Goal: Task Accomplishment & Management: Complete application form

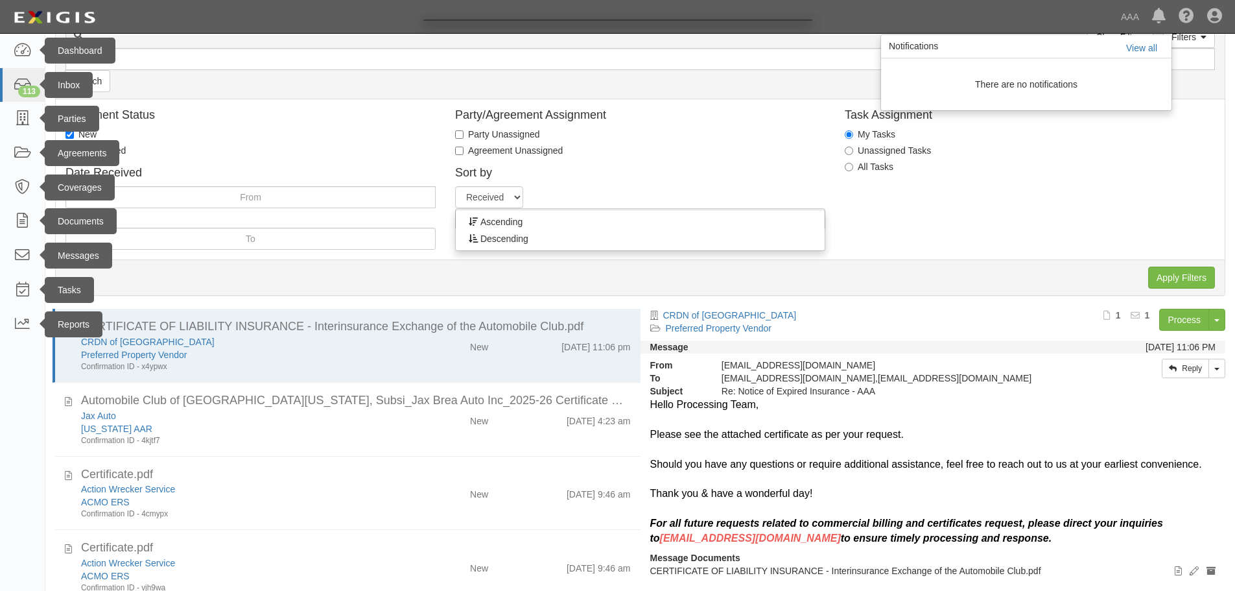
scroll to position [216, 0]
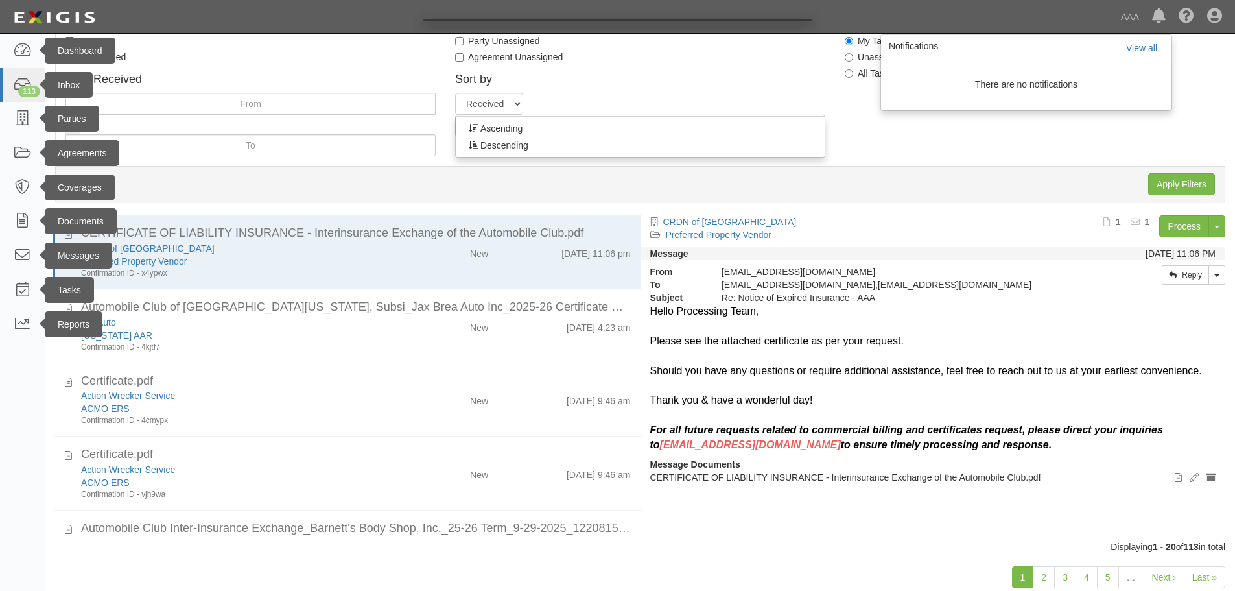
click at [126, 385] on div at bounding box center [617, 295] width 1235 height 591
click at [121, 394] on div at bounding box center [617, 295] width 1235 height 591
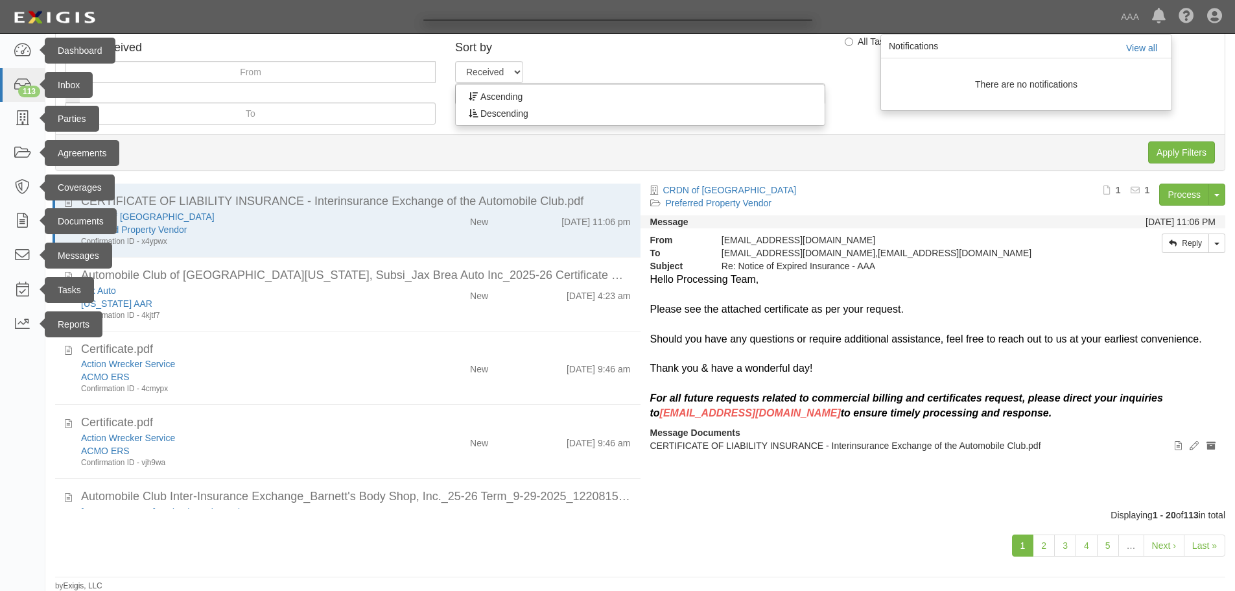
scroll to position [248, 0]
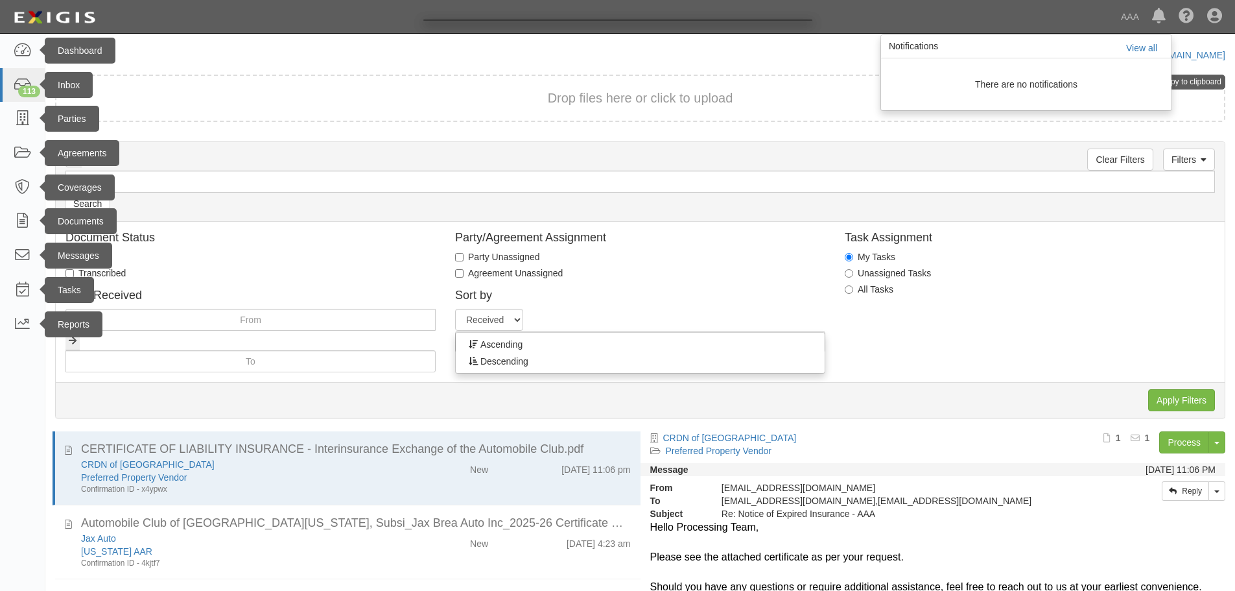
scroll to position [248, 0]
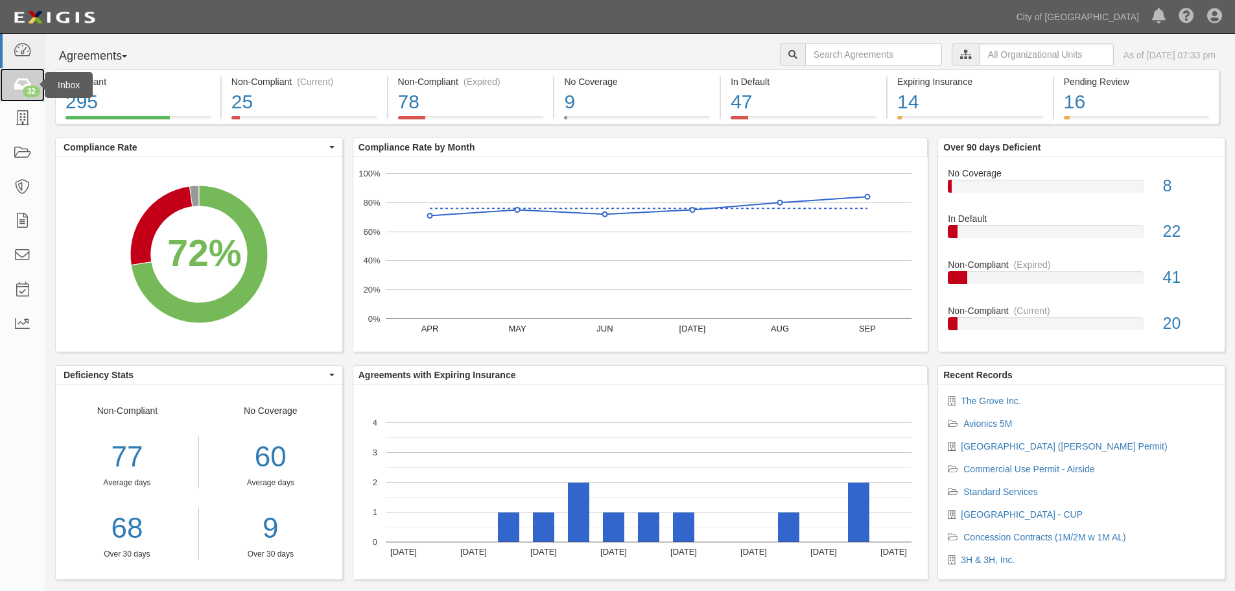
click at [12, 88] on link "32" at bounding box center [22, 85] width 45 height 34
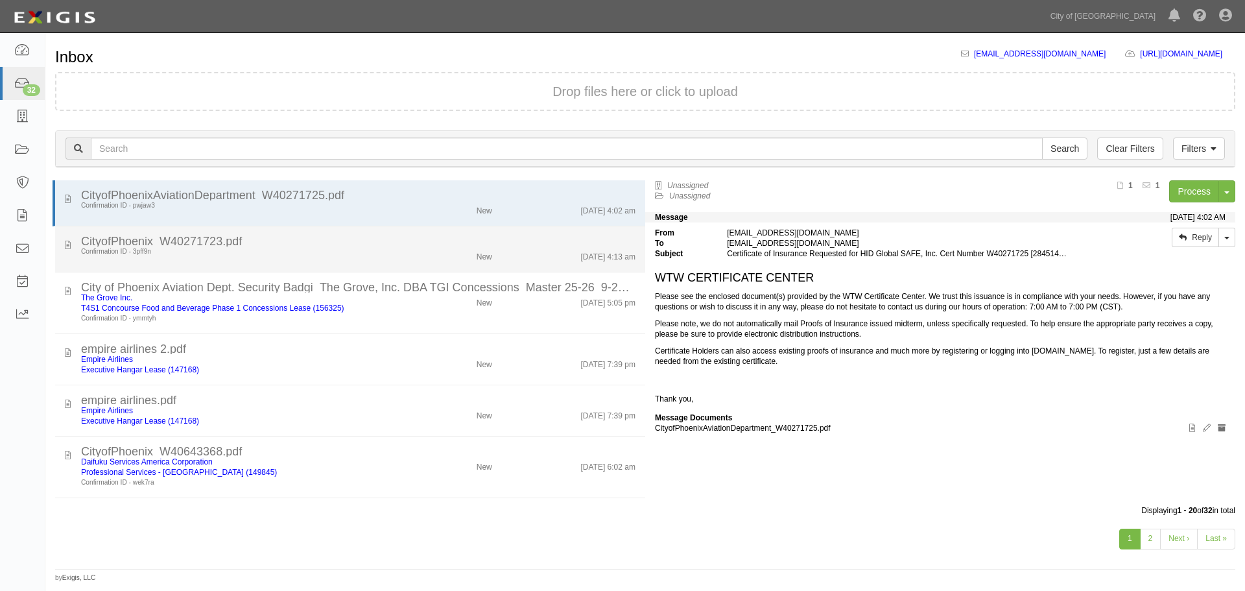
click at [536, 285] on div "City of Phoenix Aviation Dept. Security Badgi_The Grove, Inc. DBA TGI Concessio…" at bounding box center [358, 287] width 555 height 10
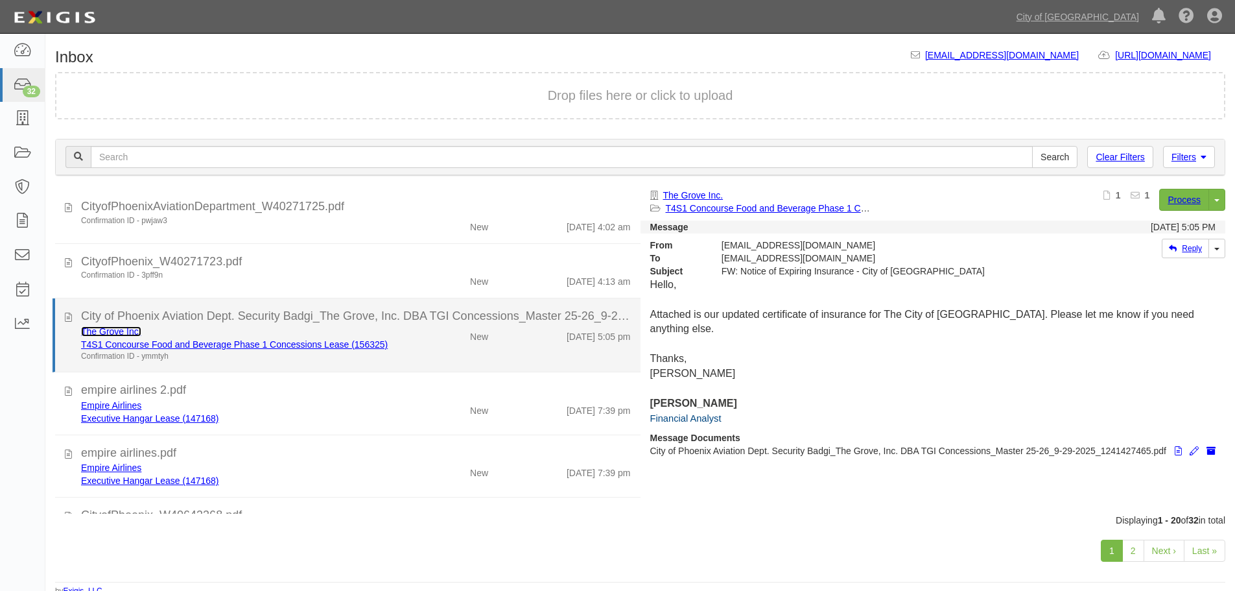
click at [109, 328] on link "The Grove Inc." at bounding box center [111, 331] width 60 height 10
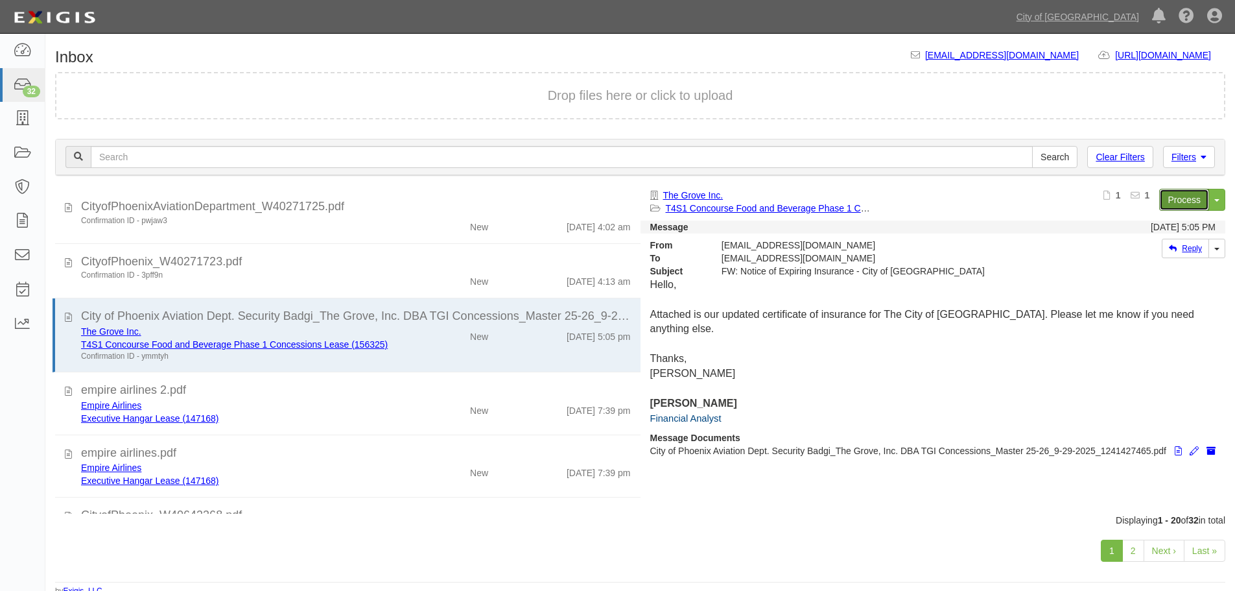
click at [1187, 195] on link "Process" at bounding box center [1185, 200] width 50 height 22
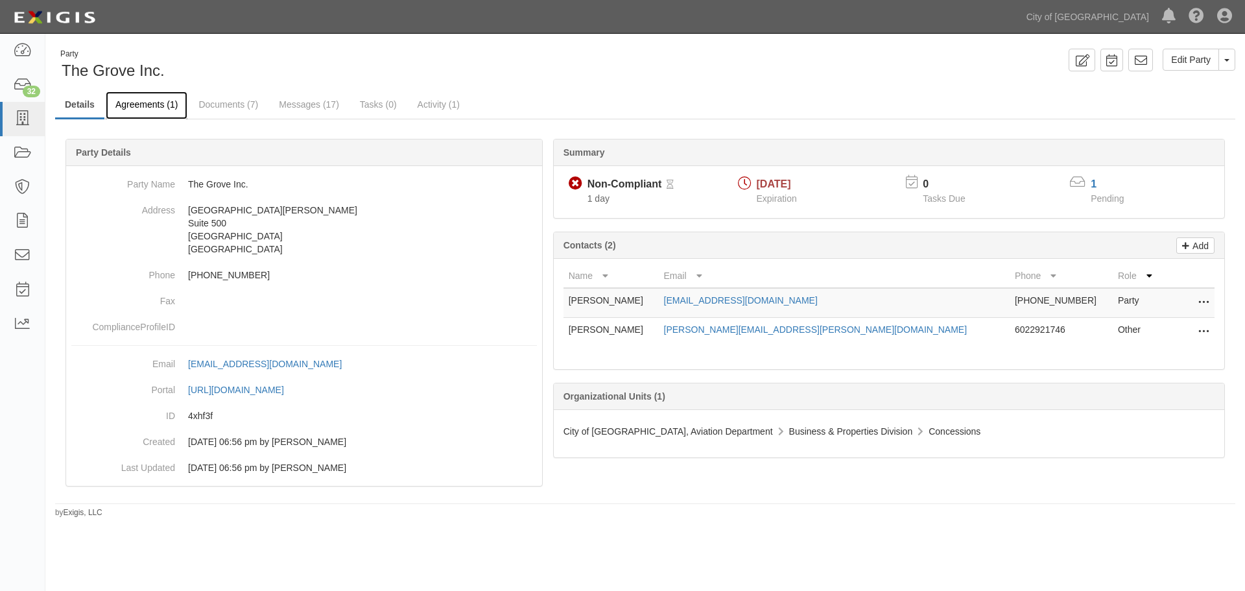
click at [145, 119] on link "Agreements (1)" at bounding box center [147, 105] width 82 height 28
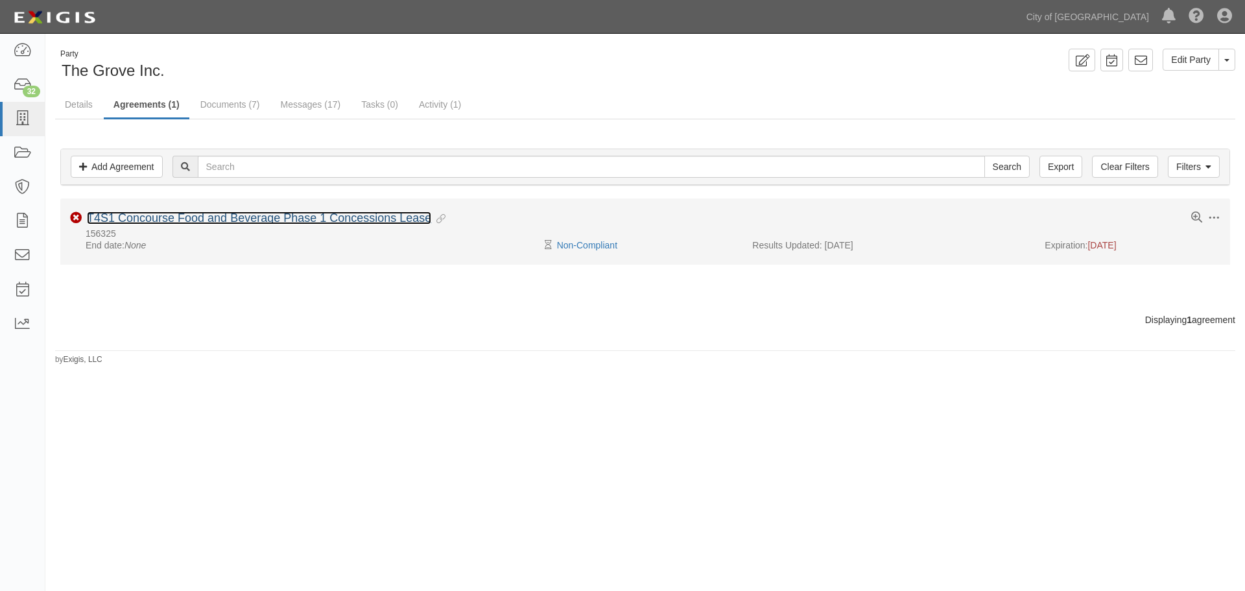
click at [154, 211] on li "Toggle Agreement Dropdown Edit Log activity Add task Send message Archive Non-C…" at bounding box center [645, 231] width 1170 height 66
click at [406, 220] on link "T4S1 Concourse Food and Beverage Phase 1 Concessions Lease" at bounding box center [259, 217] width 344 height 13
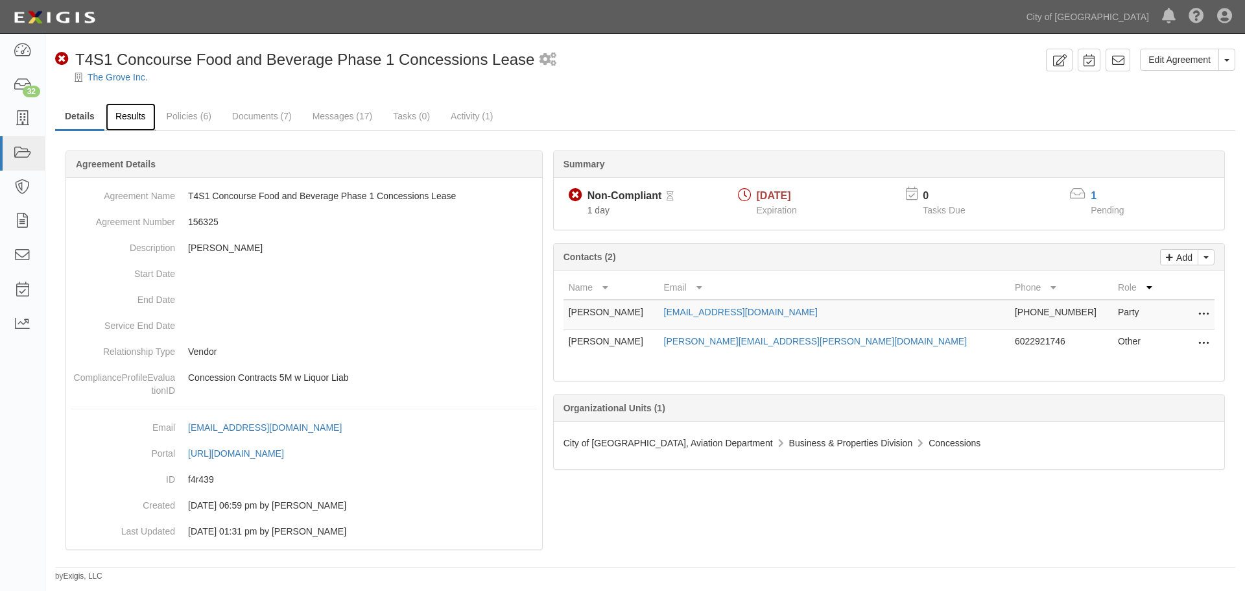
click at [146, 126] on link "Results" at bounding box center [131, 117] width 50 height 28
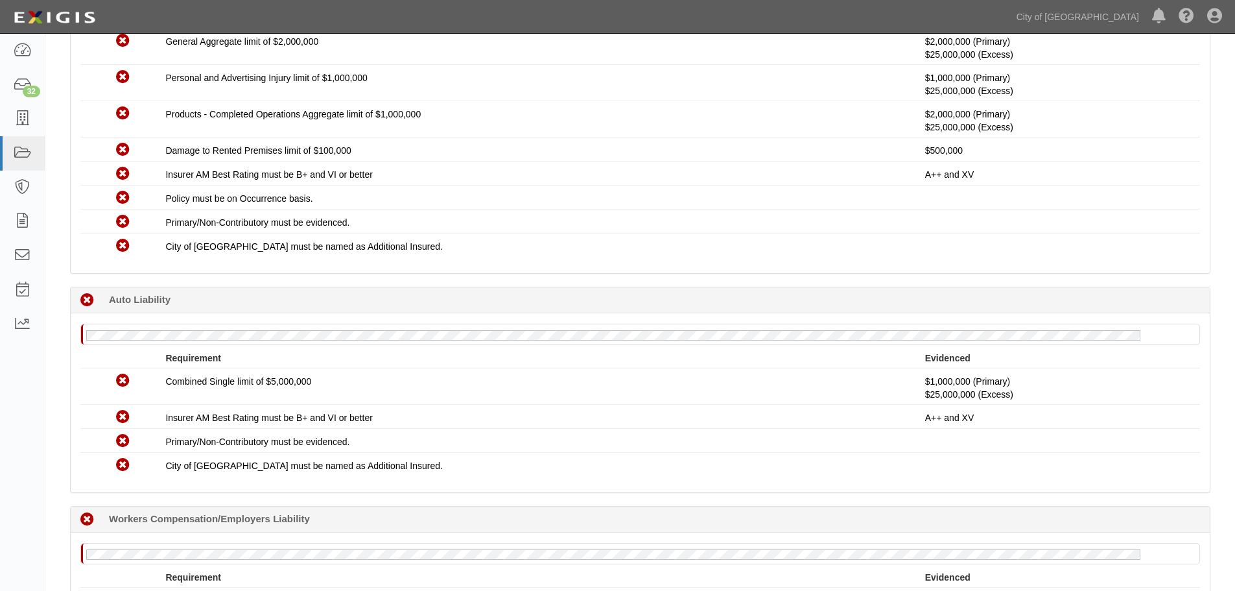
scroll to position [108, 0]
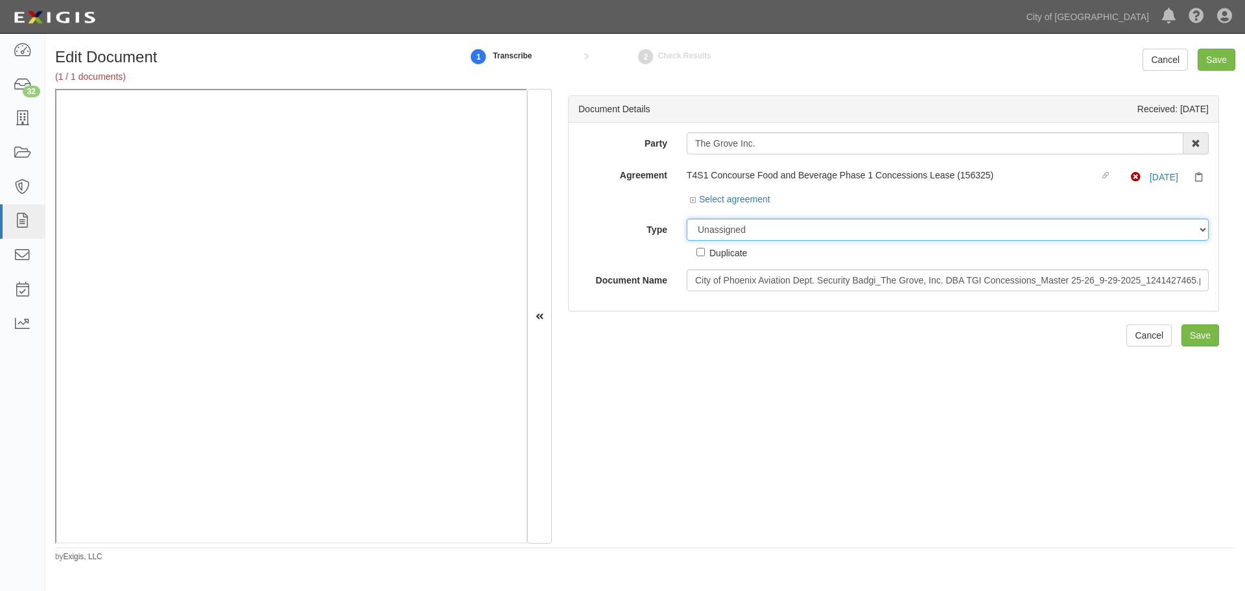
click at [714, 239] on select "Unassigned Binder Cancellation Notice Certificate Contract Endorsement Insuranc…" at bounding box center [948, 230] width 522 height 22
select select "CertificateDetail"
click at [687, 219] on select "Unassigned Binder Cancellation Notice Certificate Contract Endorsement Insuranc…" at bounding box center [948, 230] width 522 height 22
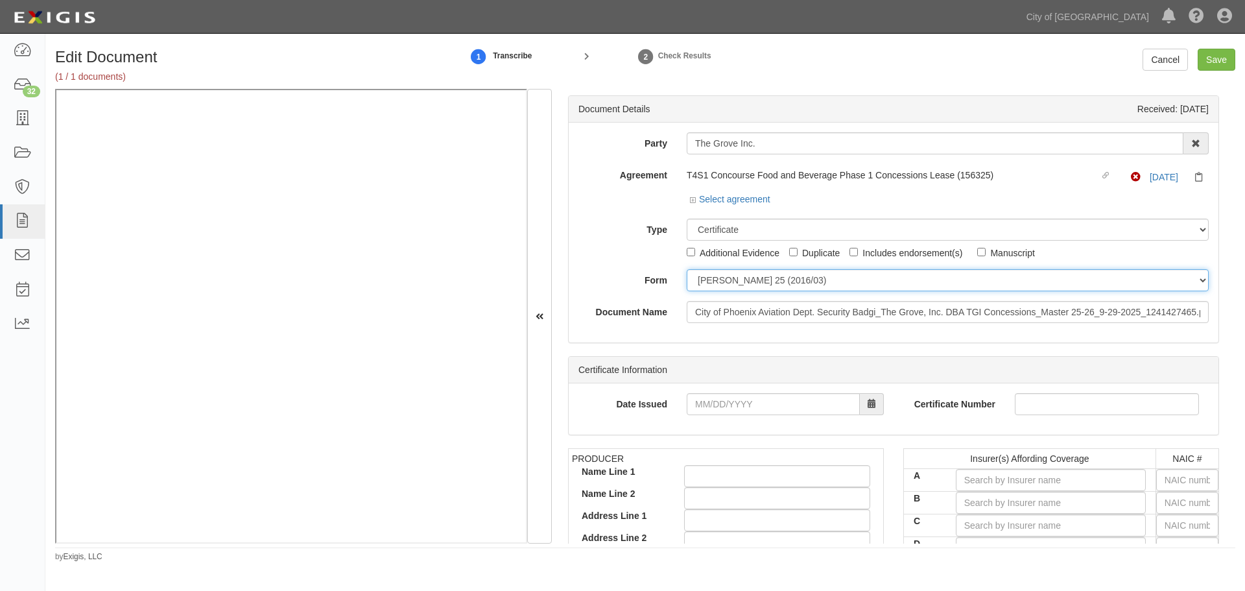
click at [715, 280] on select "ACORD 25 (2016/03) ACORD 101 ACORD 855 NY (2014/05) General" at bounding box center [948, 280] width 522 height 22
select select "GeneralFormDetail"
click at [687, 269] on select "ACORD 25 (2016/03) ACORD 101 ACORD 855 NY (2014/05) General" at bounding box center [948, 280] width 522 height 22
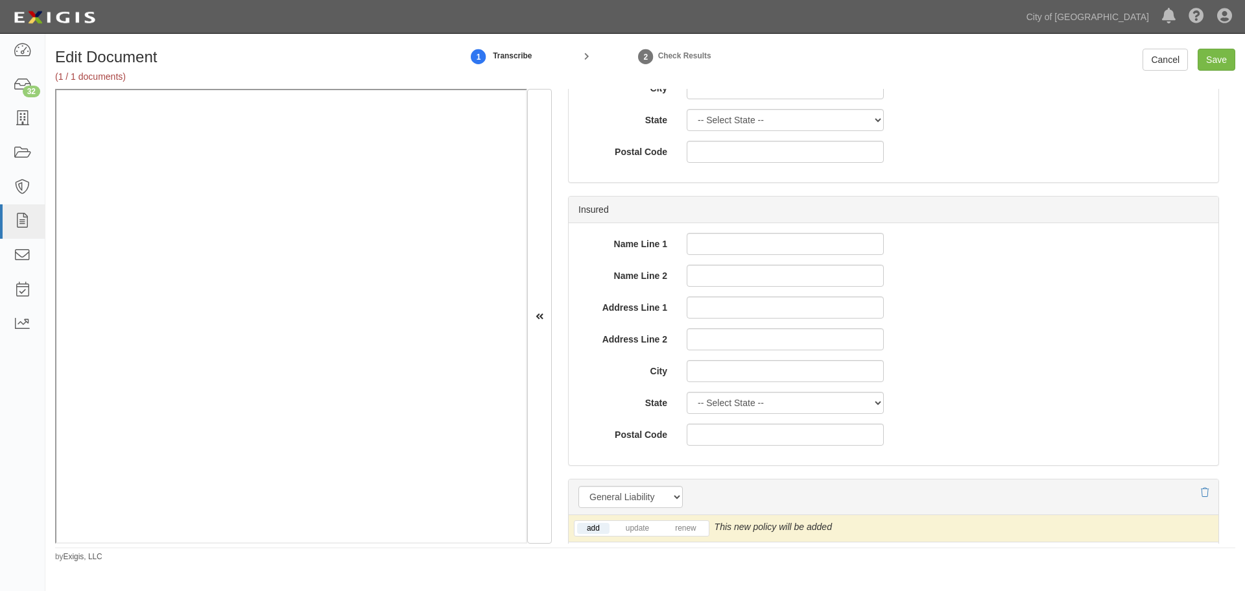
scroll to position [865, 0]
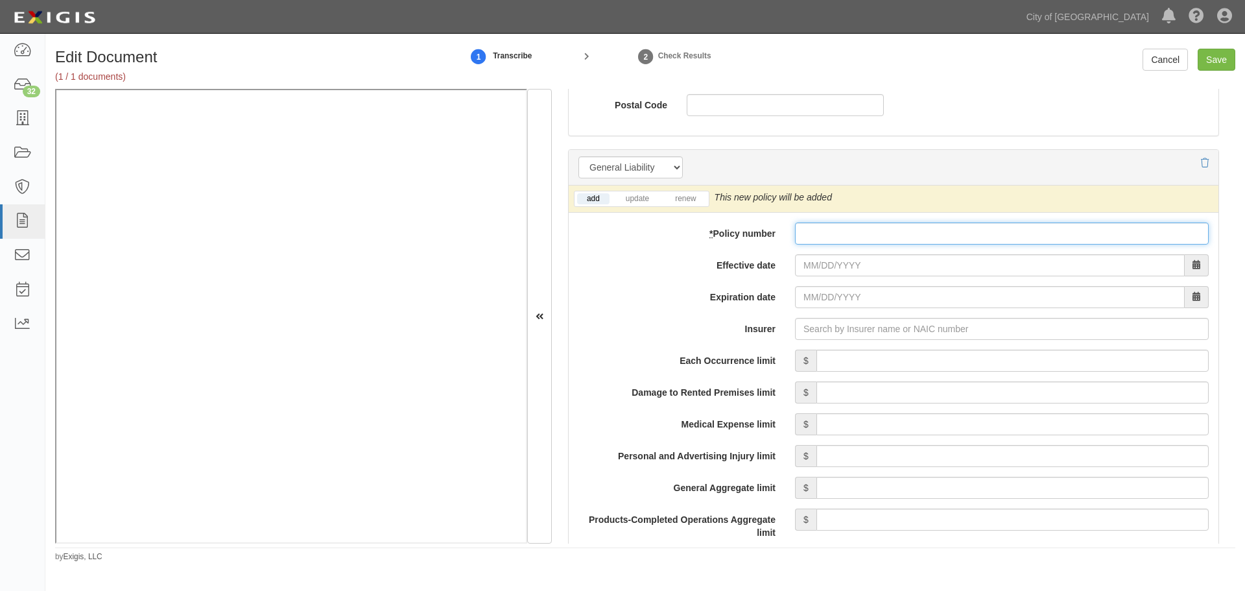
click at [1032, 226] on input "* Policy number" at bounding box center [1002, 233] width 414 height 22
paste input "8033128695"
type input "8033128695"
click at [691, 200] on link "renew" at bounding box center [685, 198] width 40 height 11
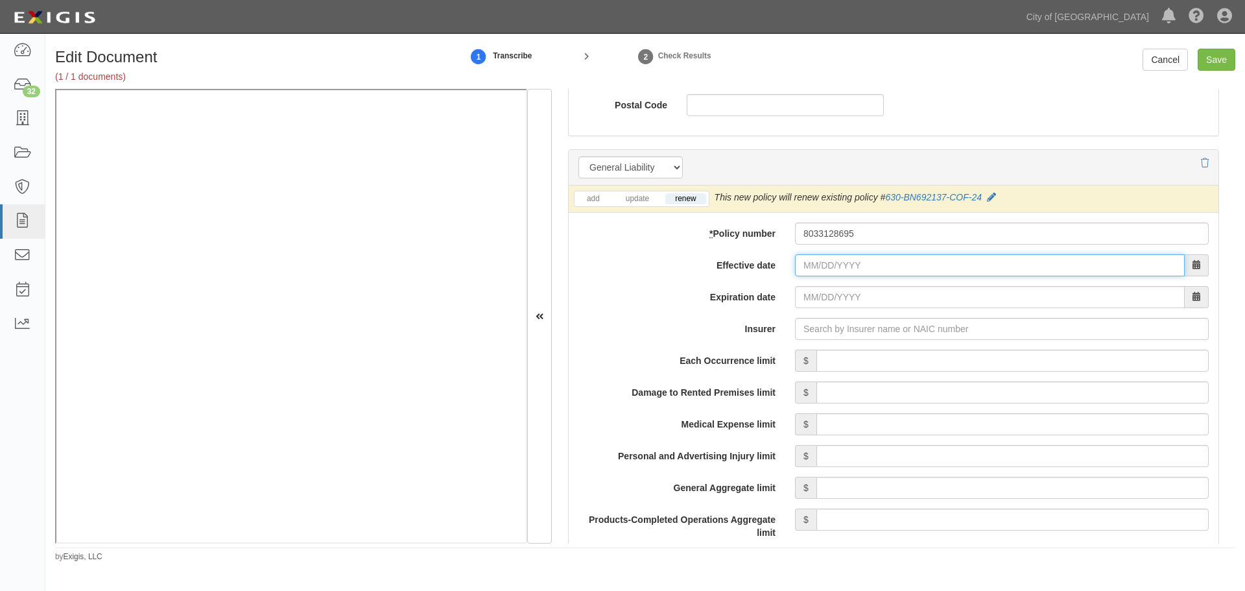
click at [835, 274] on input "Effective date" at bounding box center [990, 265] width 390 height 22
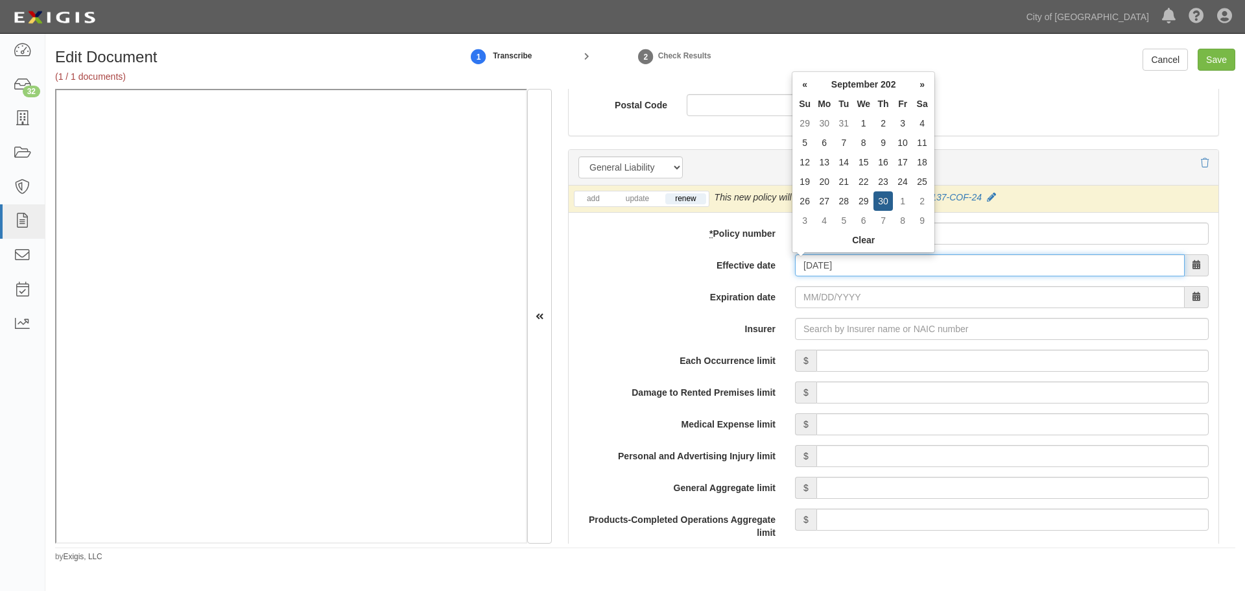
type input "[DATE]"
type input "09/30/2026"
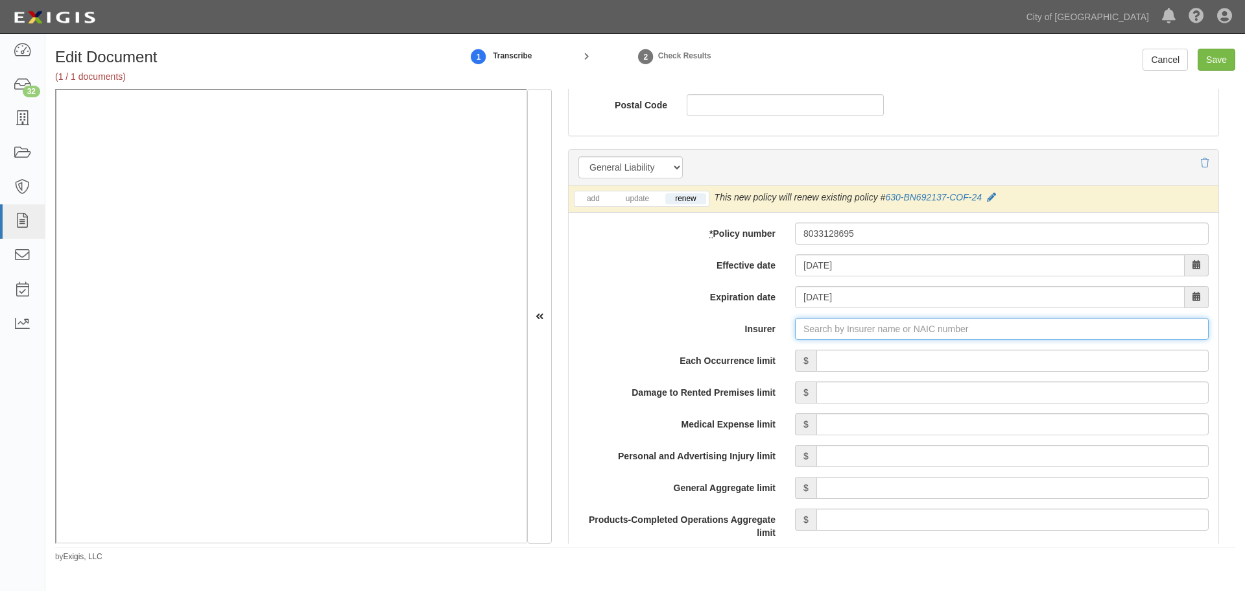
type input "21st Century Advantage Insurance Company (25232) NR Rating"
type input "2"
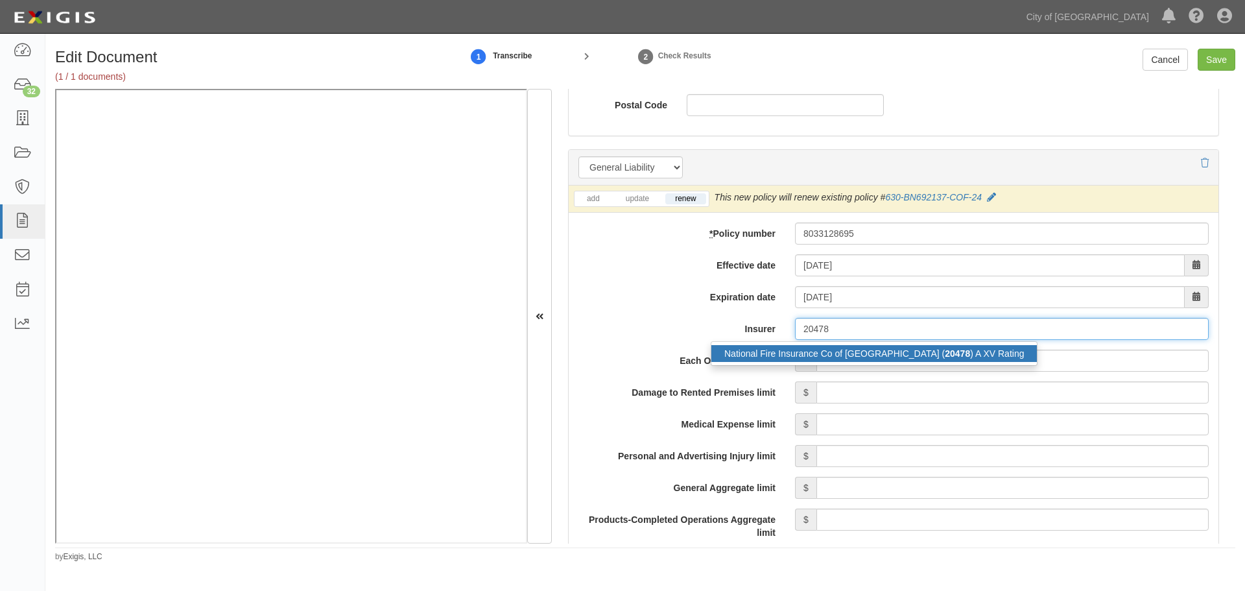
click at [851, 355] on div "National Fire Insurance Co of Hartford ( 20478 ) A XV Rating" at bounding box center [874, 353] width 326 height 17
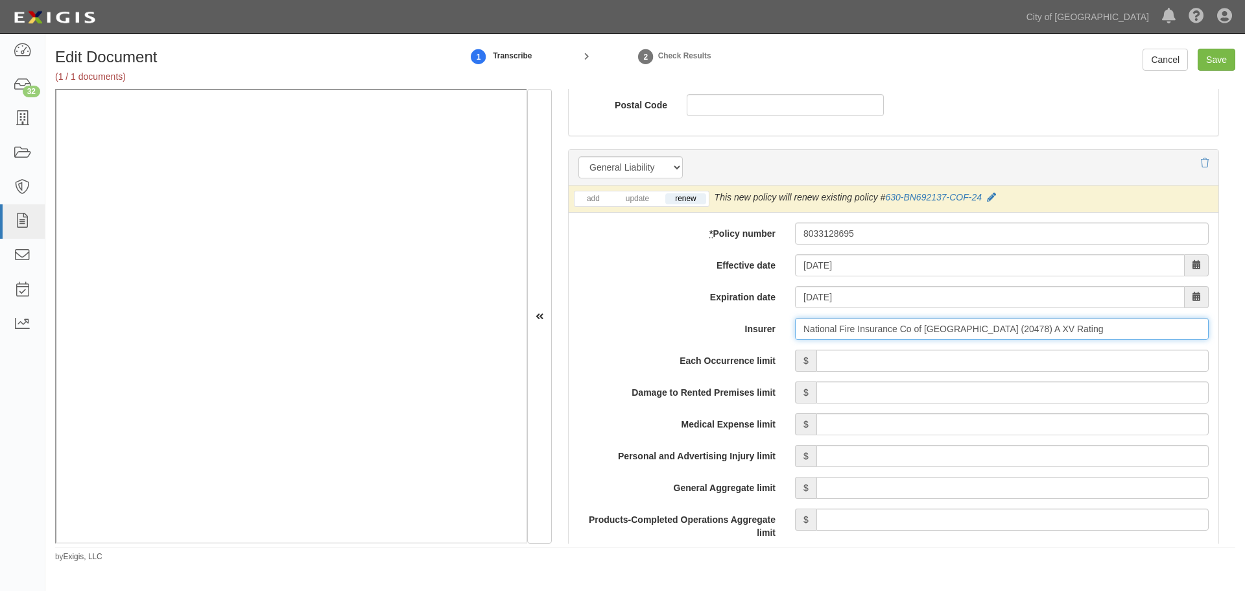
type input "National Fire Insurance Co of Hartford (20478) A XV Rating"
click at [863, 356] on input "Each Occurrence limit" at bounding box center [1013, 361] width 392 height 22
type input "1,000,000"
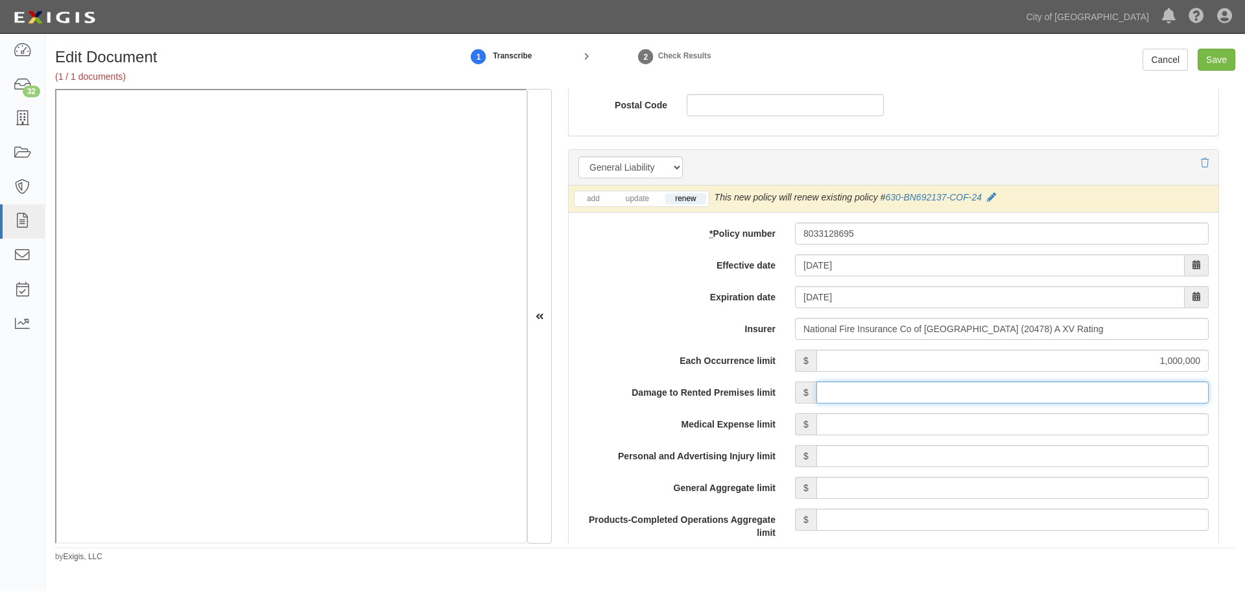
click at [874, 396] on input "Damage to Rented Premises limit" at bounding box center [1013, 392] width 392 height 22
type input "500,000"
click at [911, 416] on input "Medical Expense limit" at bounding box center [1013, 424] width 392 height 22
type input "5,000"
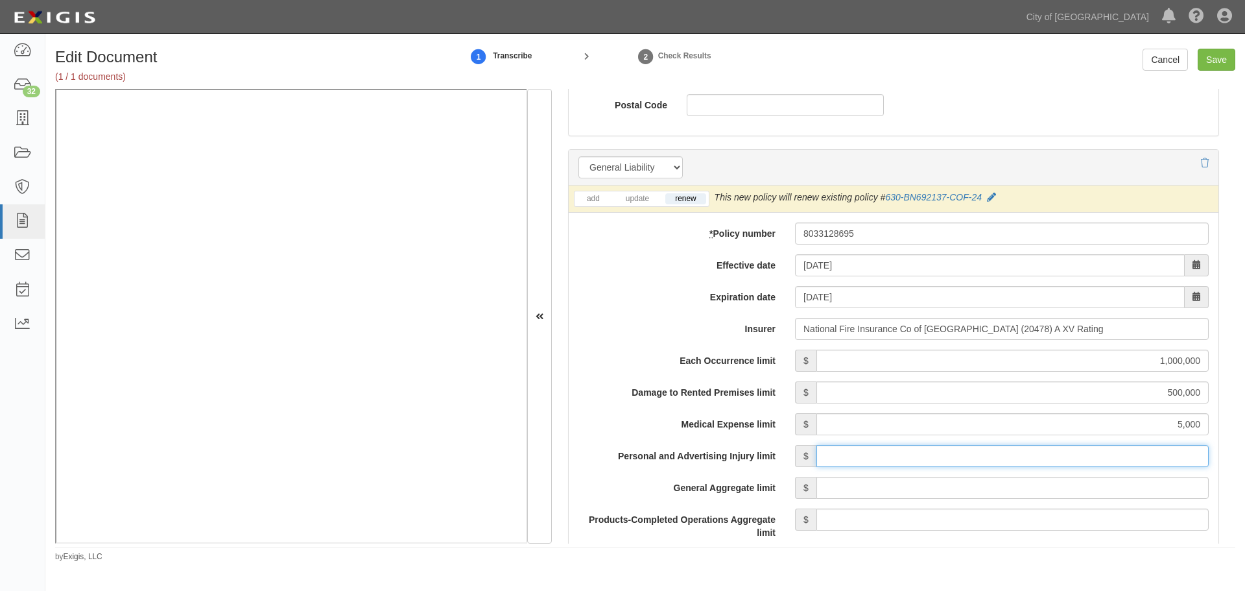
click at [901, 448] on input "Personal and Advertising Injury limit" at bounding box center [1013, 456] width 392 height 22
type input "1,000,000"
click at [889, 483] on input "General Aggregate limit" at bounding box center [1013, 488] width 392 height 22
type input "2,000,000"
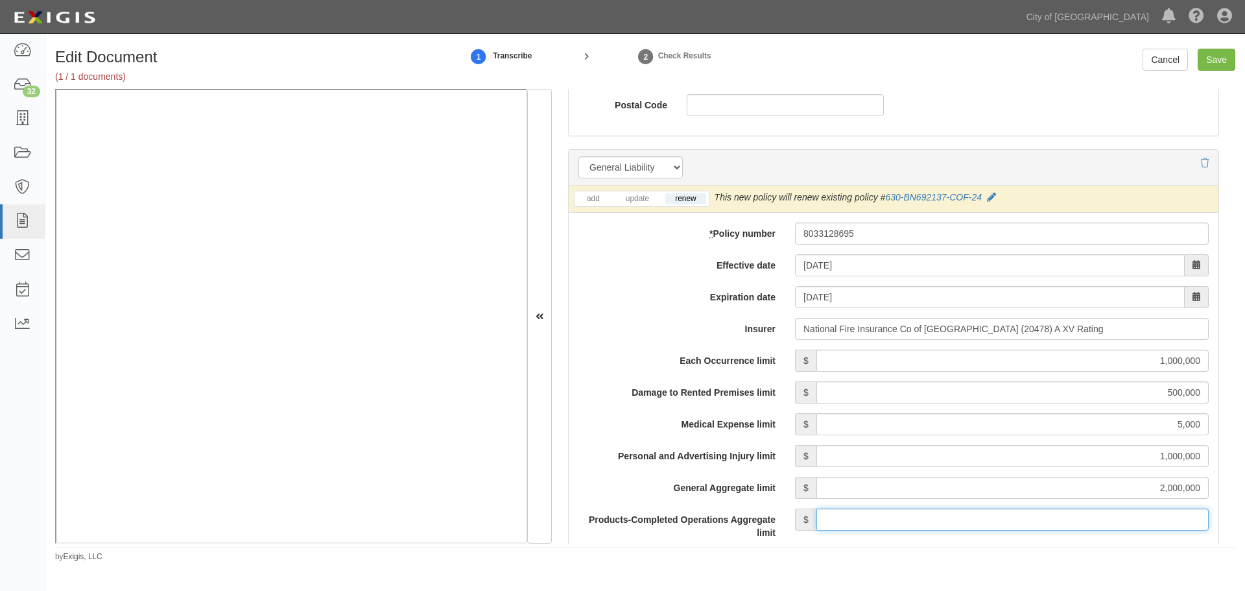
click at [890, 510] on input "Products-Completed Operations Aggregate limit" at bounding box center [1013, 519] width 392 height 22
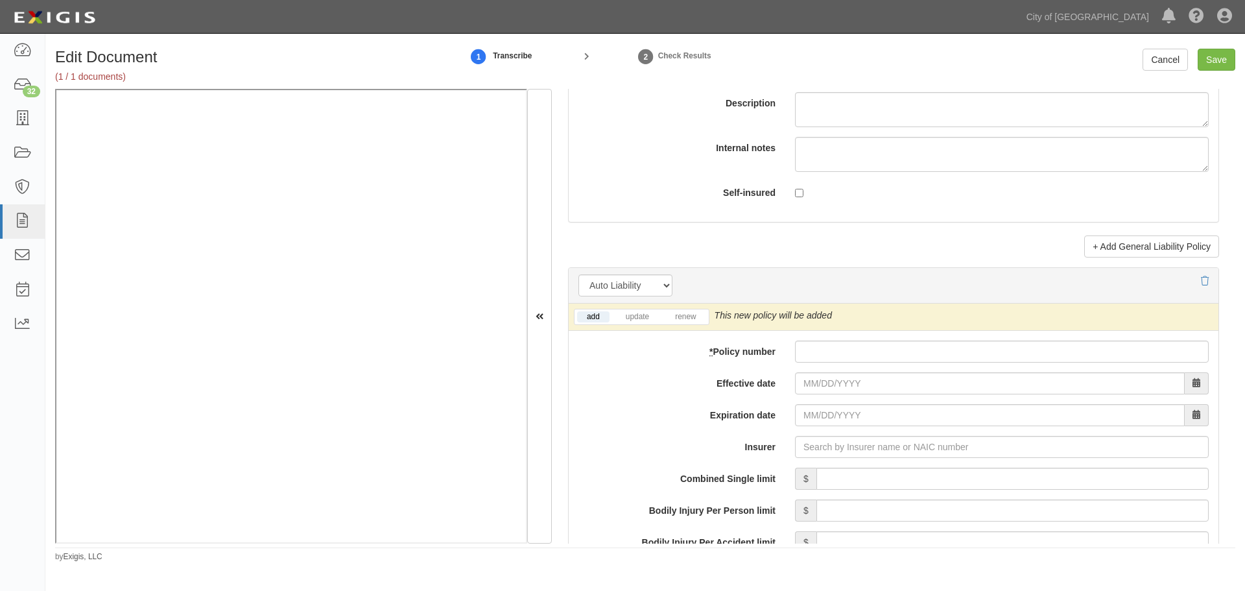
scroll to position [1730, 0]
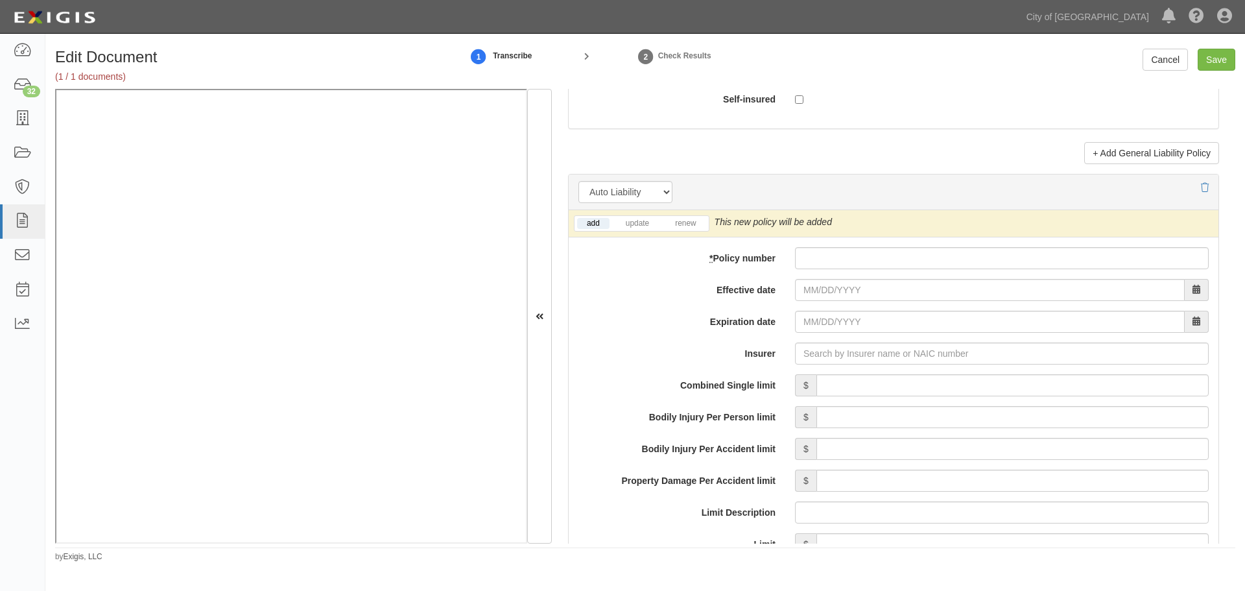
type input "2,000,000"
paste input "8033128681"
click at [815, 262] on input "* Policy number" at bounding box center [1002, 258] width 414 height 22
type input "8033128681"
click at [693, 222] on link "renew" at bounding box center [685, 223] width 40 height 11
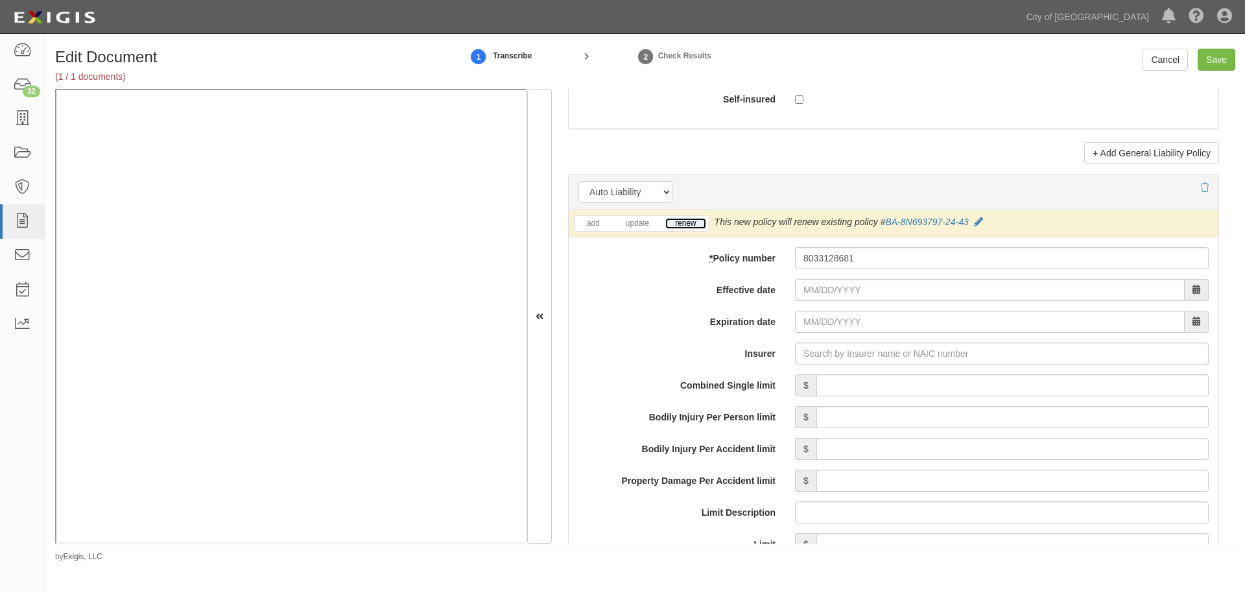
click at [693, 222] on link "renew" at bounding box center [685, 223] width 40 height 11
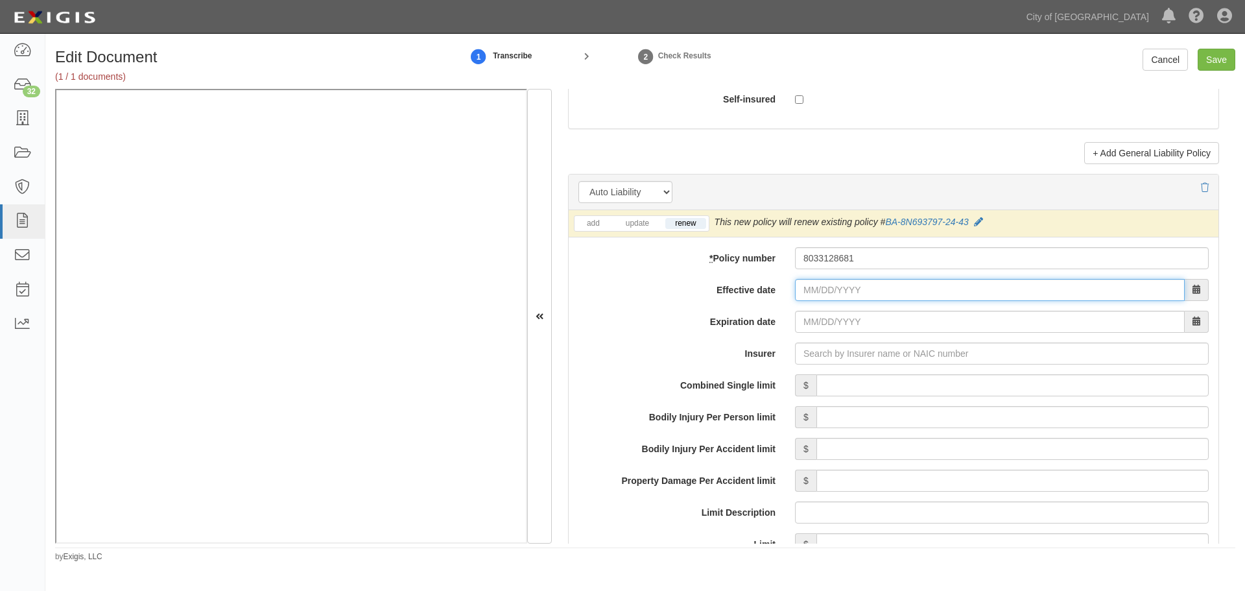
click at [801, 291] on input "Effective date" at bounding box center [990, 290] width 390 height 22
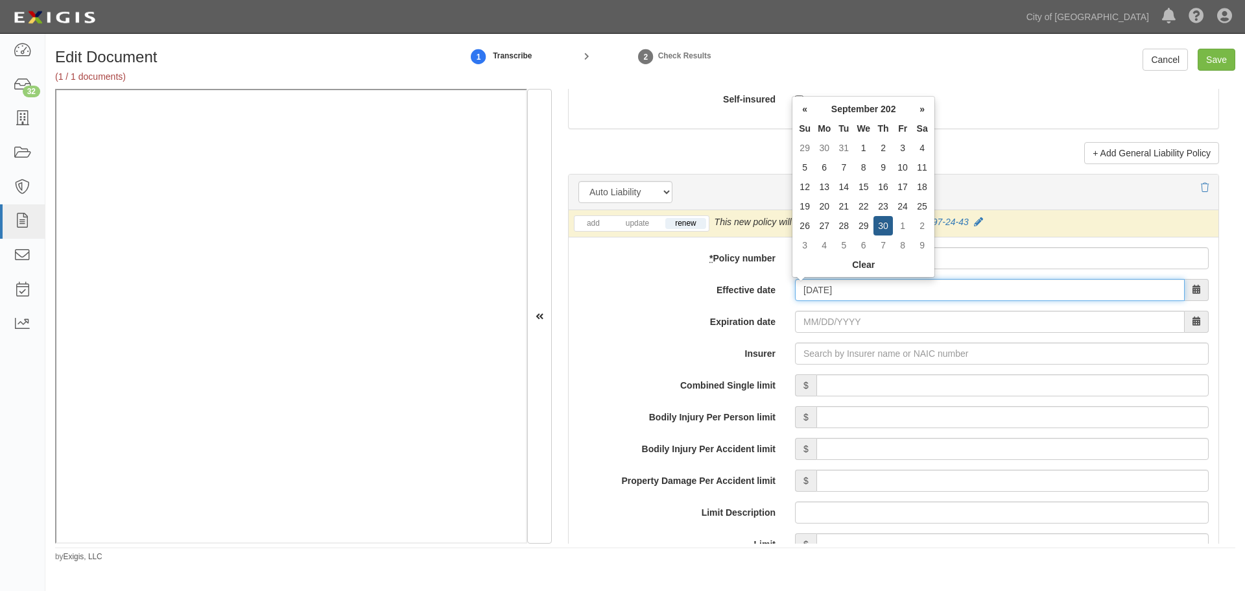
type input "09/30/2025"
type input "09/30/2026"
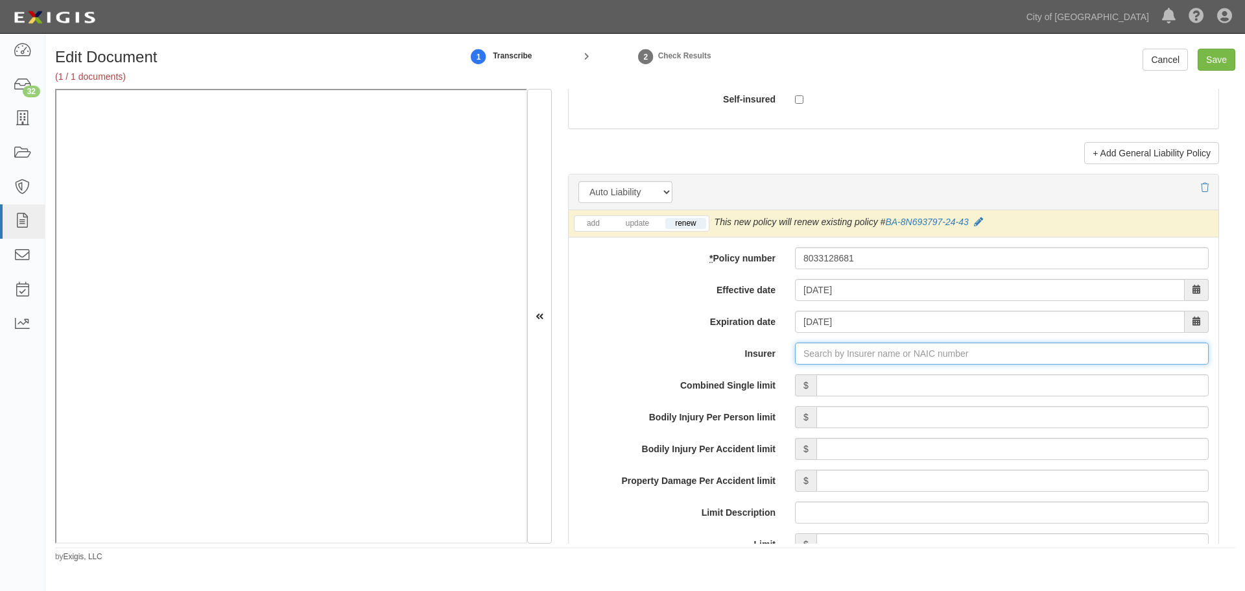
type input "21st Century Advantage Insurance Company (25232) NR Rating"
type input "2"
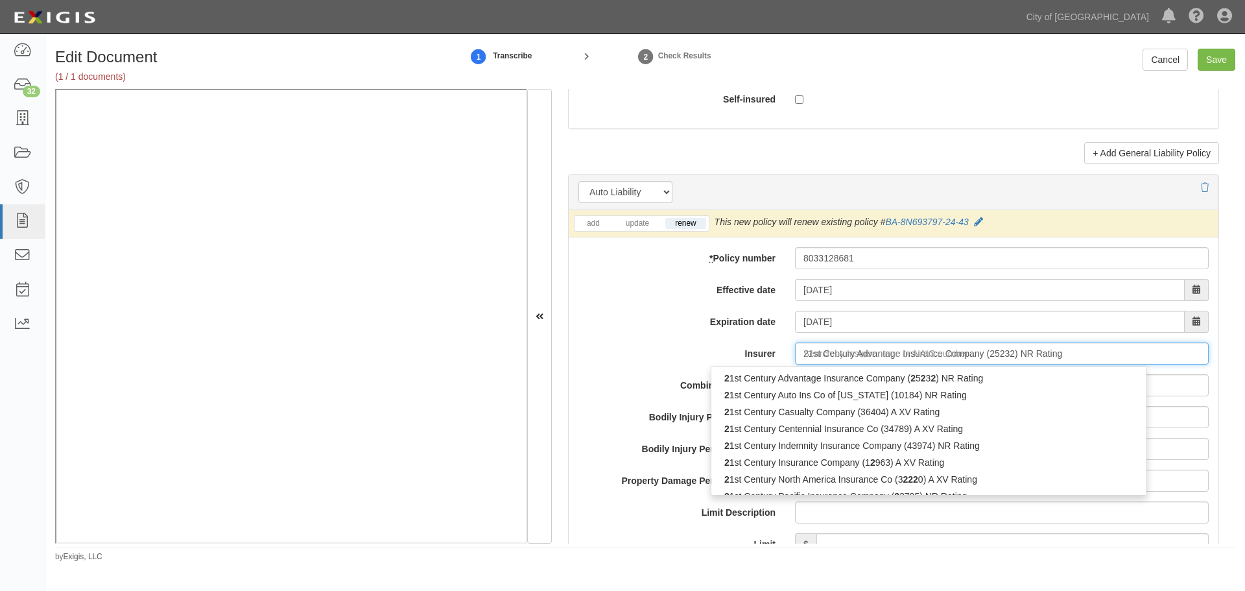
type input "\"
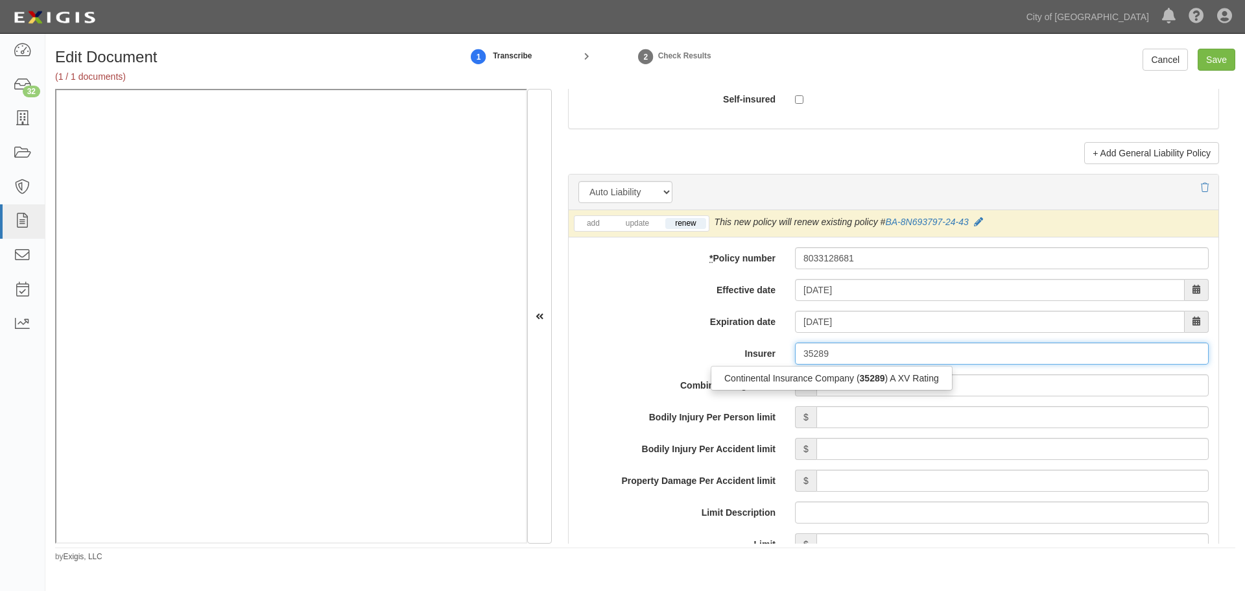
type input "35289"
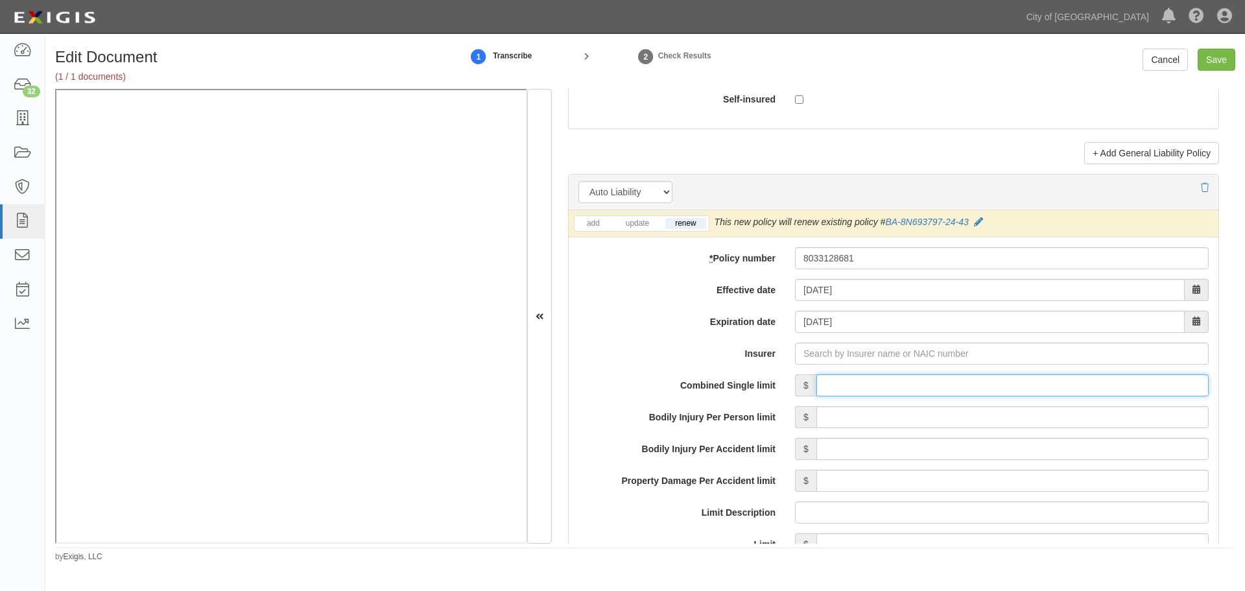
click at [886, 390] on input "Combined Single limit" at bounding box center [1013, 385] width 392 height 22
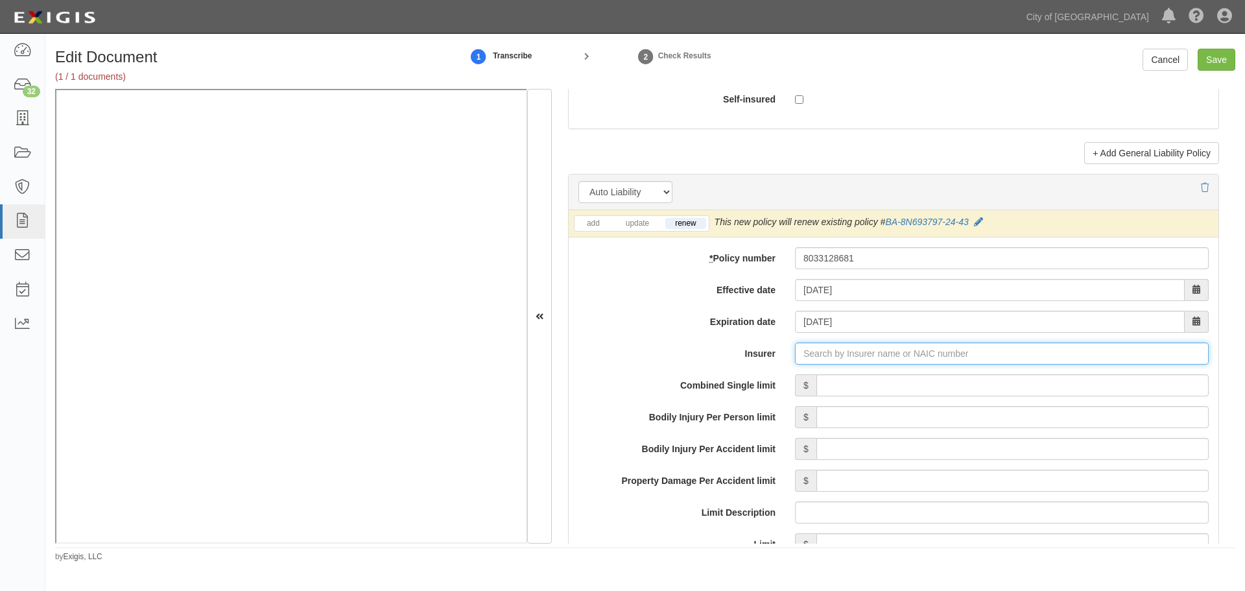
click at [872, 361] on input "Insurer" at bounding box center [1002, 353] width 414 height 22
click at [853, 383] on div "Continental Insurance Company ( 35289 ) A XV Rating" at bounding box center [831, 378] width 241 height 17
type input "Continental Insurance Company (35289) A XV Rating"
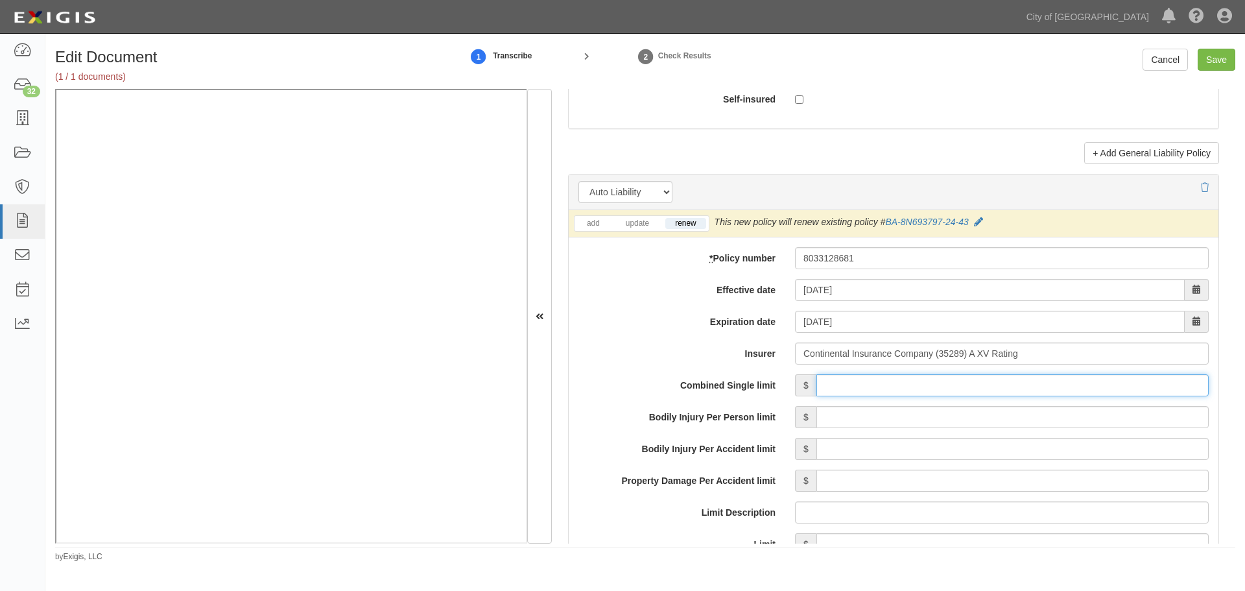
click at [873, 385] on input "Combined Single limit" at bounding box center [1013, 385] width 392 height 22
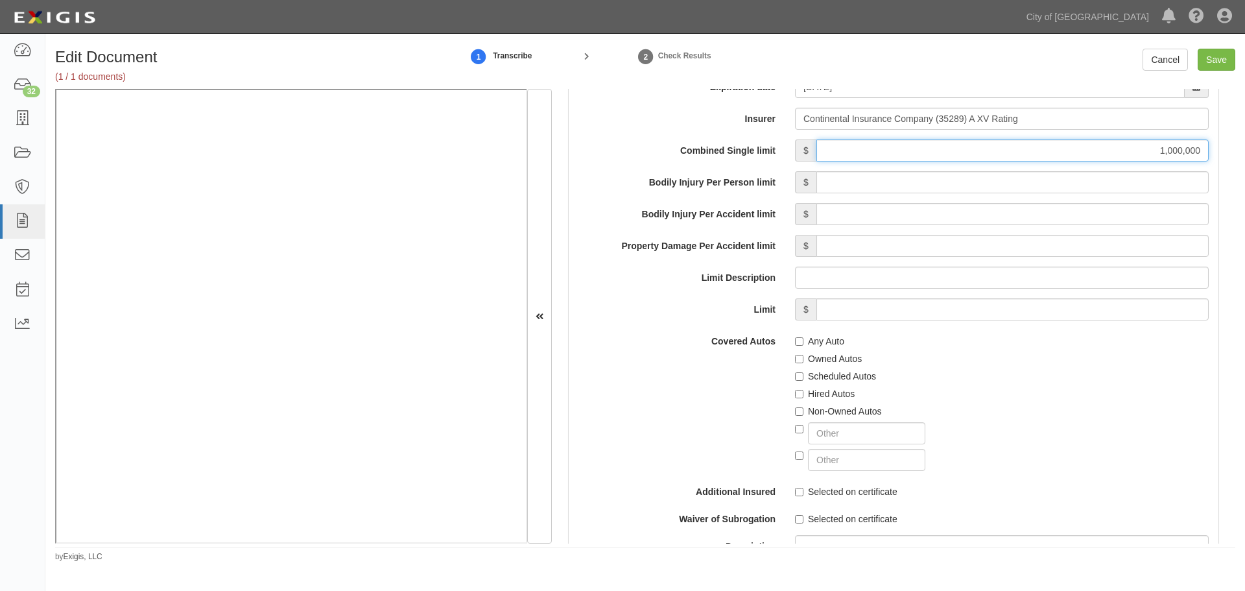
scroll to position [2054, 0]
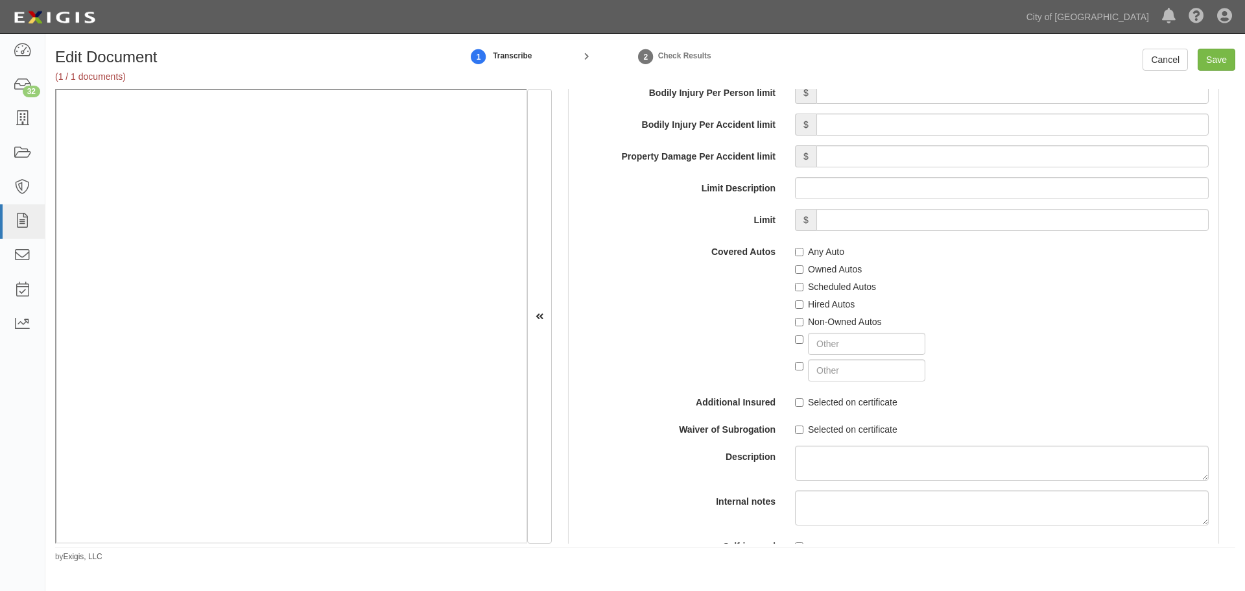
type input "1,000,000"
click at [801, 247] on label "Any Auto" at bounding box center [819, 251] width 49 height 13
click at [801, 248] on input "Any Auto" at bounding box center [799, 252] width 8 height 8
checkbox input "true"
click at [811, 329] on div at bounding box center [1002, 341] width 414 height 27
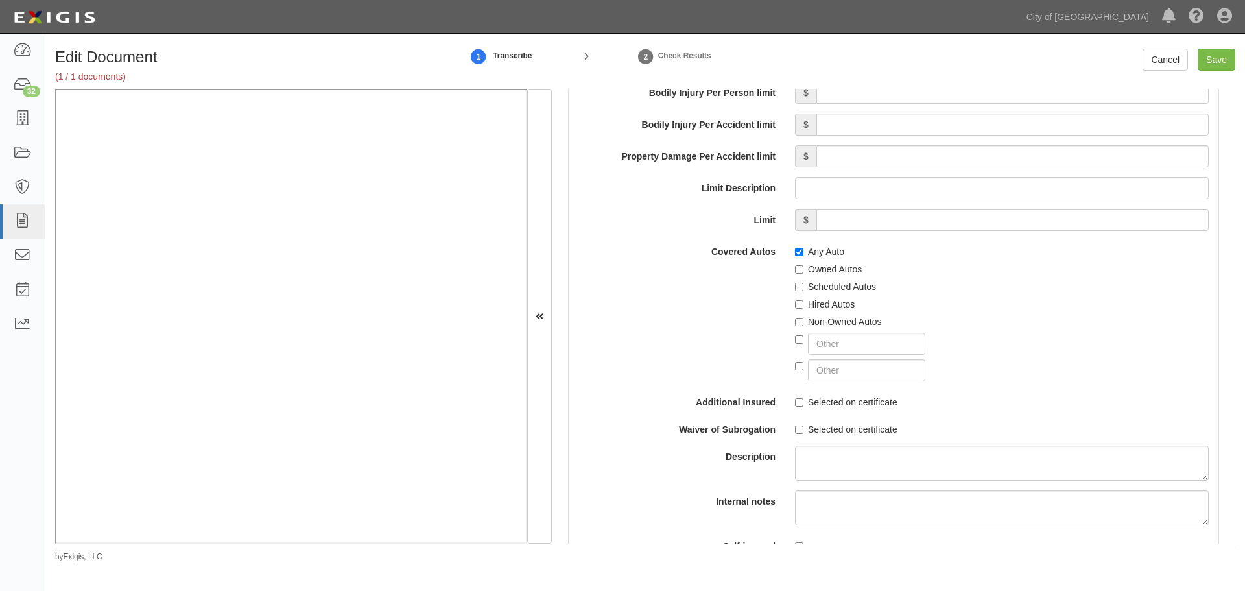
click at [812, 326] on label "Non-Owned Autos" at bounding box center [838, 321] width 87 height 13
click at [804, 326] on input "Non-Owned Autos" at bounding box center [799, 322] width 8 height 8
checkbox input "true"
click at [813, 305] on label "Hired Autos" at bounding box center [825, 304] width 60 height 13
click at [804, 305] on input "Hired Autos" at bounding box center [799, 304] width 8 height 8
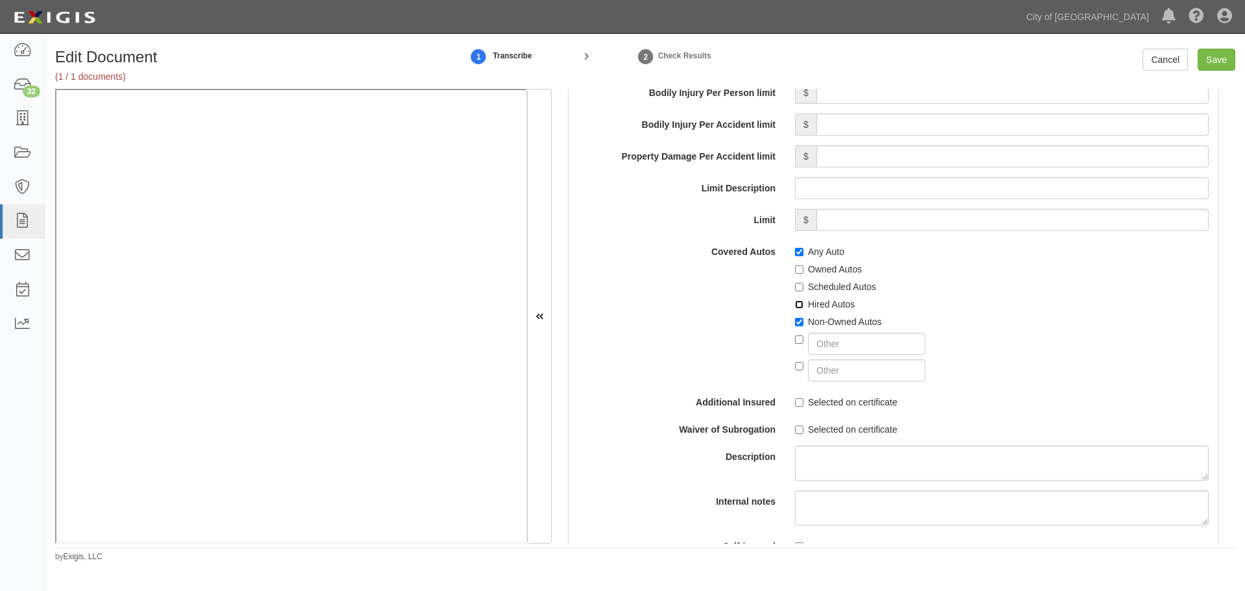
checkbox input "true"
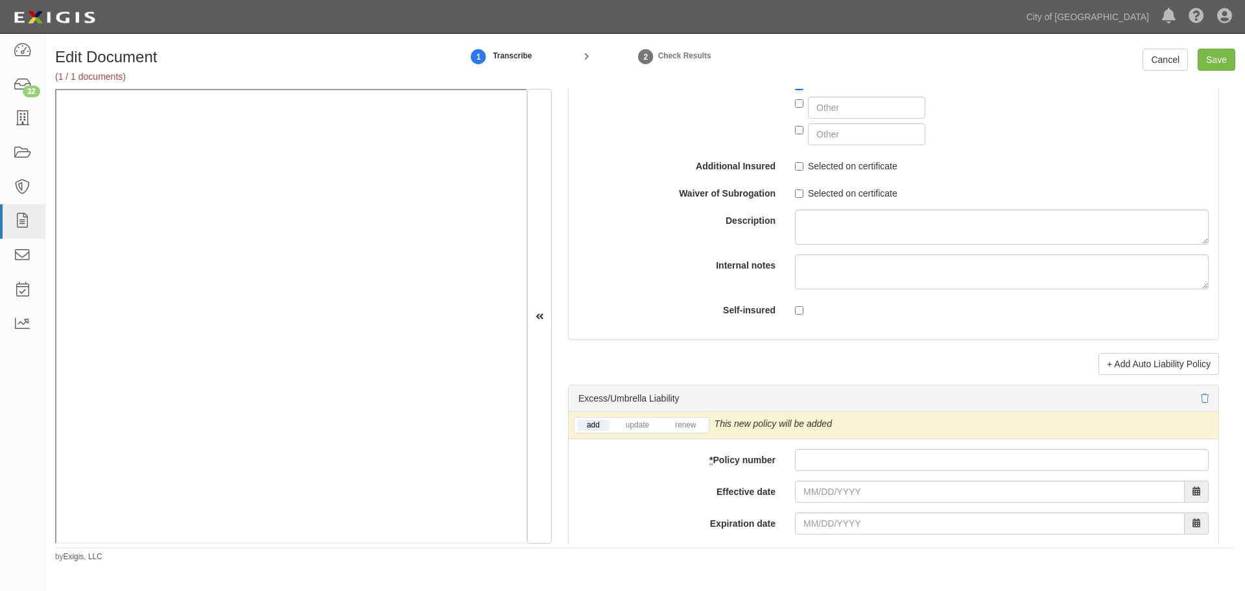
scroll to position [2486, 0]
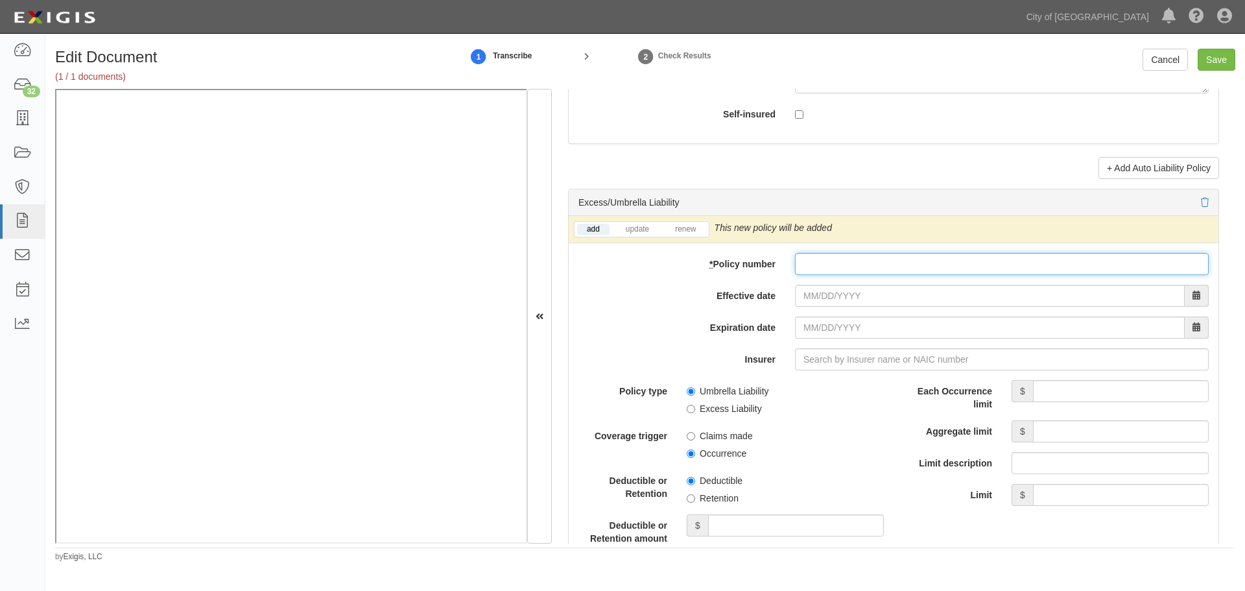
paste input "8033128714"
drag, startPoint x: 843, startPoint y: 267, endPoint x: 820, endPoint y: 288, distance: 31.2
click at [840, 270] on input "8033128714" at bounding box center [1002, 264] width 414 height 22
type input "8033128714"
click at [811, 295] on input "Effective date" at bounding box center [990, 296] width 390 height 22
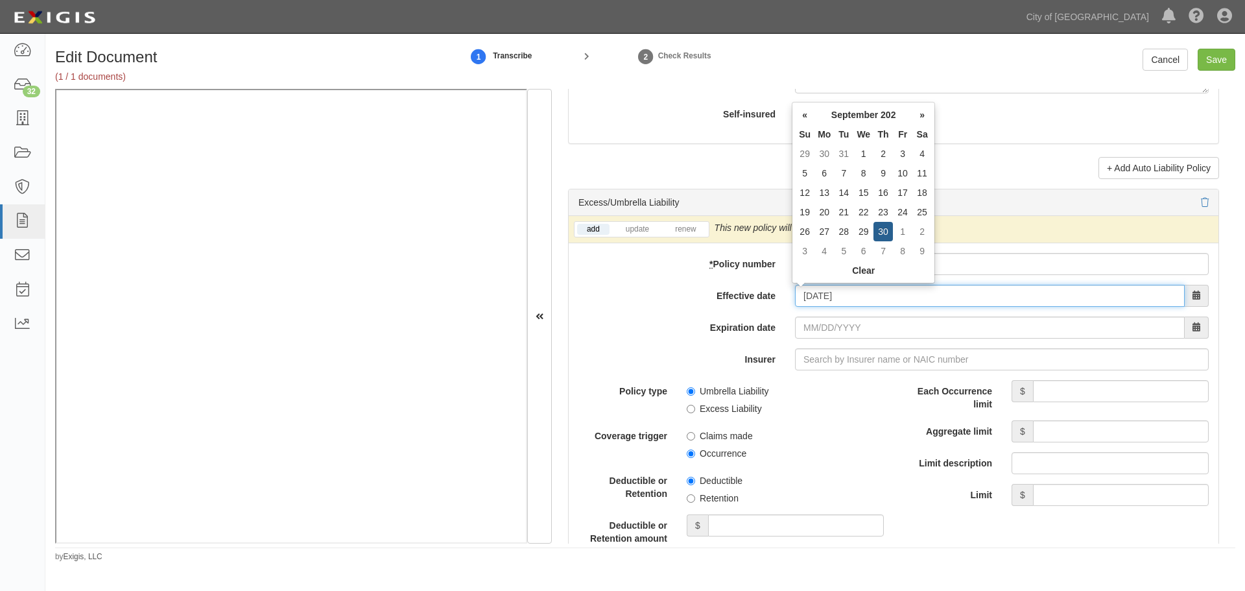
type input "09/30/2025"
type input "09/30/2026"
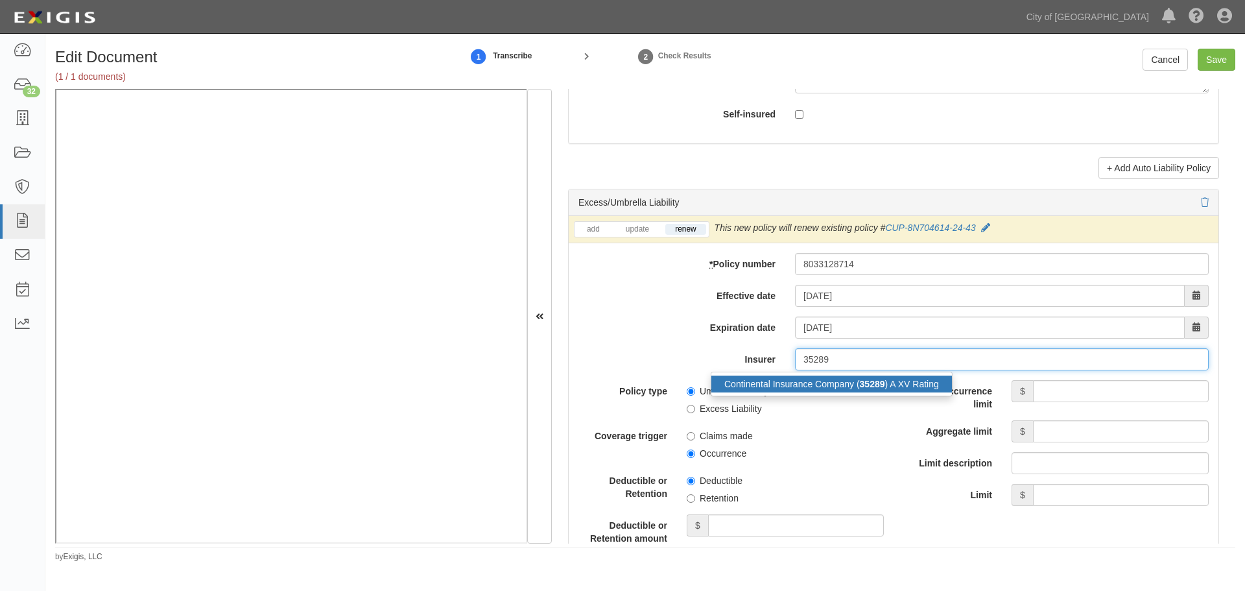
click at [851, 379] on div "Continental Insurance Company ( 35289 ) A XV Rating" at bounding box center [831, 384] width 241 height 17
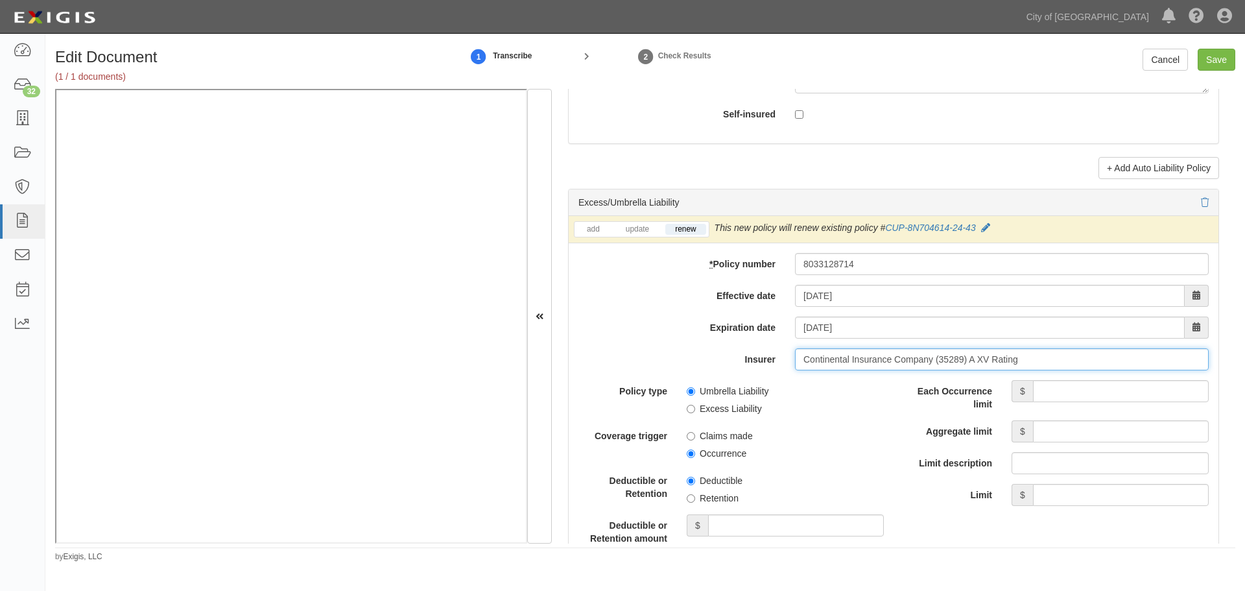
type input "Continental Insurance Company (35289) A XV Rating"
click at [1035, 390] on input "Each Occurrence limit" at bounding box center [1121, 391] width 176 height 22
type input "25,000,000"
click at [1064, 439] on input "Aggregate limit" at bounding box center [1121, 431] width 176 height 22
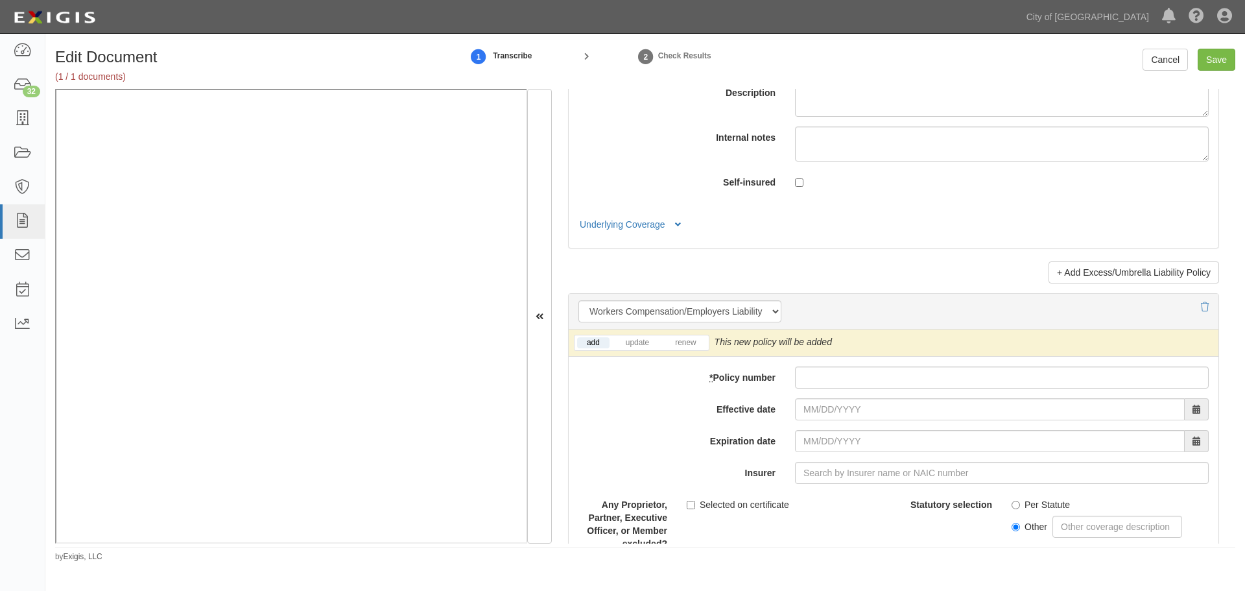
scroll to position [3027, 0]
type input "25,000,000"
drag, startPoint x: 832, startPoint y: 363, endPoint x: 829, endPoint y: 371, distance: 9.0
click at [829, 371] on div "add update renew This new policy will be added This new policy will update exis…" at bounding box center [894, 569] width 650 height 481
click at [828, 371] on input "* Policy number" at bounding box center [1002, 377] width 414 height 22
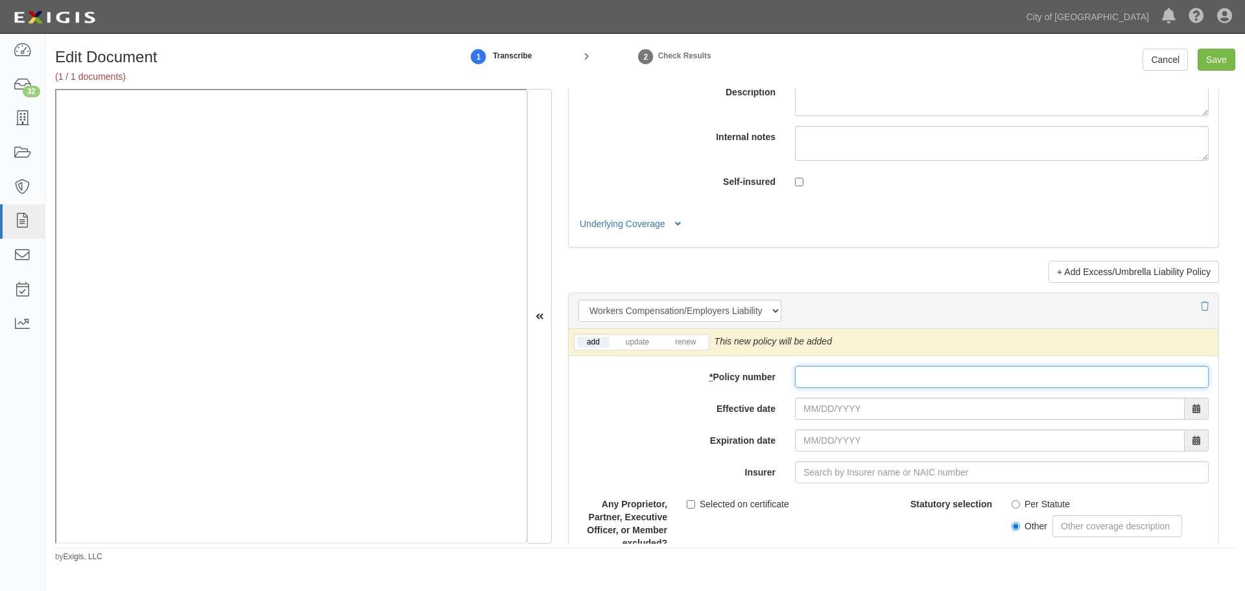
paste input "8033128700"
type input "8033128700"
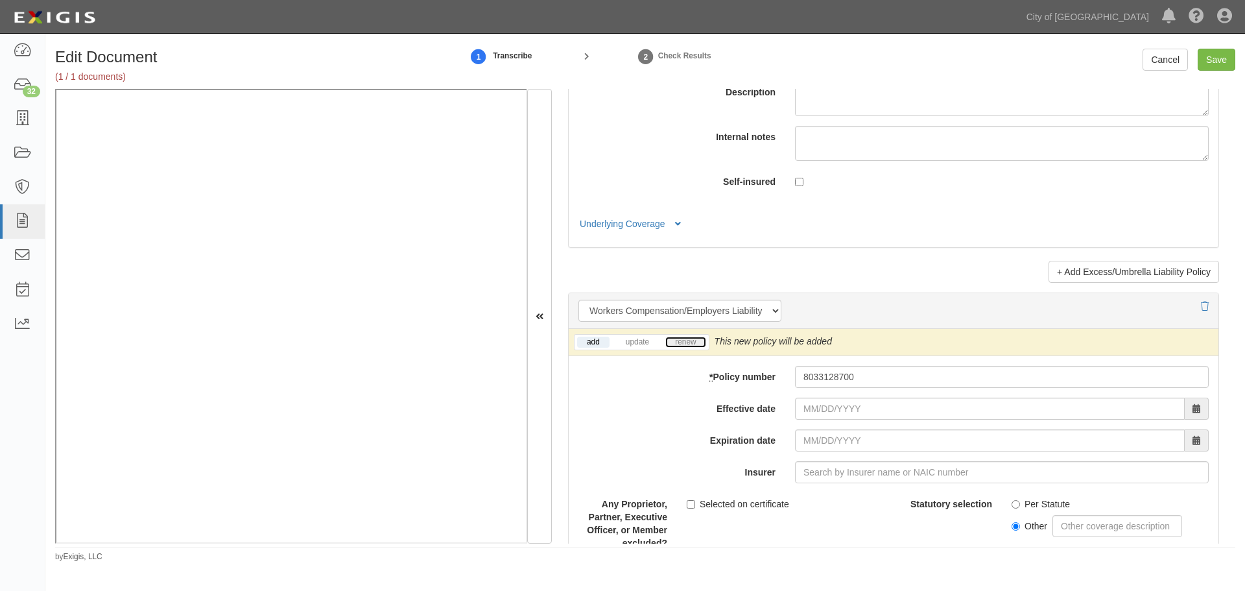
click at [681, 341] on link "renew" at bounding box center [685, 342] width 40 height 11
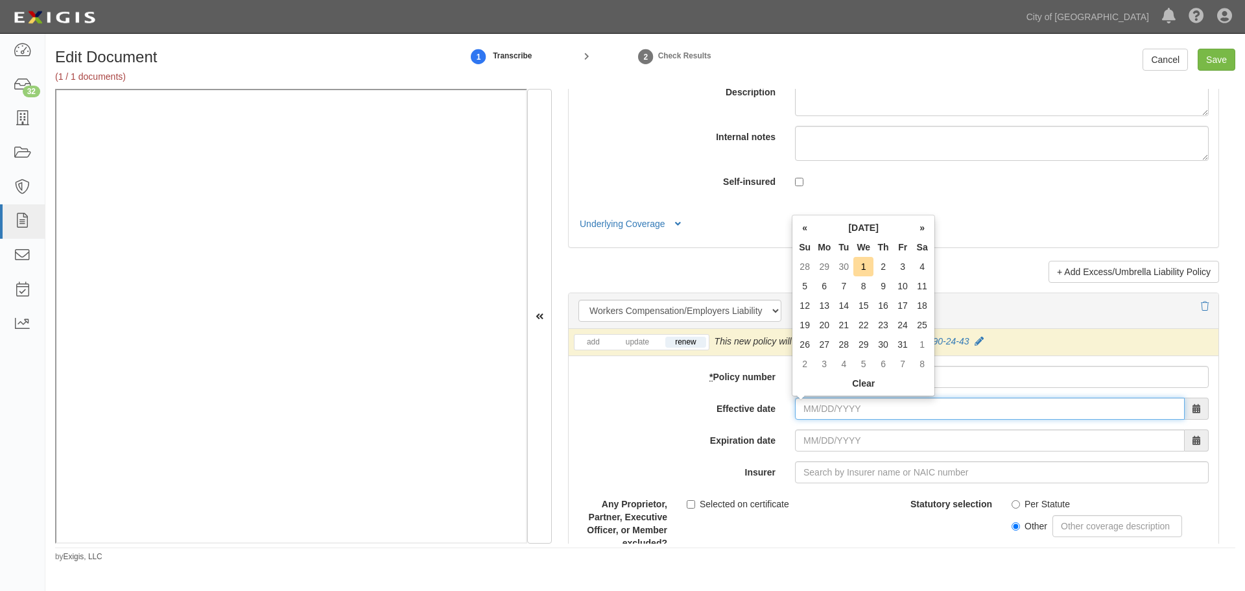
click at [826, 407] on input "Effective date" at bounding box center [990, 409] width 390 height 22
type input "09/30/2025"
type input "09/30/2026"
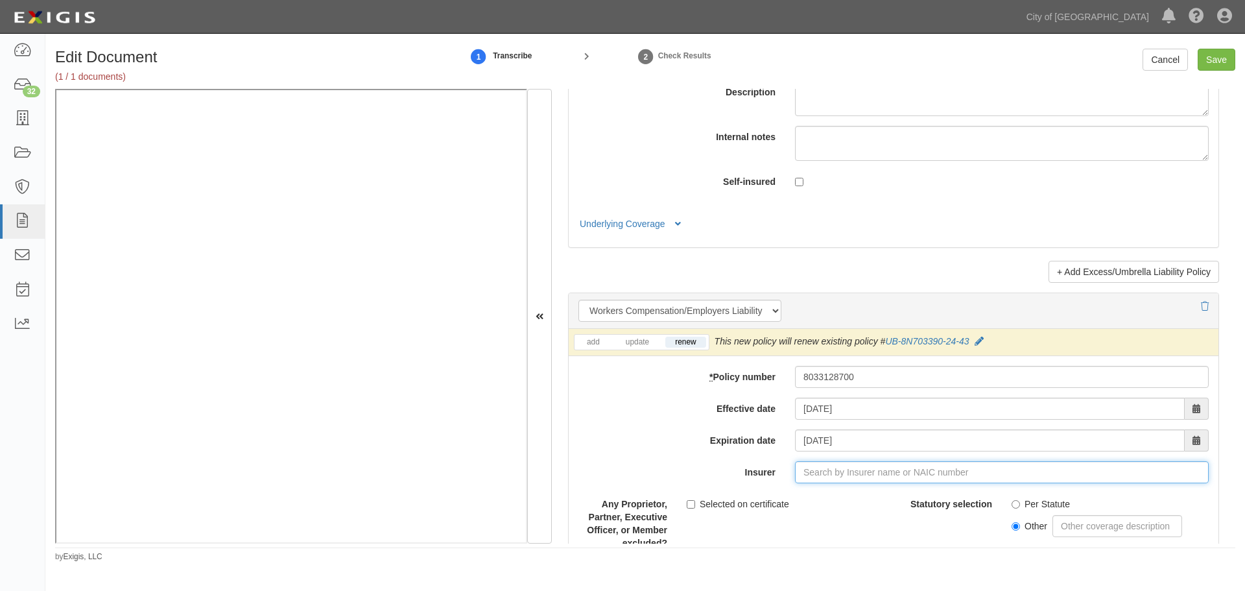
type input "21st Century Advantage Insurance Company (25232) NR Rating"
type input "2"
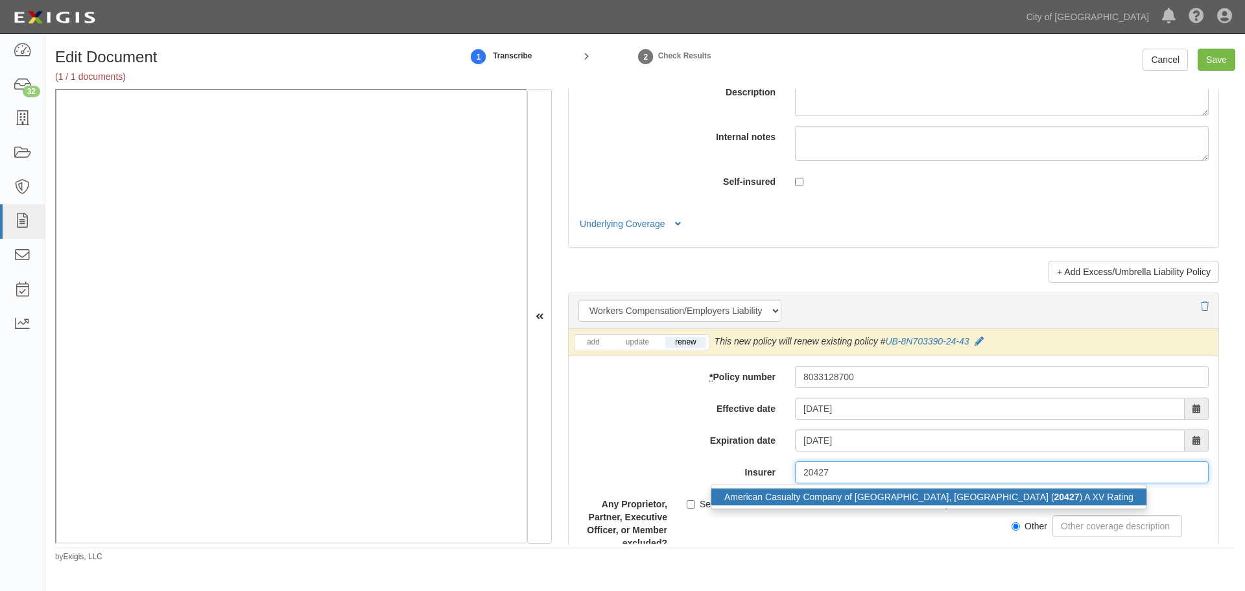
click at [903, 499] on div "American Casualty Company of Reading, PA ( 20427 ) A XV Rating" at bounding box center [928, 496] width 435 height 17
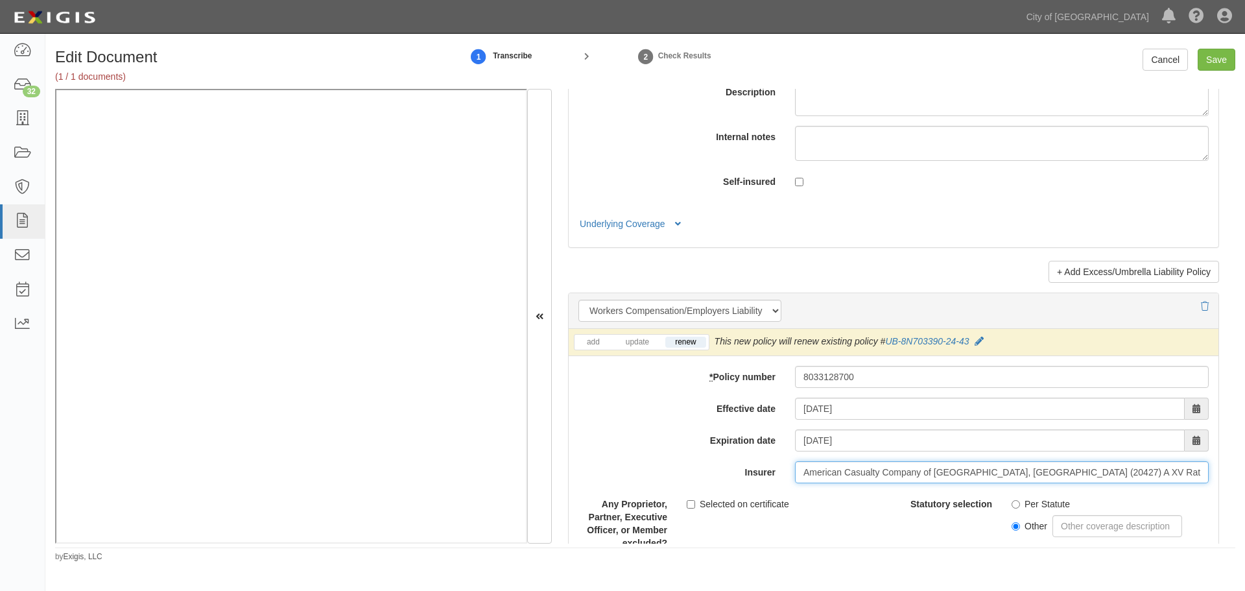
type input "American Casualty Company of Reading, PA (20427) A XV Rating"
click at [1025, 503] on label "Per Statute" at bounding box center [1041, 503] width 58 height 13
click at [1020, 503] on input "Per Statute" at bounding box center [1016, 504] width 8 height 8
radio input "true"
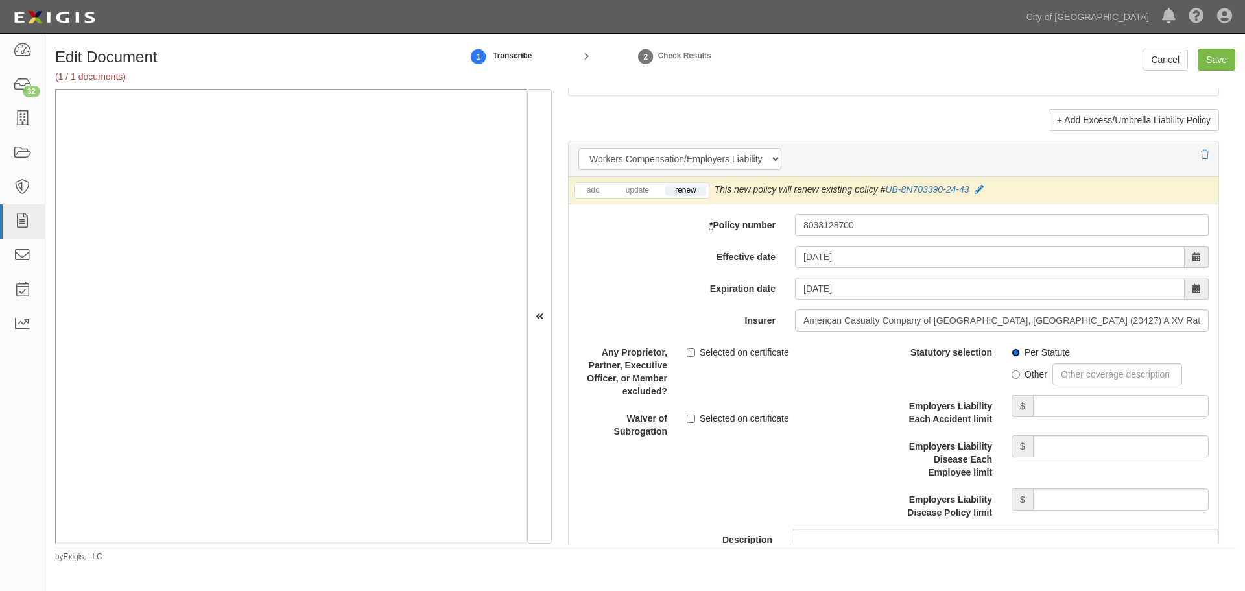
scroll to position [3243, 0]
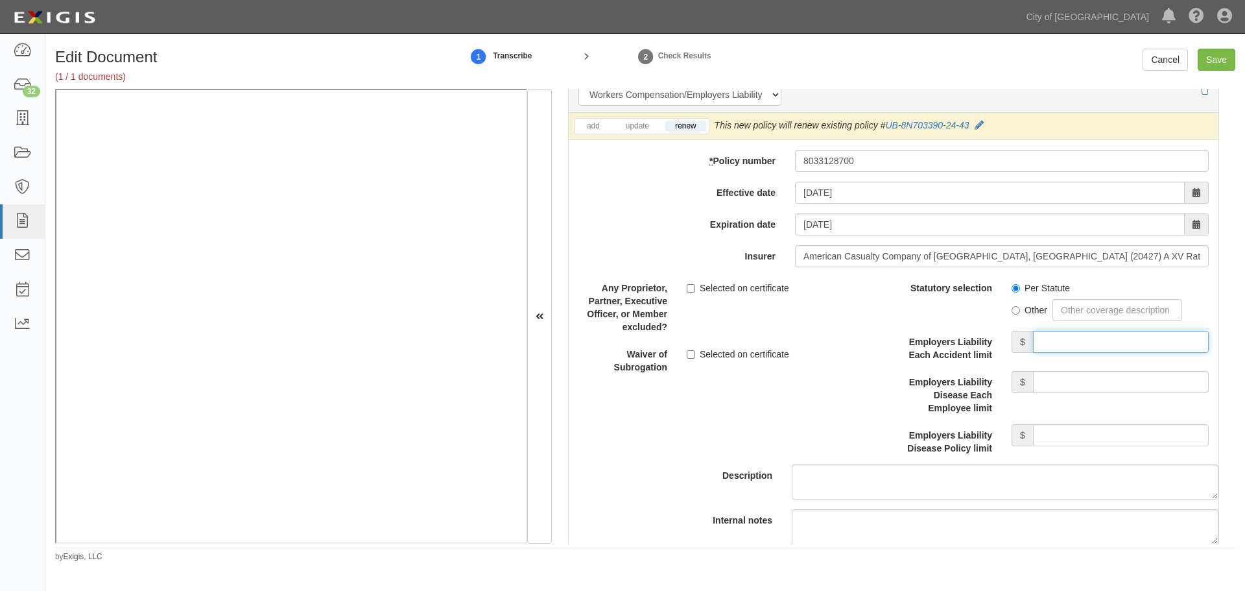
click at [1090, 346] on input "Employers Liability Each Accident limit" at bounding box center [1121, 342] width 176 height 22
type input "1,000,000"
click at [1080, 383] on input "Employers Liability Disease Each Employee limit" at bounding box center [1121, 382] width 176 height 22
type input "1,000,000"
click at [1097, 433] on input "Employers Liability Disease Policy limit" at bounding box center [1121, 435] width 176 height 22
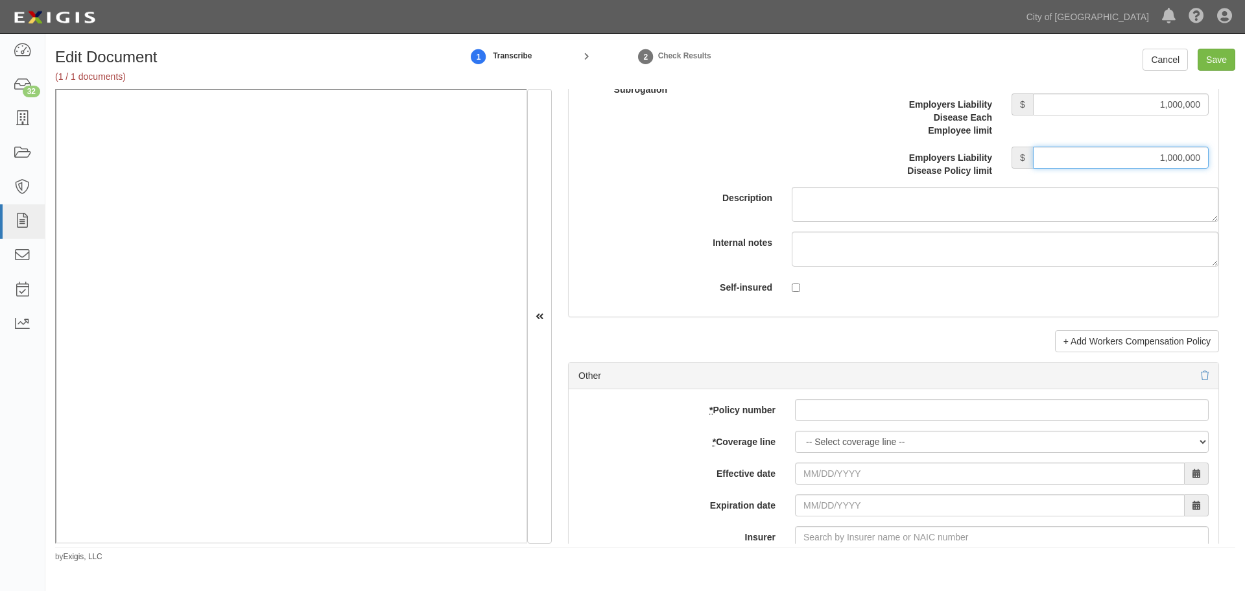
scroll to position [3567, 0]
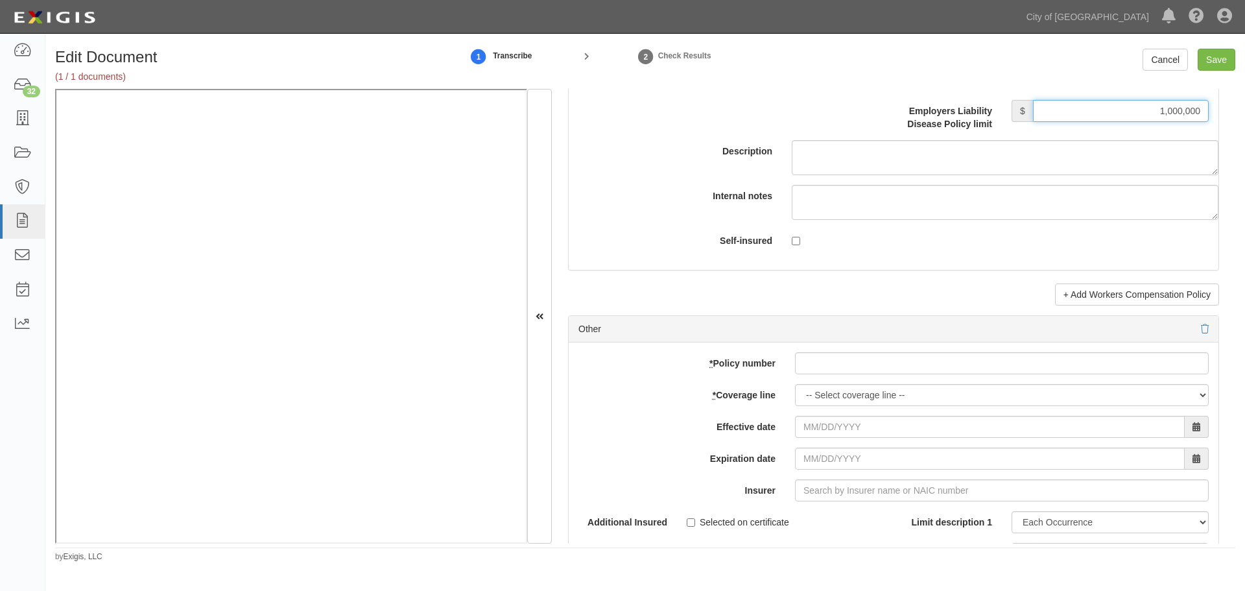
type input "1,000,000"
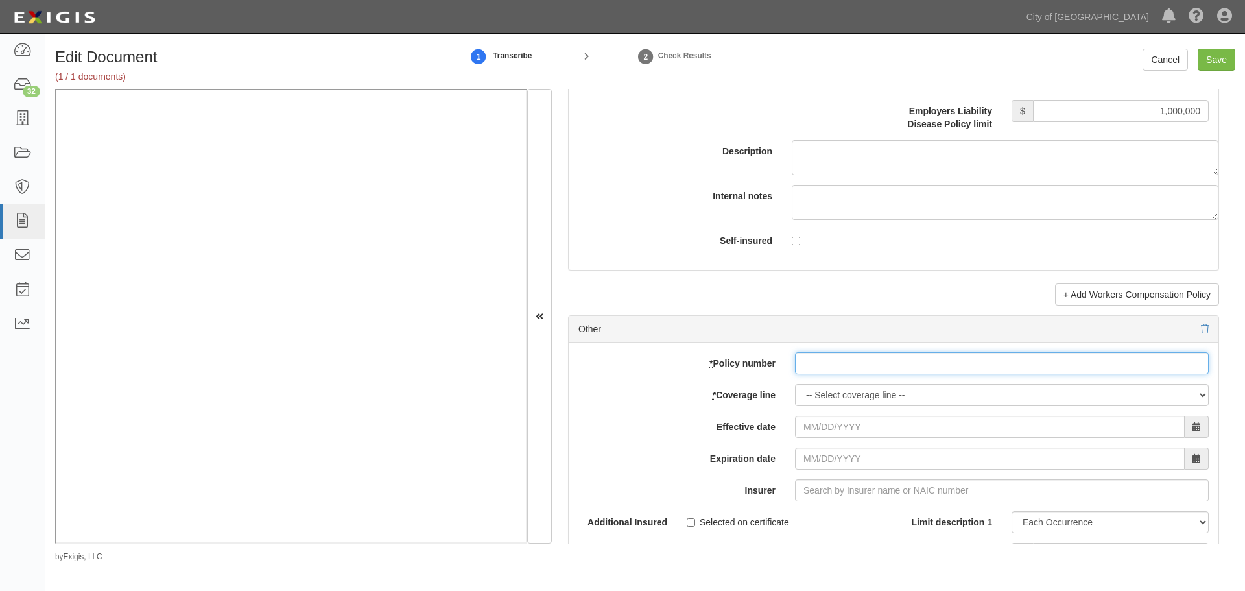
click at [825, 371] on input "* Policy number" at bounding box center [1002, 363] width 414 height 22
paste input "8033725748"
type input "8033725748"
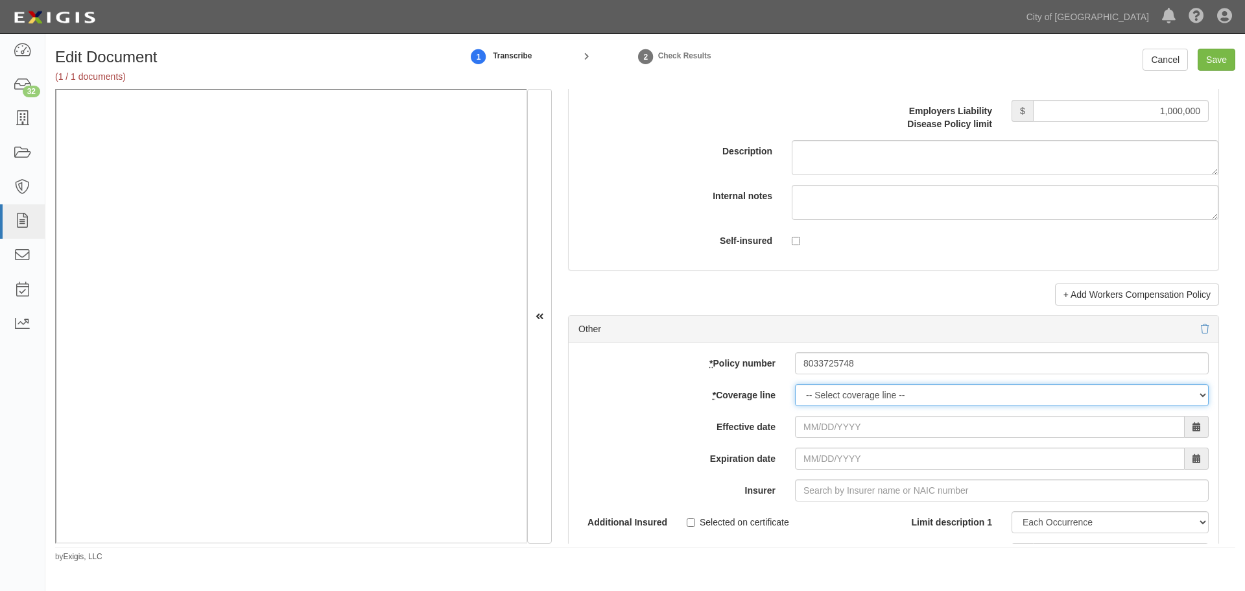
click at [820, 394] on select "-- Select coverage line -- Asbestos Abatement Auto Physical Damage Boiler & Mac…" at bounding box center [1002, 395] width 414 height 22
select select "38"
click at [795, 406] on select "-- Select coverage line -- Asbestos Abatement Auto Physical Damage Boiler & Mac…" at bounding box center [1002, 395] width 414 height 22
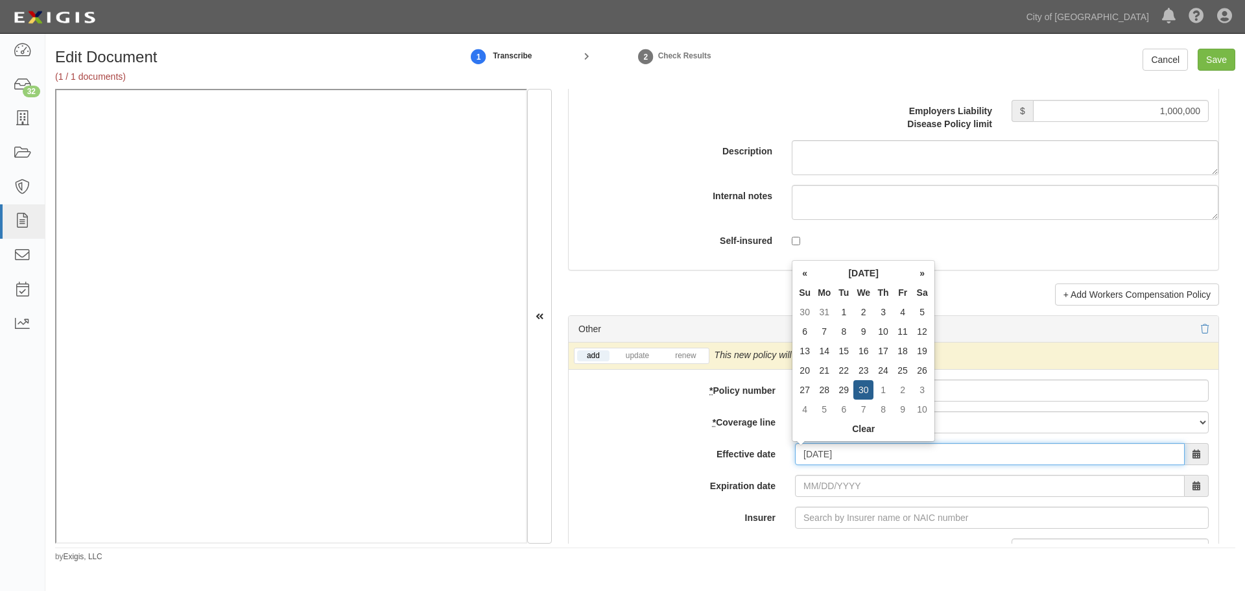
type input "09/30/2025"
type input "09/30/2026"
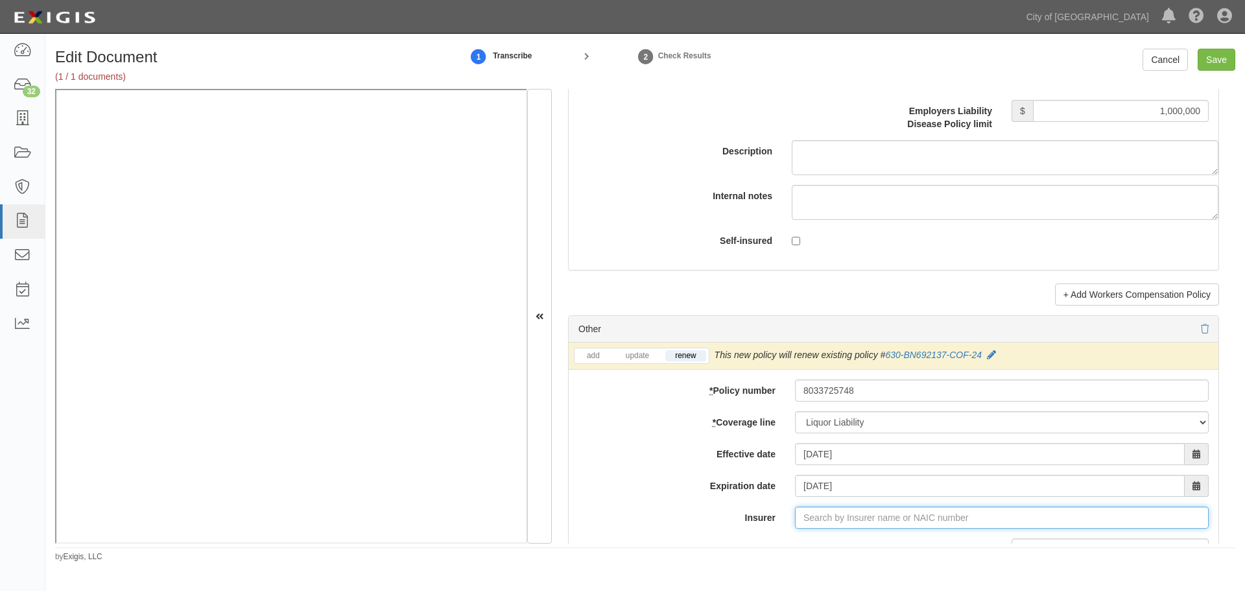
type input "21st Century Advantage Insurance Company (25232) NR Rating"
type input "2"
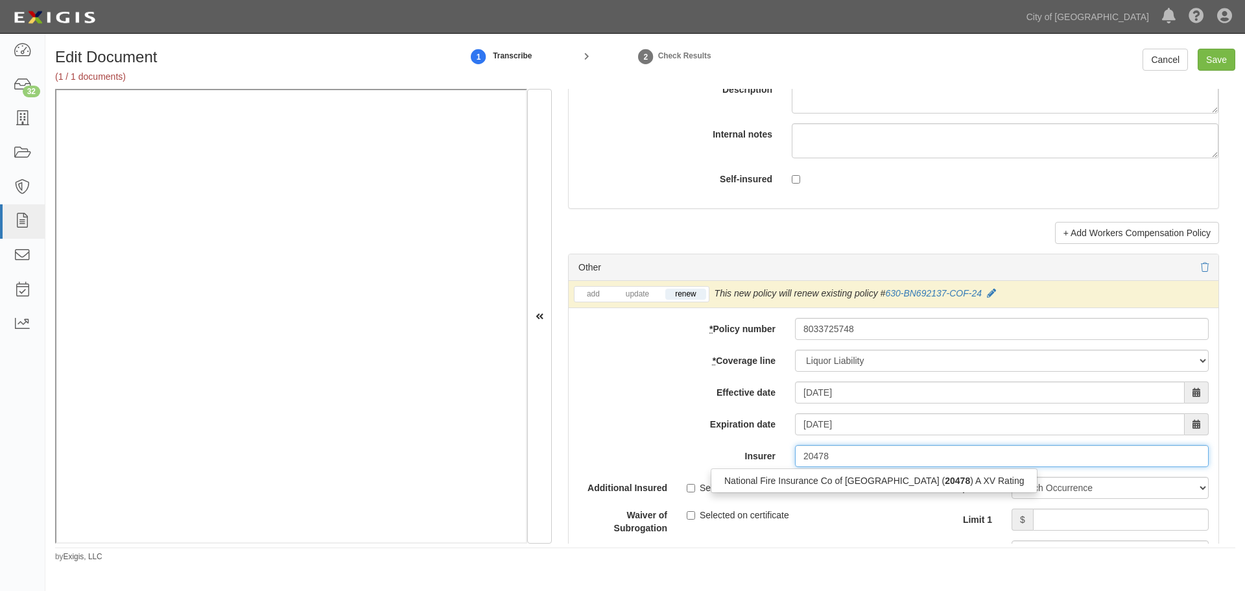
scroll to position [3675, 0]
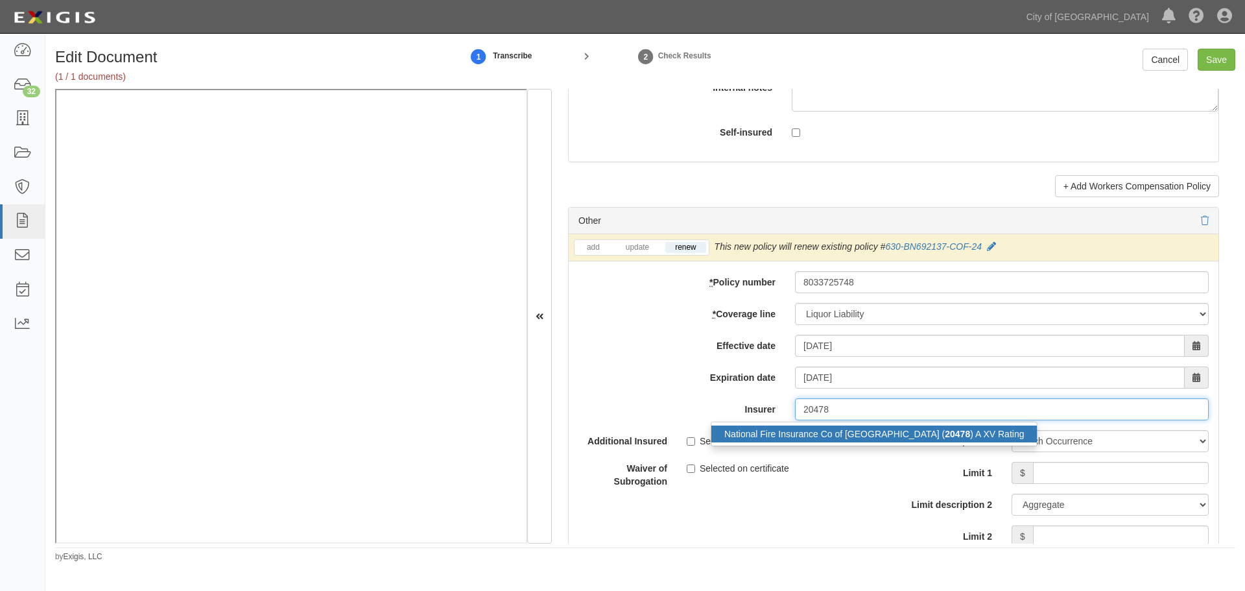
click at [837, 442] on div "National Fire Insurance Co of Hartford ( 20478 ) A XV Rating" at bounding box center [874, 433] width 326 height 17
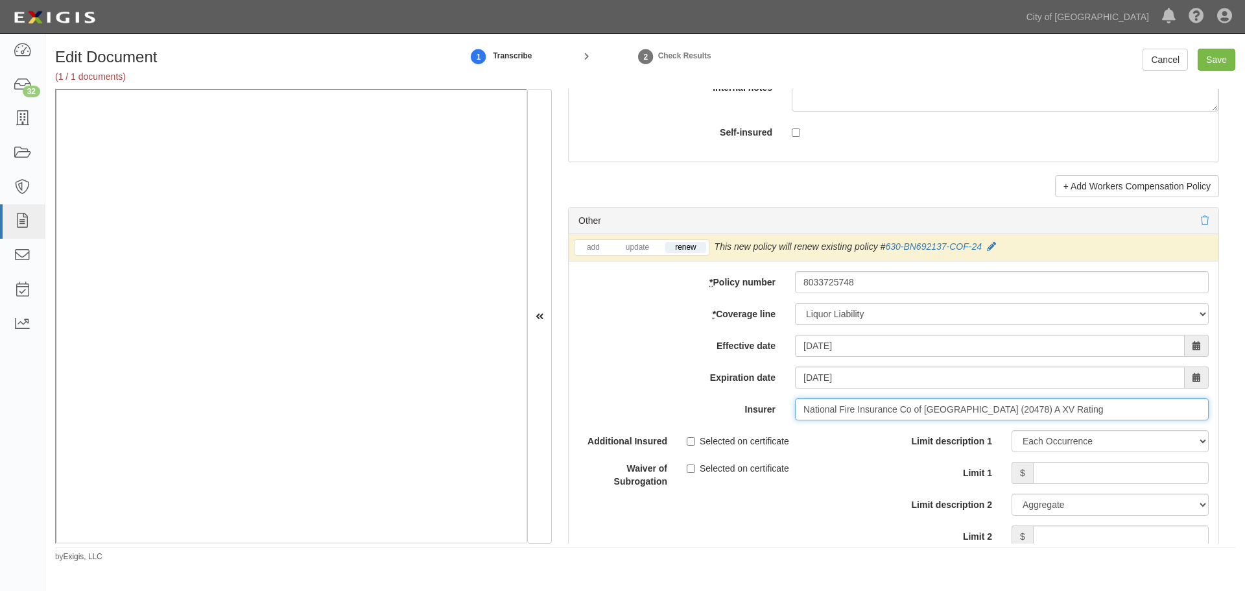
type input "National Fire Insurance Co of Hartford (20478) A XV Rating"
click at [1057, 477] on input "Limit 1" at bounding box center [1121, 473] width 176 height 22
type input "1,000,000"
click at [1175, 538] on input "Limit 2" at bounding box center [1121, 536] width 176 height 22
type input "1,000,000"
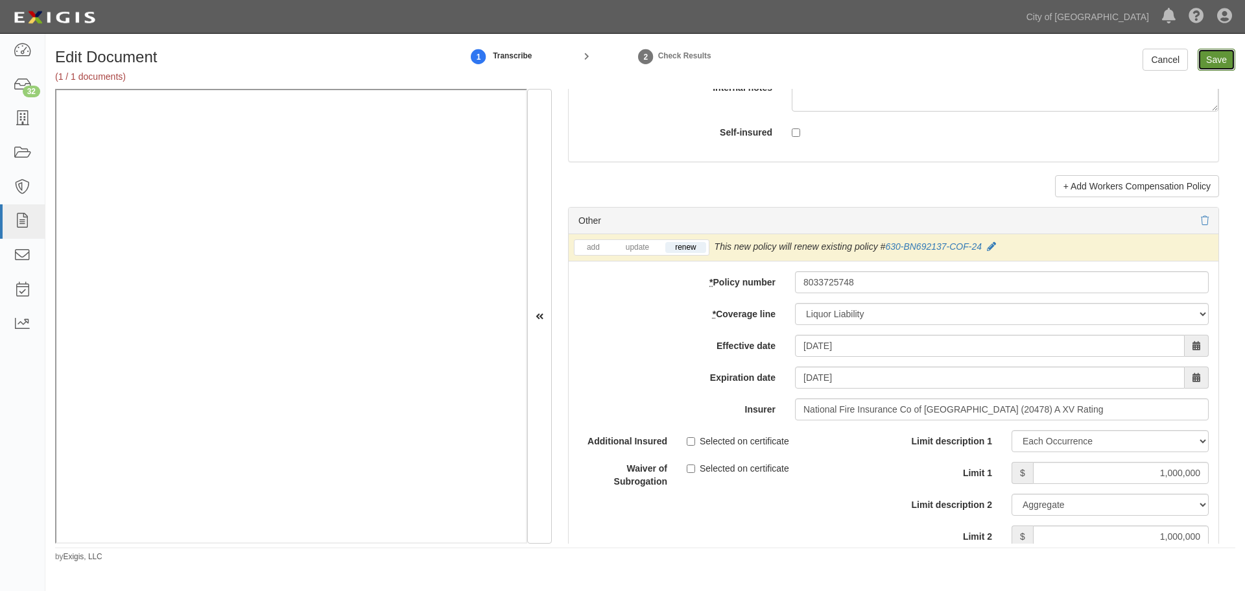
click at [1204, 56] on input "Save" at bounding box center [1217, 60] width 38 height 22
type input "1000000"
type input "500000"
type input "5000"
type input "1000000"
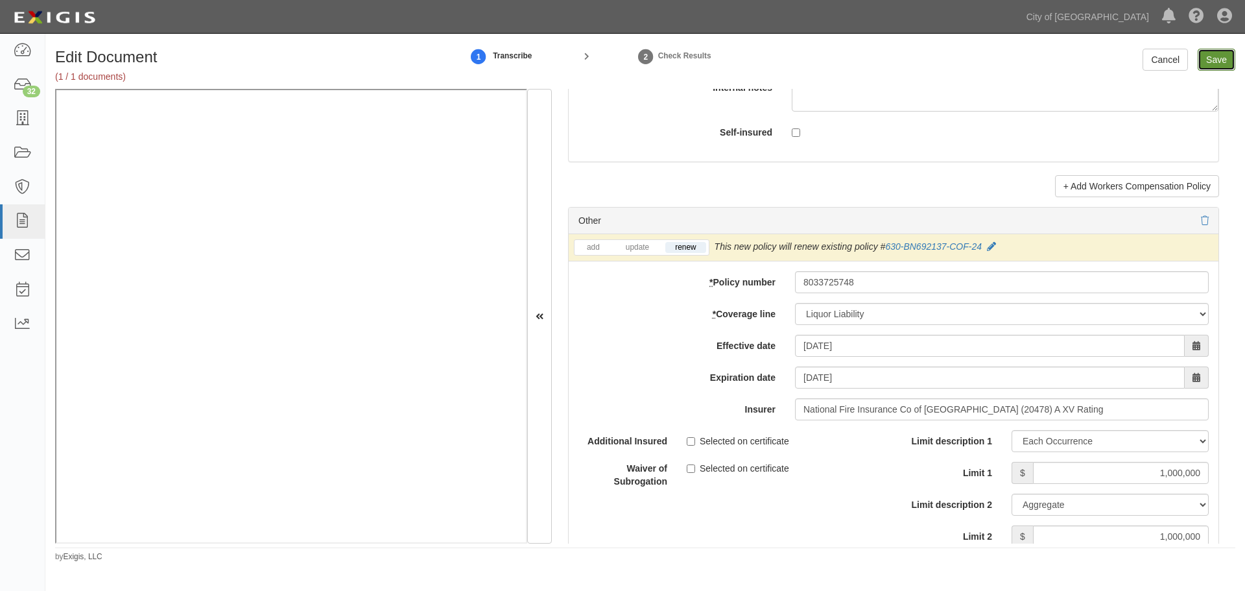
type input "2000000"
type input "1000000"
type input "25000000"
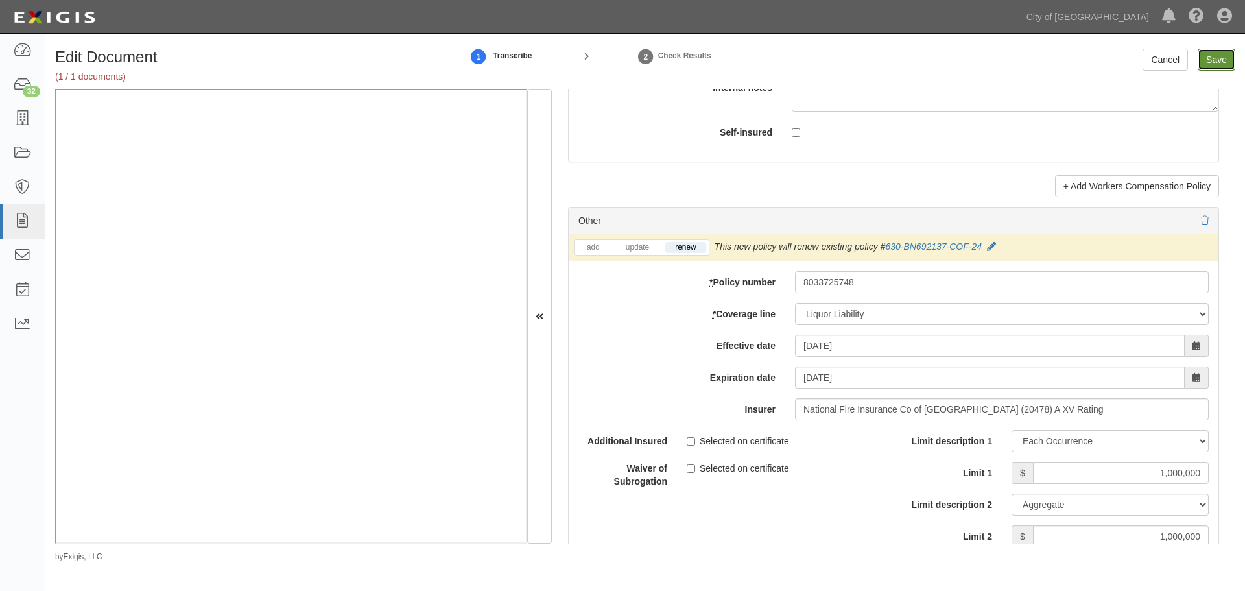
type input "1000000"
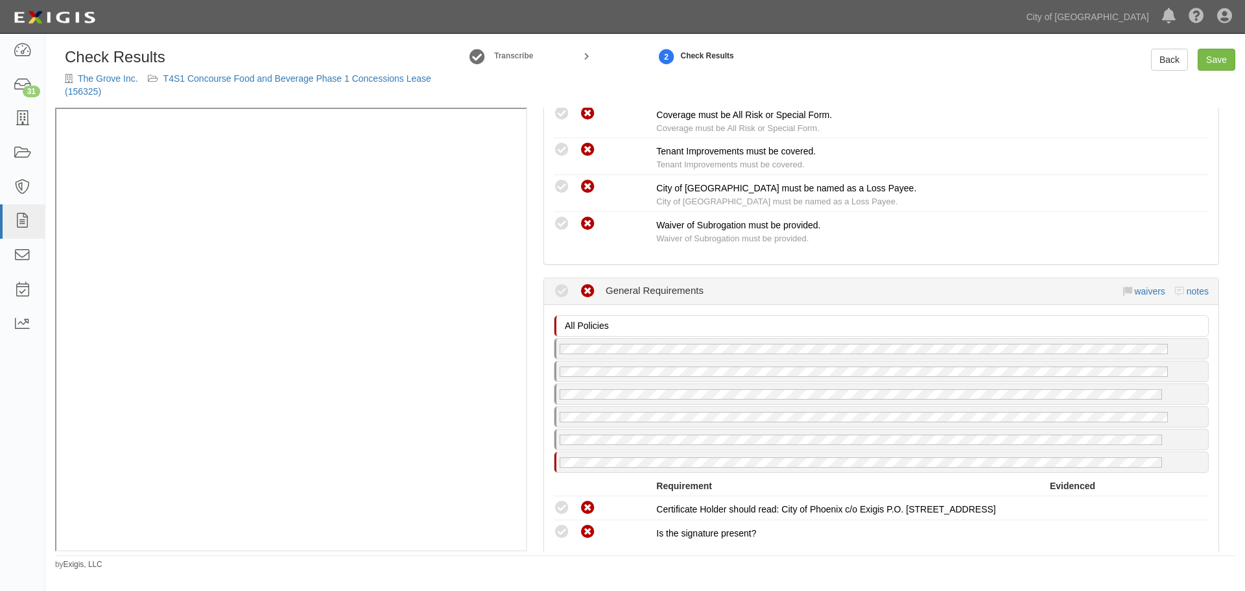
scroll to position [1723, 0]
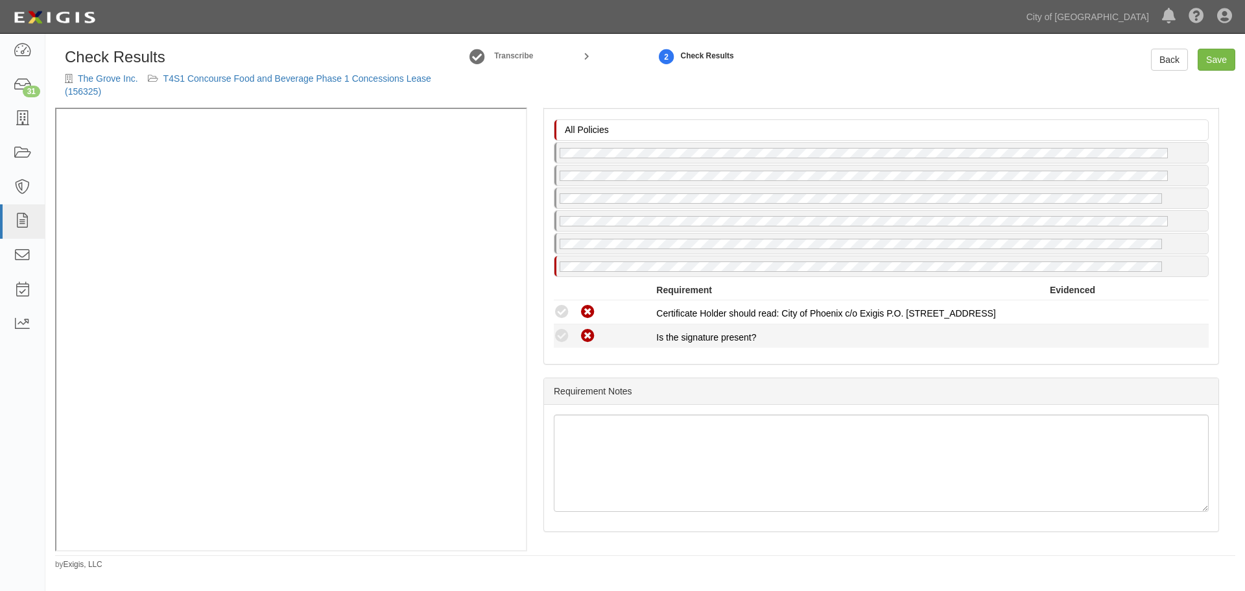
click at [560, 336] on icon at bounding box center [562, 336] width 16 height 16
drag, startPoint x: 558, startPoint y: 313, endPoint x: 578, endPoint y: 281, distance: 37.6
click at [560, 312] on icon at bounding box center [562, 312] width 16 height 16
drag, startPoint x: 557, startPoint y: 316, endPoint x: 571, endPoint y: 342, distance: 29.6
click at [557, 318] on icon at bounding box center [562, 312] width 16 height 16
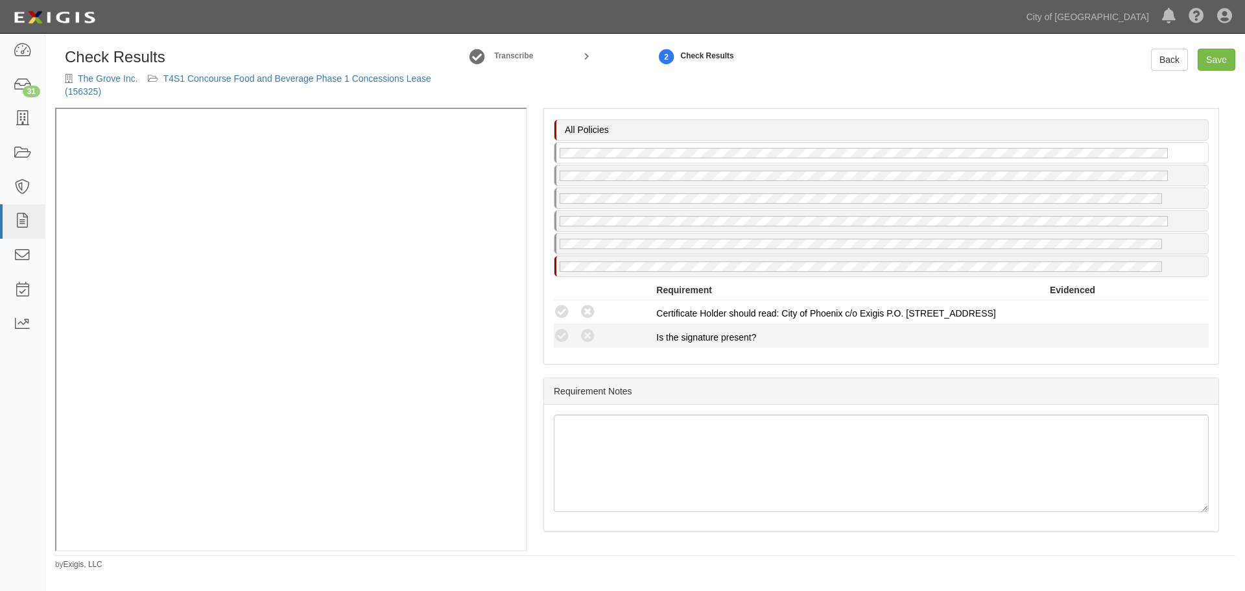
radio input "true"
click at [567, 340] on icon at bounding box center [562, 336] width 16 height 16
radio input "true"
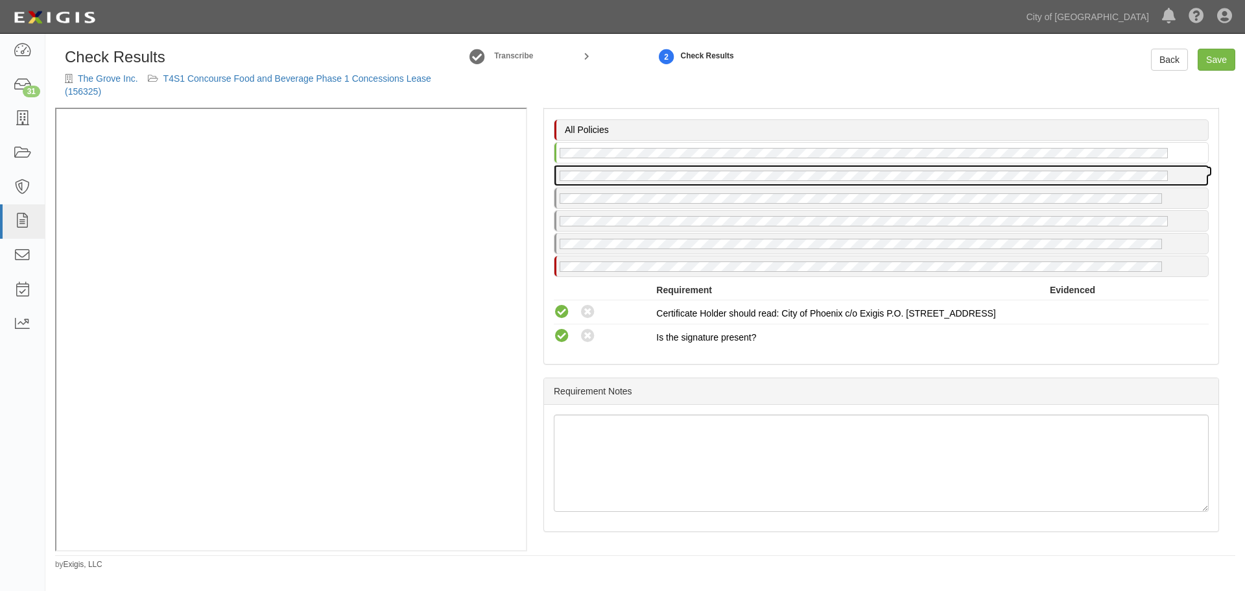
click at [719, 168] on div at bounding box center [882, 175] width 654 height 20
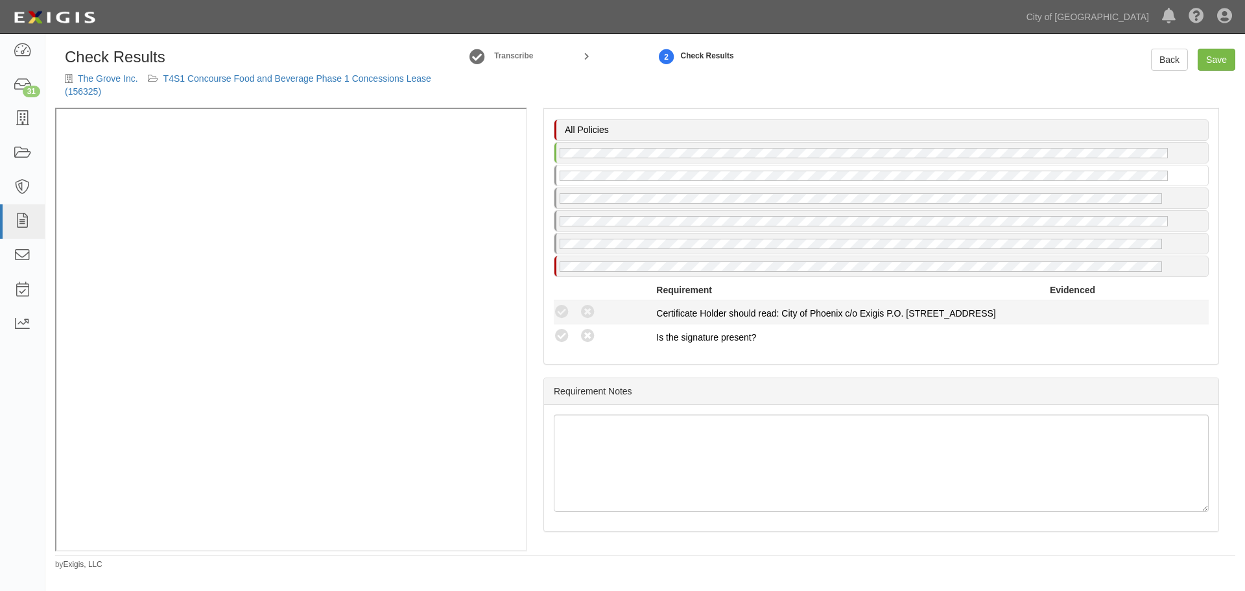
drag, startPoint x: 558, startPoint y: 313, endPoint x: 561, endPoint y: 322, distance: 10.3
click at [558, 315] on icon at bounding box center [562, 312] width 16 height 16
radio input "true"
click at [559, 336] on icon at bounding box center [562, 336] width 16 height 16
radio input "true"
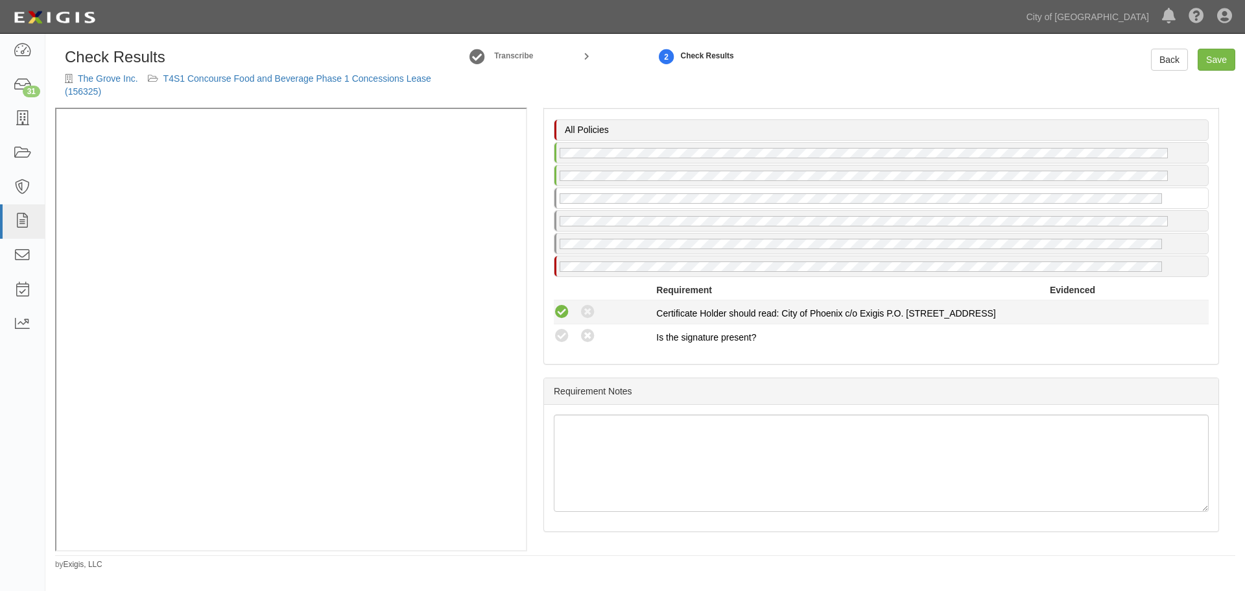
click at [560, 302] on li "Compliant Waived: Non-Compliant Certificate Holder should read: City of Phoenix…" at bounding box center [881, 312] width 655 height 24
drag, startPoint x: 560, startPoint y: 306, endPoint x: 559, endPoint y: 320, distance: 13.6
click at [560, 309] on icon at bounding box center [562, 312] width 16 height 16
radio input "true"
drag, startPoint x: 558, startPoint y: 340, endPoint x: 562, endPoint y: 330, distance: 11.1
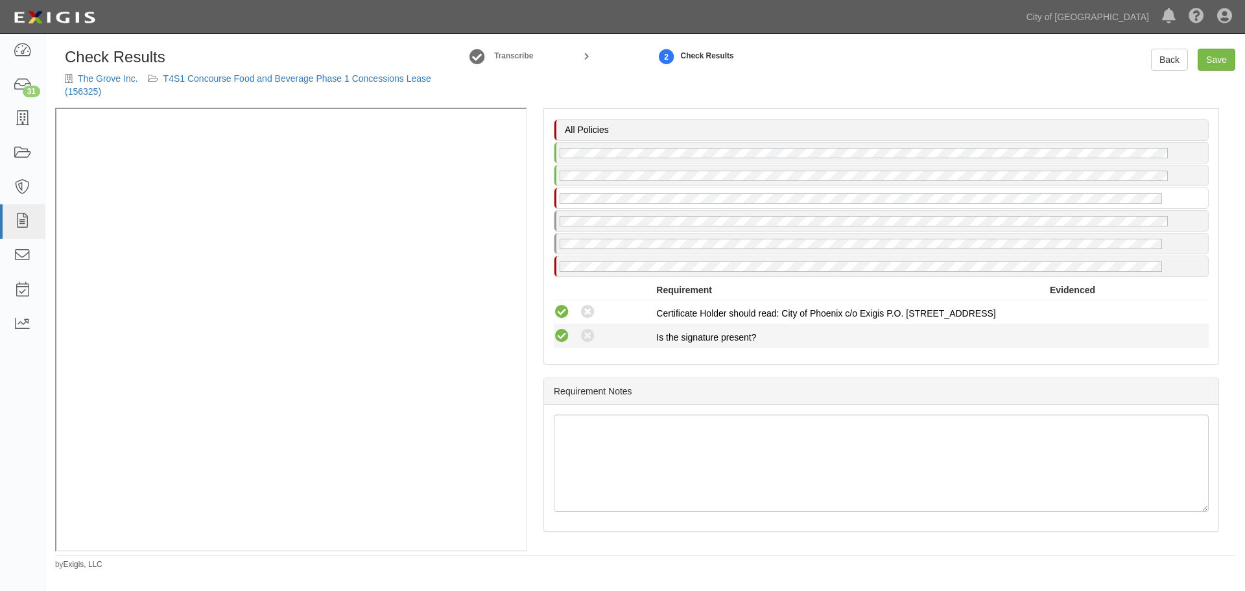
click at [558, 339] on icon at bounding box center [562, 336] width 16 height 16
radio input "true"
click at [566, 314] on icon at bounding box center [562, 312] width 16 height 16
radio input "true"
click at [558, 333] on icon at bounding box center [562, 336] width 16 height 16
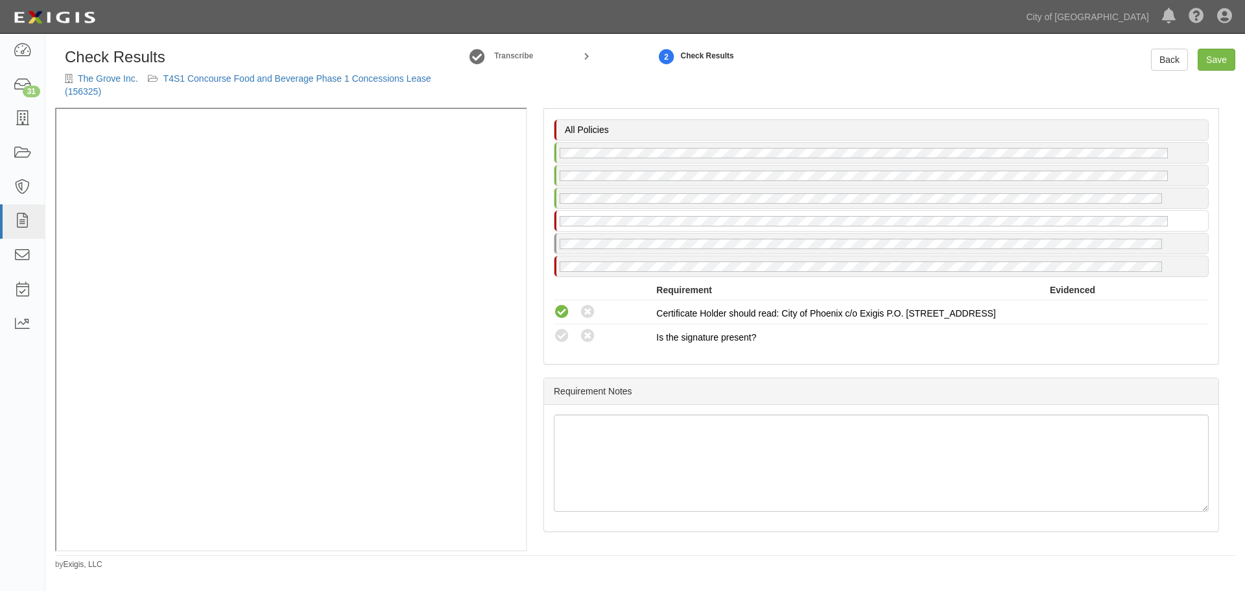
radio input "true"
drag, startPoint x: 562, startPoint y: 315, endPoint x: 558, endPoint y: 331, distance: 16.5
click at [560, 316] on icon at bounding box center [562, 312] width 16 height 16
drag, startPoint x: 558, startPoint y: 308, endPoint x: 621, endPoint y: 285, distance: 67.1
click at [561, 306] on icon at bounding box center [562, 312] width 16 height 16
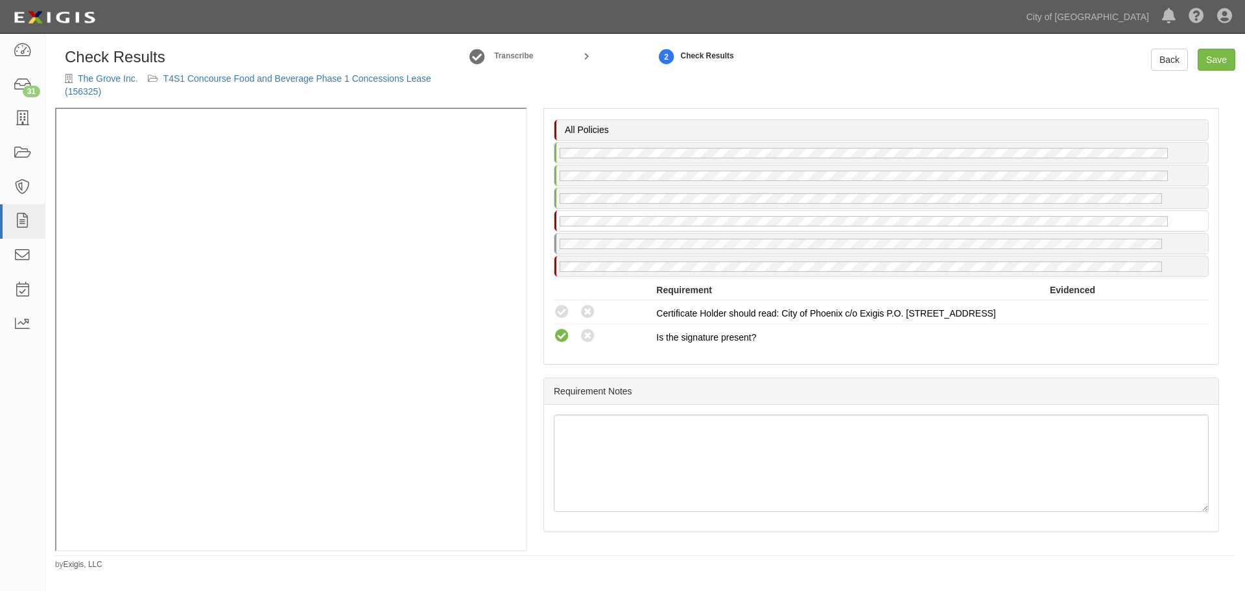
radio input "true"
drag, startPoint x: 569, startPoint y: 312, endPoint x: 566, endPoint y: 329, distance: 17.9
click at [569, 313] on icon at bounding box center [562, 312] width 16 height 16
radio input "true"
click at [560, 339] on icon at bounding box center [562, 336] width 16 height 16
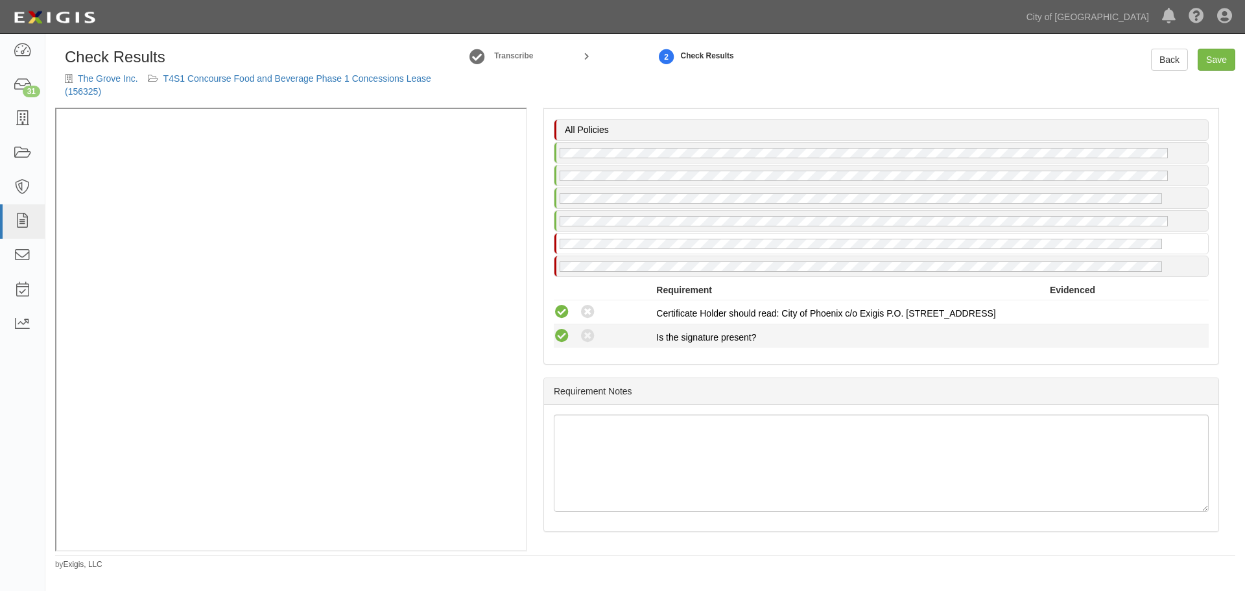
radio input "true"
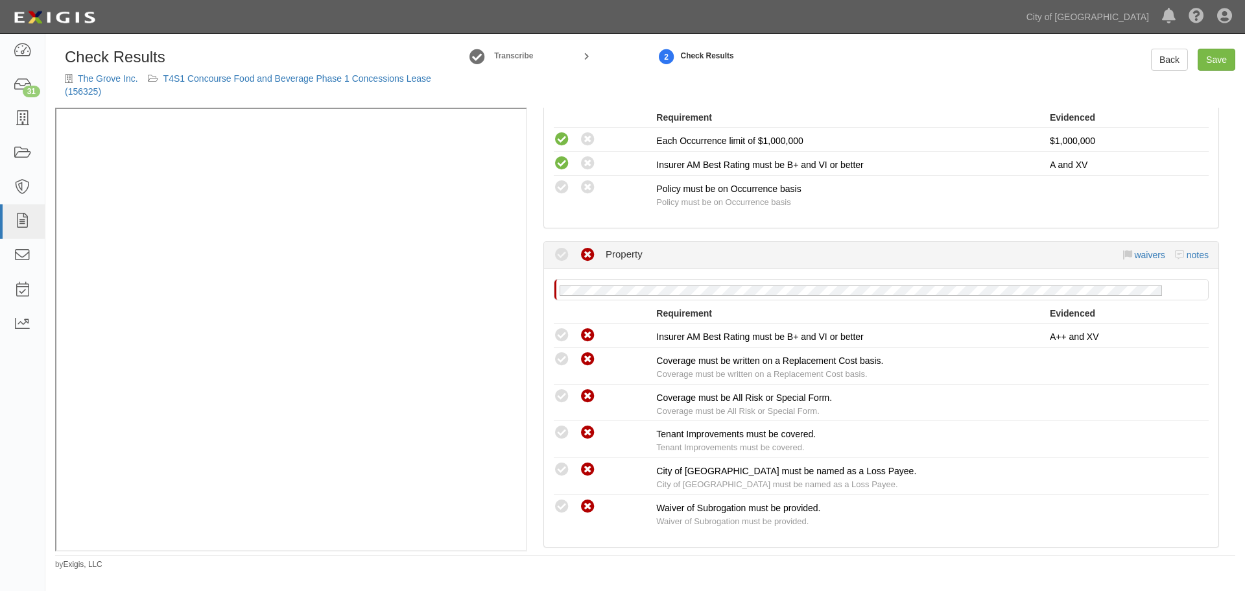
scroll to position [1075, 0]
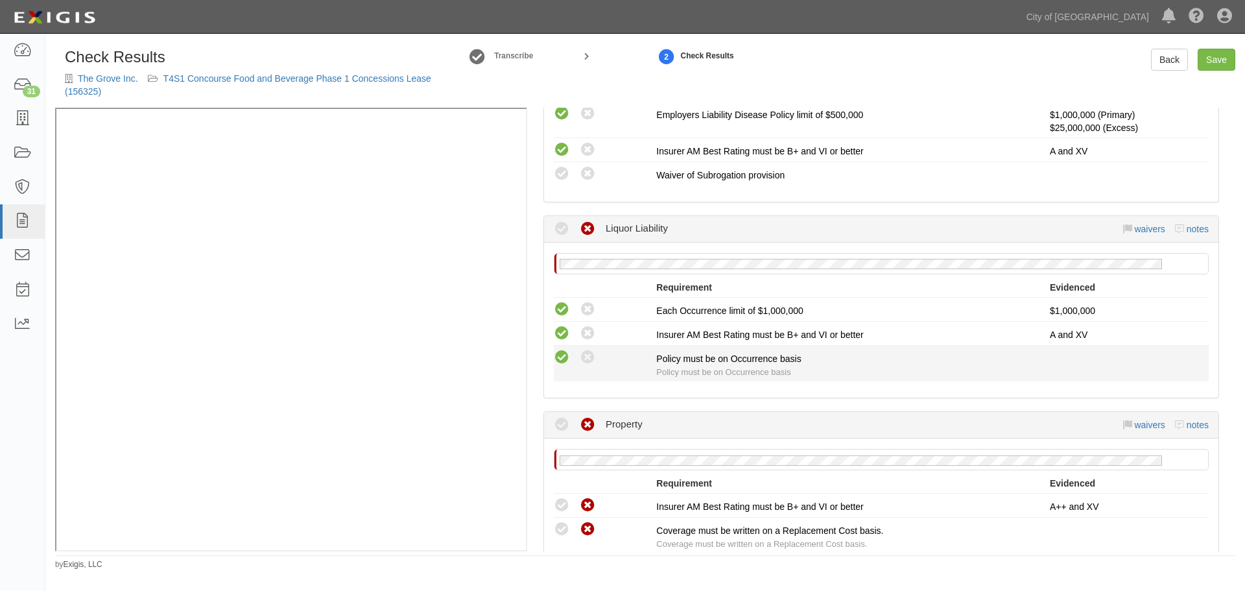
click at [558, 357] on icon at bounding box center [562, 358] width 16 height 16
radio input "true"
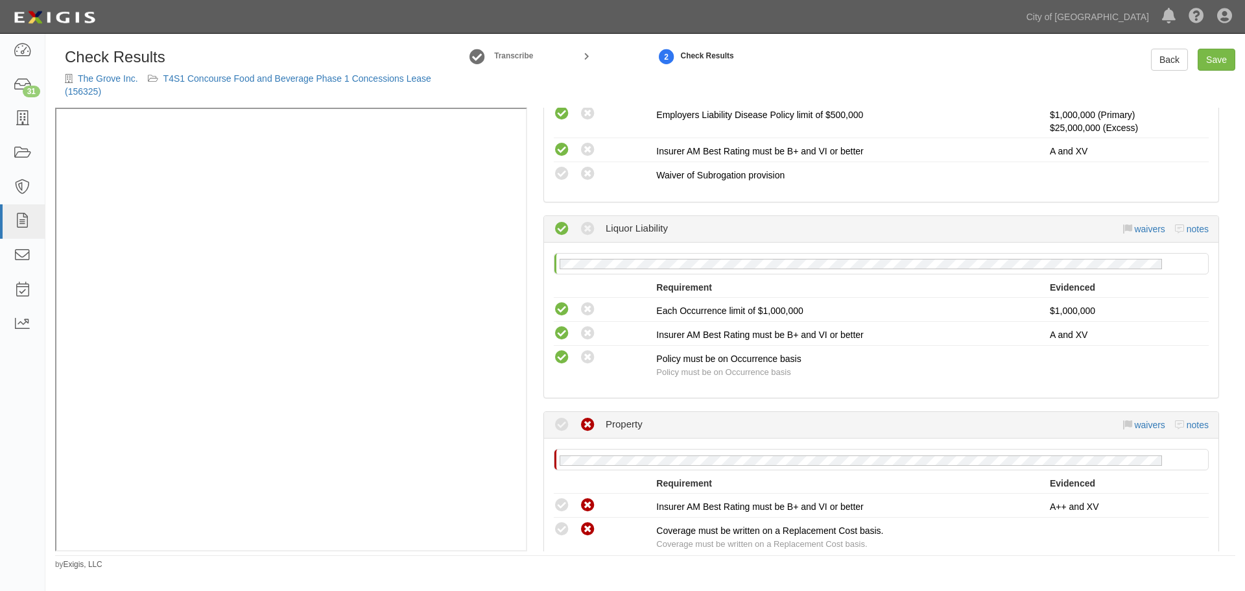
scroll to position [966, 0]
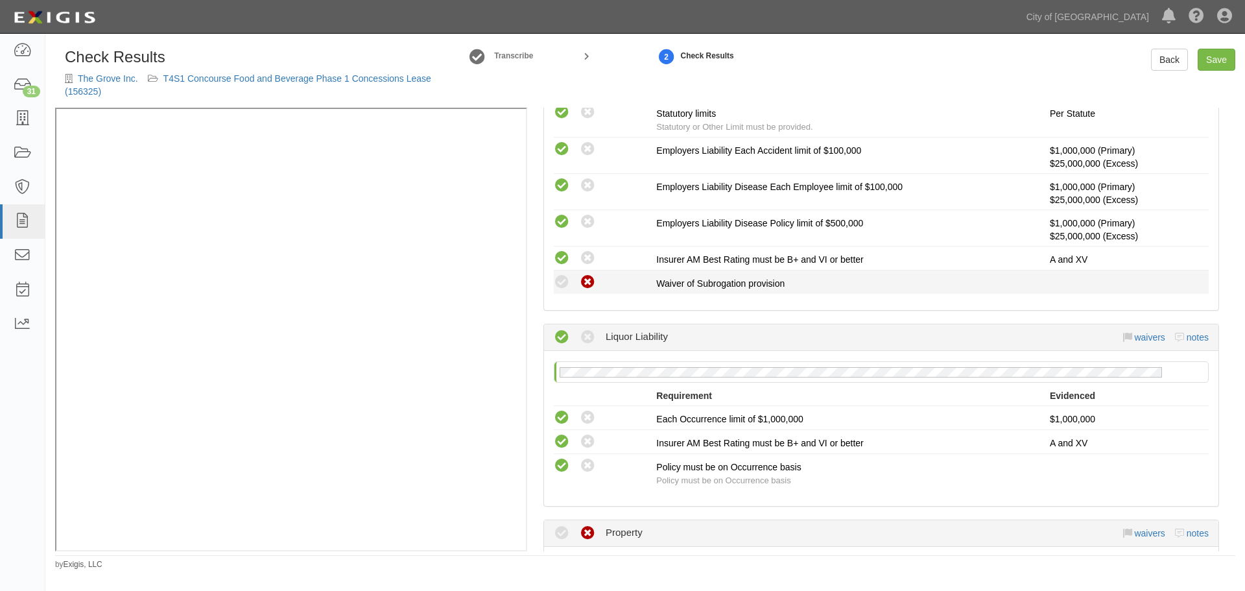
drag, startPoint x: 588, startPoint y: 282, endPoint x: 569, endPoint y: 302, distance: 28.0
click at [590, 282] on icon at bounding box center [588, 282] width 16 height 16
radio input "true"
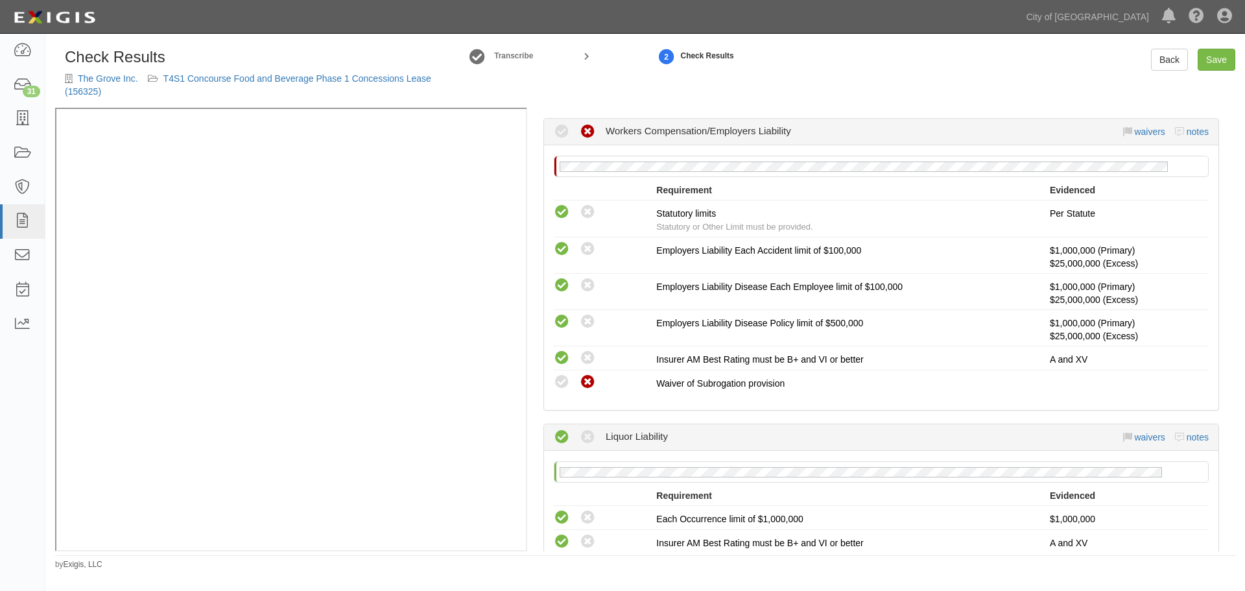
scroll to position [750, 0]
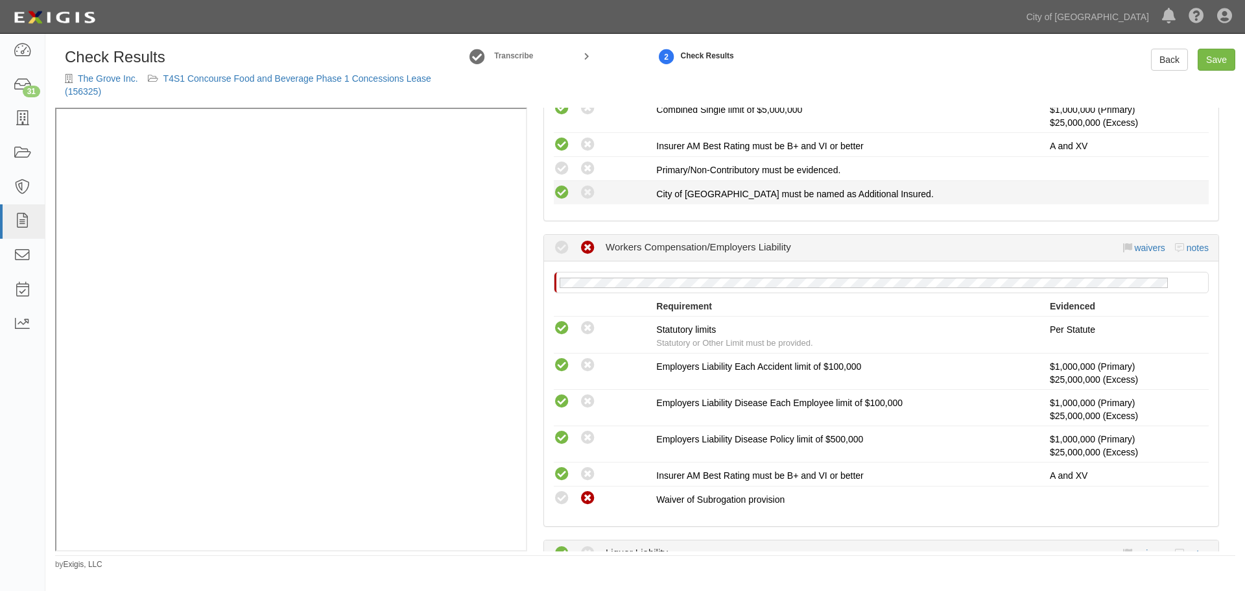
click at [563, 191] on icon at bounding box center [562, 193] width 16 height 16
radio input "true"
click at [591, 169] on icon at bounding box center [588, 169] width 16 height 16
radio input "true"
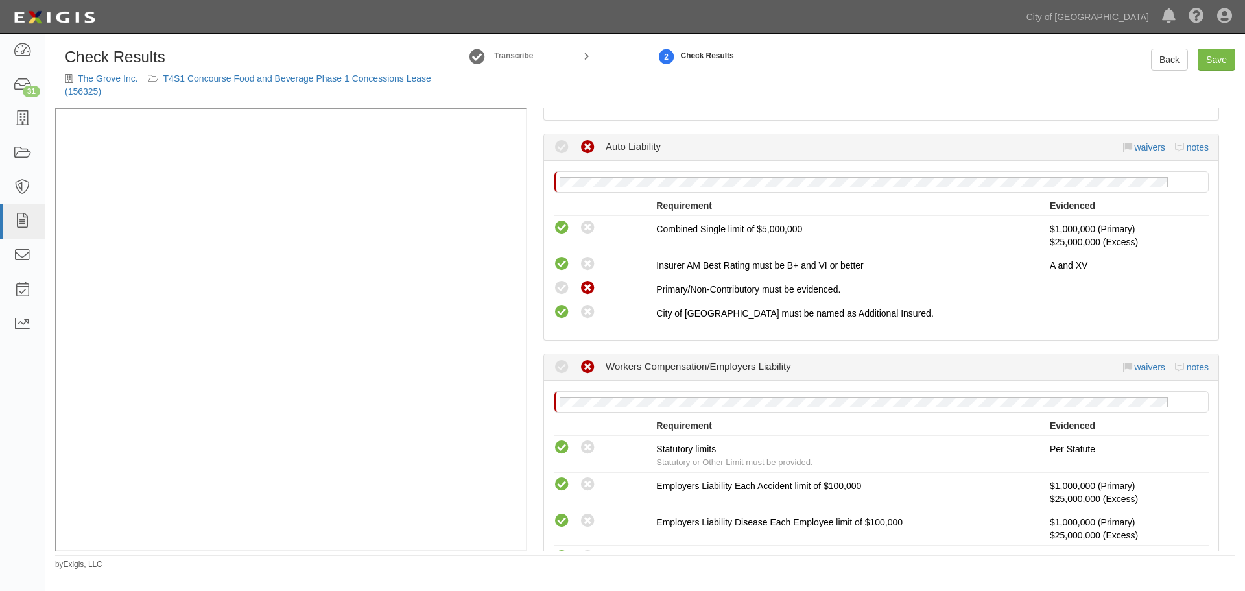
scroll to position [534, 0]
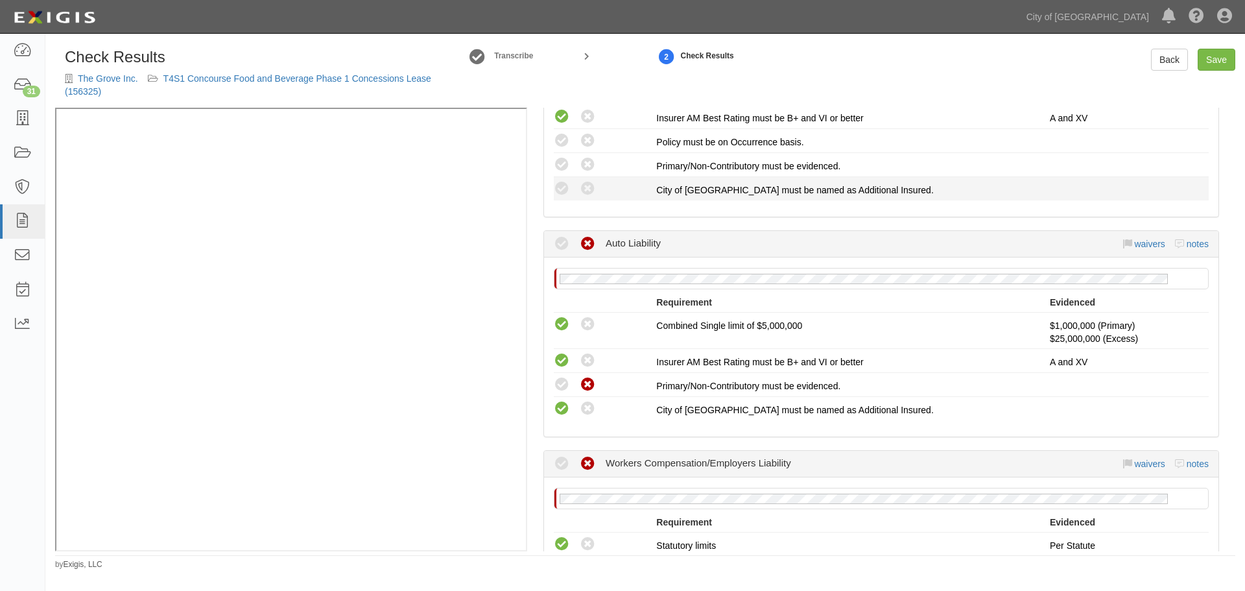
drag, startPoint x: 560, startPoint y: 195, endPoint x: 577, endPoint y: 178, distance: 23.4
click at [560, 194] on icon at bounding box center [562, 189] width 16 height 16
radio input "true"
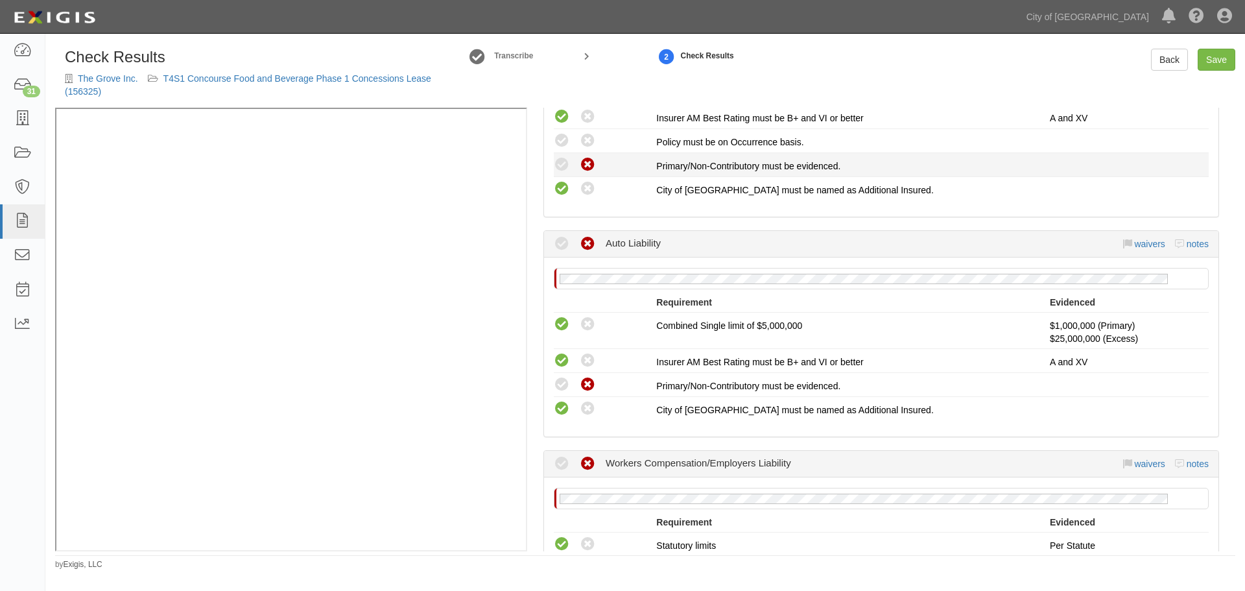
click at [586, 164] on icon at bounding box center [588, 165] width 16 height 16
radio input "true"
drag, startPoint x: 567, startPoint y: 145, endPoint x: 625, endPoint y: 222, distance: 96.8
click at [569, 143] on icon at bounding box center [562, 141] width 16 height 16
radio input "true"
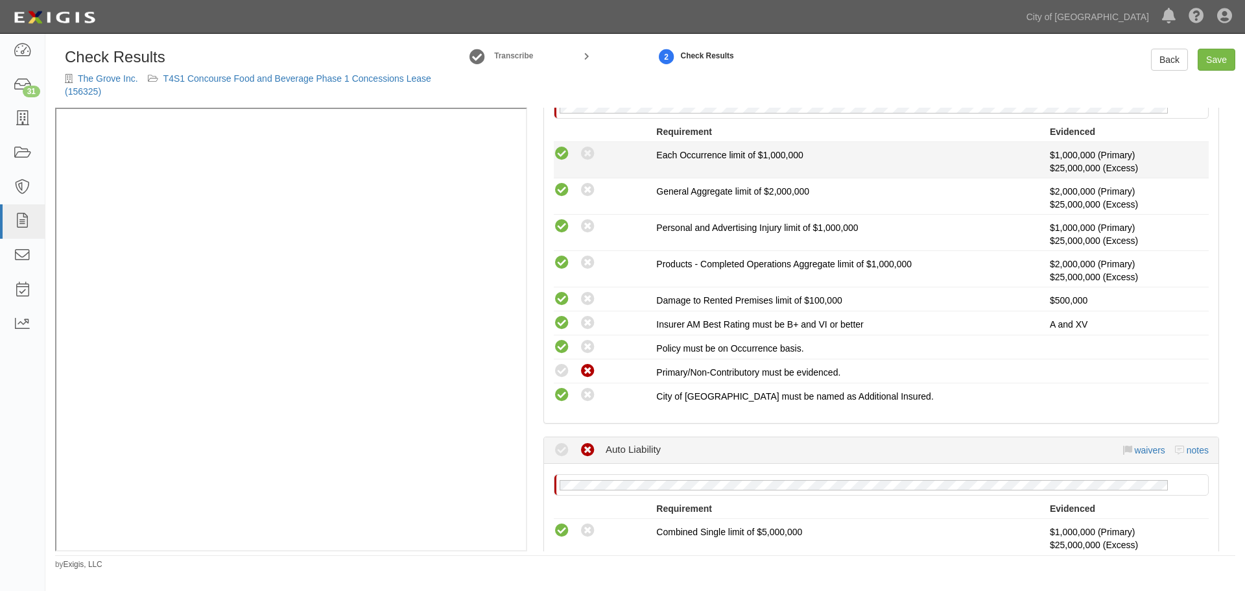
scroll to position [210, 0]
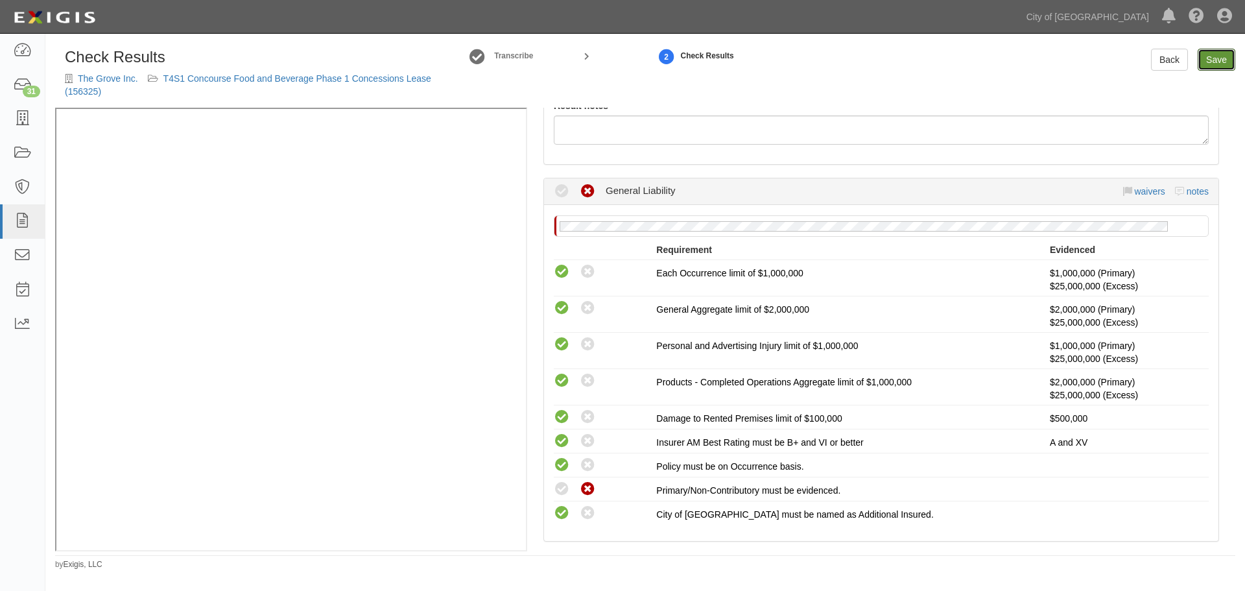
click at [1224, 62] on link "Save" at bounding box center [1217, 60] width 38 height 22
radio input "true"
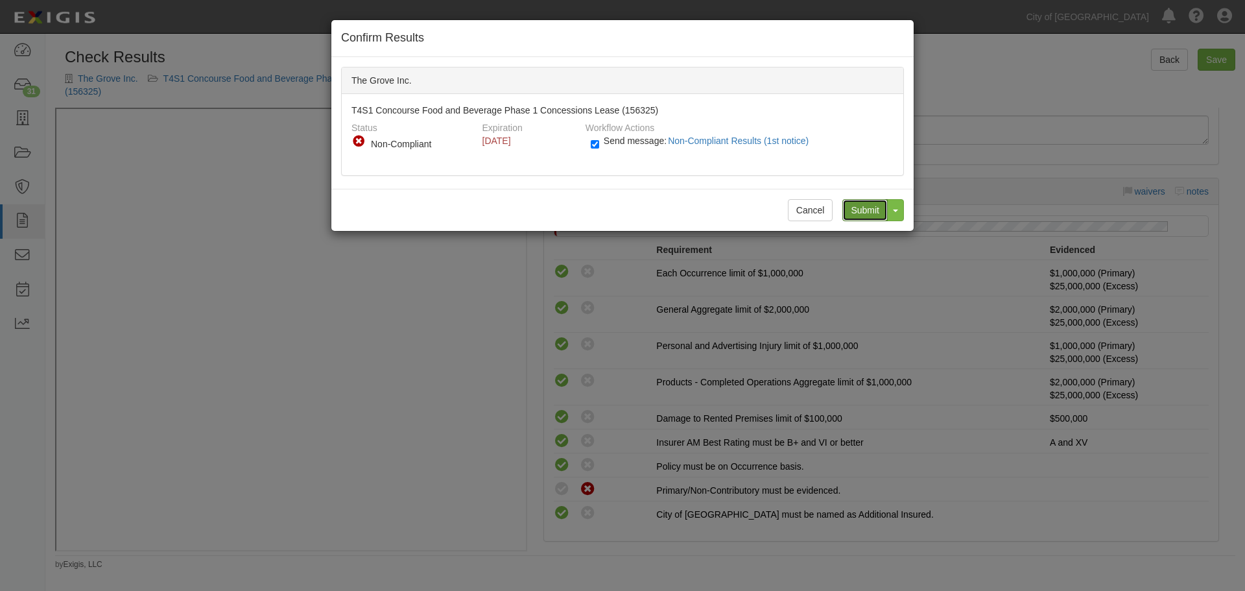
click at [855, 208] on input "Submit" at bounding box center [864, 210] width 45 height 22
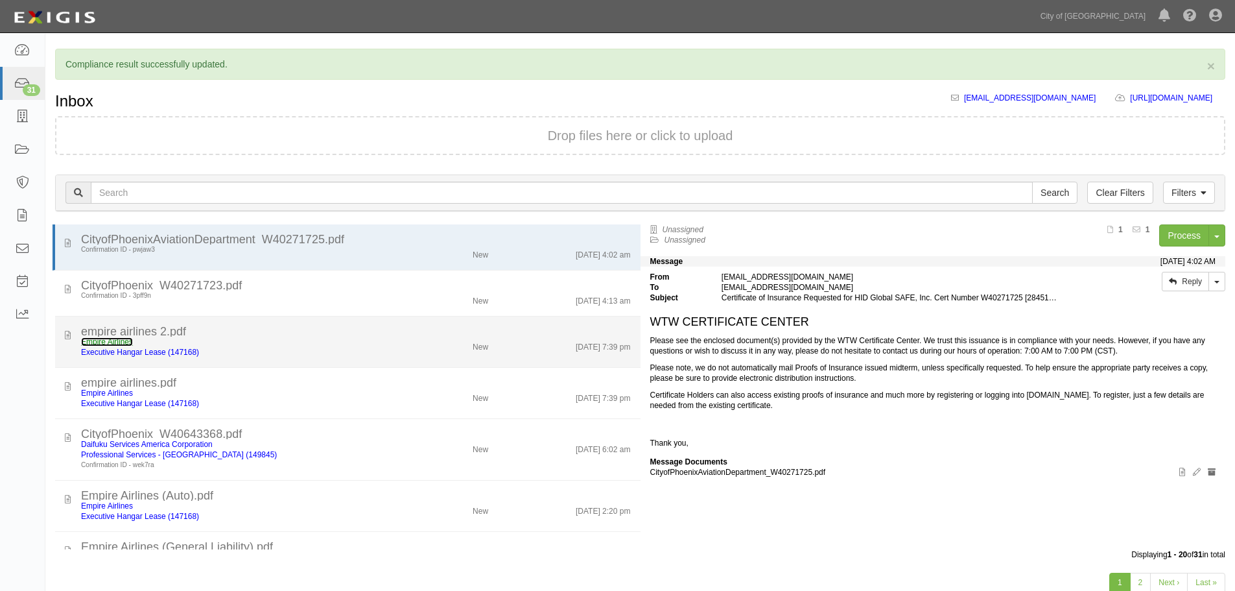
click at [110, 339] on link "Empire Airlines" at bounding box center [107, 341] width 52 height 9
click at [460, 355] on div "Empire Airlines Executive Hangar Lease (147168) New 9/29/25 7:39 pm" at bounding box center [355, 347] width 569 height 21
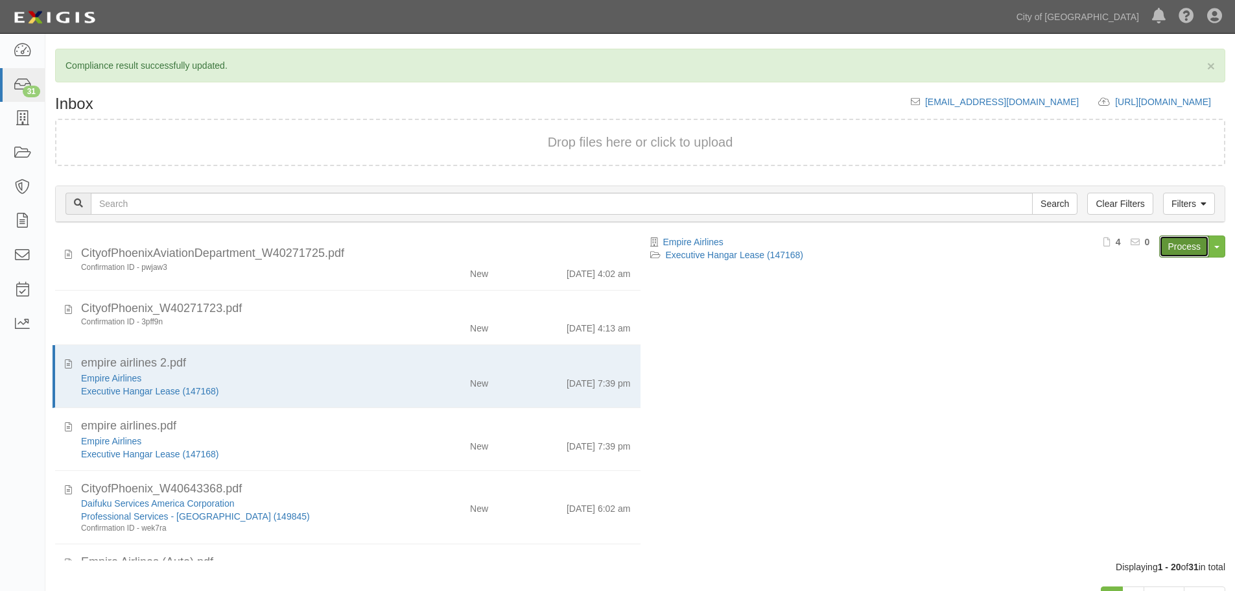
click at [1175, 250] on link "Process" at bounding box center [1185, 246] width 50 height 22
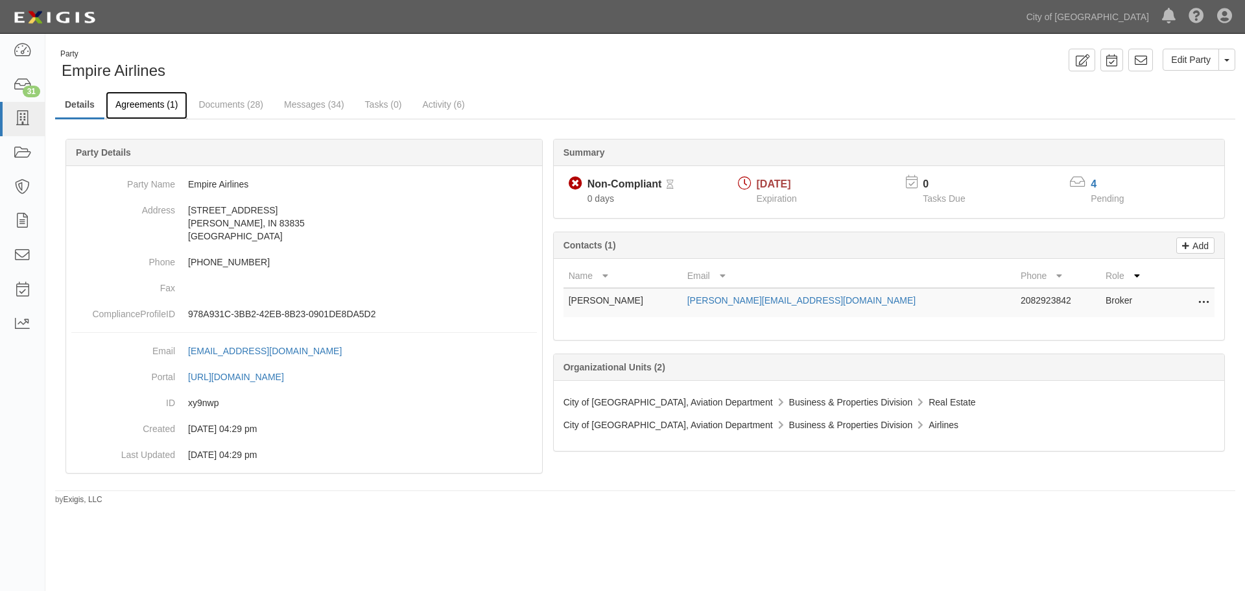
click at [169, 100] on link "Agreements (1)" at bounding box center [147, 105] width 82 height 28
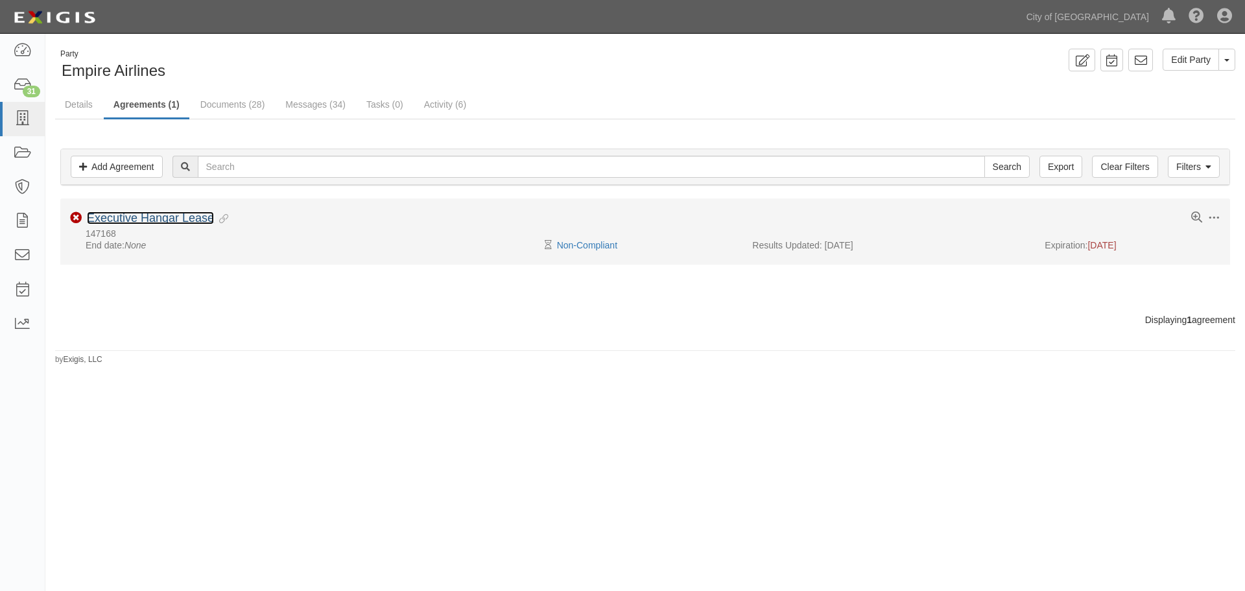
click at [124, 219] on link "Executive Hangar Lease" at bounding box center [150, 217] width 127 height 13
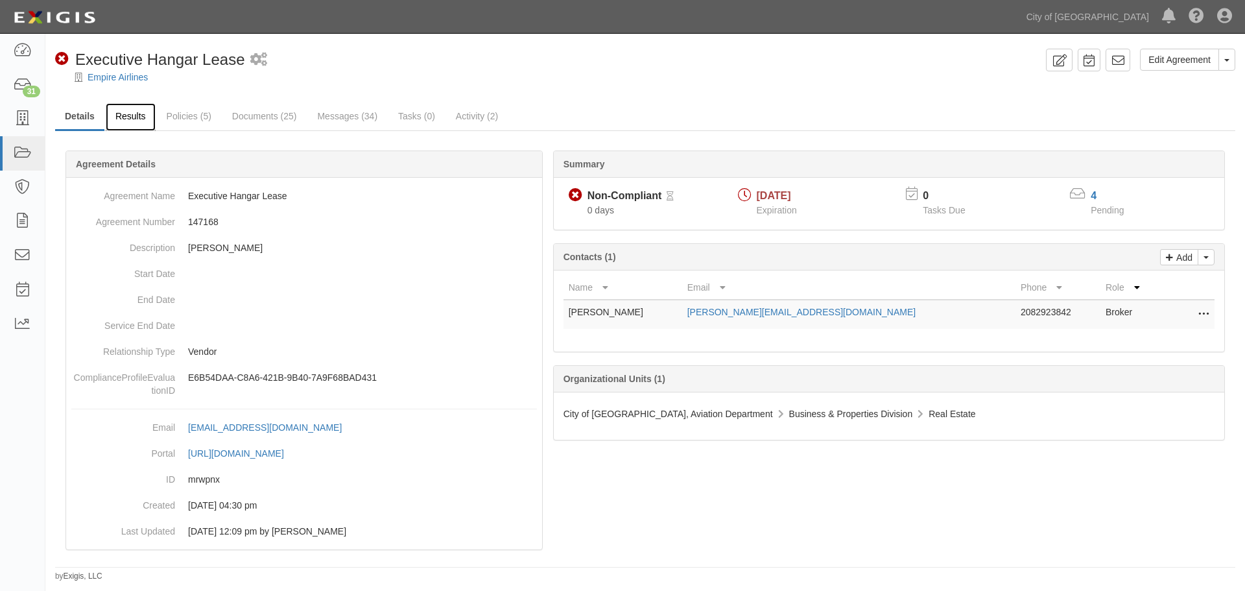
click at [145, 115] on link "Results" at bounding box center [131, 117] width 50 height 28
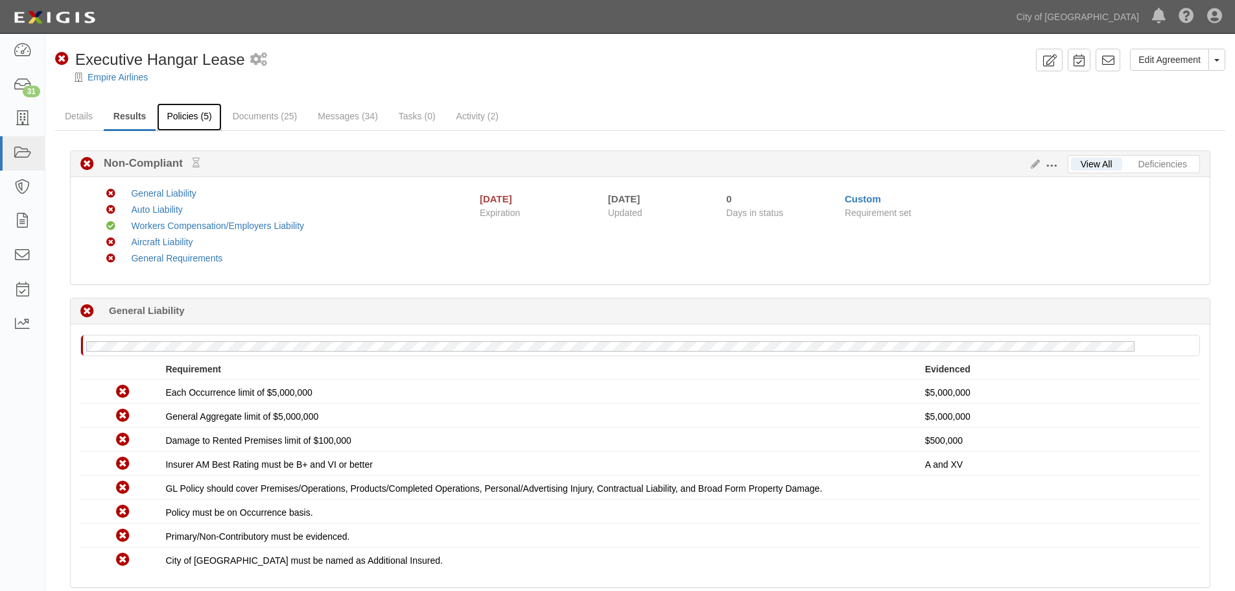
click at [197, 110] on link "Policies (5)" at bounding box center [189, 117] width 64 height 28
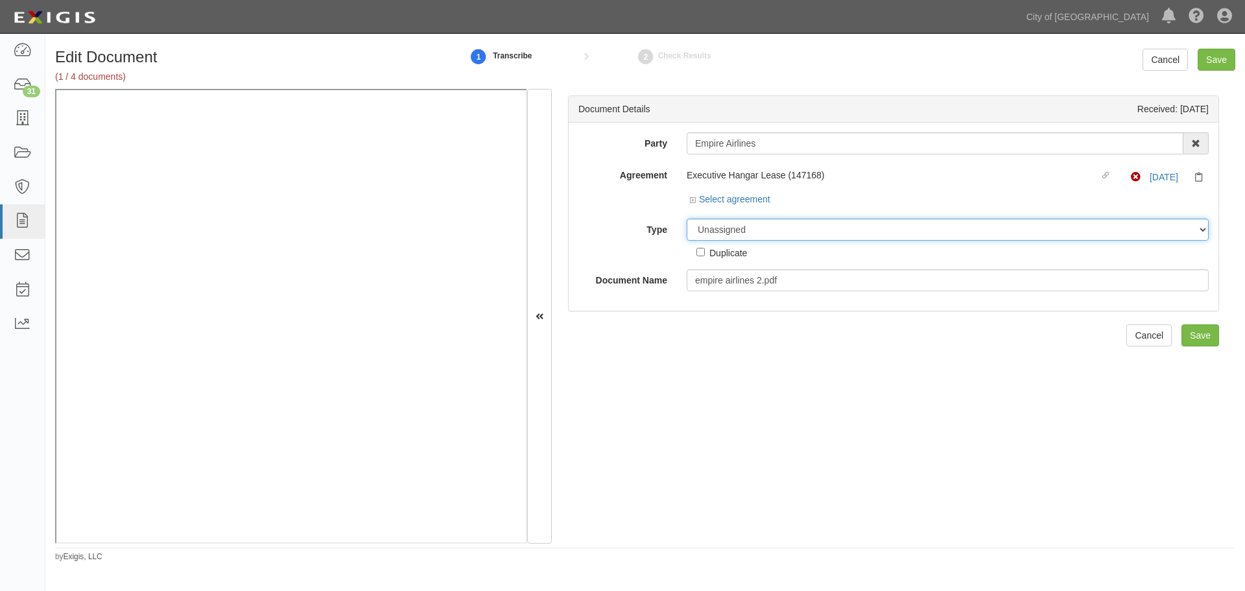
click at [801, 239] on select "Unassigned Binder Cancellation Notice Certificate Contract Endorsement Insuranc…" at bounding box center [948, 230] width 522 height 22
select select "CertificateDetail"
click at [687, 219] on select "Unassigned Binder Cancellation Notice Certificate Contract Endorsement Insuranc…" at bounding box center [948, 230] width 522 height 22
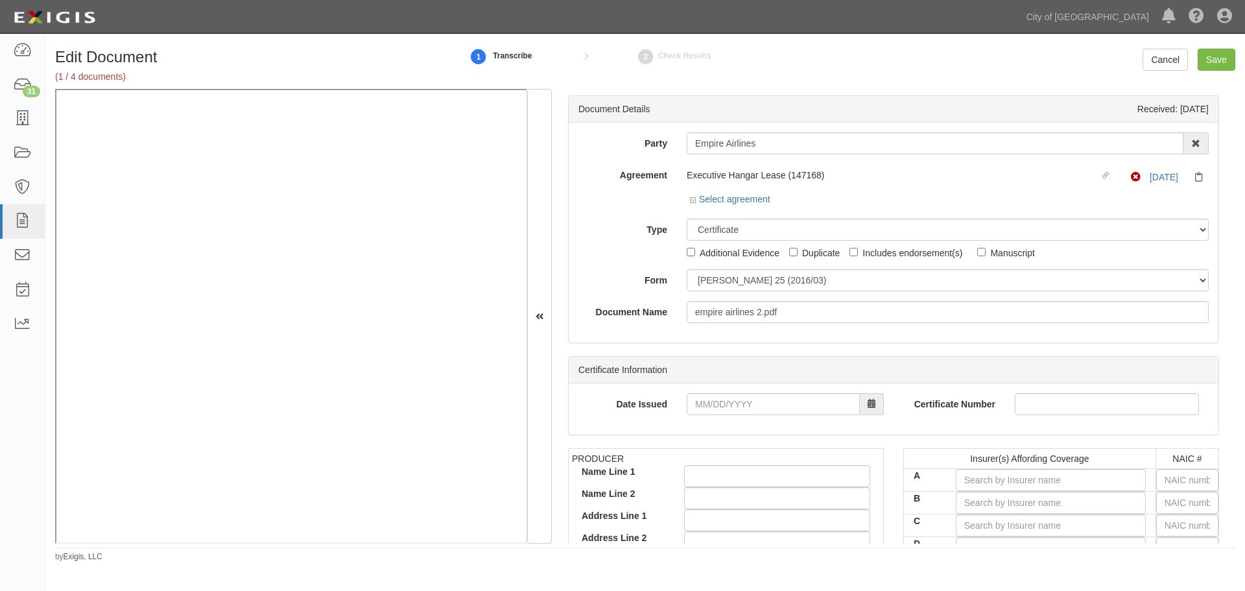
click at [743, 265] on div "Party Empire Airlines 22nd Century Technologies, Inc. 3H & 3H, Inc. 414A-1002, …" at bounding box center [893, 227] width 630 height 191
drag, startPoint x: 739, startPoint y: 280, endPoint x: 739, endPoint y: 289, distance: 9.7
click at [739, 280] on select "[PERSON_NAME] 25 (2016/03) [PERSON_NAME] 101 [PERSON_NAME] 855 NY (2014/05) Gen…" at bounding box center [948, 280] width 522 height 22
select select "GeneralFormDetail"
click at [687, 269] on select "[PERSON_NAME] 25 (2016/03) [PERSON_NAME] 101 [PERSON_NAME] 855 NY (2014/05) Gen…" at bounding box center [948, 280] width 522 height 22
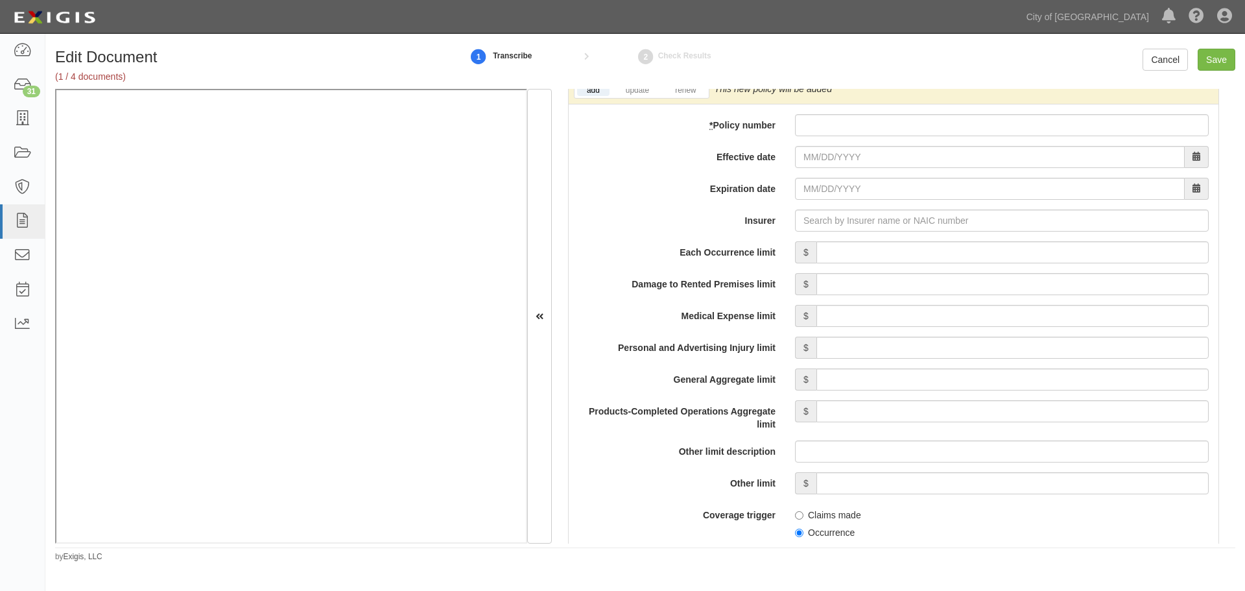
scroll to position [865, 0]
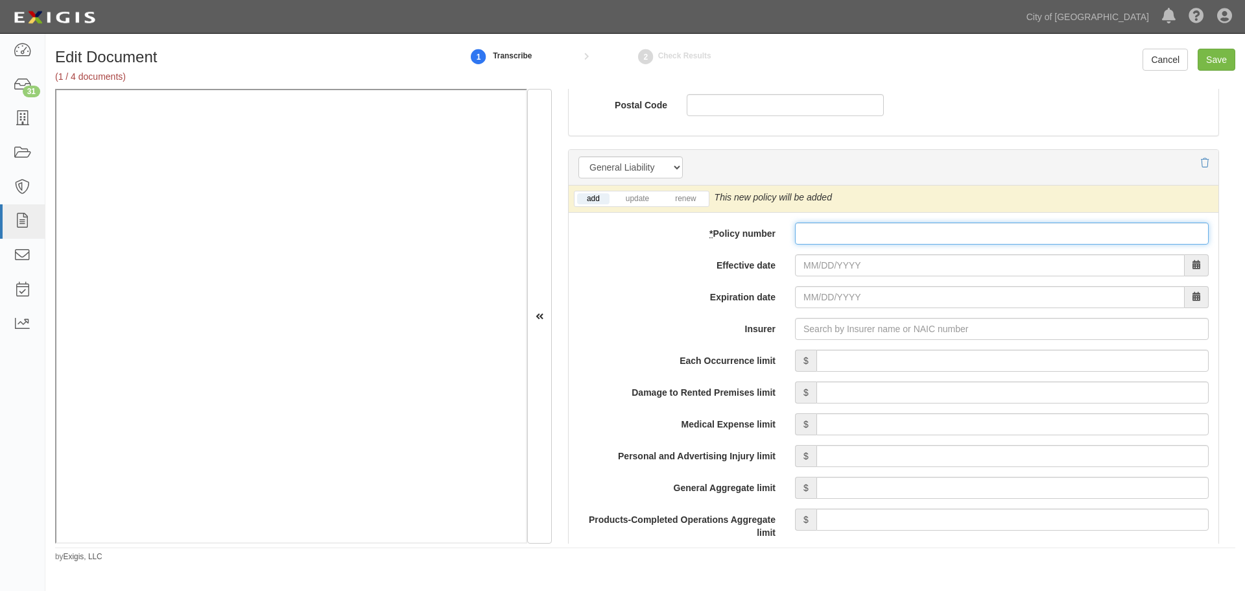
click at [819, 230] on input "* Policy number" at bounding box center [1002, 233] width 414 height 22
paste input "1000240948-04"
type input "1000240948-04"
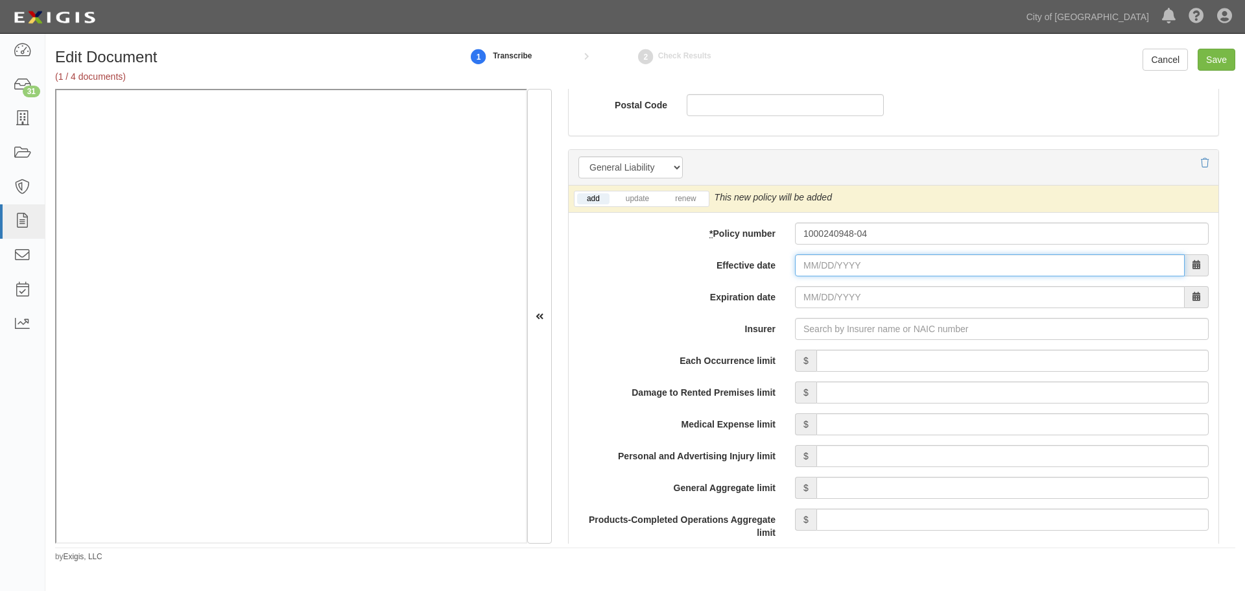
click at [812, 267] on input "Effective date" at bounding box center [990, 265] width 390 height 22
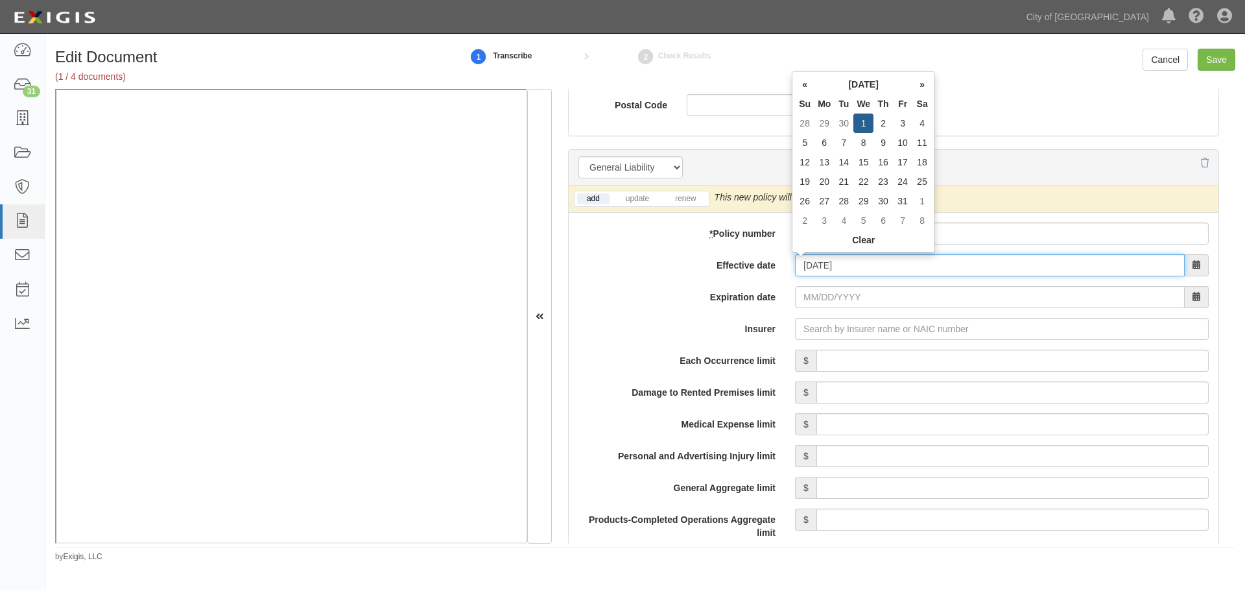
type input "[DATE]"
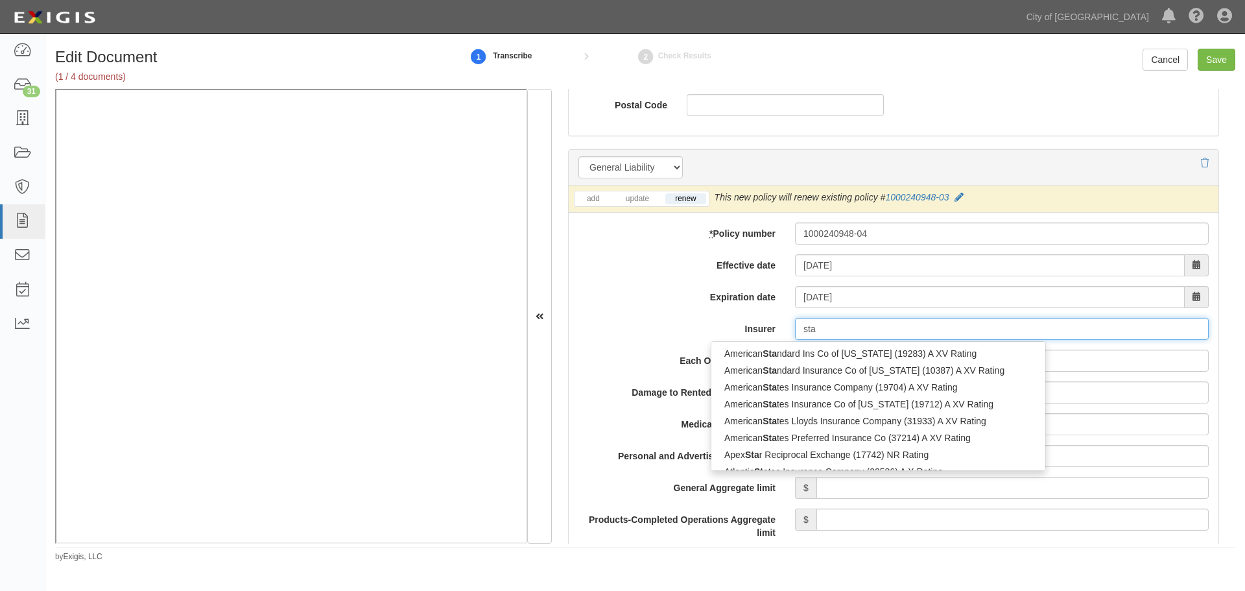
type input "star"
type input "starr Europe Insurance Limited (0) A XV Rating"
type input "starr"
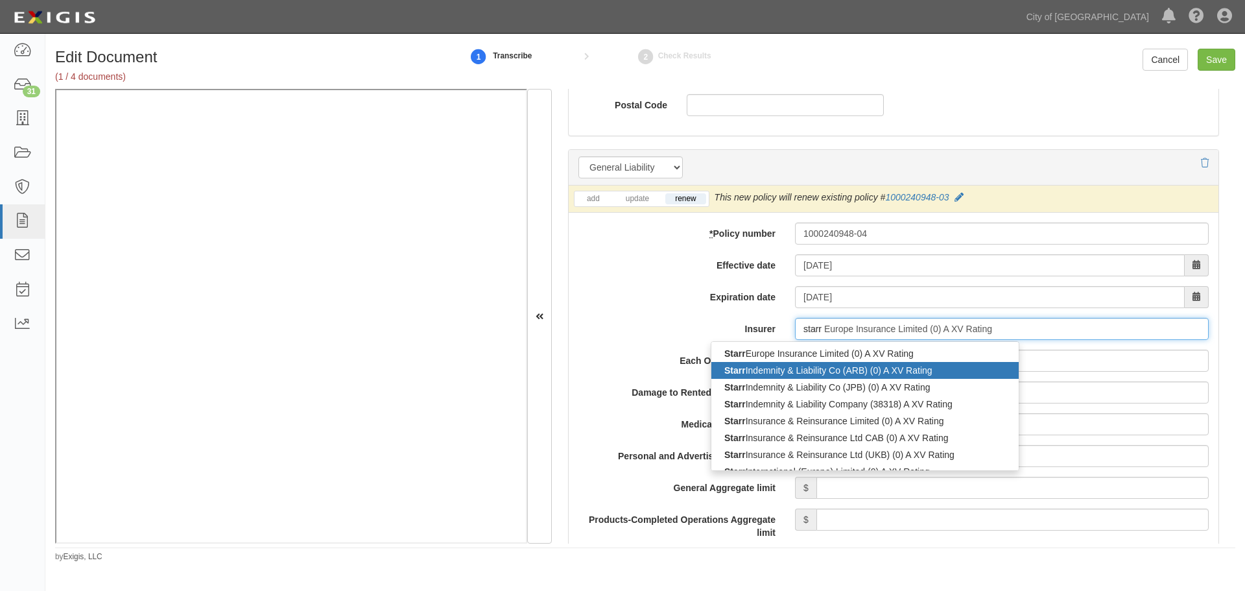
click at [806, 373] on div "Starr Indemnity & Liability Co (ARB) (0) A XV Rating" at bounding box center [864, 370] width 307 height 17
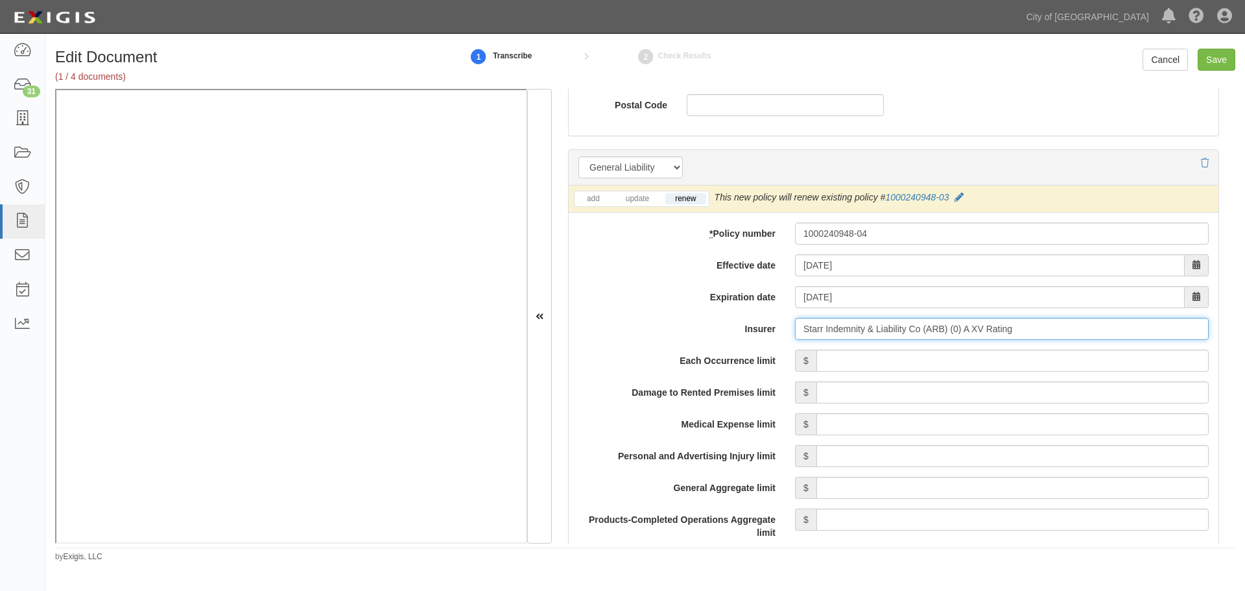
type input "Starr Indemnity & Liability Co (ARB) (0) A XV Rating"
click at [837, 360] on input "Each Occurrence limit" at bounding box center [1013, 361] width 392 height 22
type input "50,000,000"
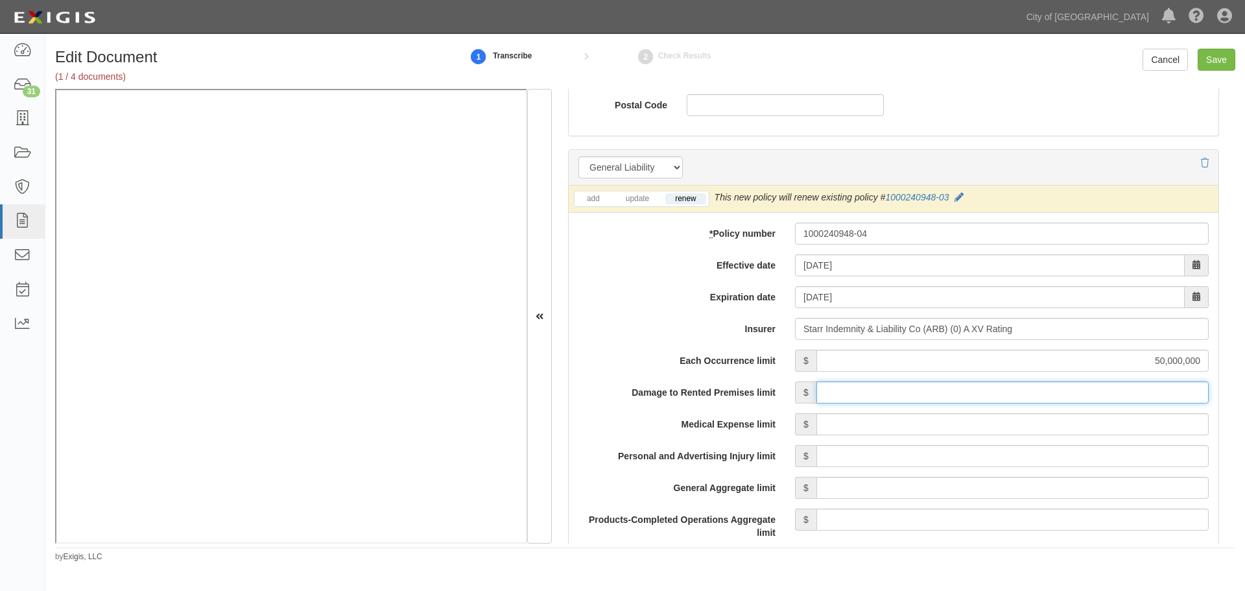
click at [900, 396] on input "Damage to Rented Premises limit" at bounding box center [1013, 392] width 392 height 22
type input "5"
type input "50,000,000"
click at [912, 420] on input "Medical Expense limit" at bounding box center [1013, 424] width 392 height 22
type input "50,000,000"
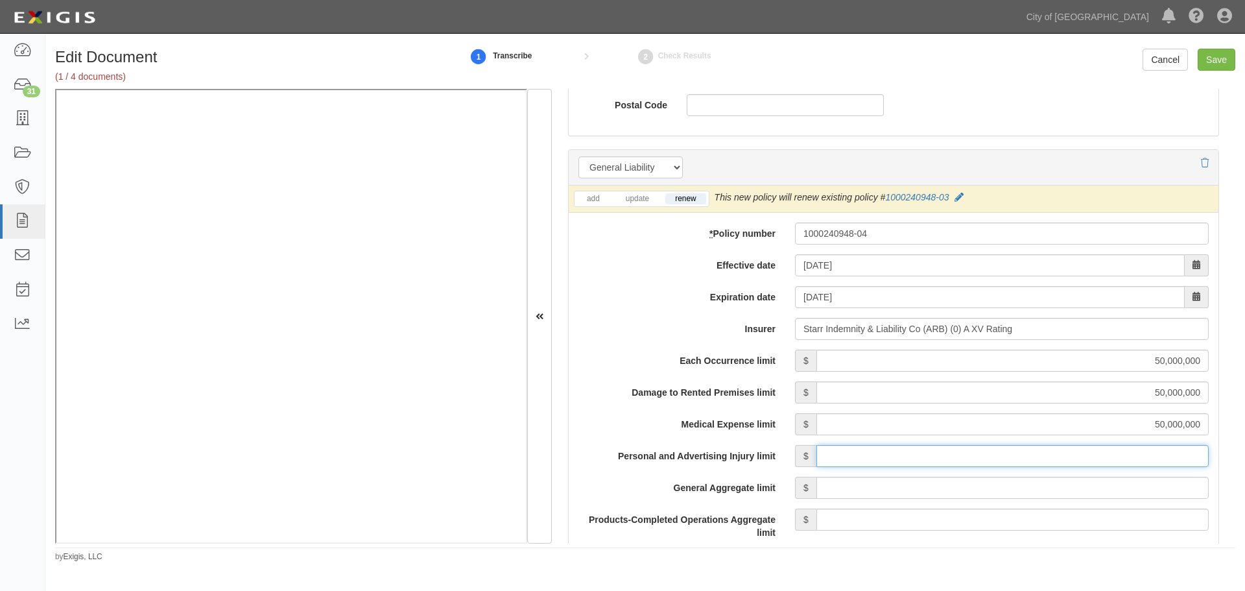
click at [931, 466] on input "Personal and Advertising Injury limit" at bounding box center [1013, 456] width 392 height 22
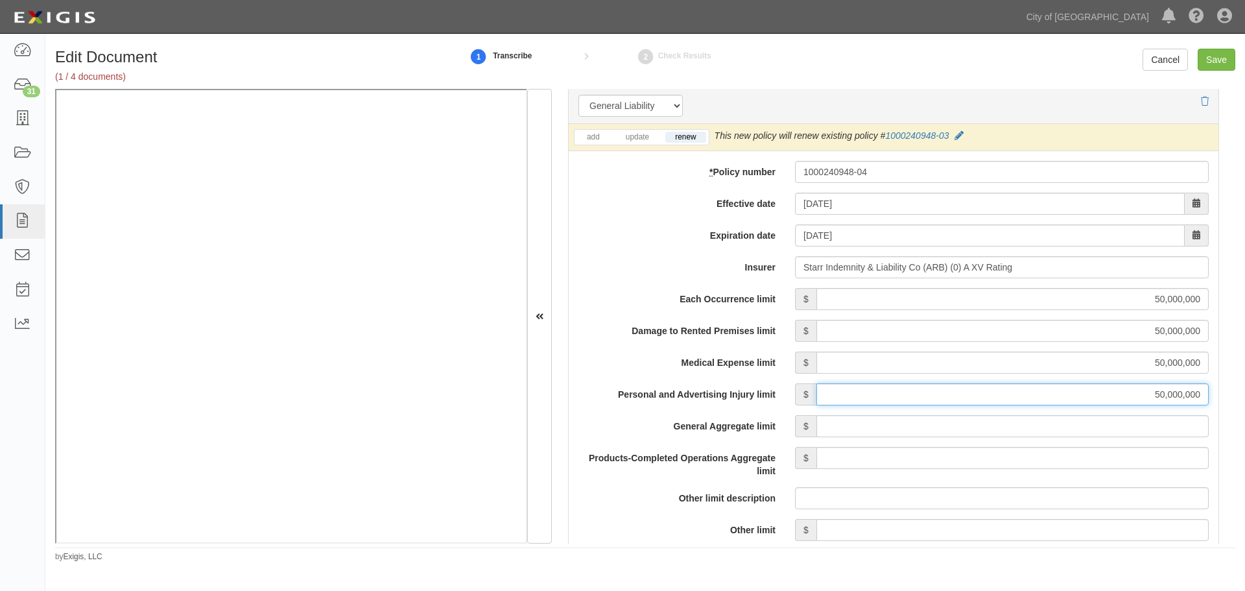
scroll to position [973, 0]
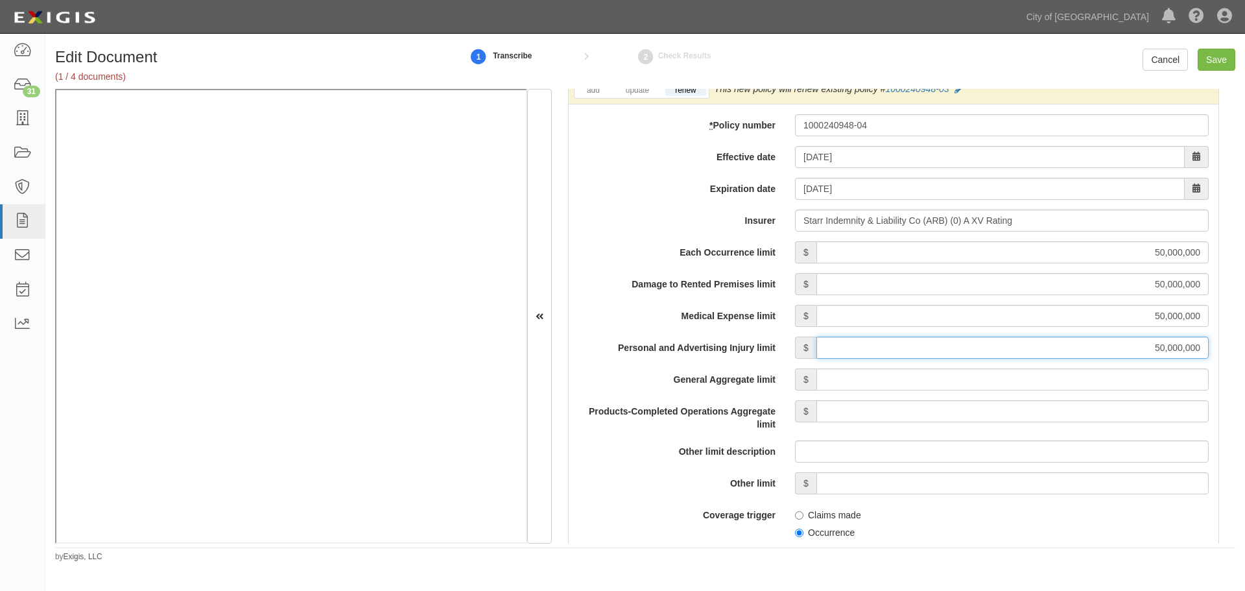
type input "50,000,000"
click at [923, 380] on input "General Aggregate limit" at bounding box center [1013, 379] width 392 height 22
type input "25,000,000"
click at [1004, 409] on input "Products-Completed Operations Aggregate limit" at bounding box center [1013, 411] width 392 height 22
type input "50,000,000"
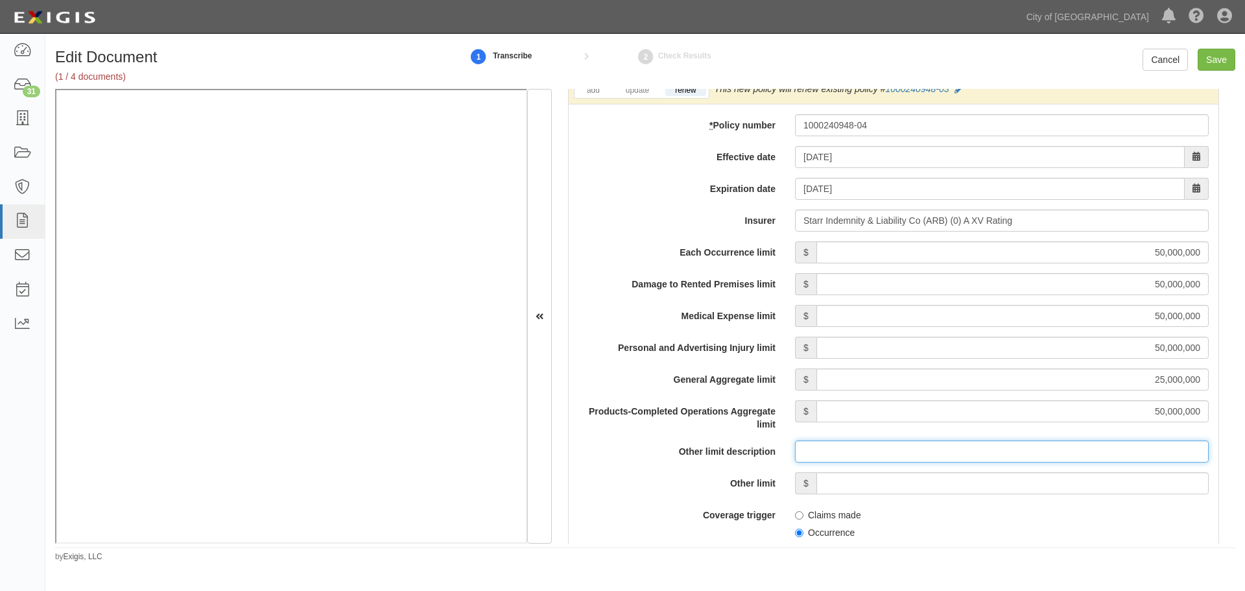
click at [1103, 462] on input "Other limit description" at bounding box center [1002, 451] width 414 height 22
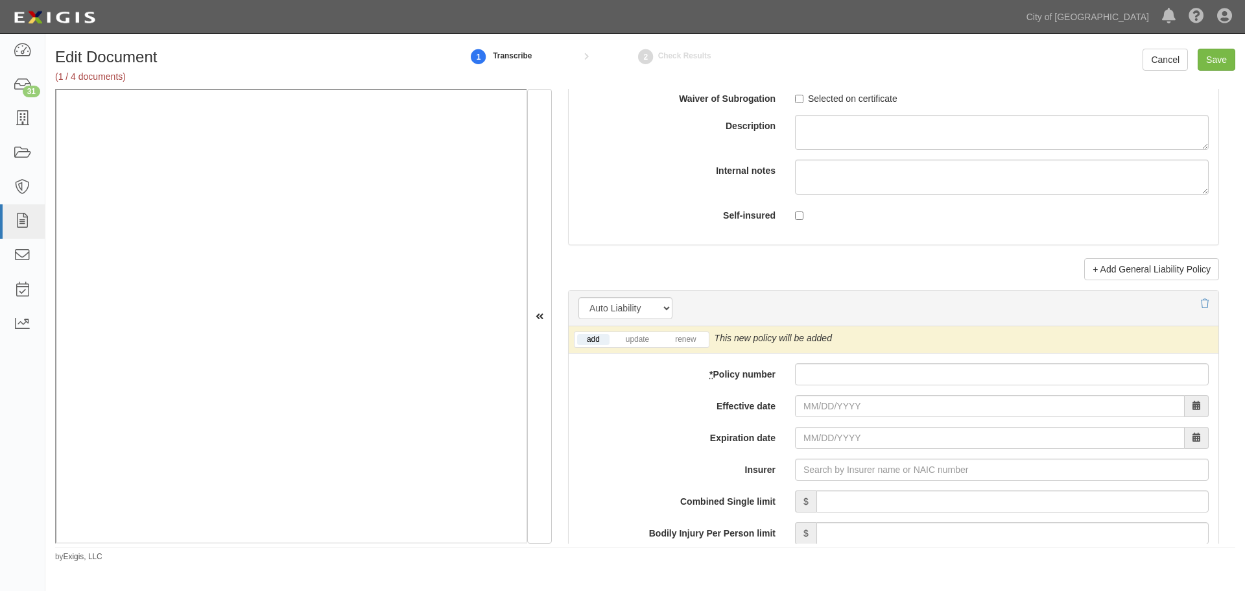
scroll to position [1730, 0]
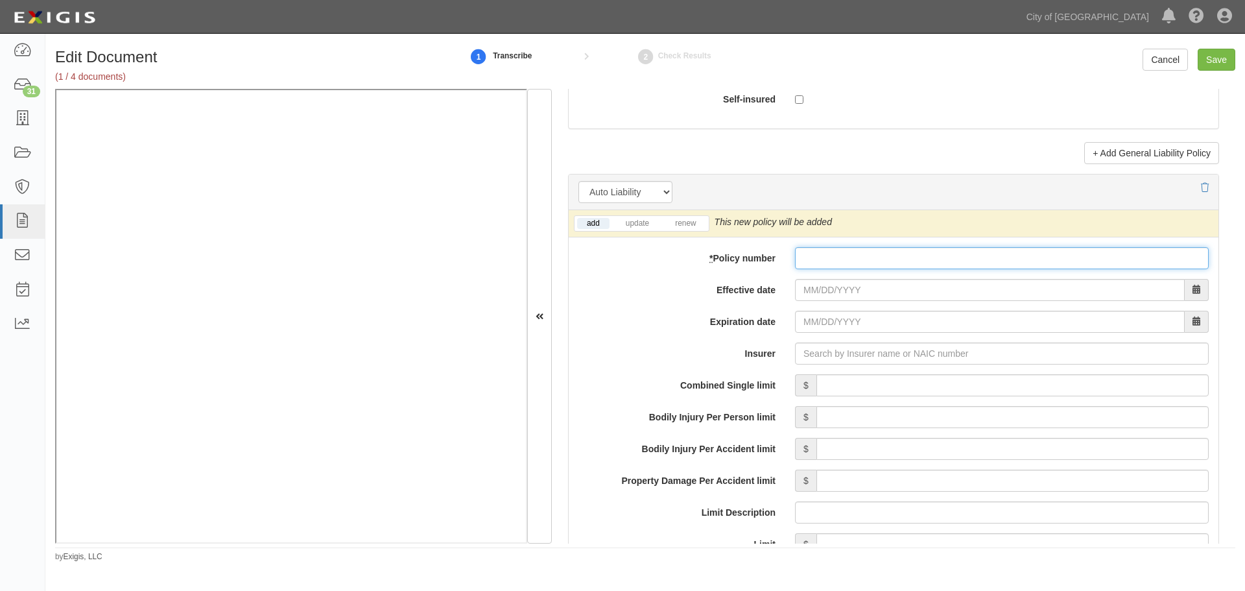
click at [839, 257] on input "* Policy number" at bounding box center [1002, 258] width 414 height 22
paste input "1000240948-04"
type input "1000240948-04"
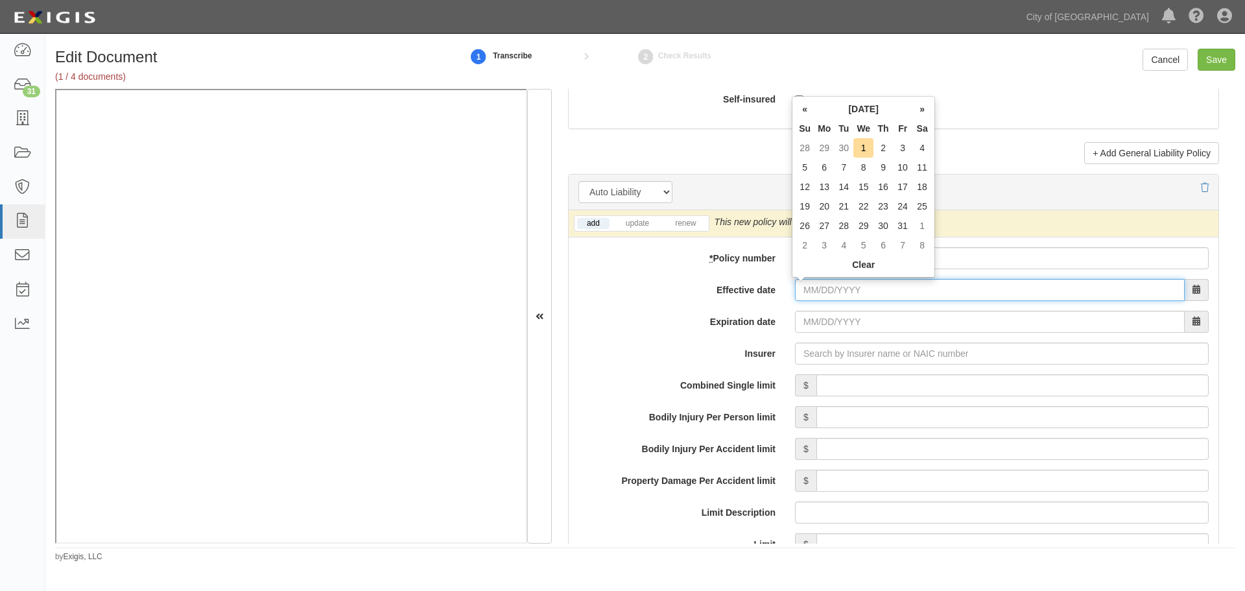
click at [853, 296] on input "Effective date" at bounding box center [990, 290] width 390 height 22
type input "10/01/2025"
type input "10/01/2026"
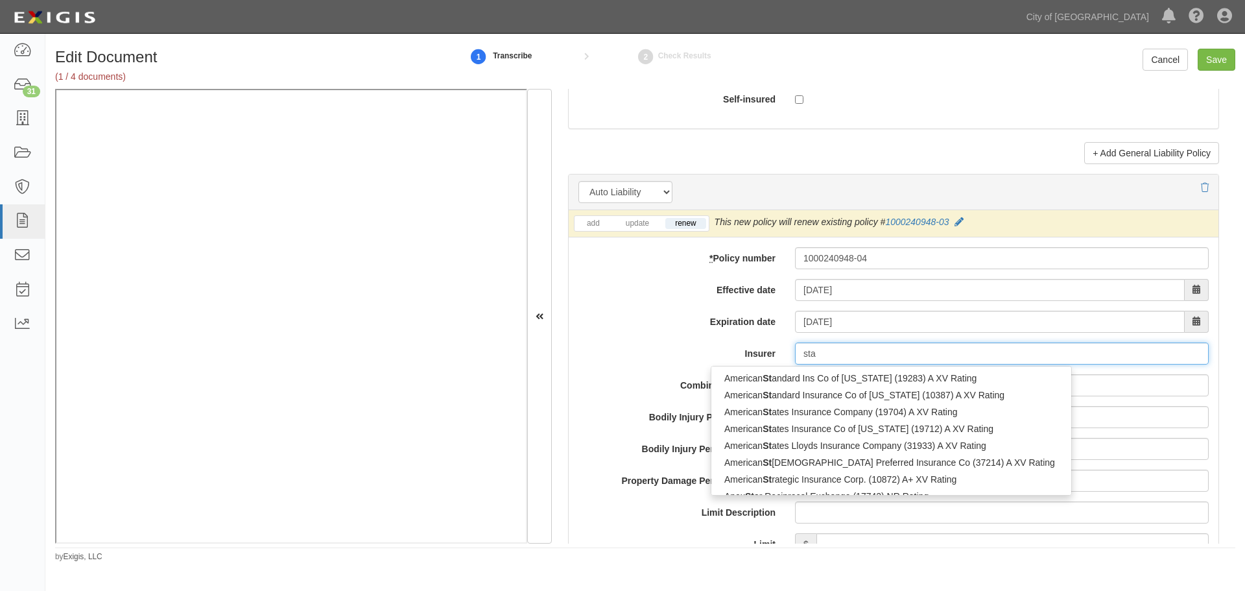
type input "star"
type input "starr Europe Insurance Limited (0) A XV Rating"
type input "starr"
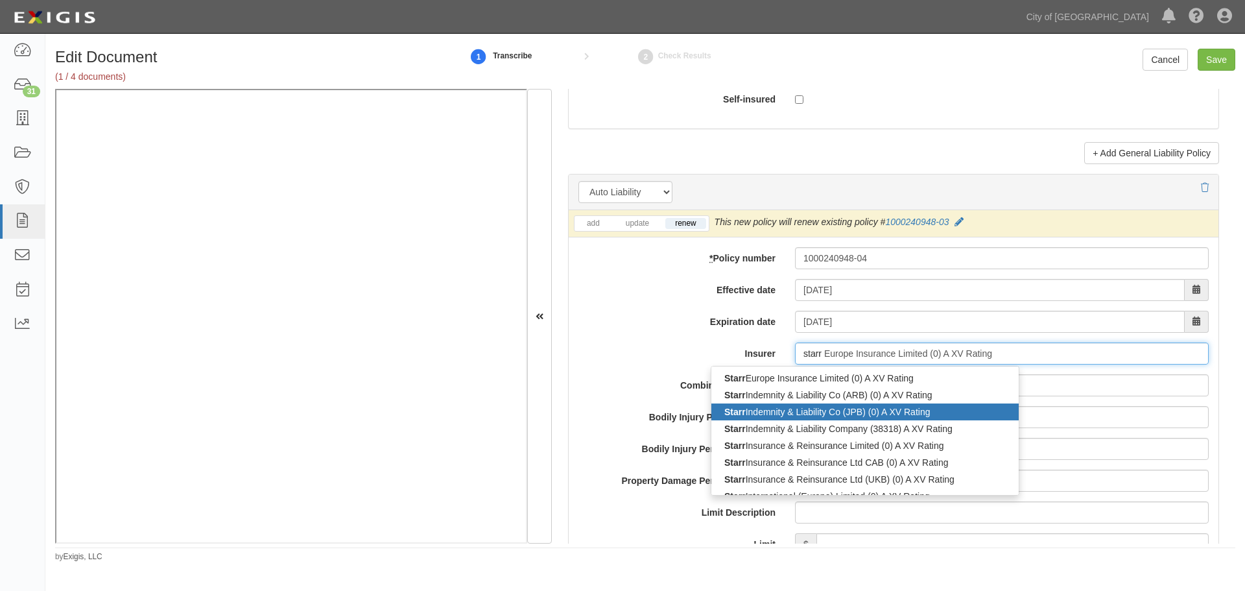
click at [960, 410] on div "Starr Indemnity & Liability Co (JPB) (0) A XV Rating" at bounding box center [864, 411] width 307 height 17
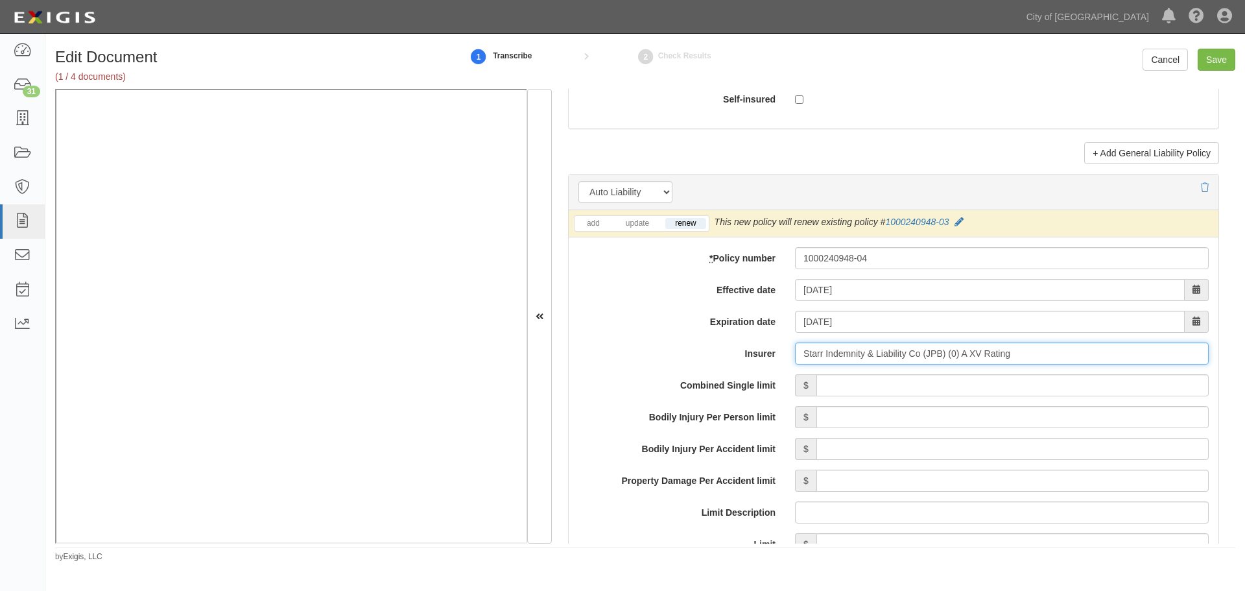
type input "Starr Indemnity & Liability Co (JPB) (0) A XV Rating"
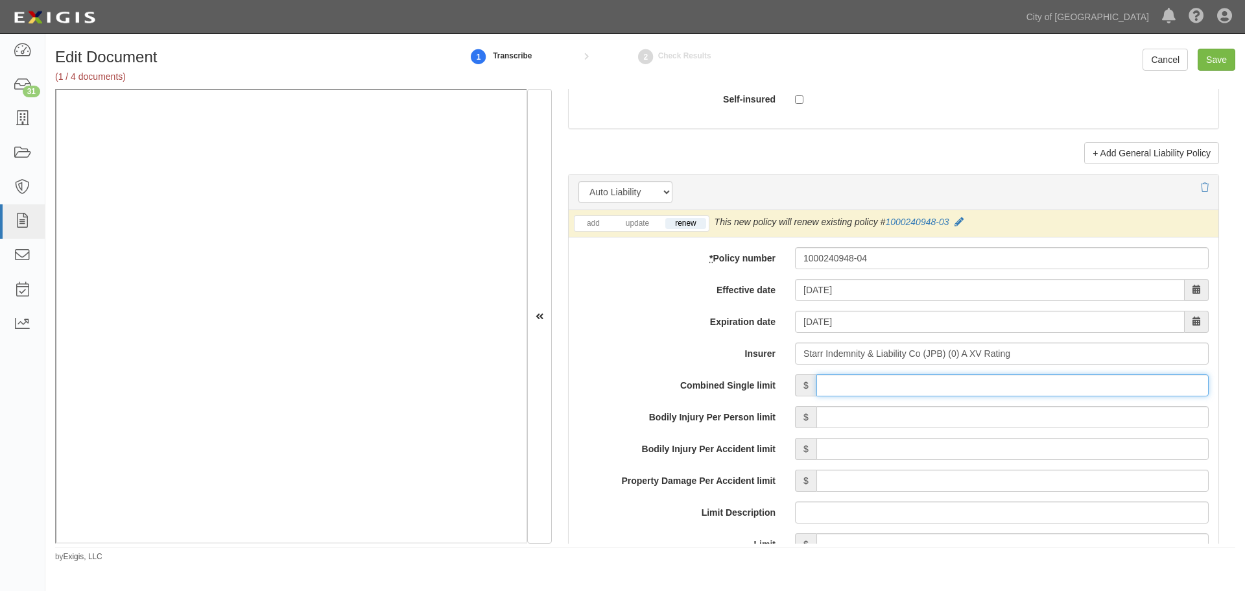
click at [1051, 378] on input "Combined Single limit" at bounding box center [1013, 385] width 392 height 22
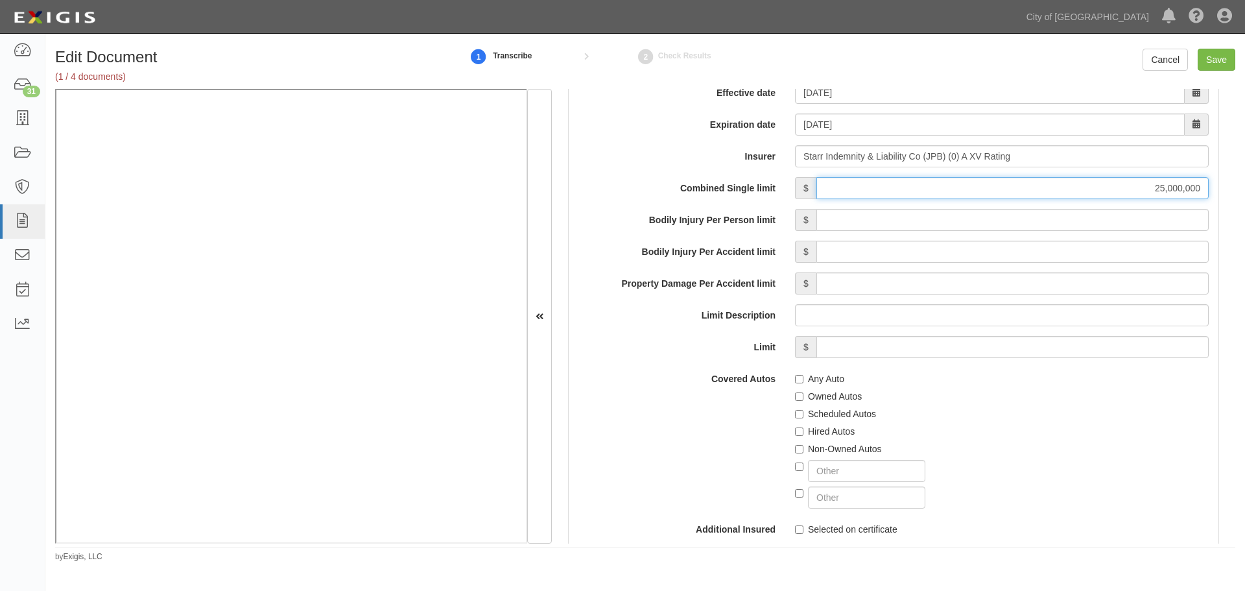
scroll to position [2054, 0]
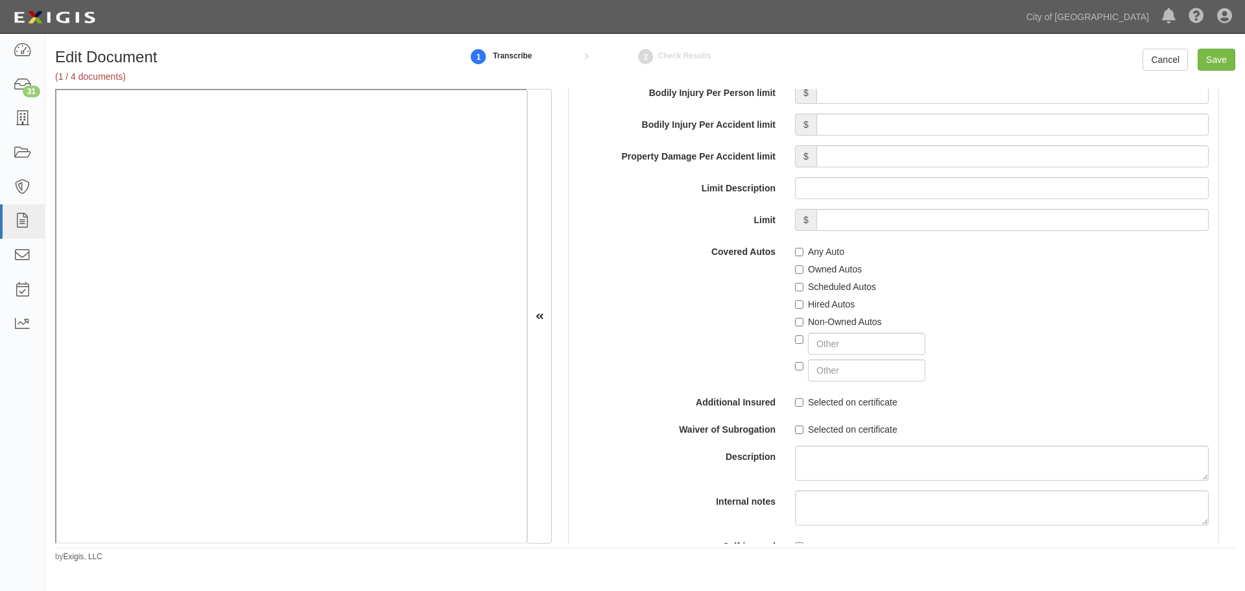
type input "25,000,000"
click at [801, 254] on label "Any Auto" at bounding box center [819, 251] width 49 height 13
click at [801, 254] on input "Any Auto" at bounding box center [799, 252] width 8 height 8
checkbox input "true"
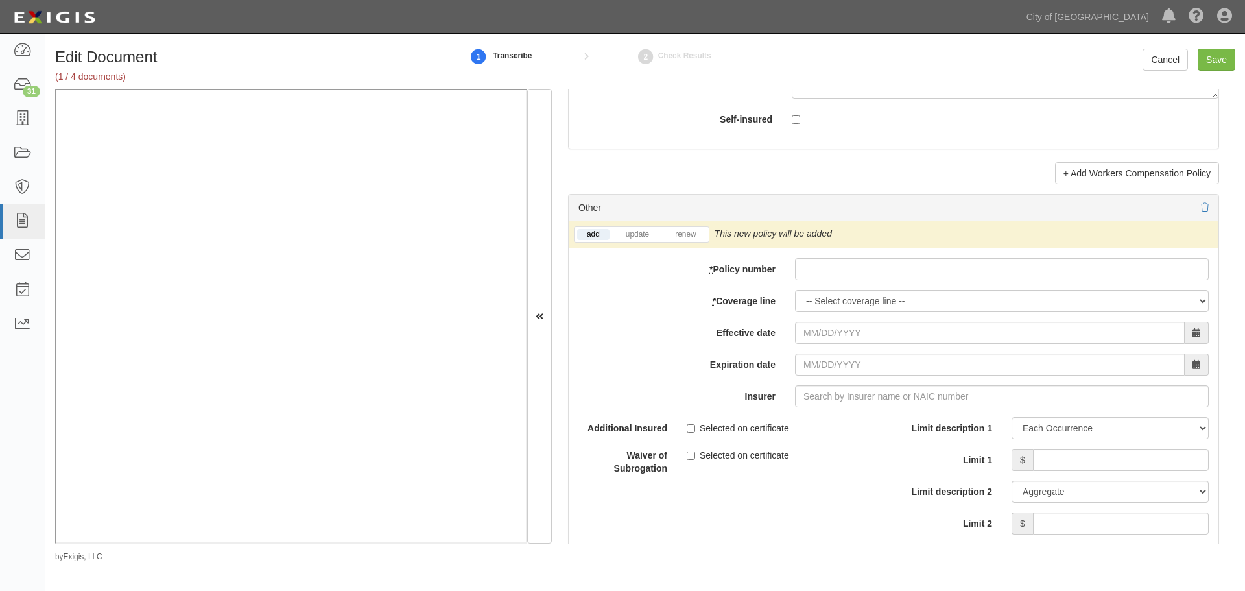
scroll to position [3675, 0]
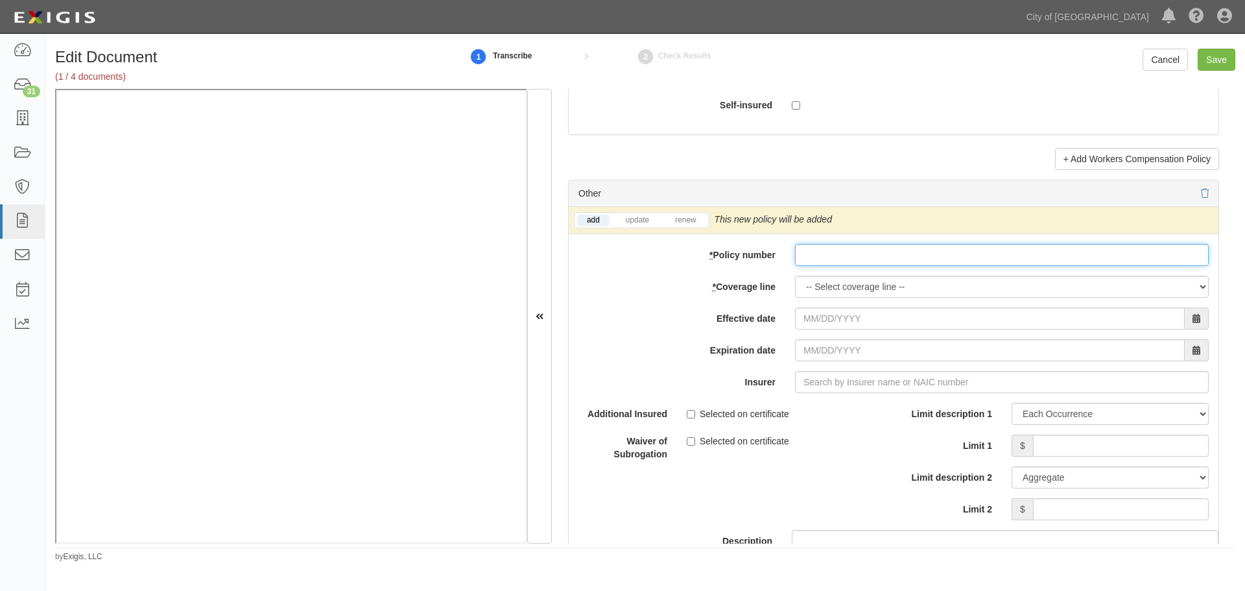
click at [831, 261] on input "* Policy number" at bounding box center [1002, 255] width 414 height 22
paste input "1000240948-04"
type input "1000240948-04"
click at [819, 292] on select "-- Select coverage line -- Asbestos Abatement Auto Physical Damage Boiler & Mac…" at bounding box center [1002, 287] width 414 height 22
select select "65"
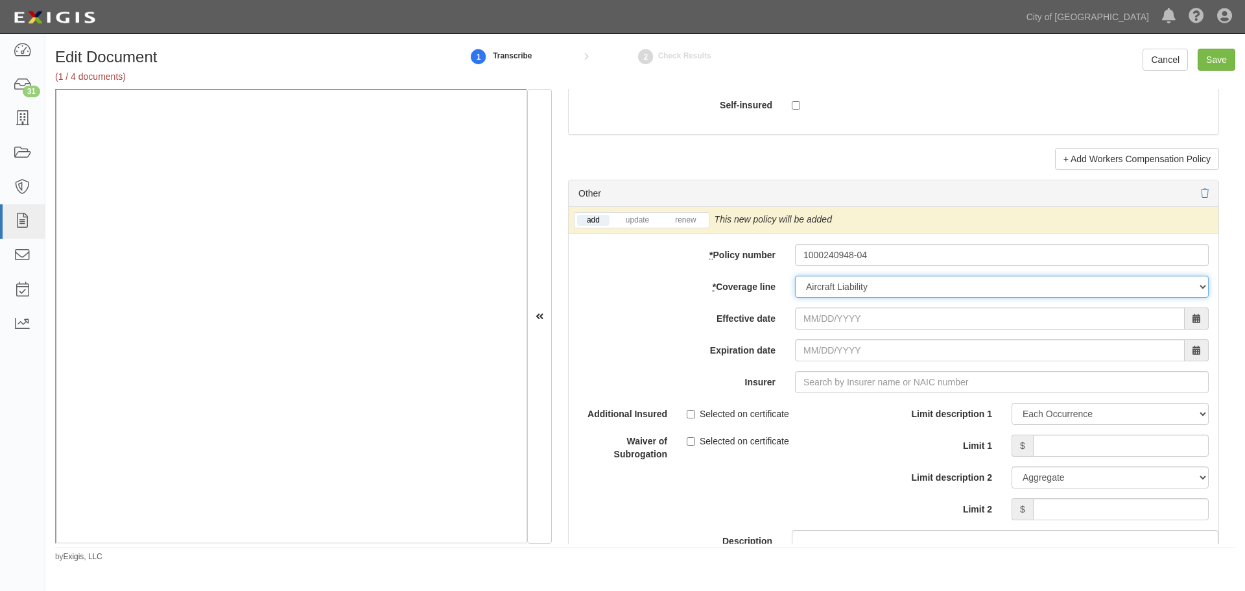
click at [795, 276] on select "-- Select coverage line -- Asbestos Abatement Auto Physical Damage Boiler & Mac…" at bounding box center [1002, 287] width 414 height 22
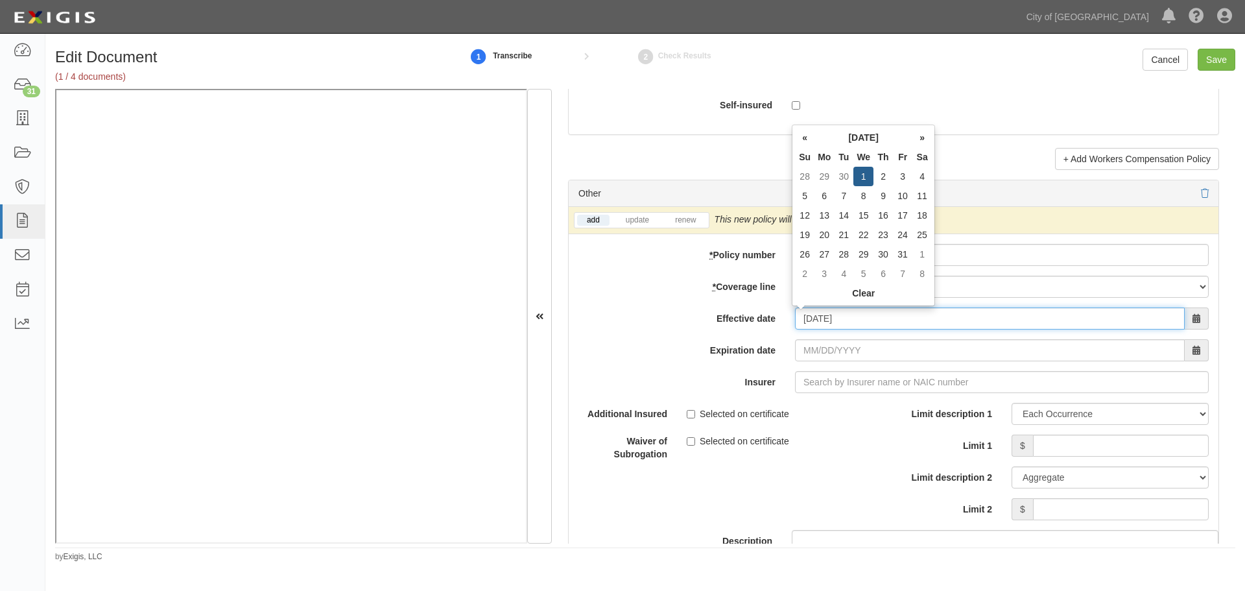
type input "10/01/2025"
type input "10/01/2026"
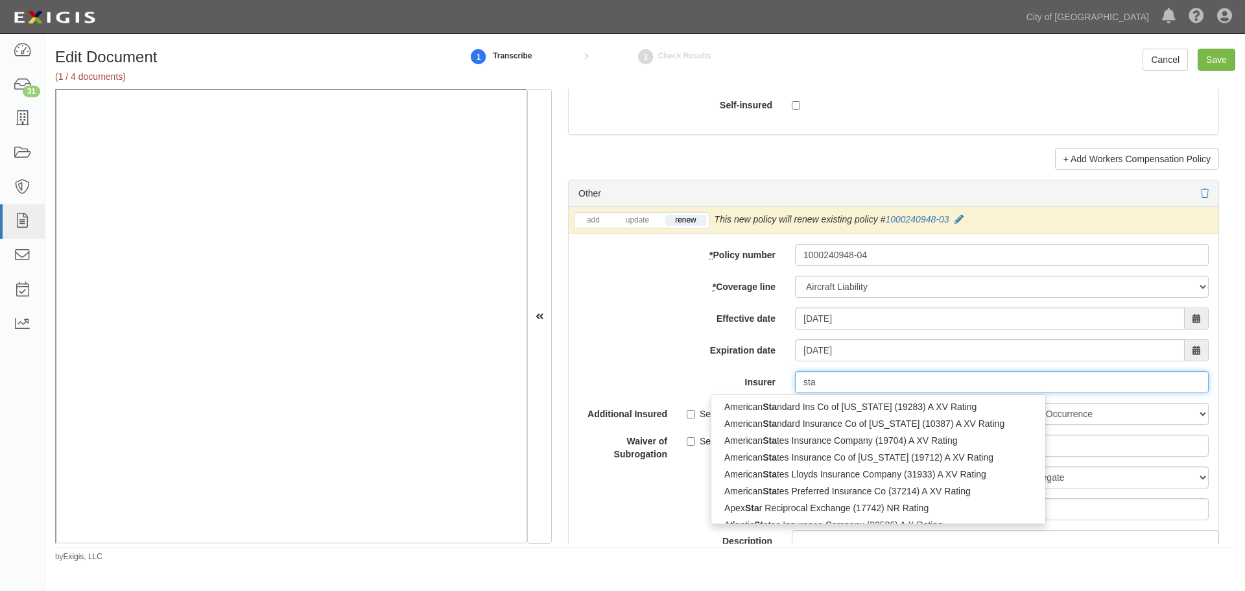
type input "star"
type input "starr Europe Insurance Limited (0) A XV Rating"
type input "starr"
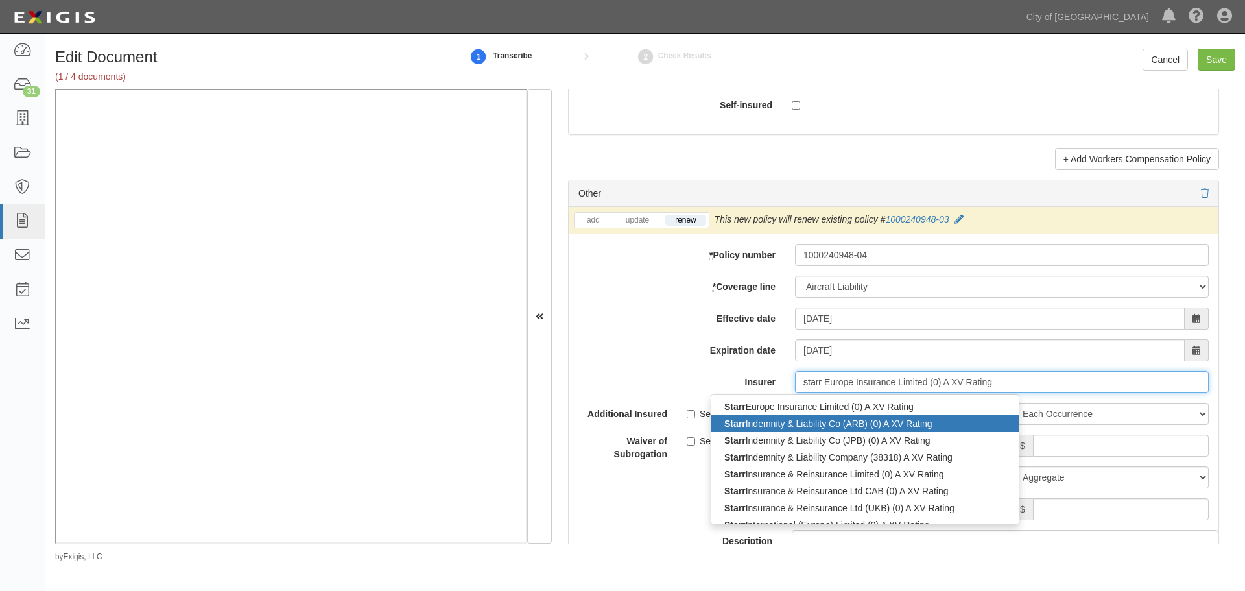
drag, startPoint x: 748, startPoint y: 426, endPoint x: 817, endPoint y: 425, distance: 68.7
click at [748, 425] on div "Starr Indemnity & Liability Co (ARB) (0) A XV Rating" at bounding box center [864, 423] width 307 height 17
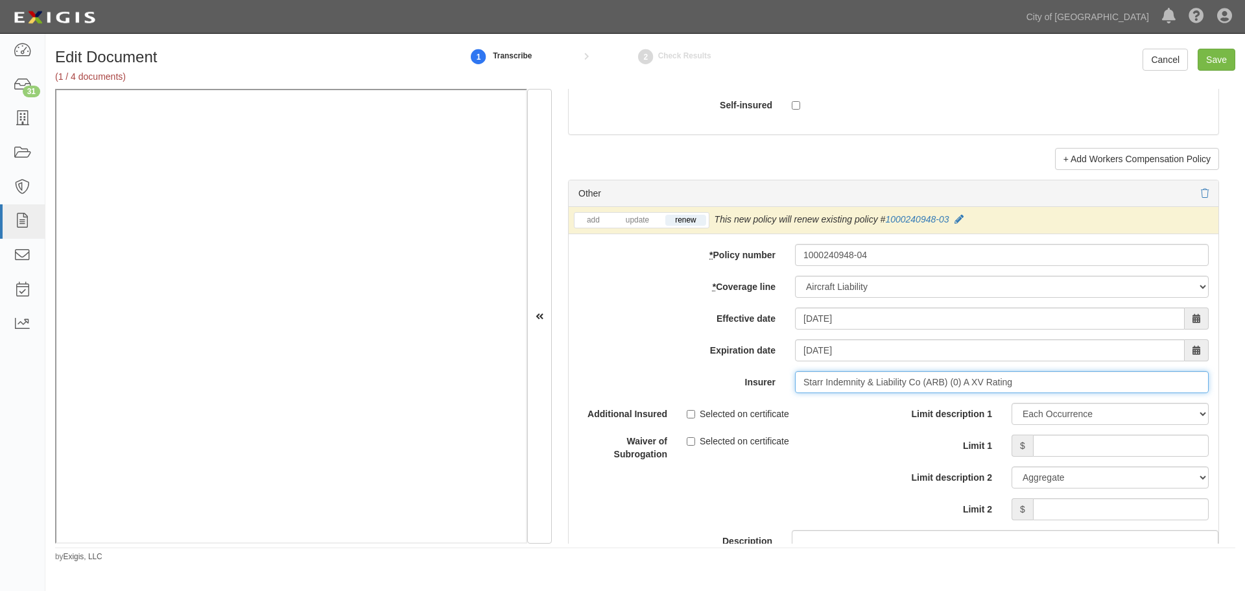
type input "Starr Indemnity & Liability Co (ARB) (0) A XV Rating"
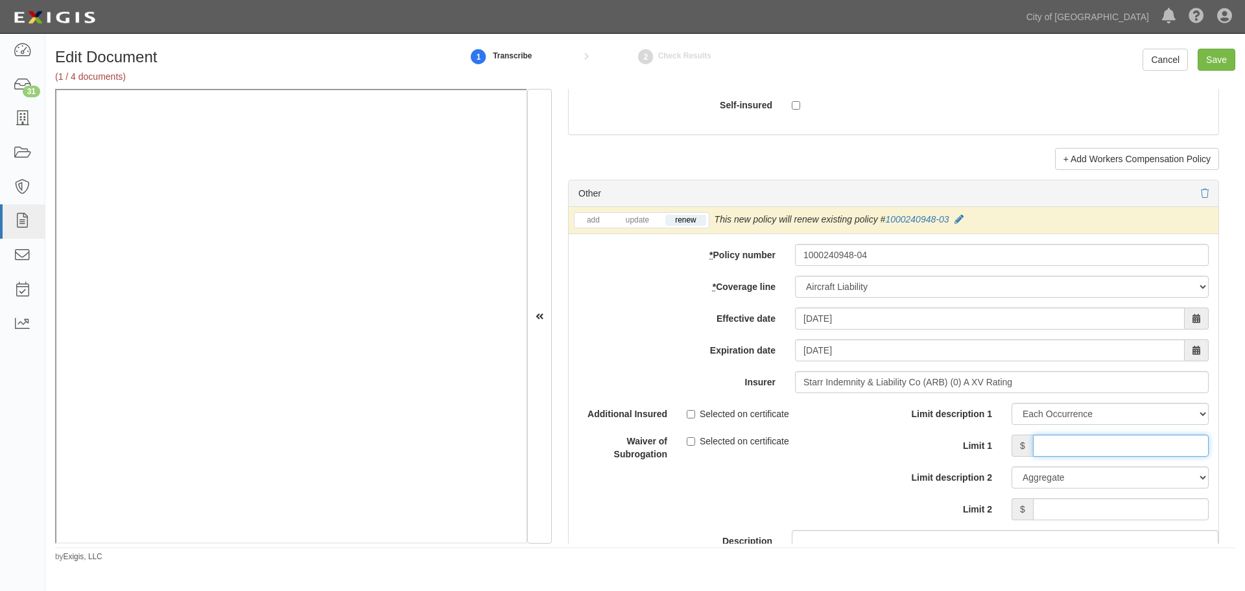
click at [1112, 446] on input "Limit 1" at bounding box center [1121, 446] width 176 height 22
type input "50,000,000"
click at [1119, 511] on input "Limit 2" at bounding box center [1121, 509] width 176 height 22
type input "50,000,000"
click at [1214, 58] on input "Save" at bounding box center [1217, 60] width 38 height 22
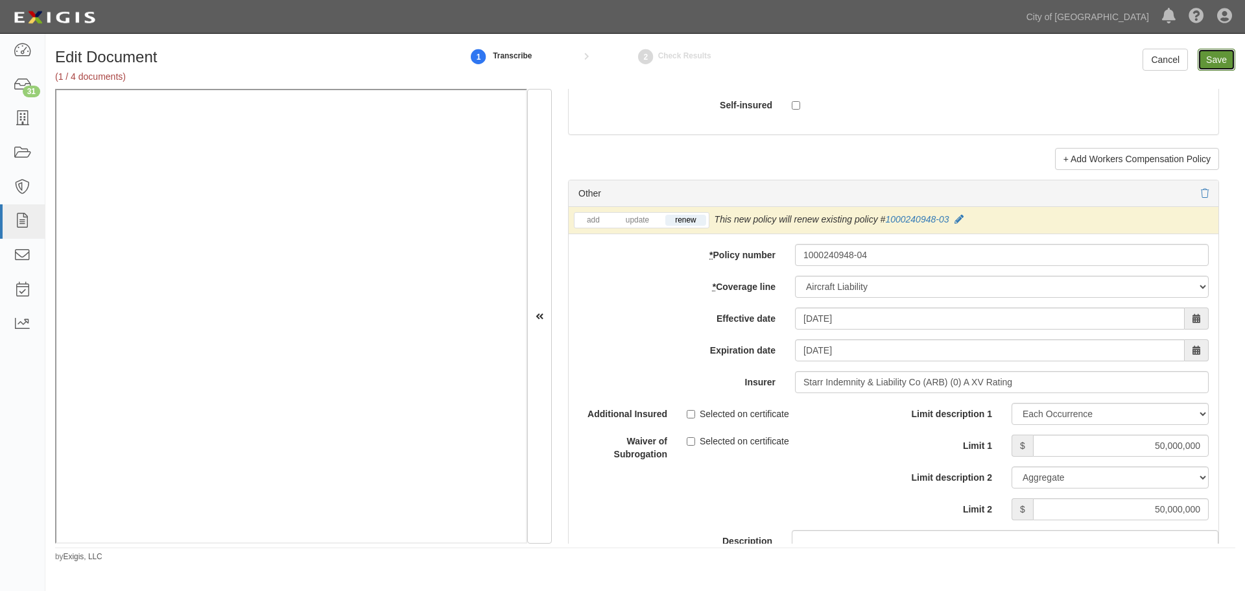
type input "50000000"
type input "25000000"
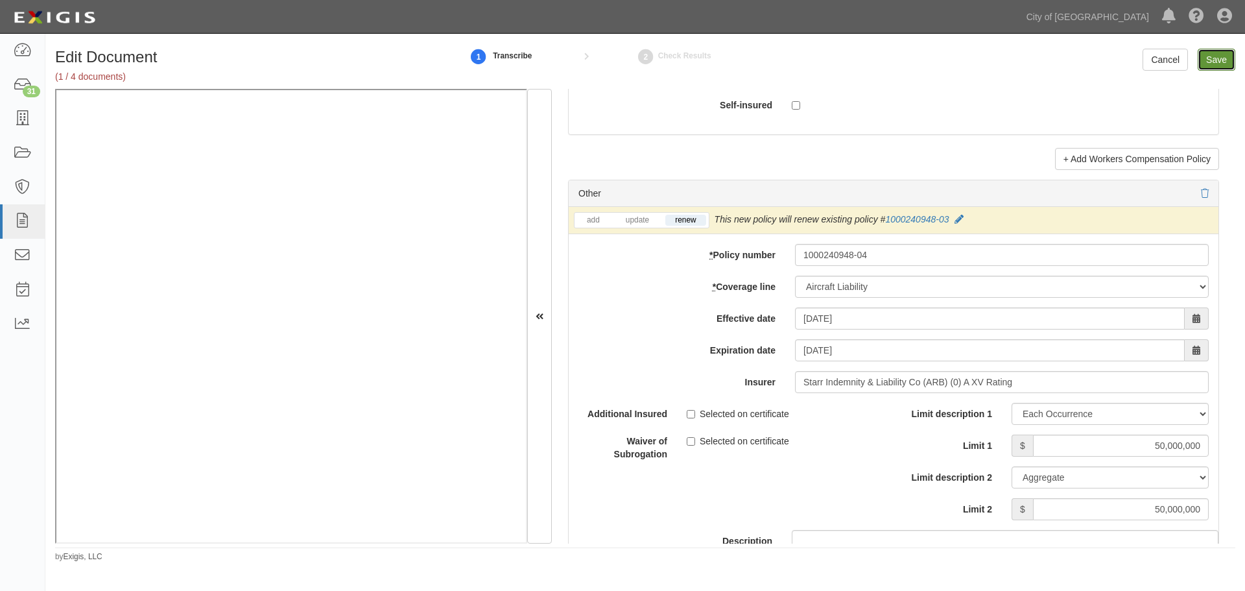
type input "50000000"
type input "25000000"
type input "50000000"
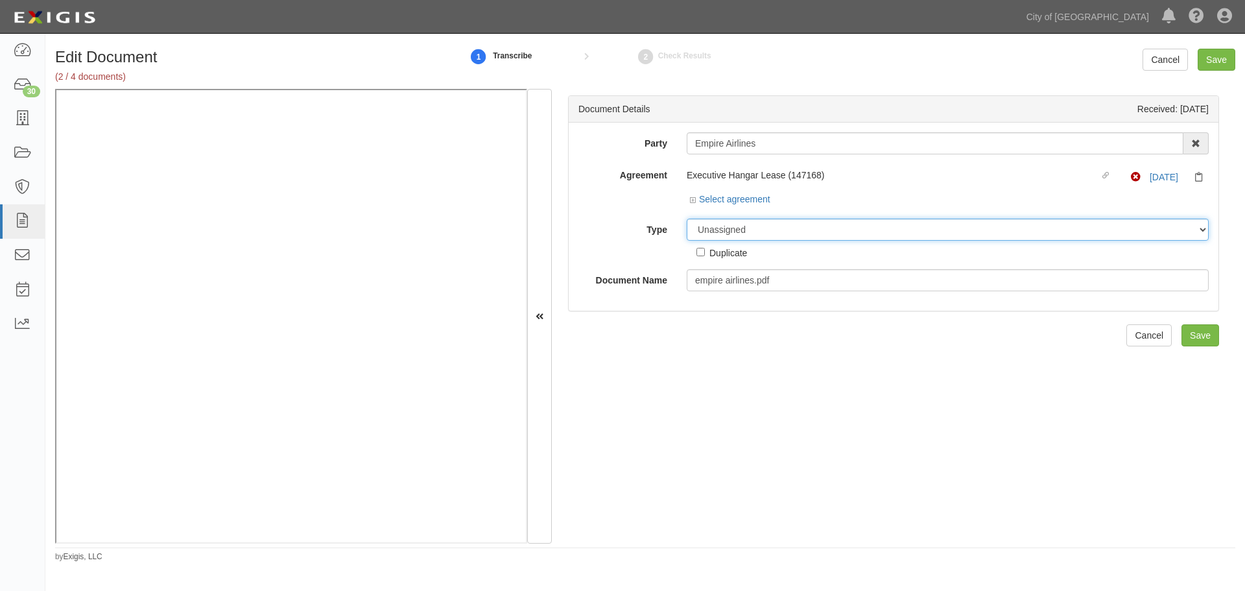
drag, startPoint x: 698, startPoint y: 223, endPoint x: 710, endPoint y: 237, distance: 18.0
click at [700, 224] on select "Unassigned Binder Cancellation Notice Certificate Contract Endorsement Insuranc…" at bounding box center [948, 230] width 522 height 22
select select "OtherDetail"
click at [687, 219] on select "Unassigned Binder Cancellation Notice Certificate Contract Endorsement Insuranc…" at bounding box center [948, 230] width 522 height 22
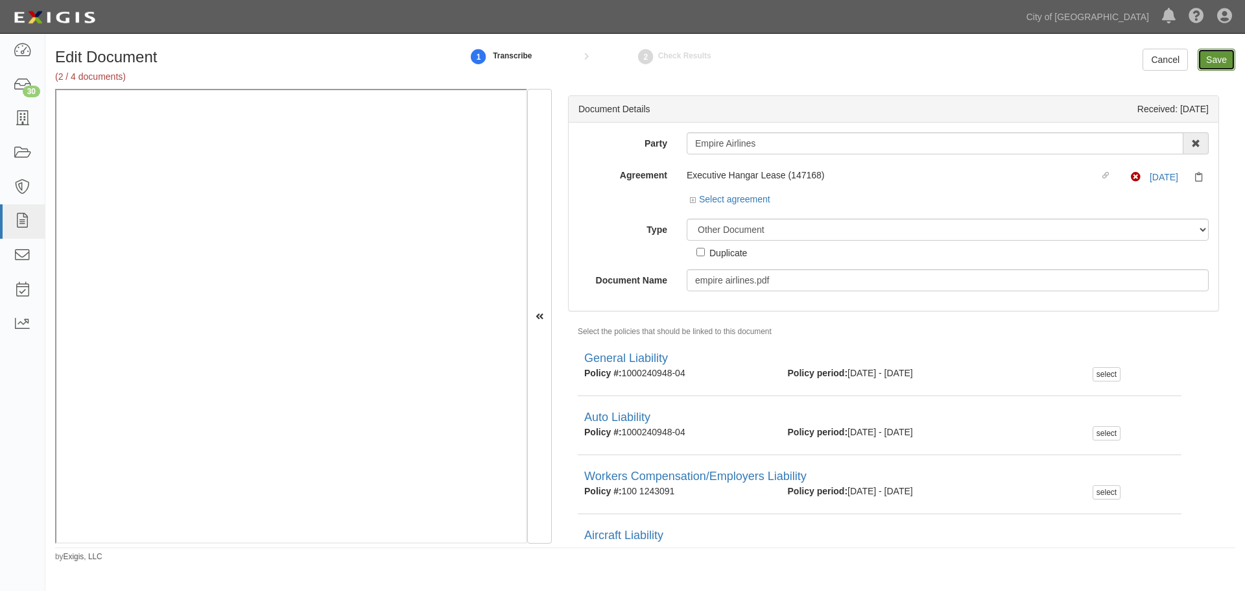
click at [1225, 56] on input "Save" at bounding box center [1217, 60] width 38 height 22
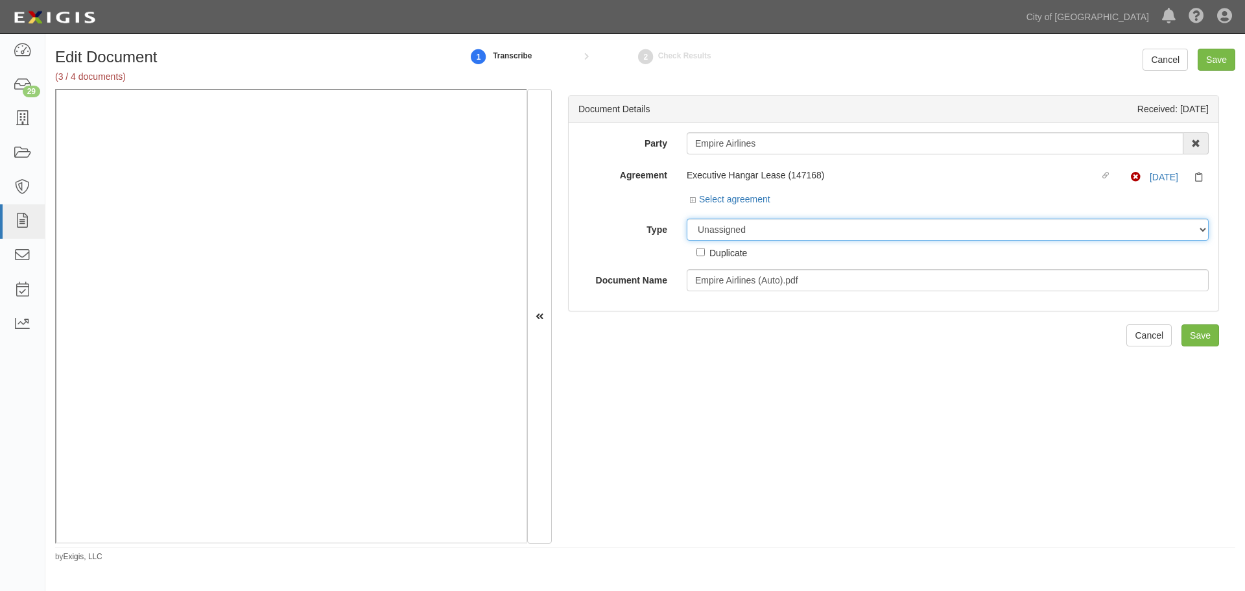
click at [888, 232] on select "Unassigned Binder Cancellation Notice Certificate Contract Endorsement Insuranc…" at bounding box center [948, 230] width 522 height 22
select select "OtherDetail"
click at [687, 219] on select "Unassigned Binder Cancellation Notice Certificate Contract Endorsement Insuranc…" at bounding box center [948, 230] width 522 height 22
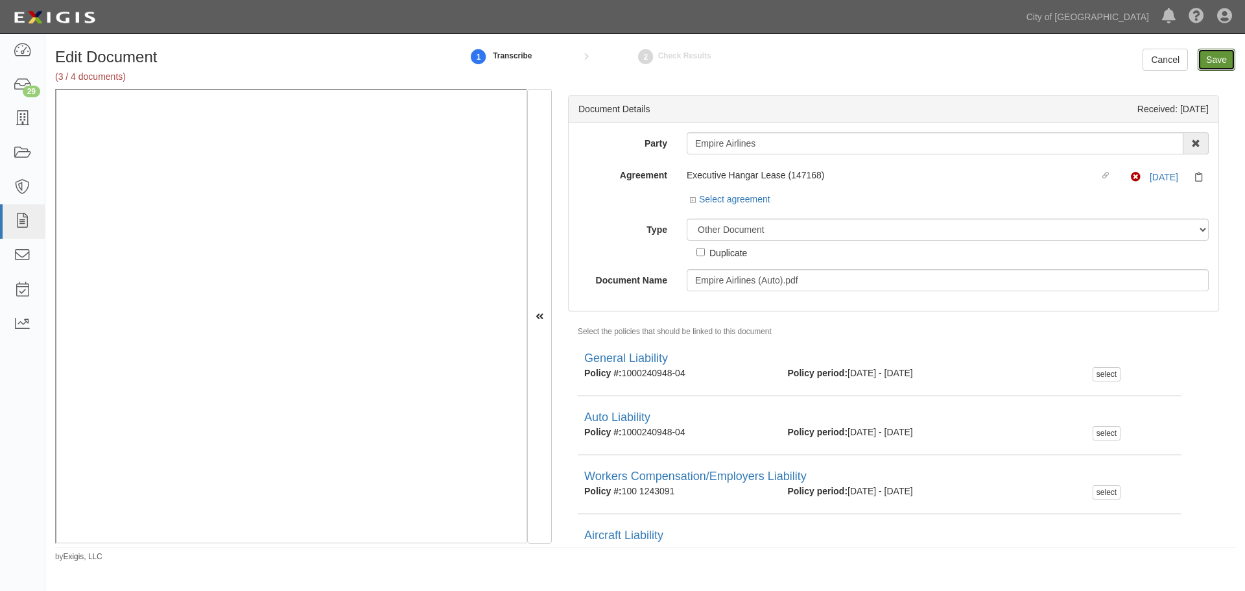
drag, startPoint x: 1223, startPoint y: 64, endPoint x: 1192, endPoint y: 80, distance: 35.1
click at [1223, 65] on input "Save" at bounding box center [1217, 60] width 38 height 22
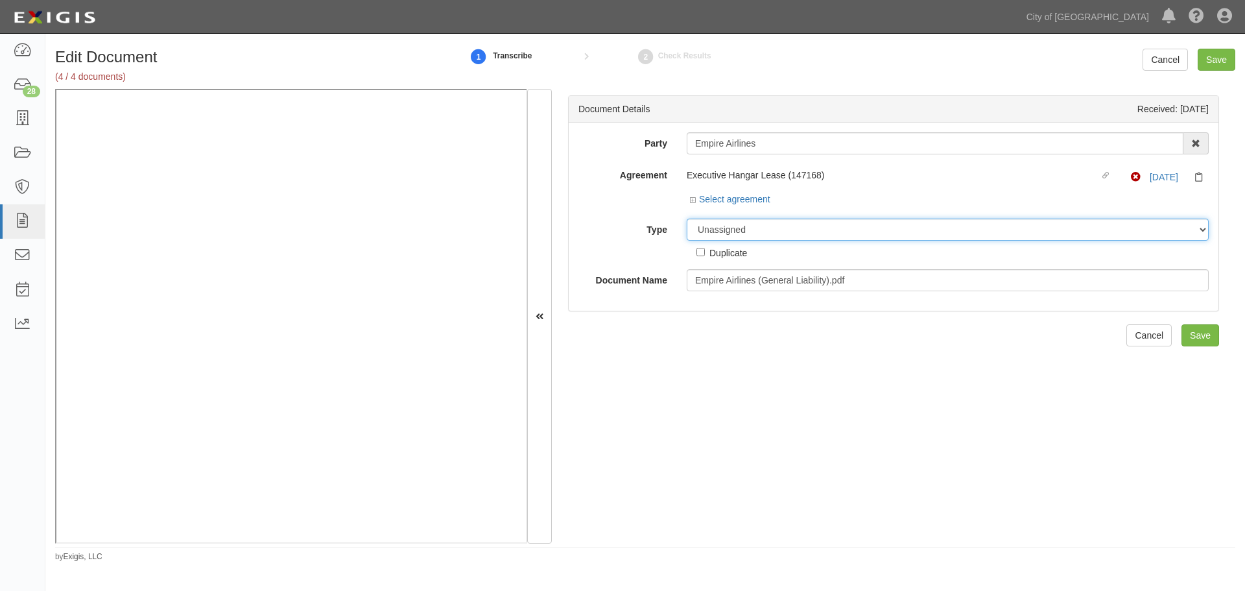
click at [746, 234] on select "Unassigned Binder Cancellation Notice Certificate Contract Endorsement Insuranc…" at bounding box center [948, 230] width 522 height 22
select select "OtherDetail"
click at [687, 219] on select "Unassigned Binder Cancellation Notice Certificate Contract Endorsement Insuranc…" at bounding box center [948, 230] width 522 height 22
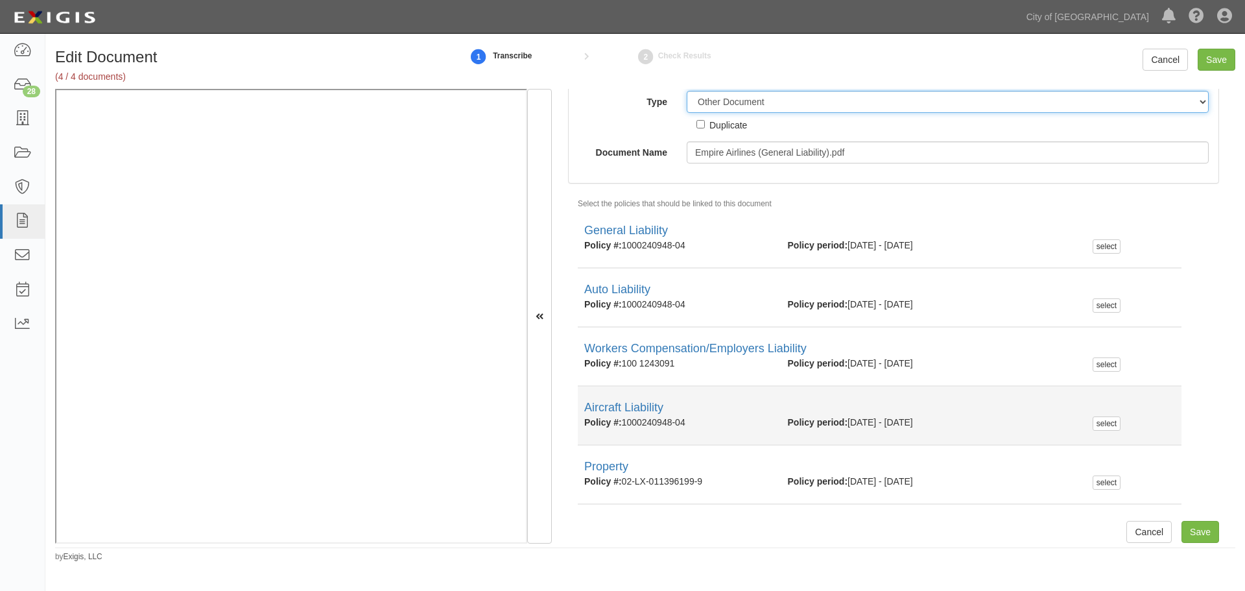
scroll to position [134, 0]
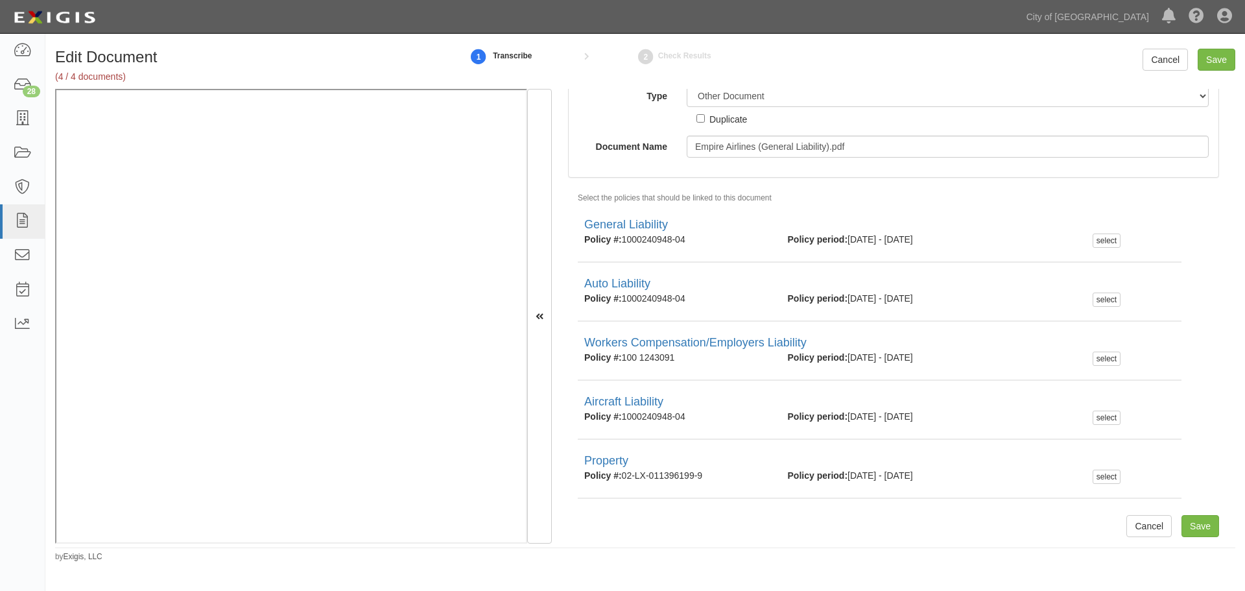
click at [1217, 72] on div "Edit Document (4 / 4 documents) 1 Transcribe 2 Check Results Cancel Save" at bounding box center [645, 69] width 1200 height 40
click at [1224, 59] on input "Save" at bounding box center [1217, 60] width 38 height 22
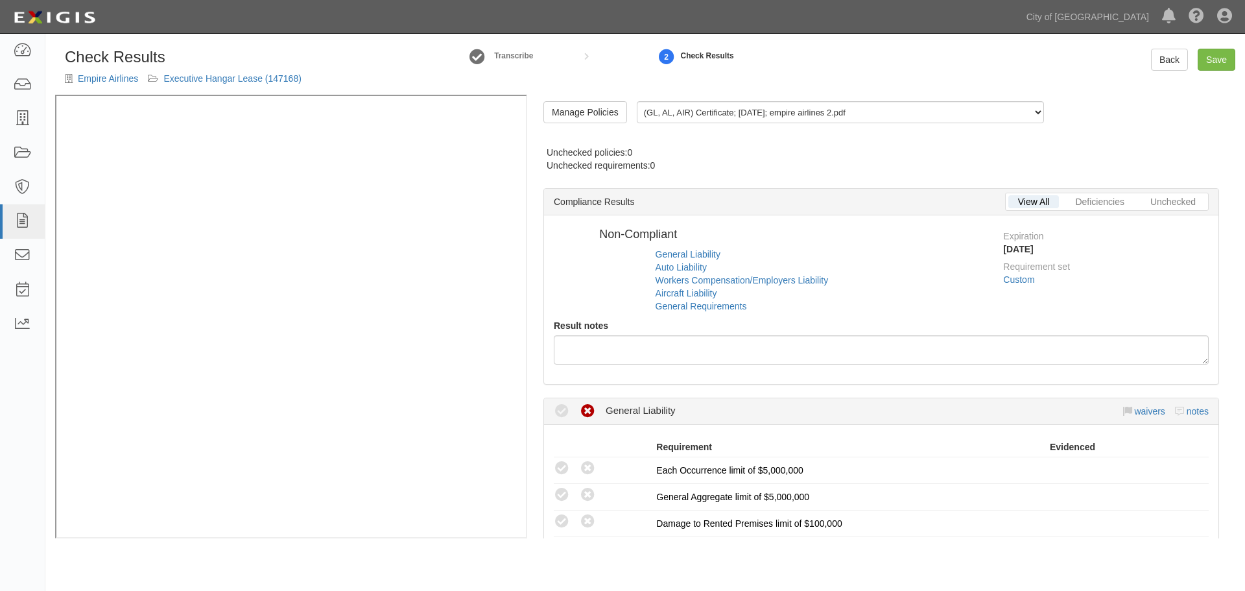
radio input "false"
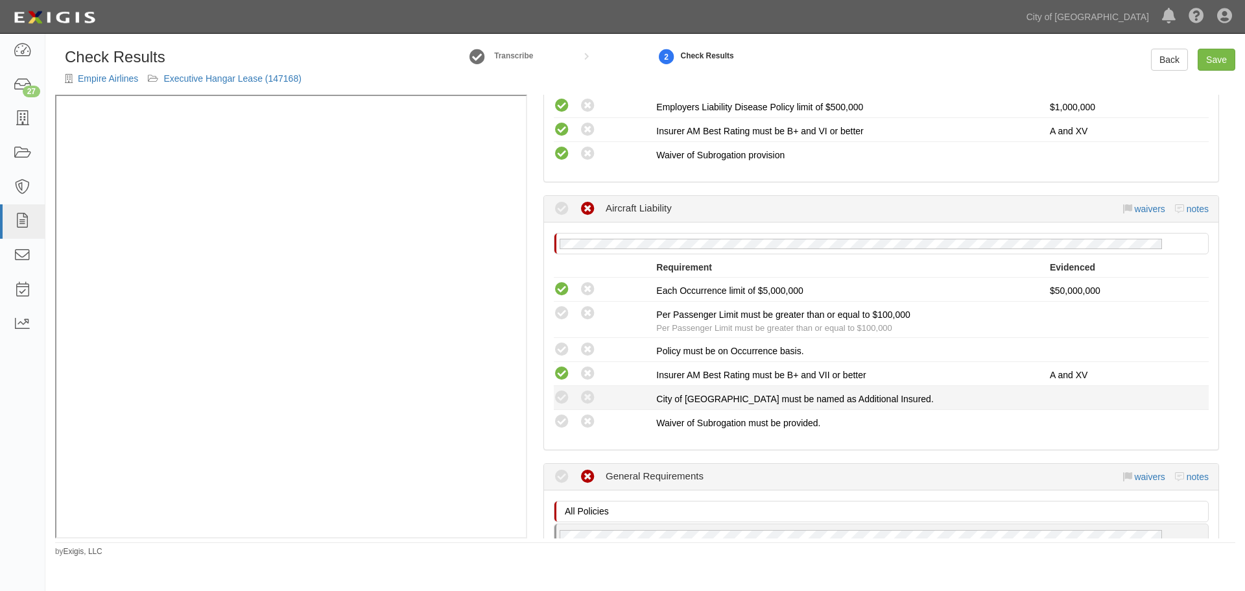
scroll to position [1189, 0]
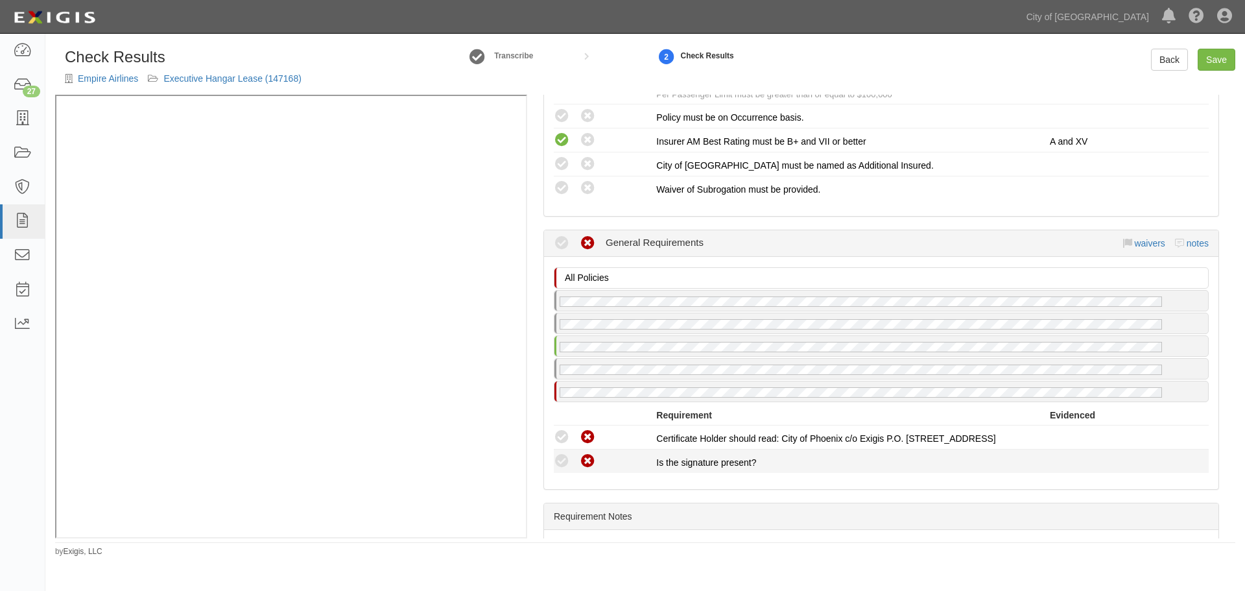
click at [557, 460] on icon at bounding box center [562, 461] width 16 height 16
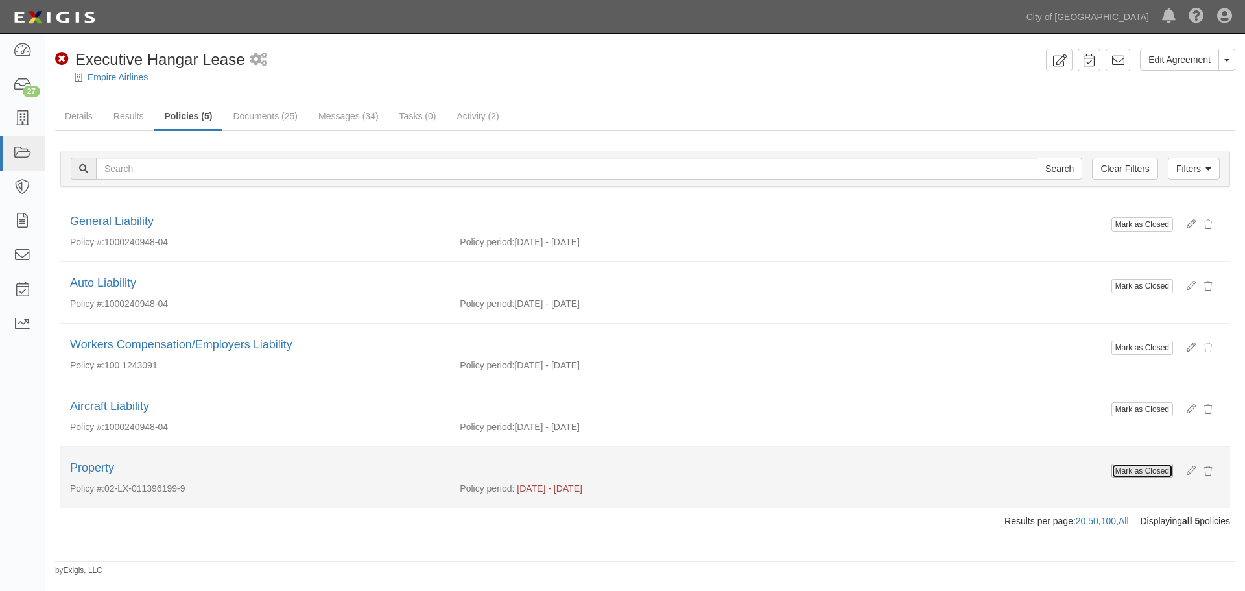
click at [1145, 468] on button "Mark as Closed" at bounding box center [1143, 471] width 62 height 14
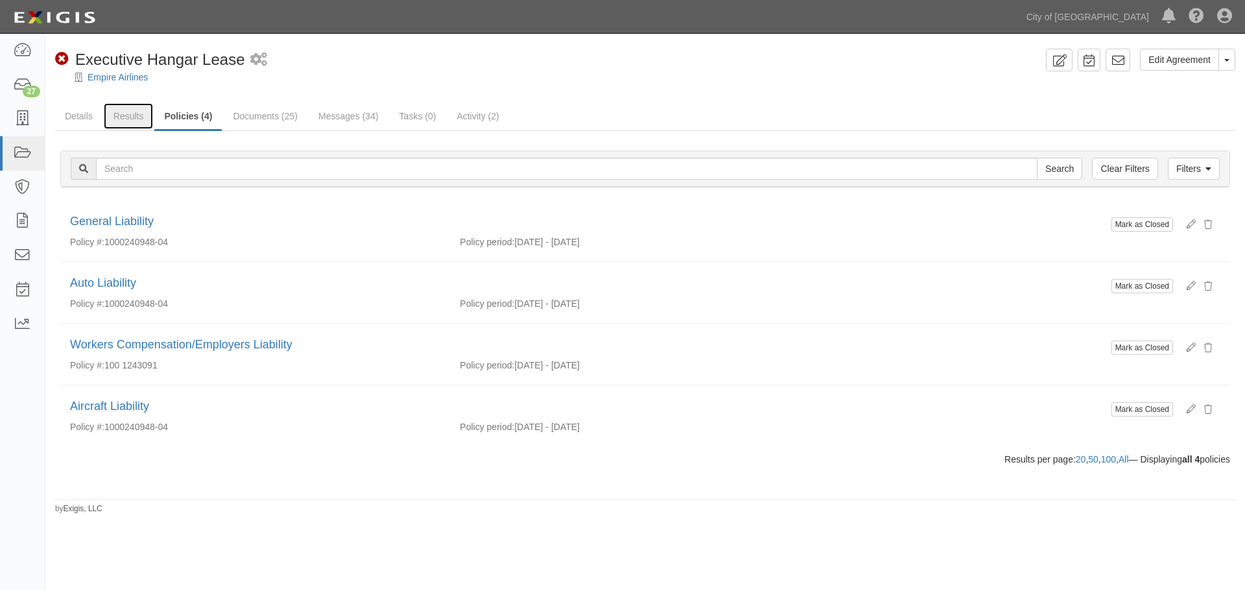
click at [134, 119] on link "Results" at bounding box center [129, 116] width 50 height 26
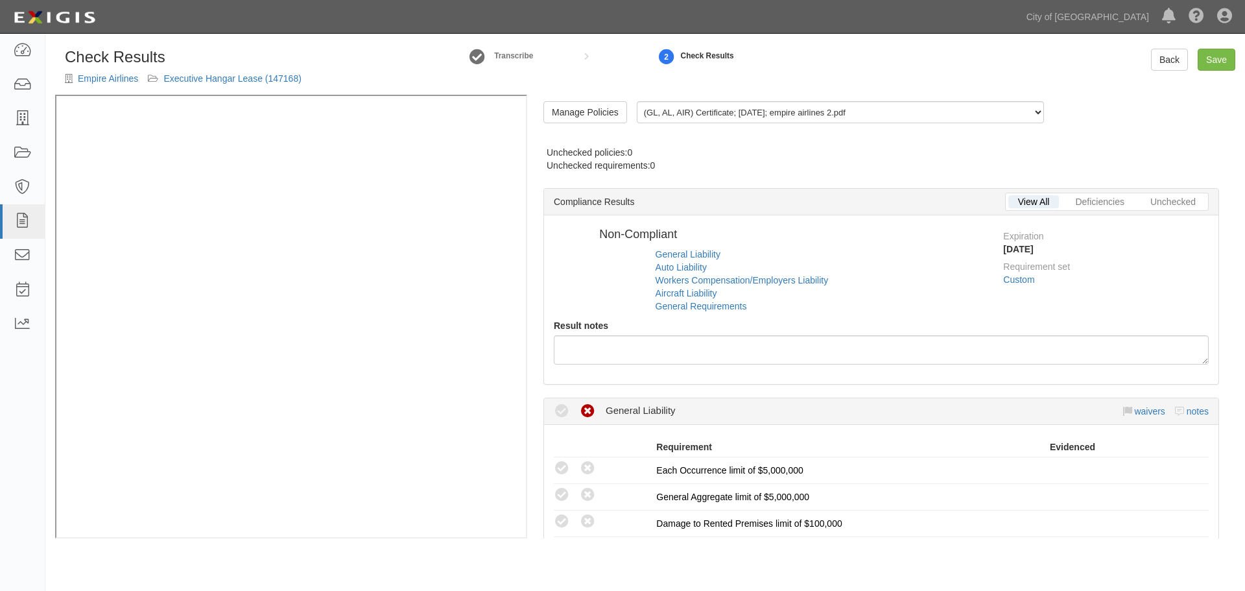
radio input "false"
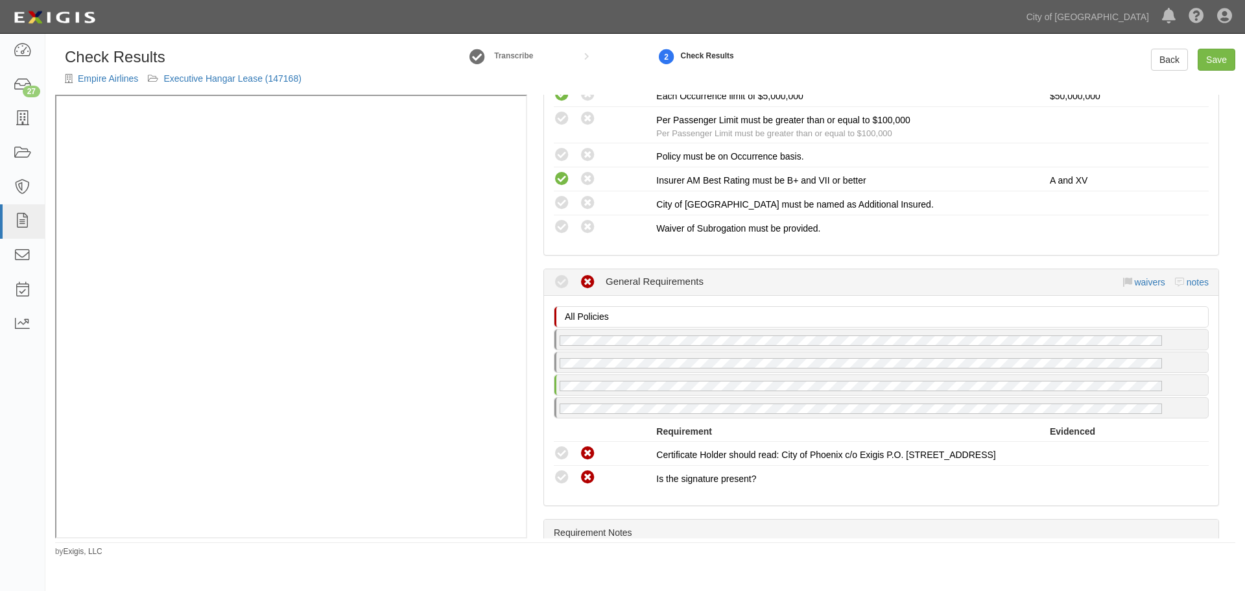
scroll to position [1304, 0]
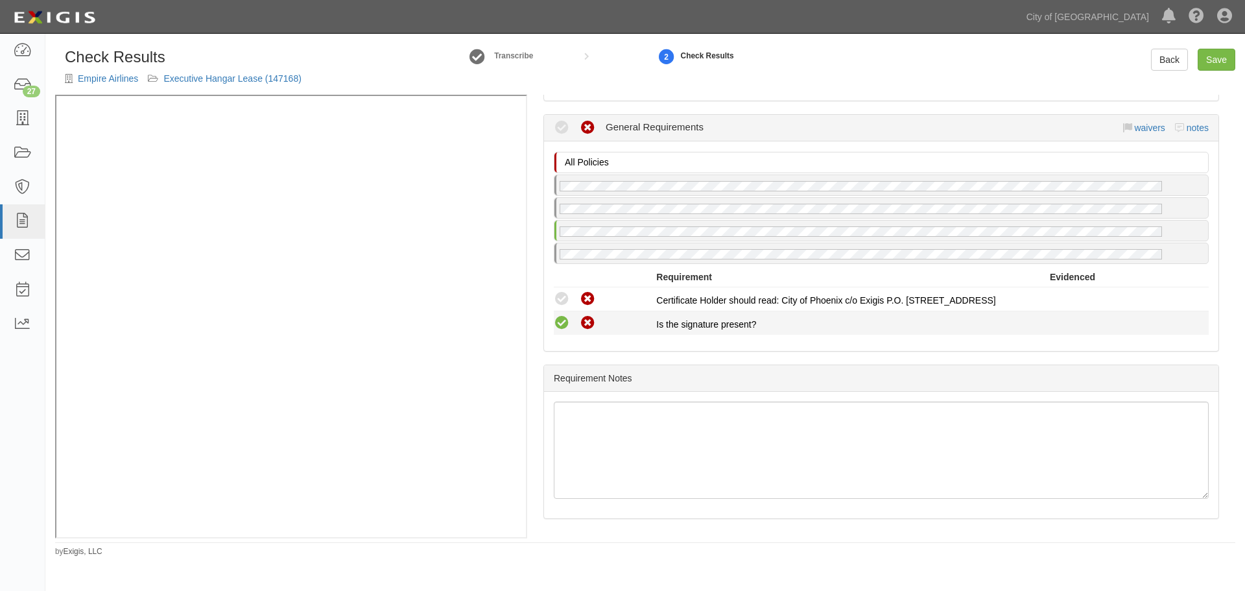
click at [563, 327] on icon at bounding box center [562, 323] width 16 height 16
radio input "true"
click at [560, 285] on div "Requirement Evidenced" at bounding box center [881, 278] width 655 height 17
click at [563, 295] on icon at bounding box center [562, 299] width 16 height 16
radio input "true"
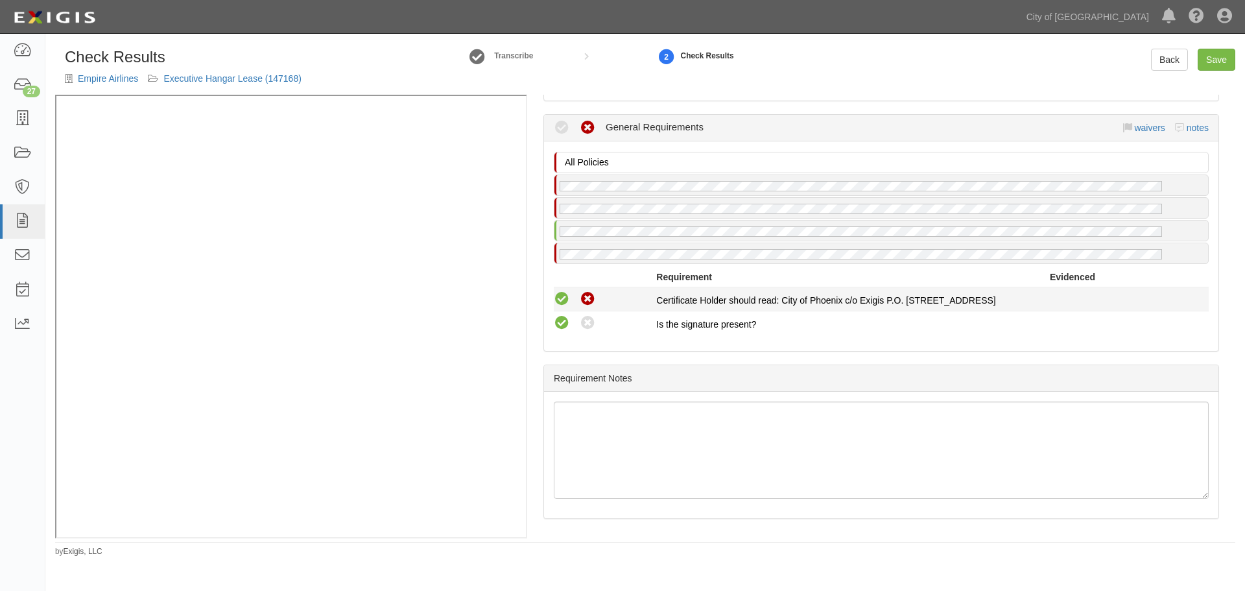
radio input "true"
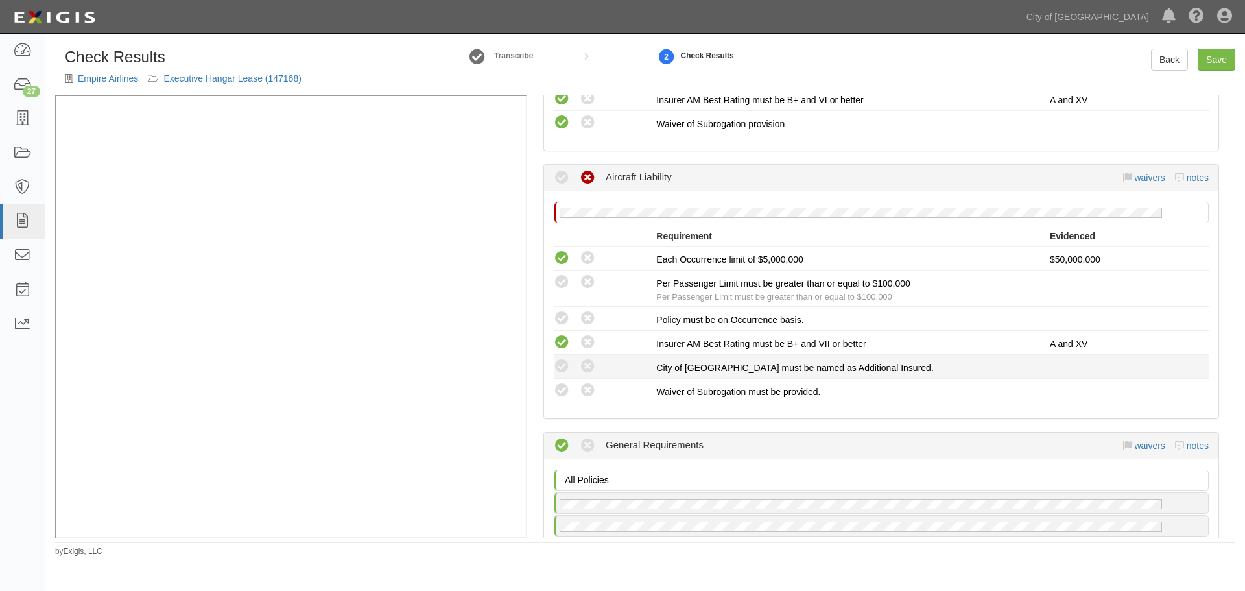
scroll to position [980, 0]
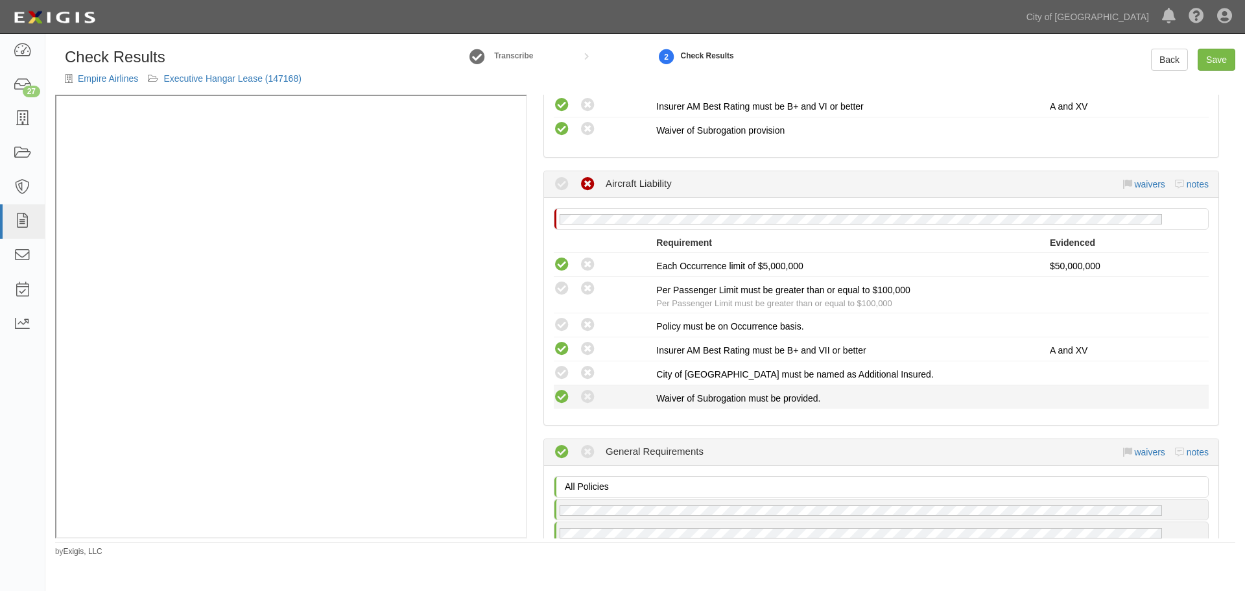
click at [562, 400] on icon at bounding box center [562, 397] width 16 height 16
radio input "true"
click at [565, 375] on icon at bounding box center [562, 373] width 16 height 16
radio input "true"
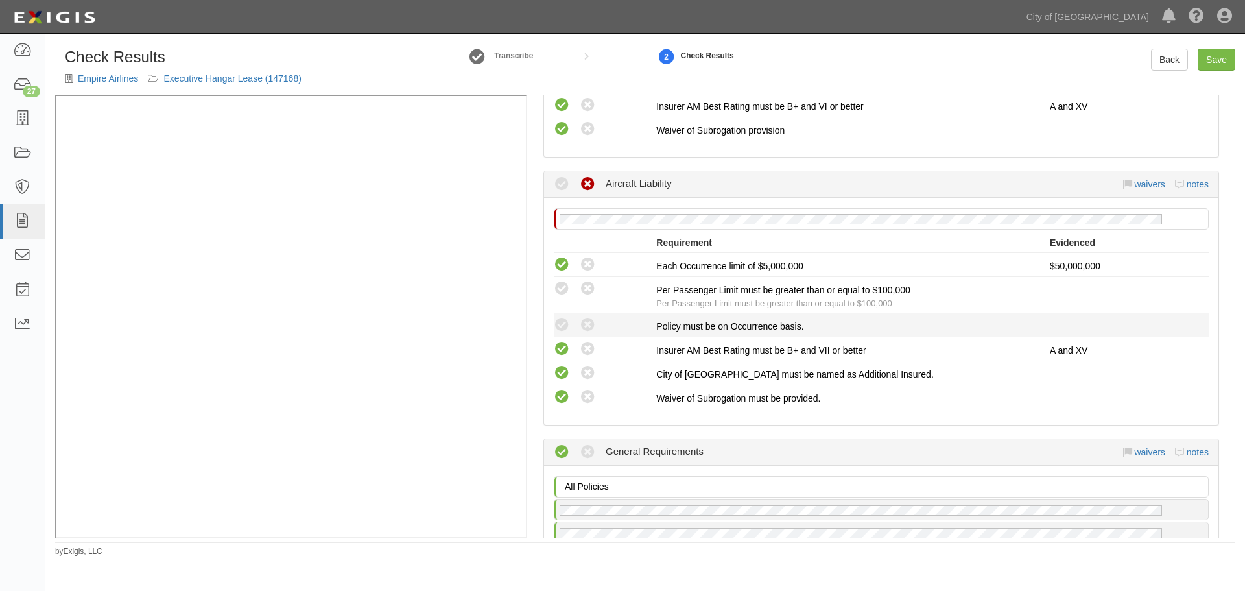
click at [571, 329] on div "Compliant Waived: Non-Compliant" at bounding box center [605, 324] width 102 height 17
drag, startPoint x: 567, startPoint y: 324, endPoint x: 567, endPoint y: 317, distance: 7.1
click at [567, 324] on icon at bounding box center [562, 325] width 16 height 16
radio input "true"
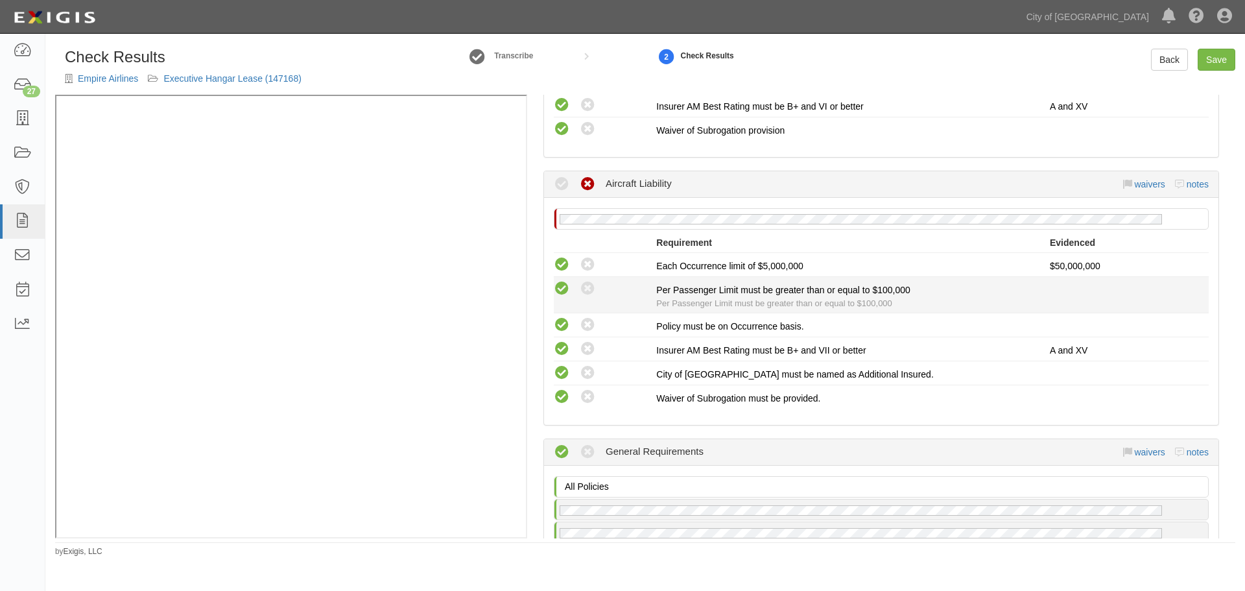
click at [563, 289] on icon at bounding box center [562, 289] width 16 height 16
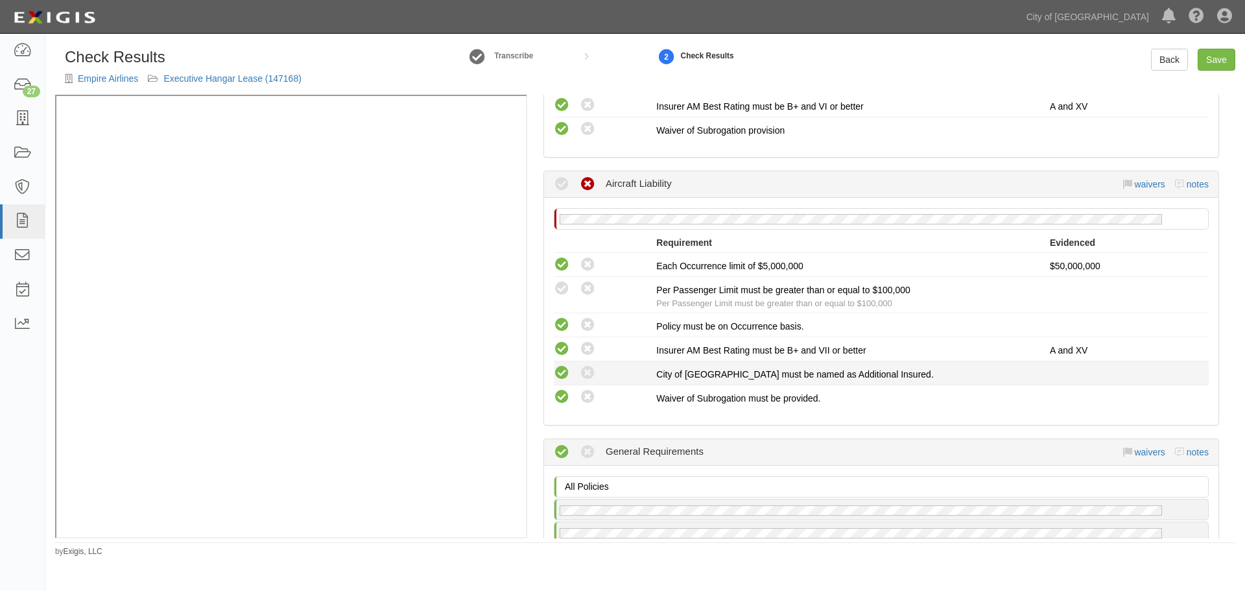
radio input "true"
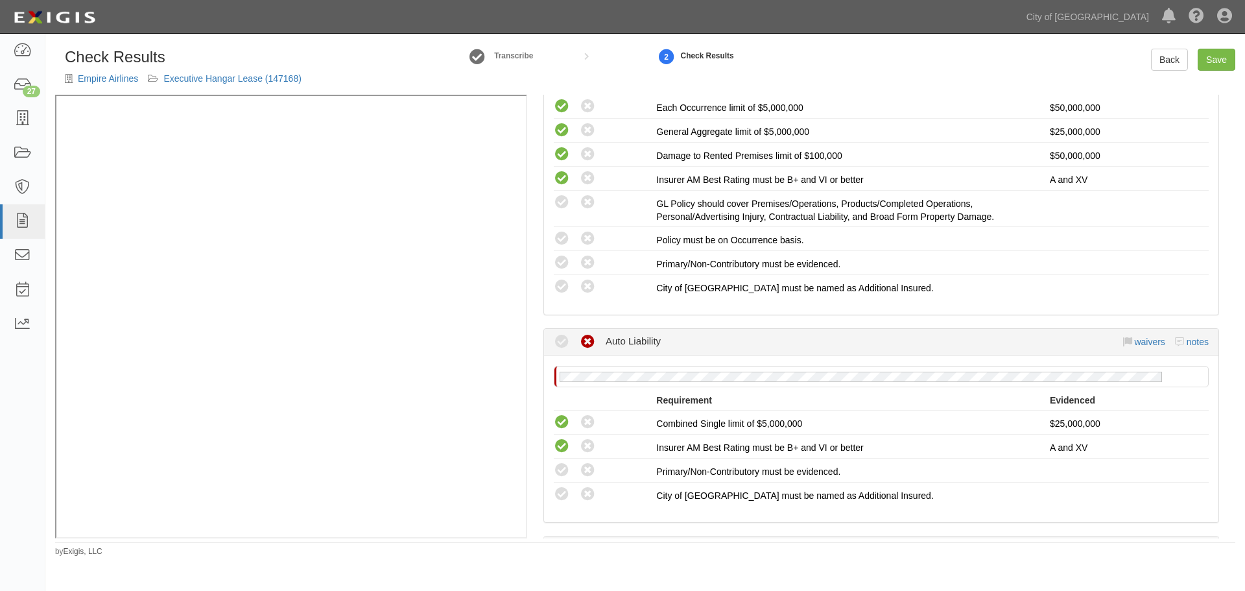
scroll to position [331, 0]
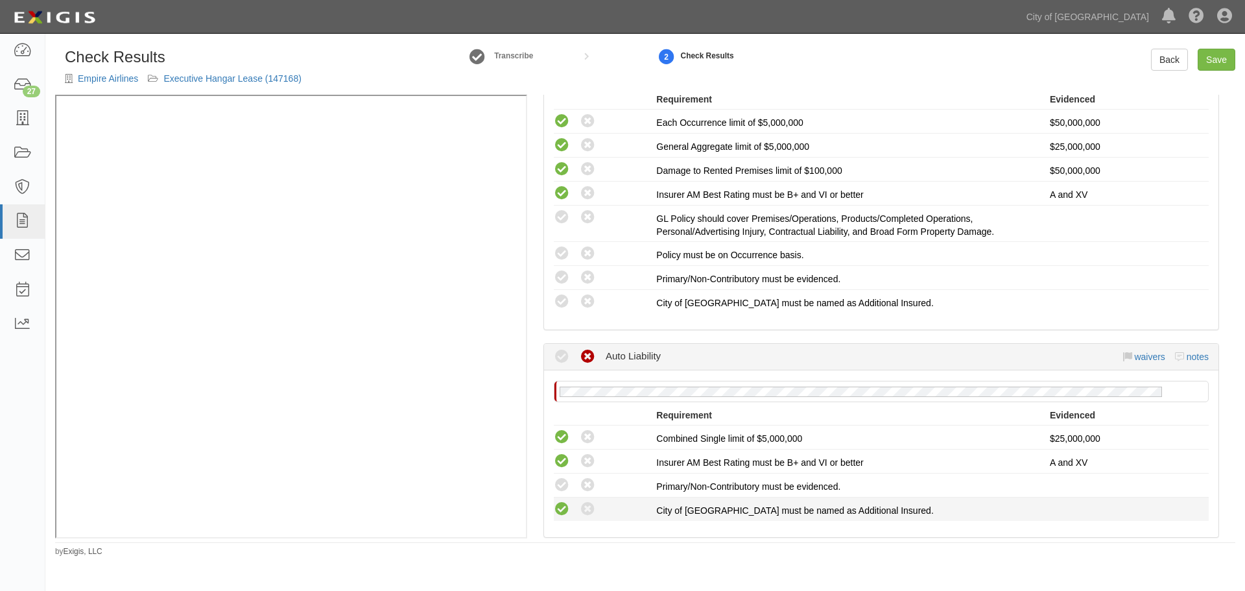
click at [564, 515] on icon at bounding box center [562, 509] width 16 height 16
radio input "true"
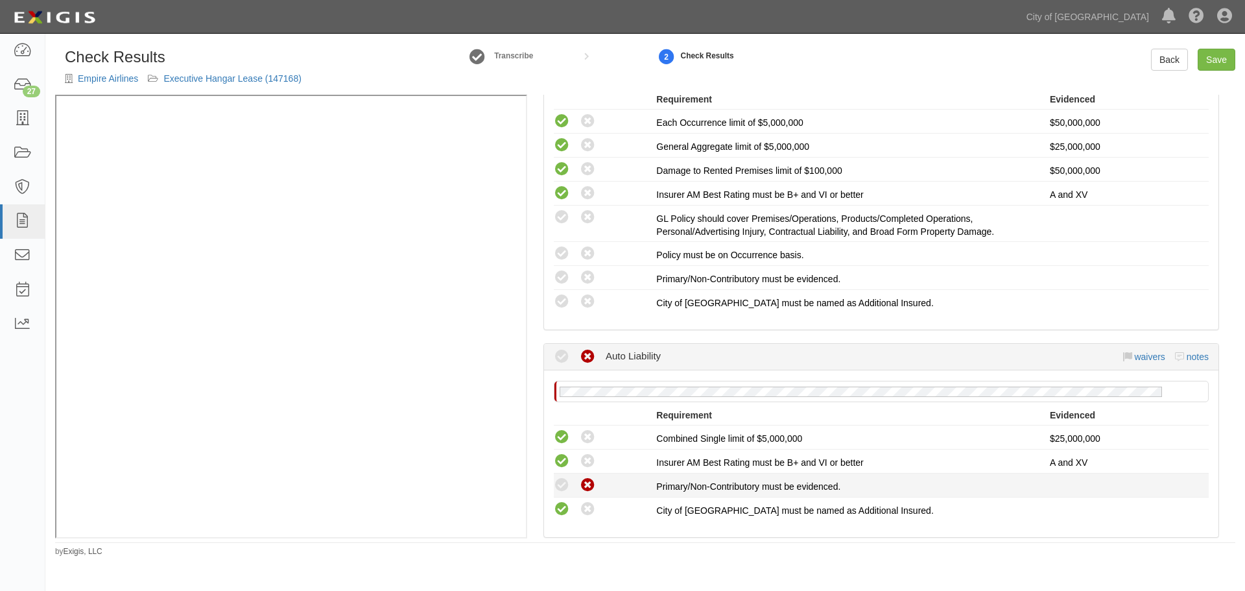
scroll to position [440, 0]
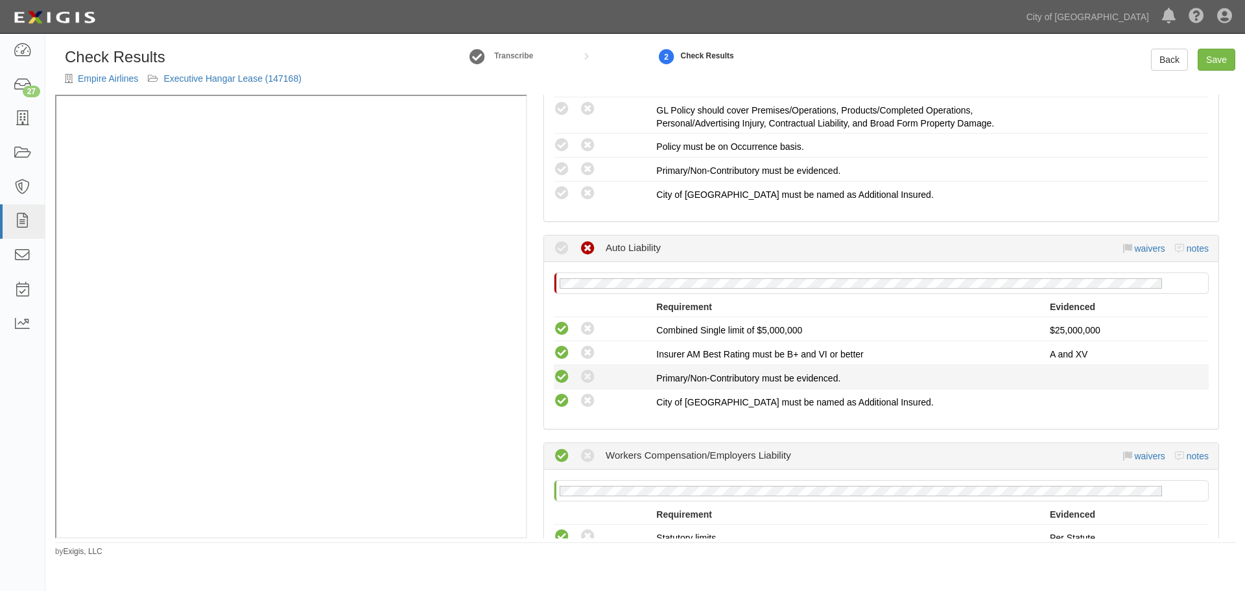
click at [564, 372] on icon at bounding box center [562, 377] width 16 height 16
radio input "true"
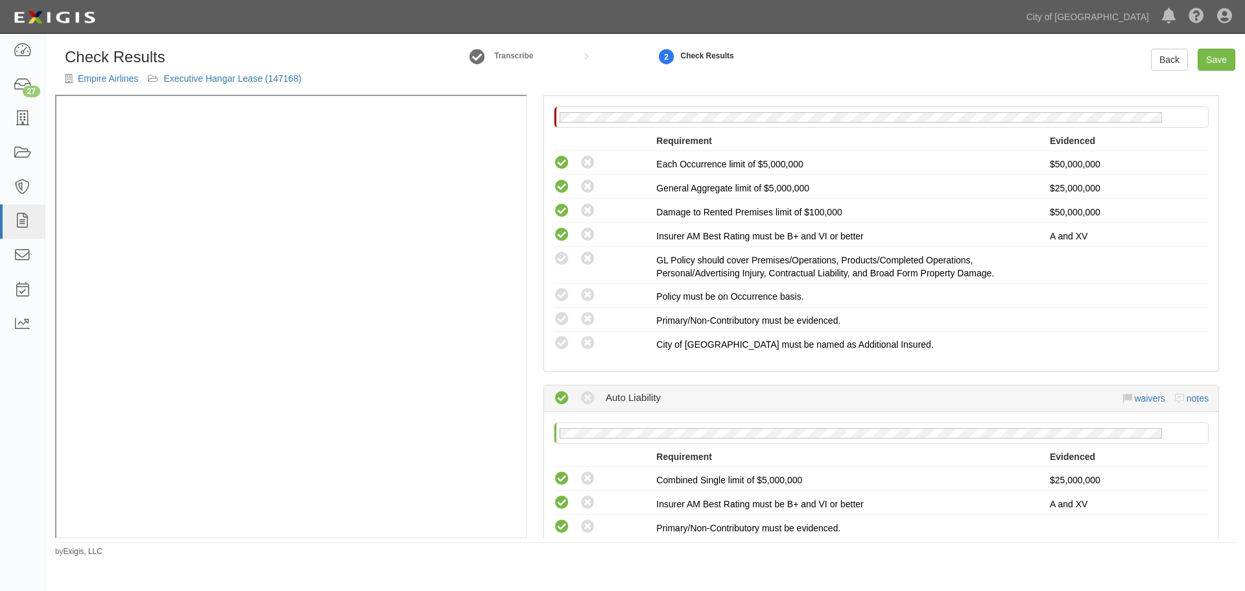
scroll to position [223, 0]
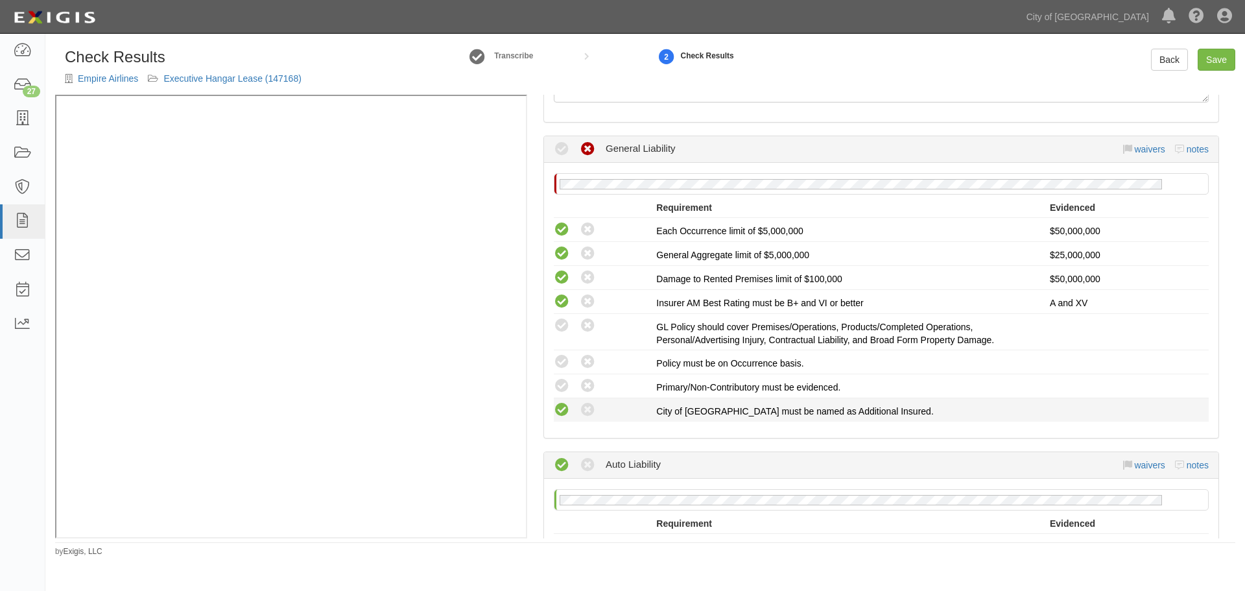
click at [568, 414] on icon at bounding box center [562, 410] width 16 height 16
radio input "true"
drag, startPoint x: 566, startPoint y: 389, endPoint x: 562, endPoint y: 358, distance: 31.5
click at [566, 388] on icon at bounding box center [562, 386] width 16 height 16
radio input "true"
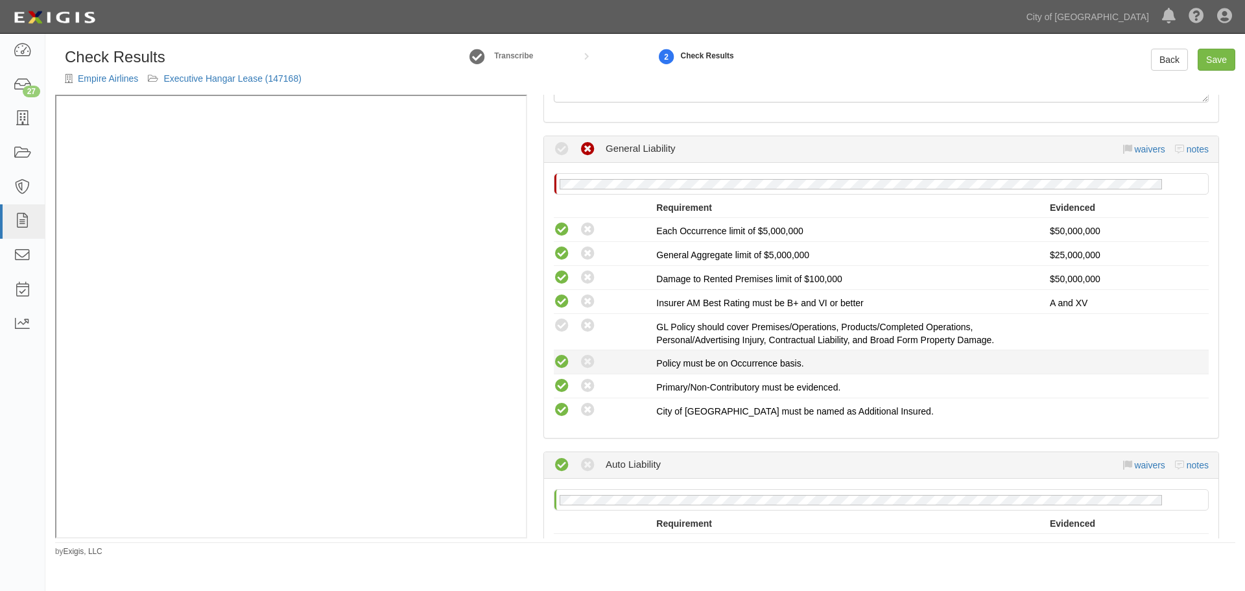
click at [562, 357] on icon at bounding box center [562, 362] width 16 height 16
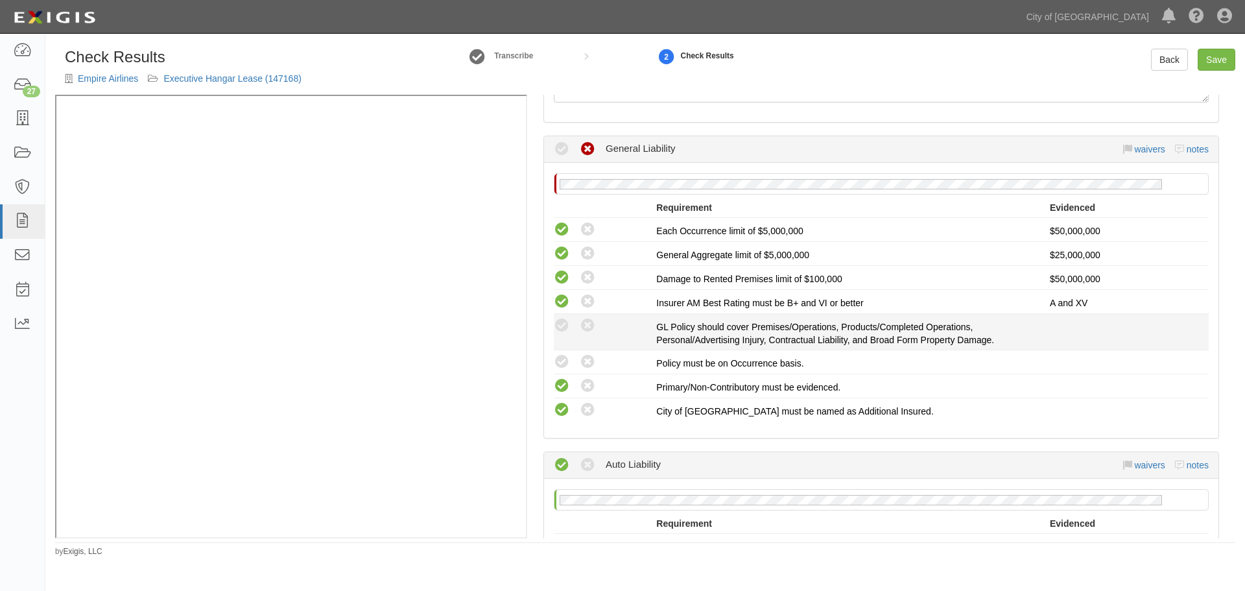
radio input "true"
click at [558, 324] on icon at bounding box center [562, 326] width 16 height 16
radio input "true"
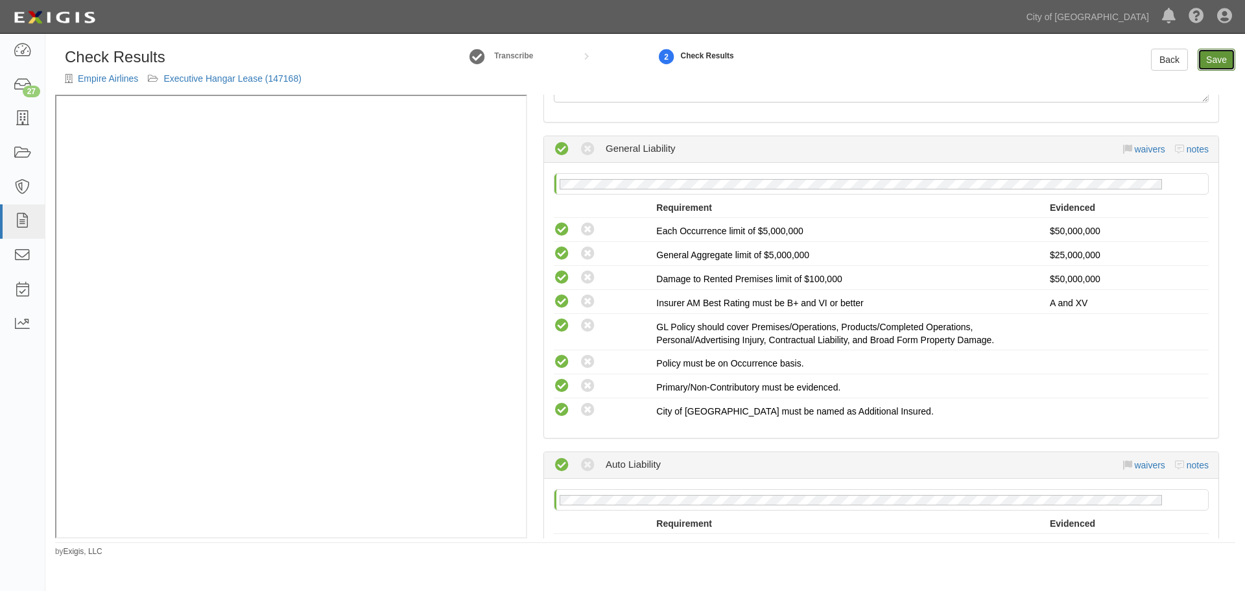
click at [1218, 60] on link "Save" at bounding box center [1217, 60] width 38 height 22
radio input "true"
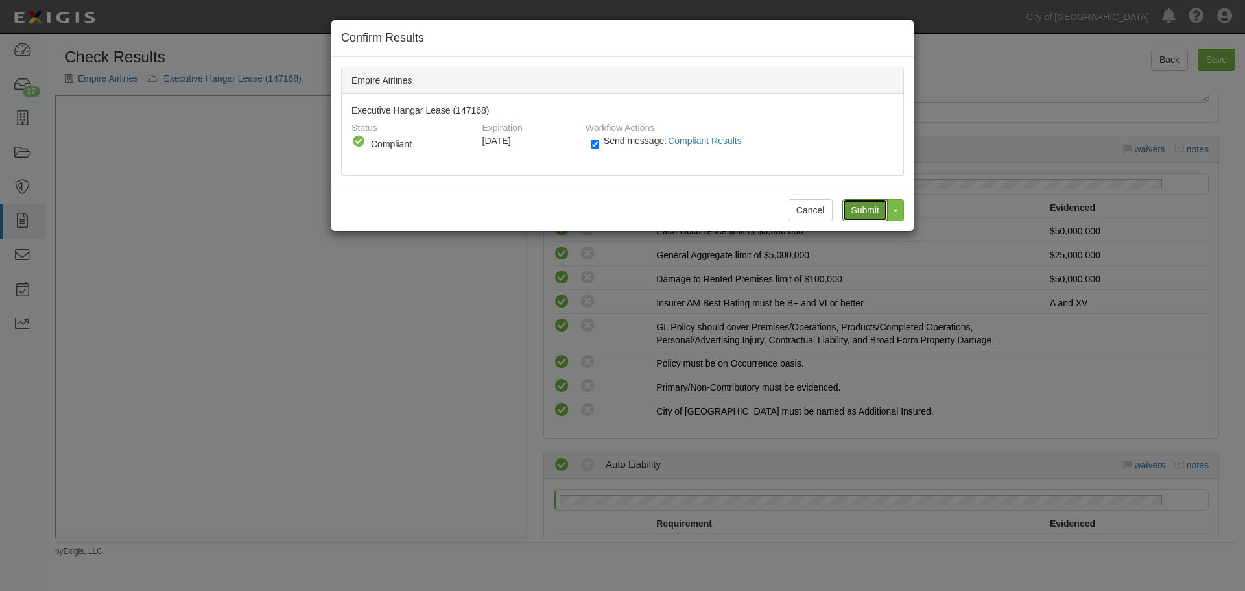
click at [863, 211] on input "Submit" at bounding box center [864, 210] width 45 height 22
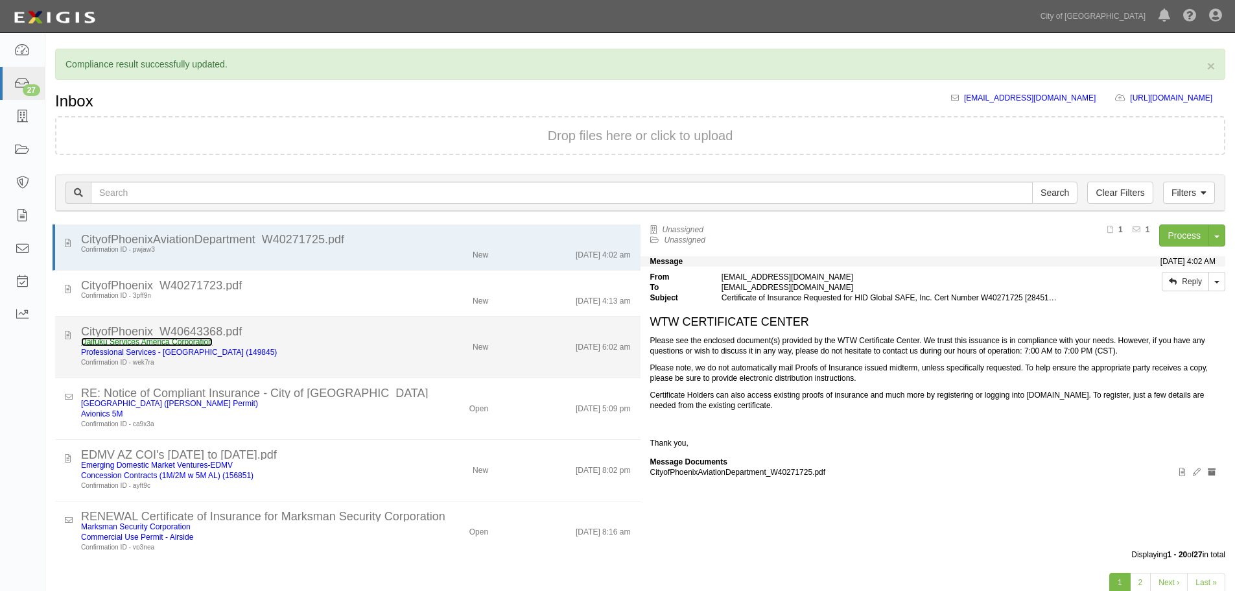
click at [174, 342] on link "Daifuku Services America Corporation" at bounding box center [147, 341] width 132 height 9
click at [562, 359] on div "Daifuku Services America Corporation Professional Services - Airside (149845) C…" at bounding box center [355, 352] width 569 height 31
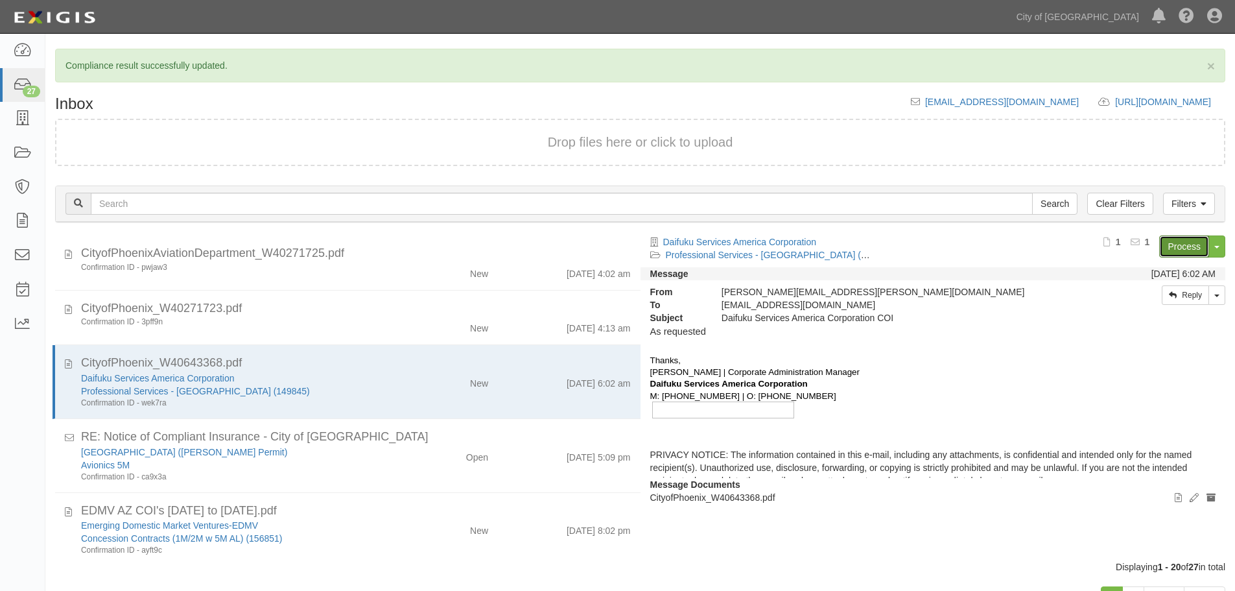
click at [1188, 256] on link "Process" at bounding box center [1185, 246] width 50 height 22
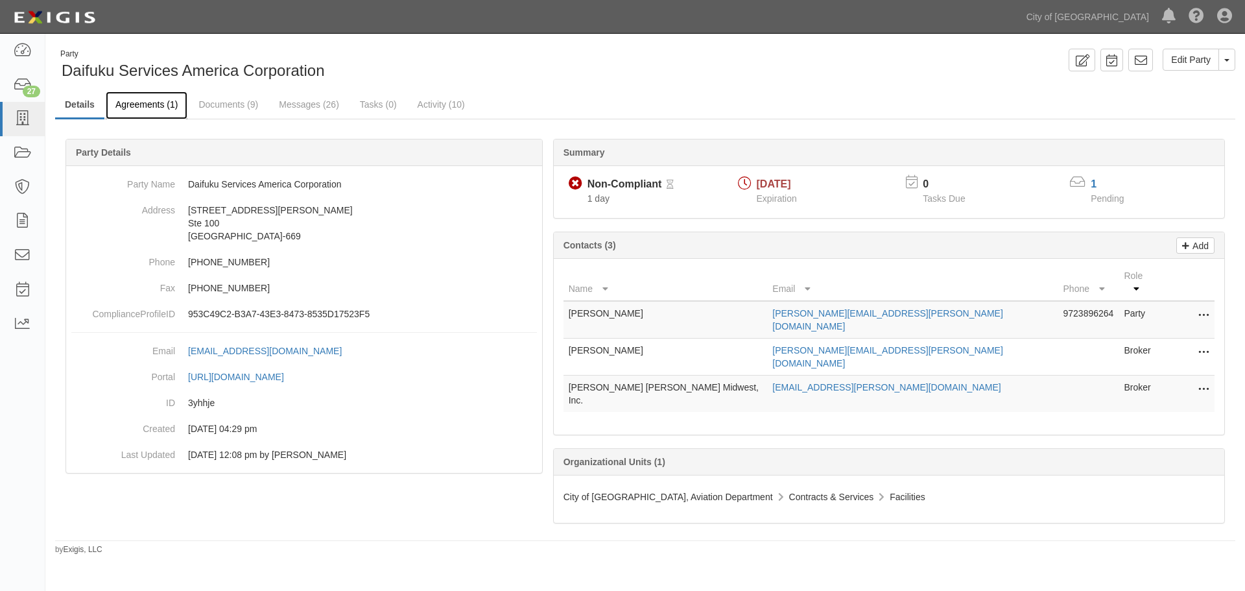
click at [144, 107] on link "Agreements (1)" at bounding box center [147, 105] width 82 height 28
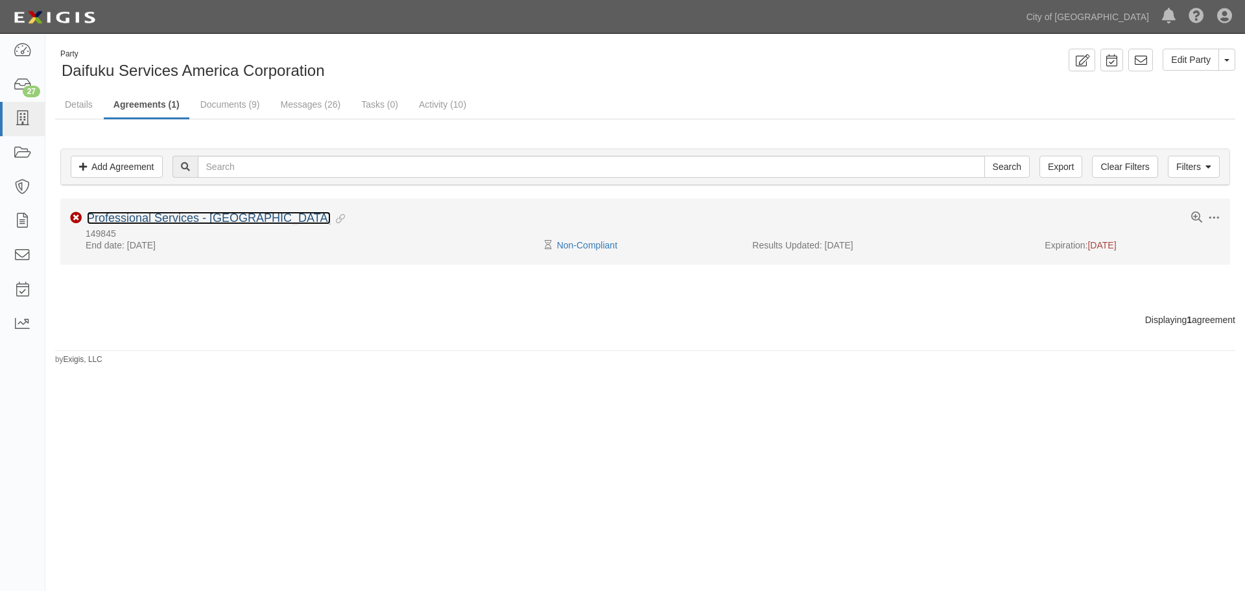
click at [145, 214] on link "Professional Services - [GEOGRAPHIC_DATA]" at bounding box center [209, 217] width 244 height 13
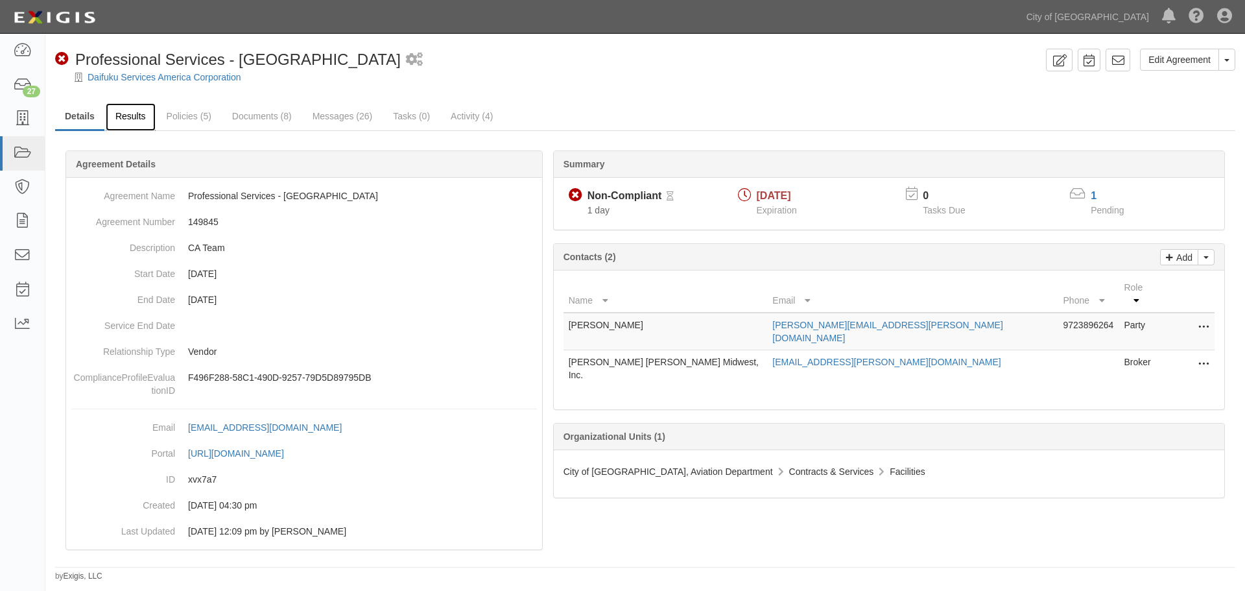
click at [132, 115] on link "Results" at bounding box center [131, 117] width 50 height 28
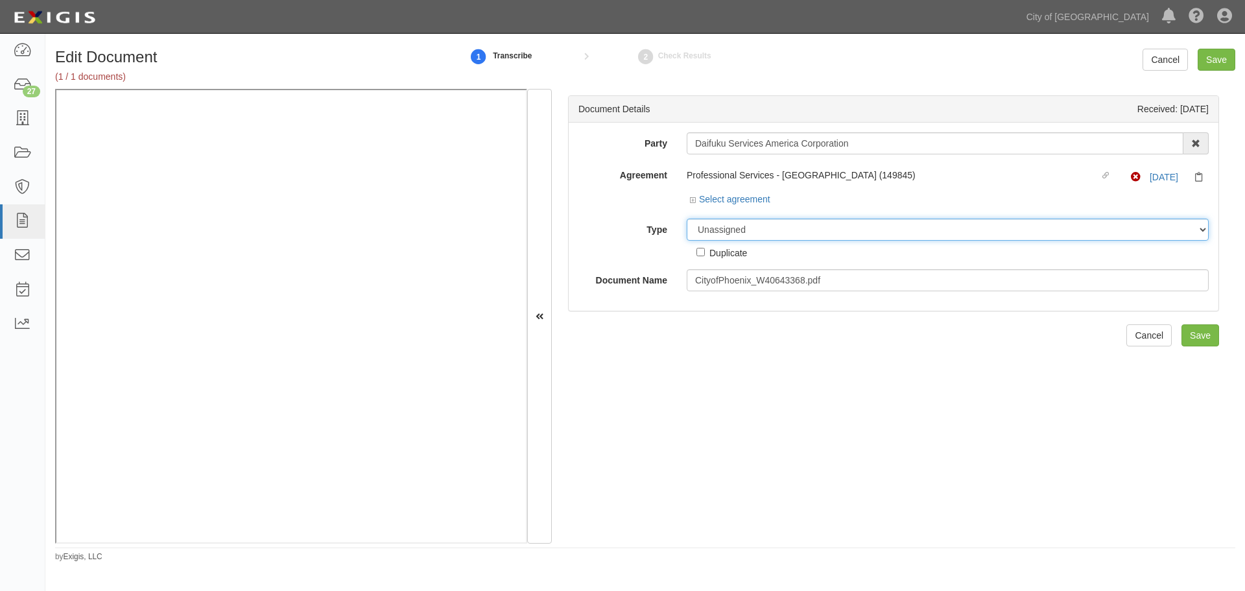
drag, startPoint x: 759, startPoint y: 232, endPoint x: 752, endPoint y: 239, distance: 10.1
click at [759, 232] on select "Unassigned Binder Cancellation Notice Certificate Contract Endorsement Insuranc…" at bounding box center [948, 230] width 522 height 22
click at [687, 219] on select "Unassigned Binder Cancellation Notice Certificate Contract Endorsement Insuranc…" at bounding box center [948, 230] width 522 height 22
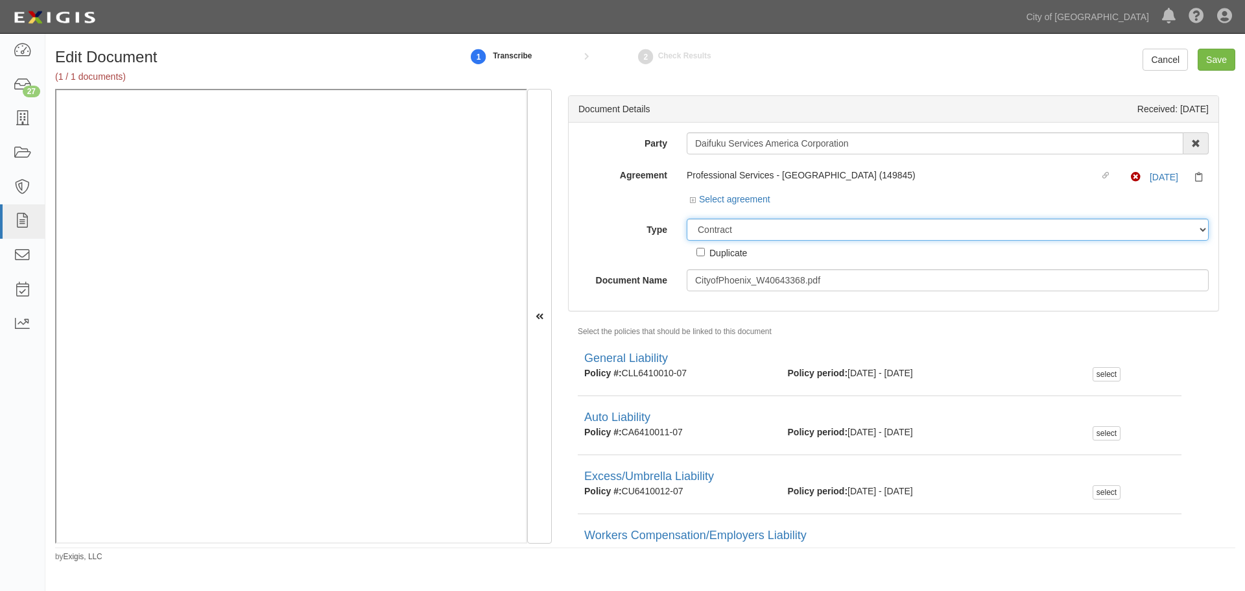
click at [739, 232] on select "Unassigned Binder Cancellation Notice Certificate Contract Endorsement Insuranc…" at bounding box center [948, 230] width 522 height 22
select select "CertificateDetail"
click at [687, 219] on select "Unassigned Binder Cancellation Notice Certificate Contract Endorsement Insuranc…" at bounding box center [948, 230] width 522 height 22
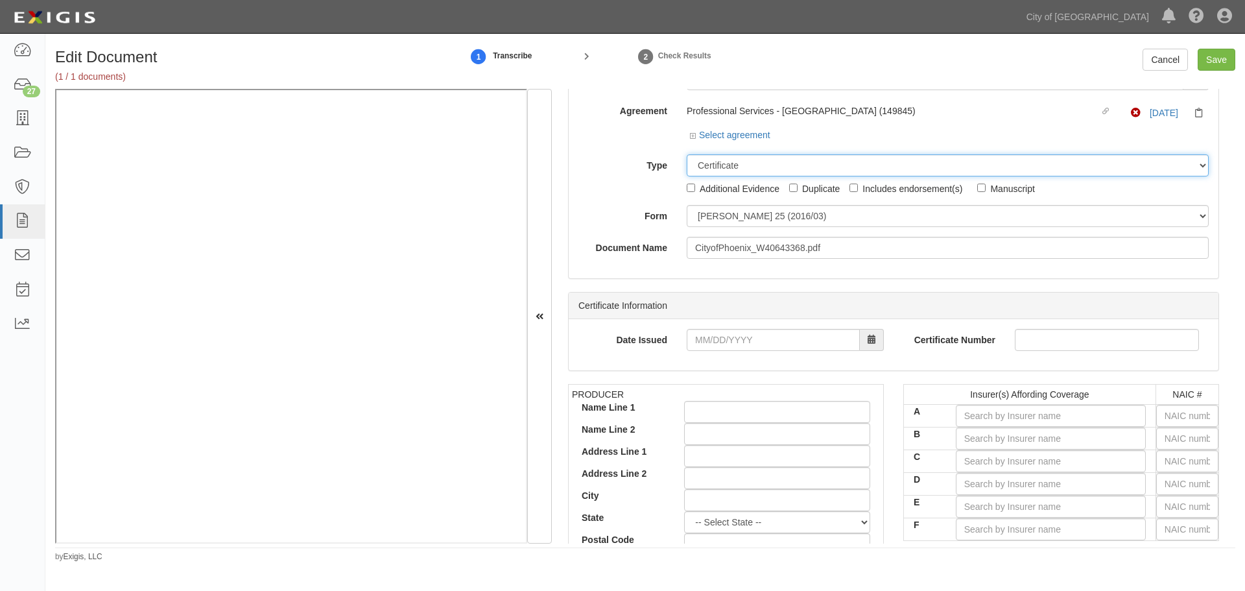
scroll to position [108, 0]
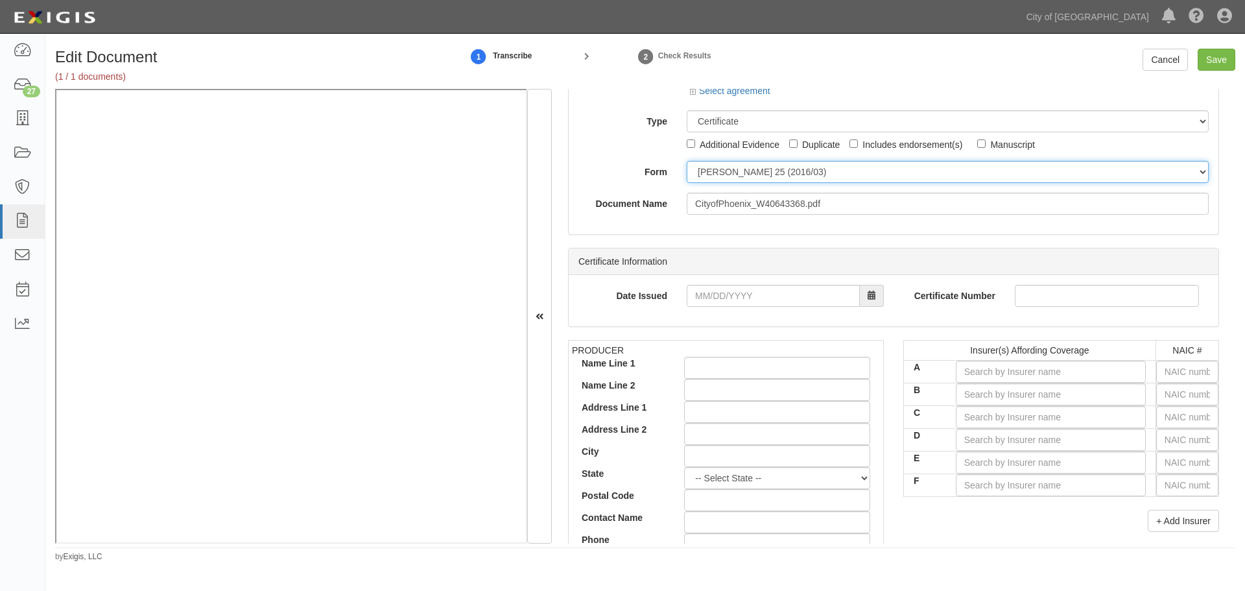
click at [737, 182] on select "ACORD 25 (2016/03) ACORD 101 ACORD 855 NY (2014/05) General" at bounding box center [948, 172] width 522 height 22
select select "GeneralFormDetail"
click at [687, 161] on select "ACORD 25 (2016/03) ACORD 101 ACORD 855 NY (2014/05) General" at bounding box center [948, 172] width 522 height 22
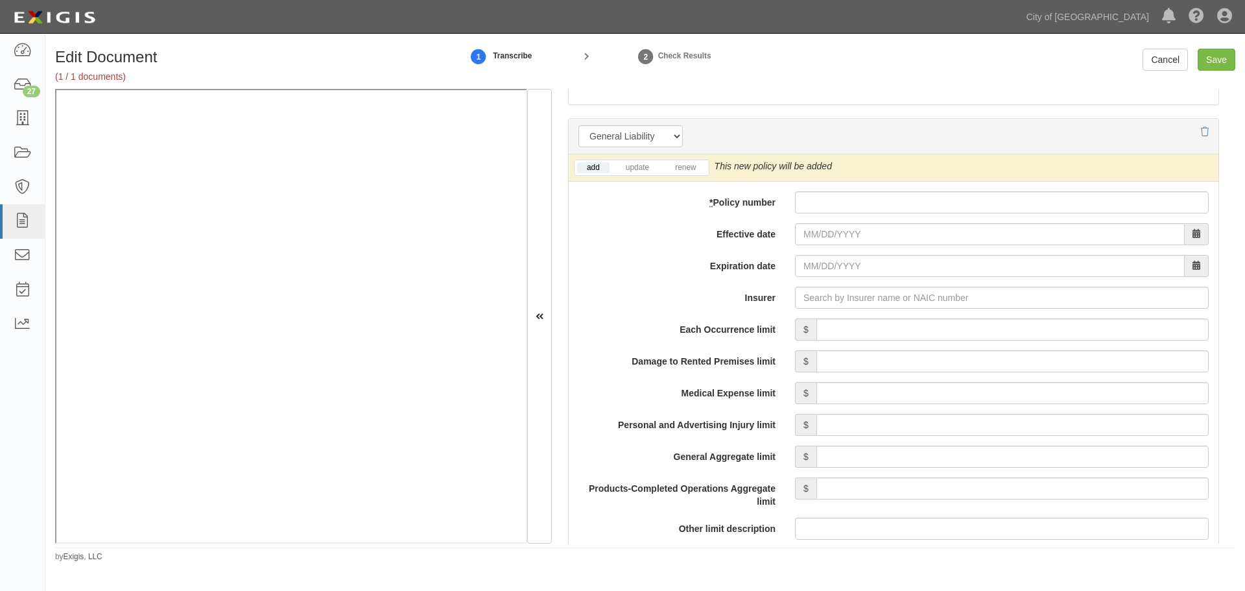
scroll to position [865, 0]
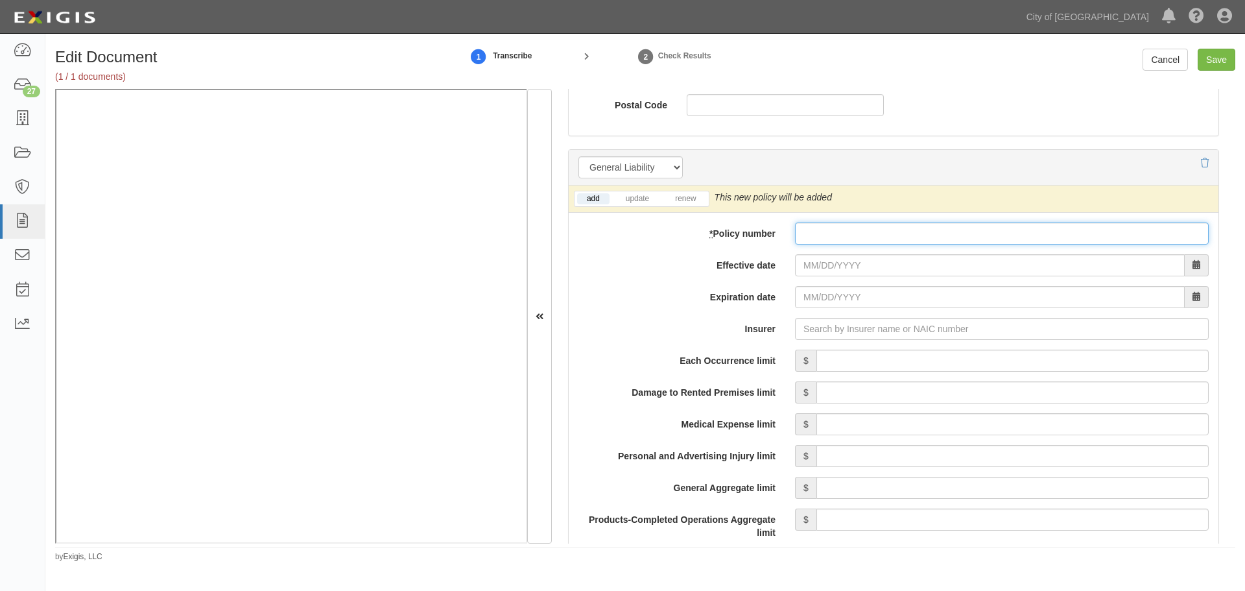
click at [827, 241] on input "* Policy number" at bounding box center [1002, 233] width 414 height 22
click at [836, 244] on input "* Policy number" at bounding box center [1002, 233] width 414 height 22
paste input "CLL6410010-08"
type input "CLL6410010-08"
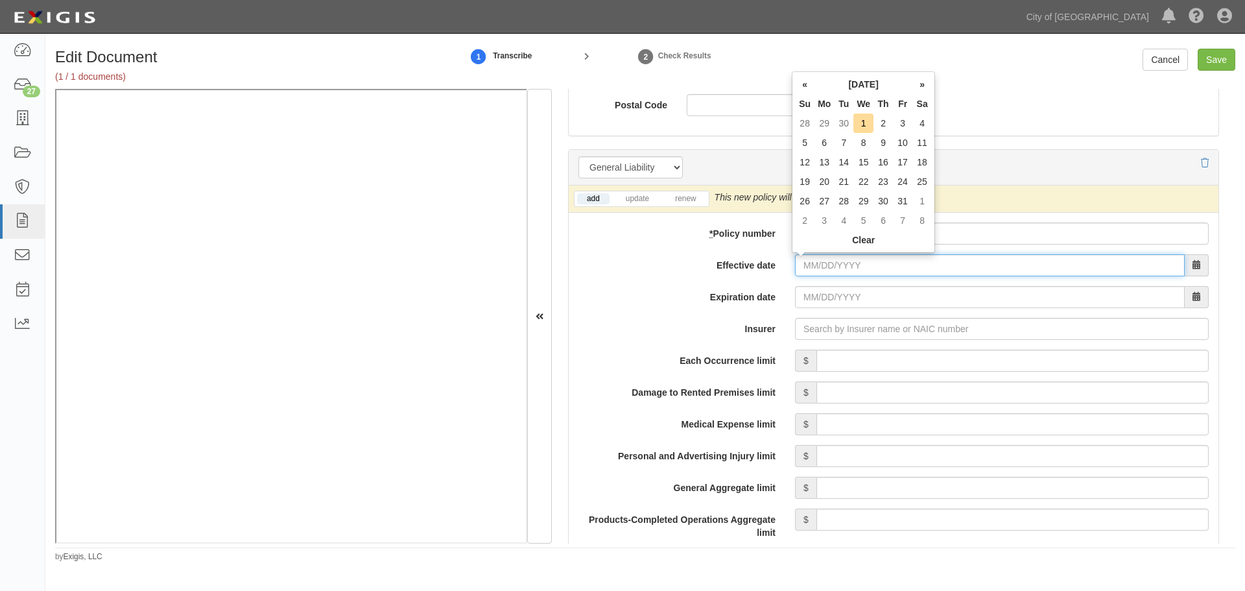
click at [824, 259] on input "Effective date" at bounding box center [990, 265] width 390 height 22
type input "09/30/2025"
type input "09/30/2026"
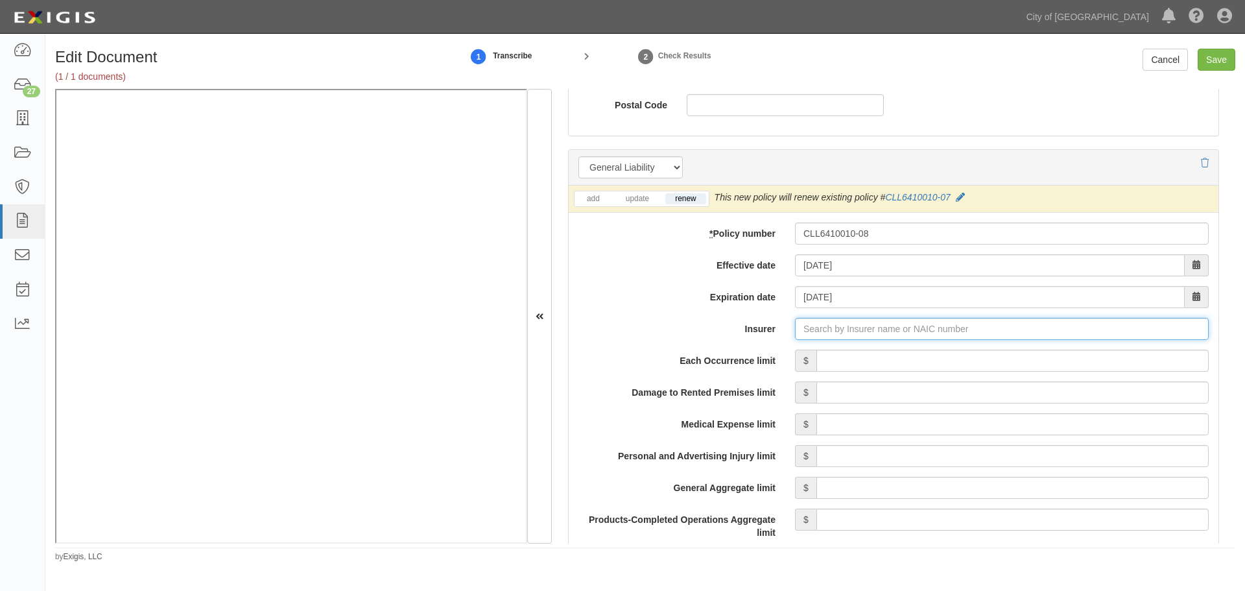
type input "180 Seguros S.A. (0) NR Rating"
type input "1"
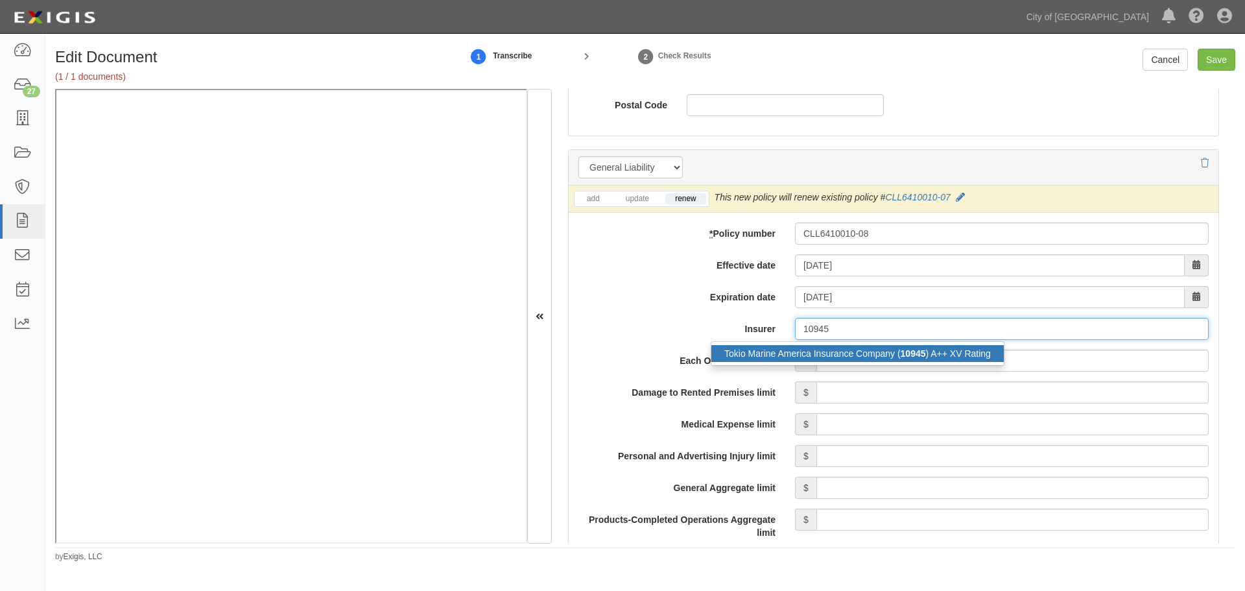
click at [881, 350] on div "Tokio Marine America Insurance Company ( 10945 ) A++ XV Rating" at bounding box center [857, 353] width 292 height 17
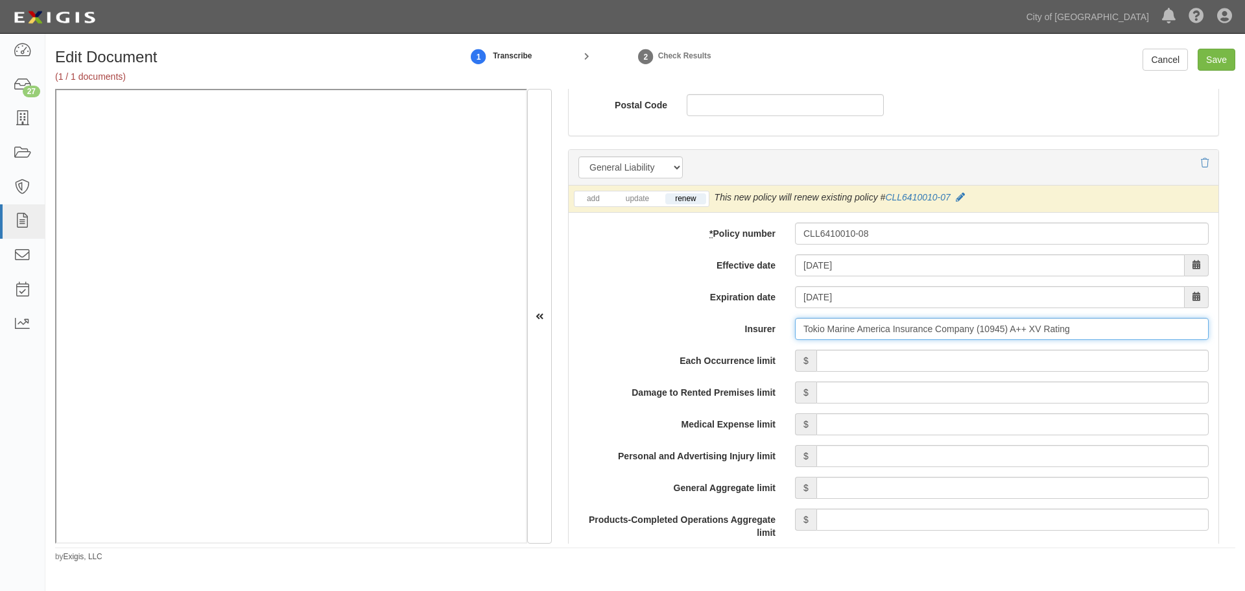
type input "Tokio Marine America Insurance Company (10945) A++ XV Rating"
click at [872, 363] on input "Each Occurrence limit" at bounding box center [1013, 361] width 392 height 22
type input "1,000,000"
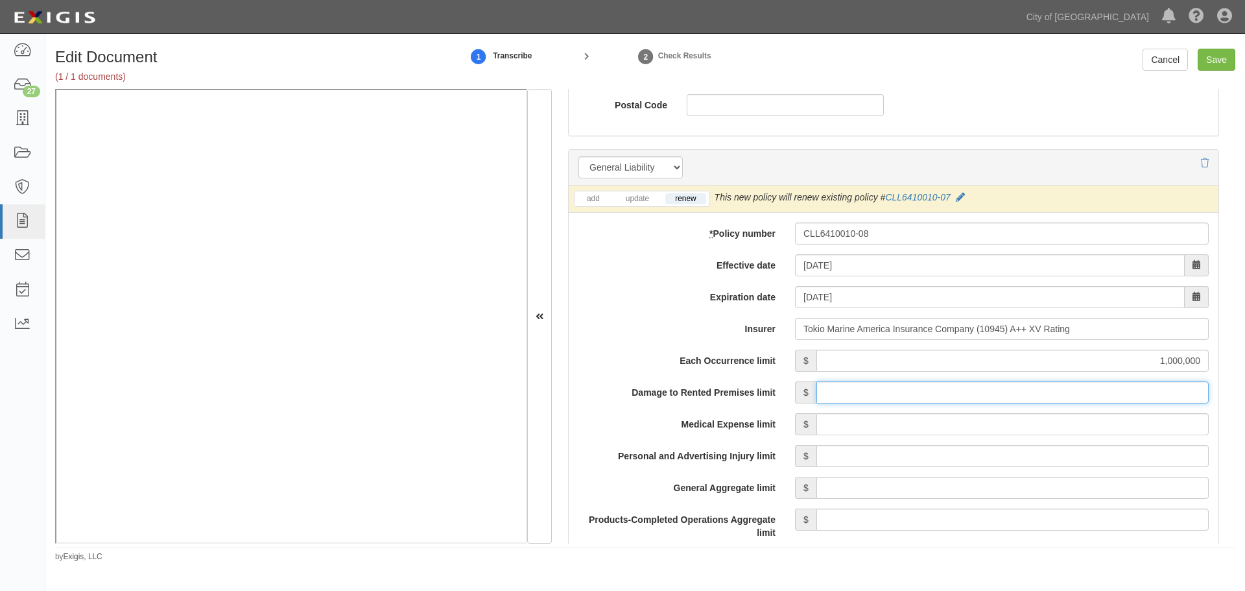
click at [873, 398] on input "Damage to Rented Premises limit" at bounding box center [1013, 392] width 392 height 22
type input "100,000"
click at [884, 422] on input "Medical Expense limit" at bounding box center [1013, 424] width 392 height 22
type input "5,000"
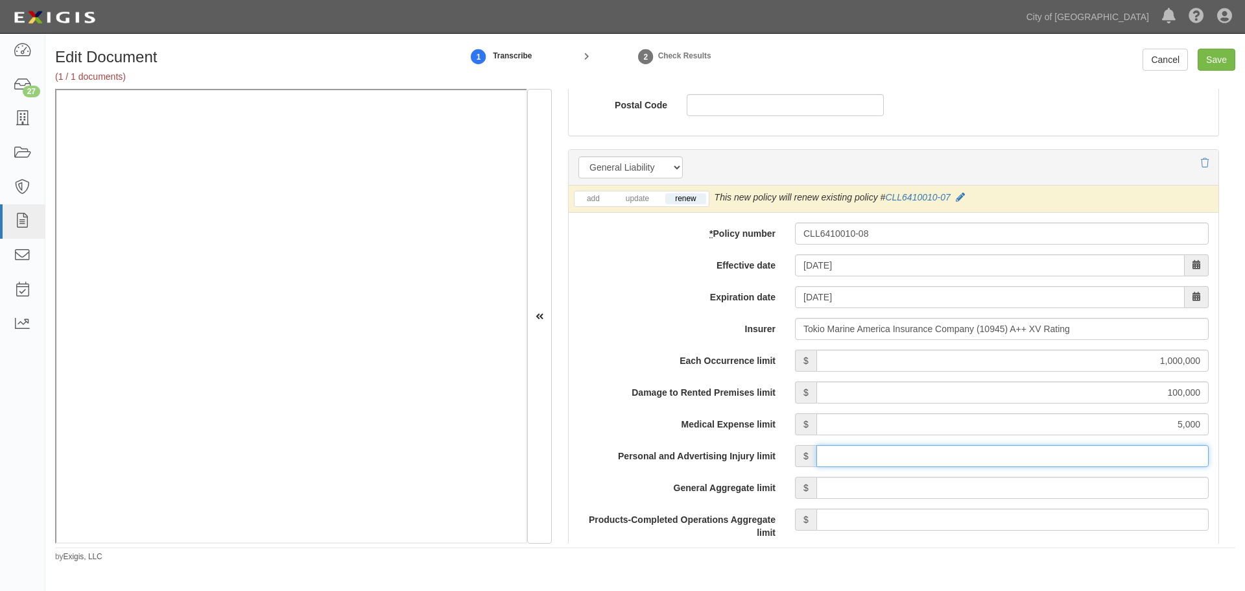
click at [1012, 457] on input "Personal and Advertising Injury limit" at bounding box center [1013, 456] width 392 height 22
type input "1,000,000"
click at [1006, 495] on input "General Aggregate limit" at bounding box center [1013, 488] width 392 height 22
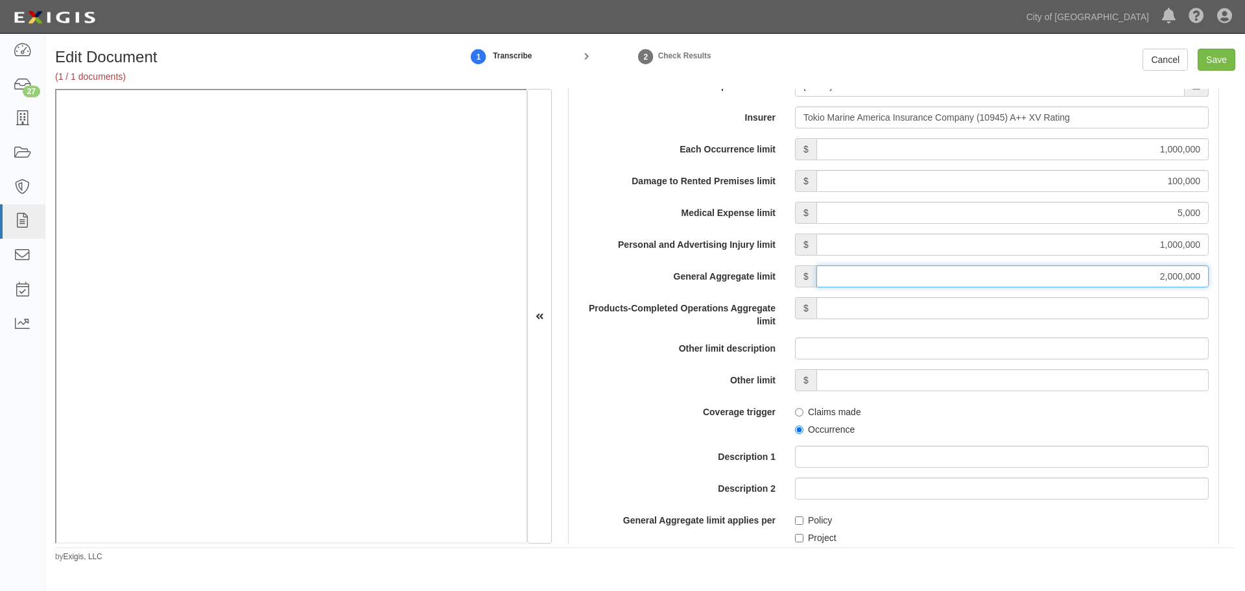
scroll to position [1081, 0]
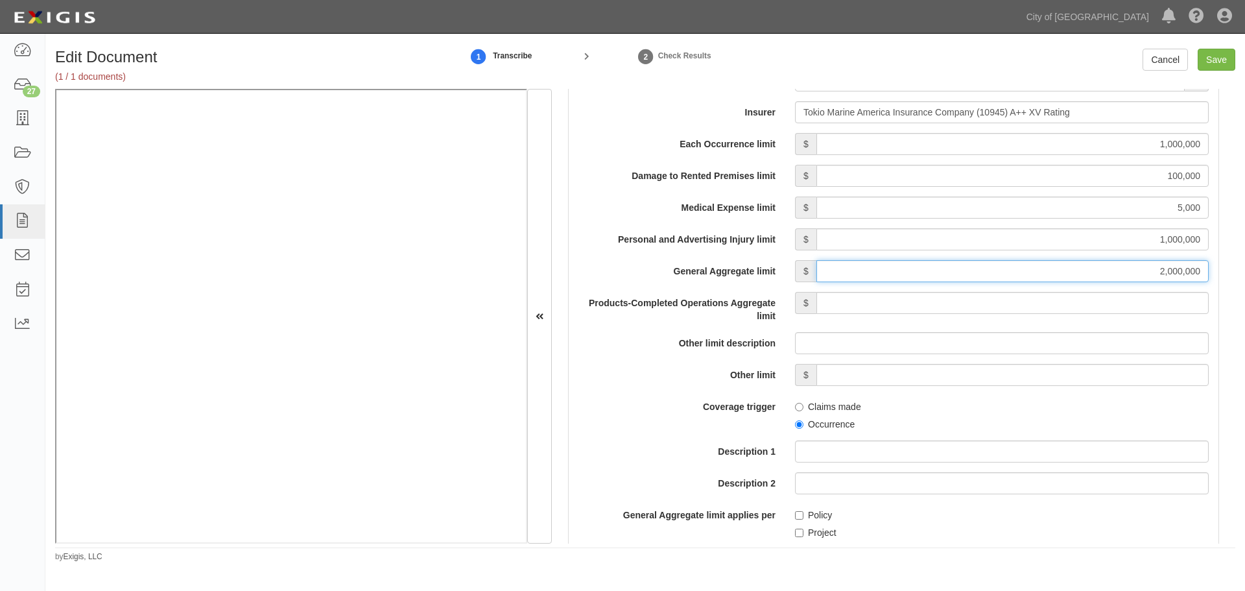
type input "2,000,000"
click at [1170, 304] on input "Products-Completed Operations Aggregate limit" at bounding box center [1013, 303] width 392 height 22
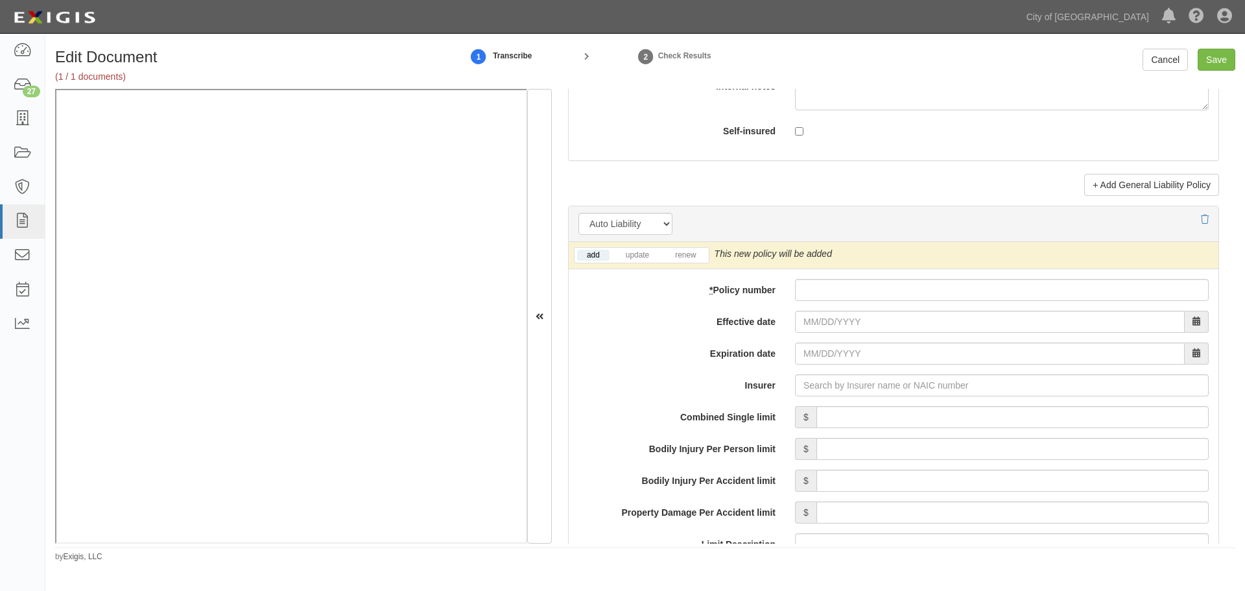
scroll to position [1730, 0]
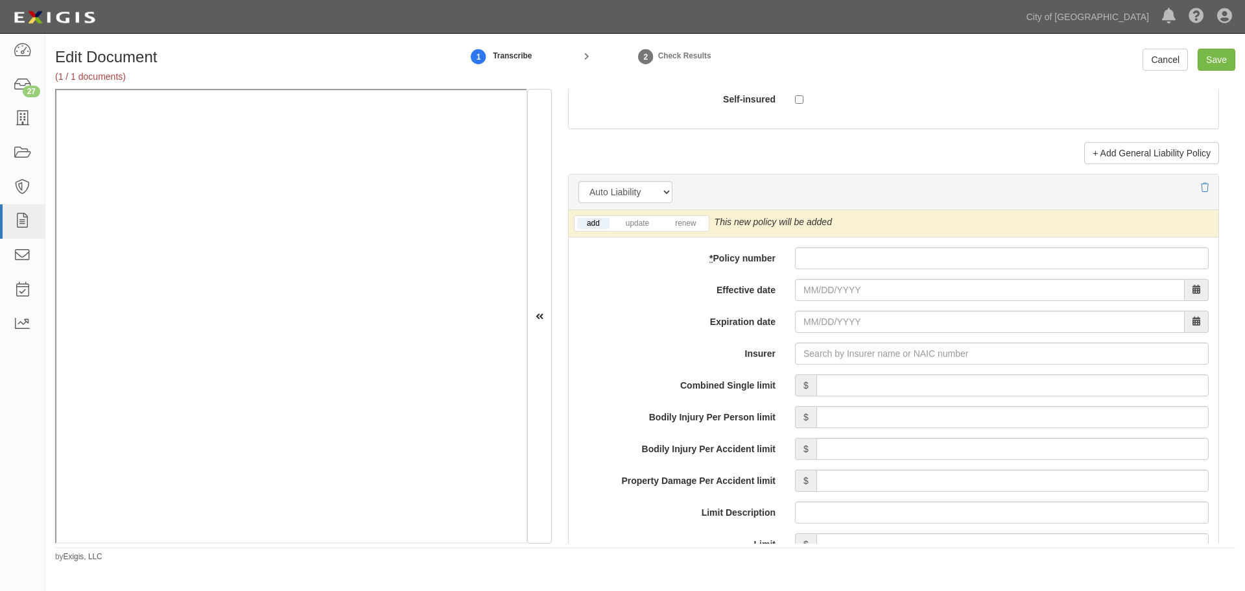
type input "2,000,000"
click at [866, 266] on input "* Policy number" at bounding box center [1002, 258] width 414 height 22
paste input "CA6410011-08"
type input "CA6410011-08"
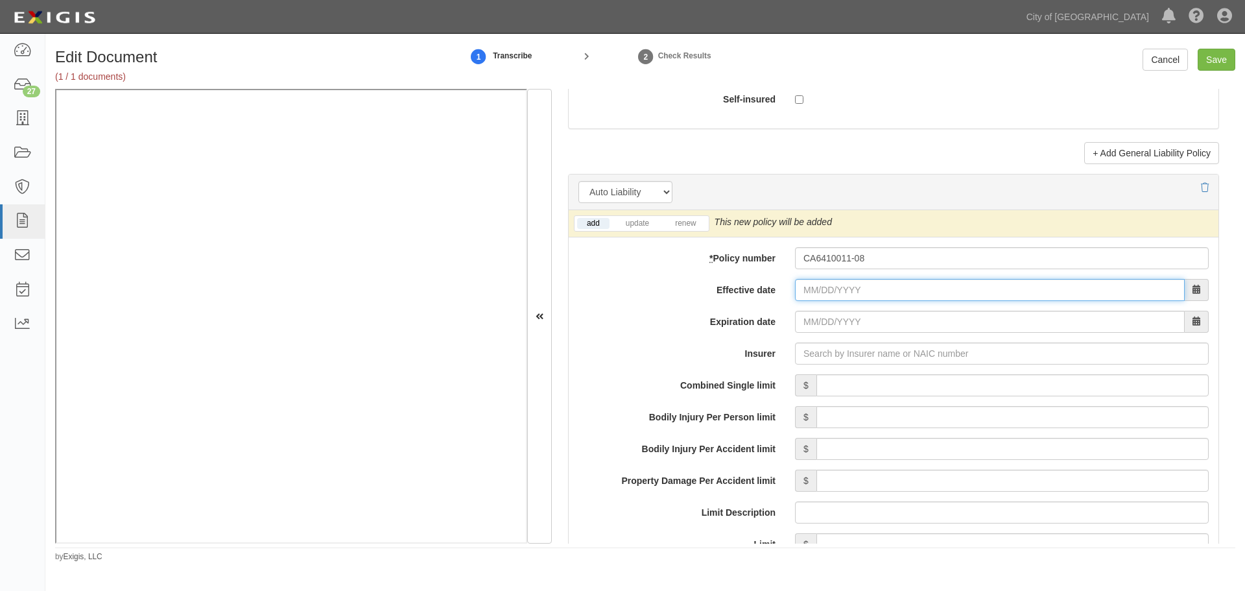
click at [829, 294] on input "Effective date" at bounding box center [990, 290] width 390 height 22
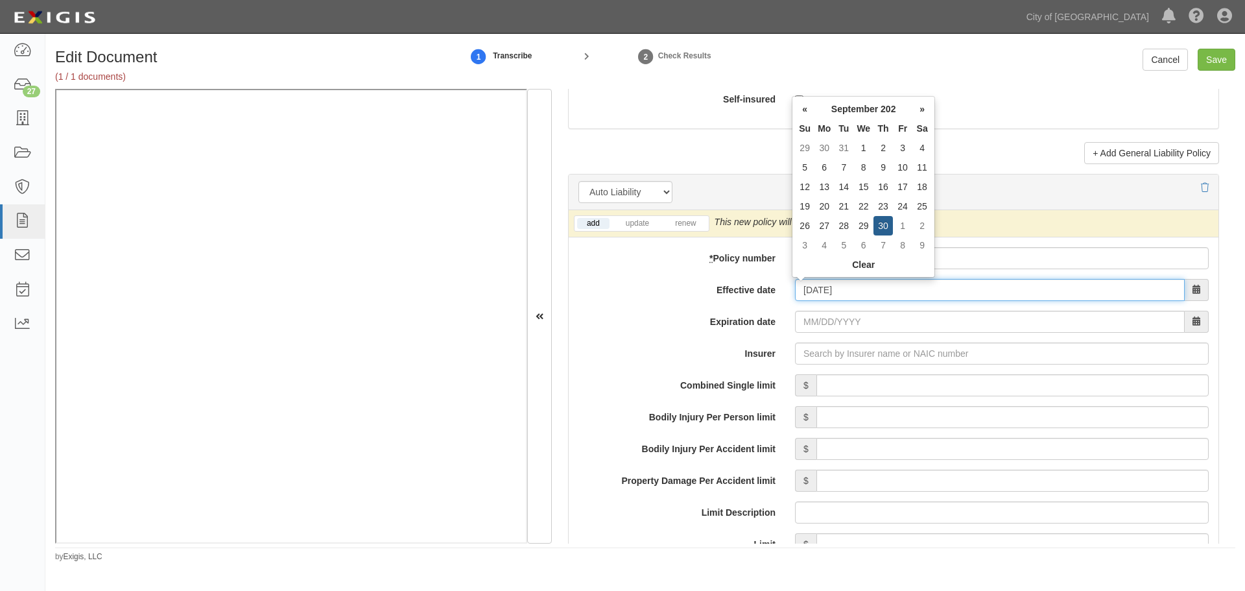
type input "09/30/2025"
type input "09/30/2026"
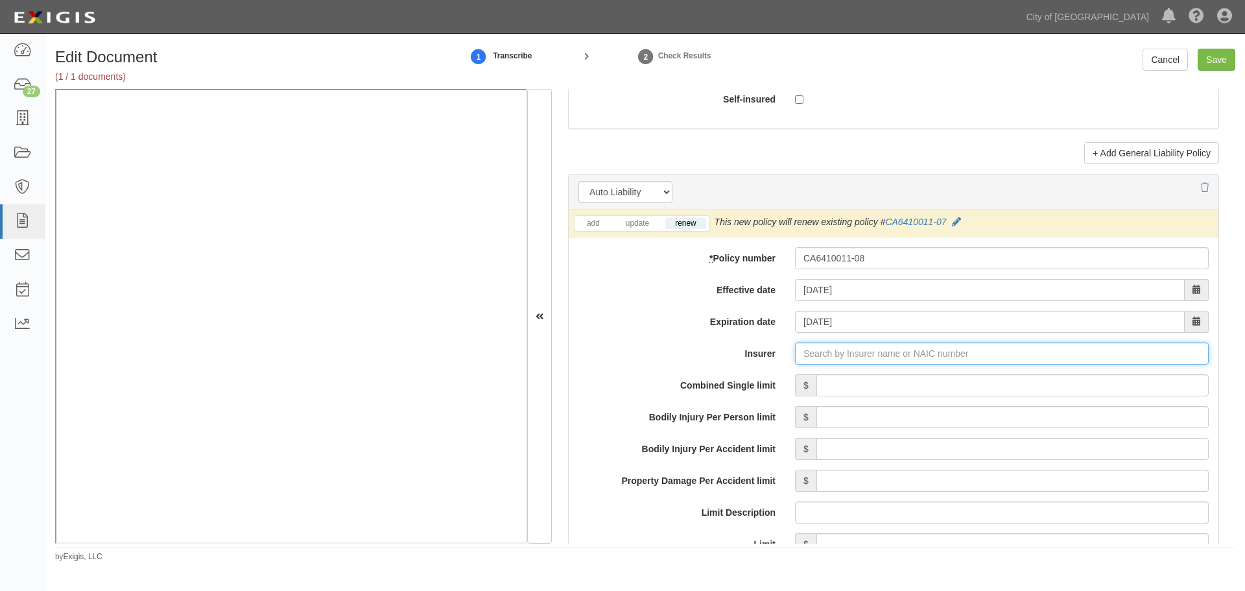
type input "180 Seguros S.A. (0) NR Rating"
type input "1"
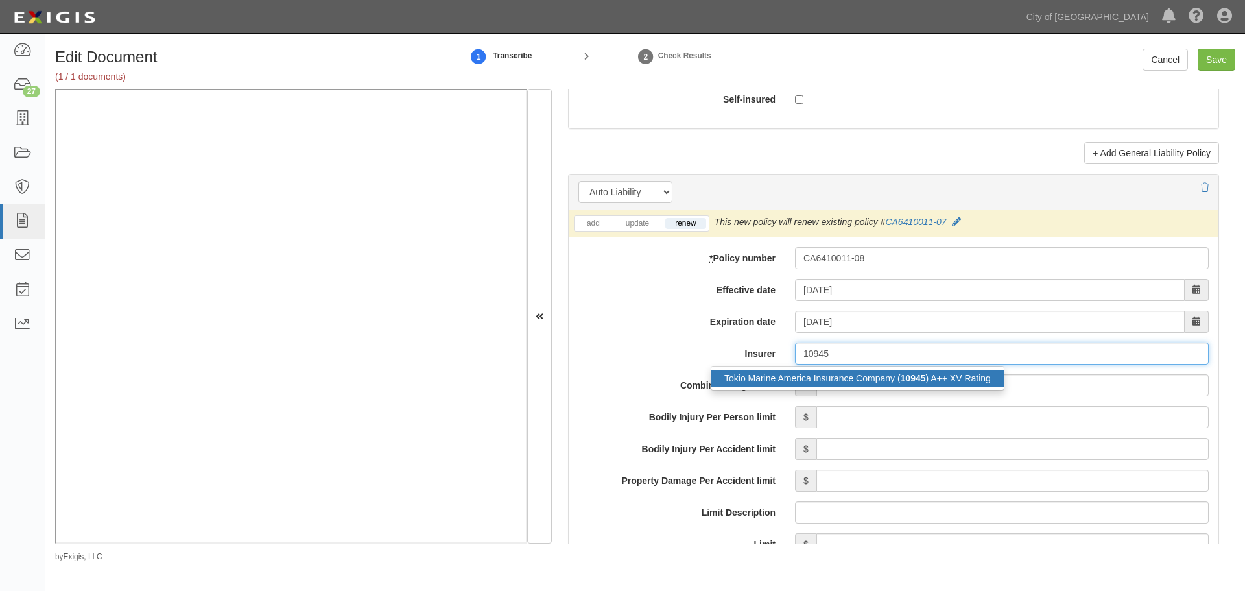
click at [874, 380] on div "Tokio Marine America Insurance Company ( 10945 ) A++ XV Rating" at bounding box center [857, 378] width 292 height 17
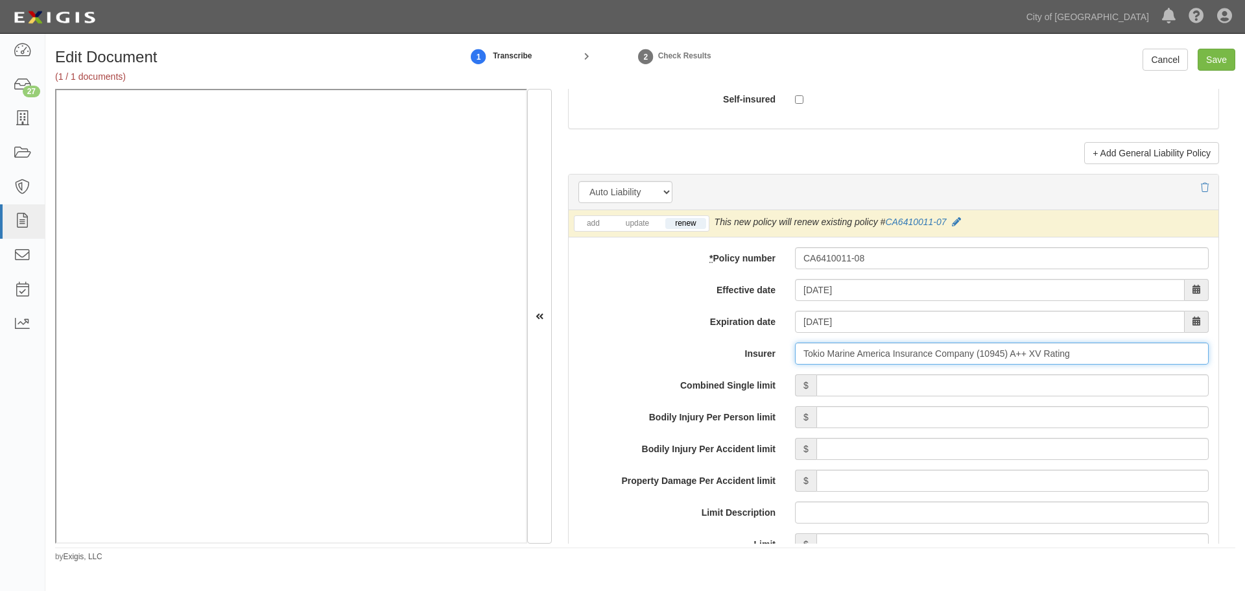
type input "Tokio Marine America Insurance Company (10945) A++ XV Rating"
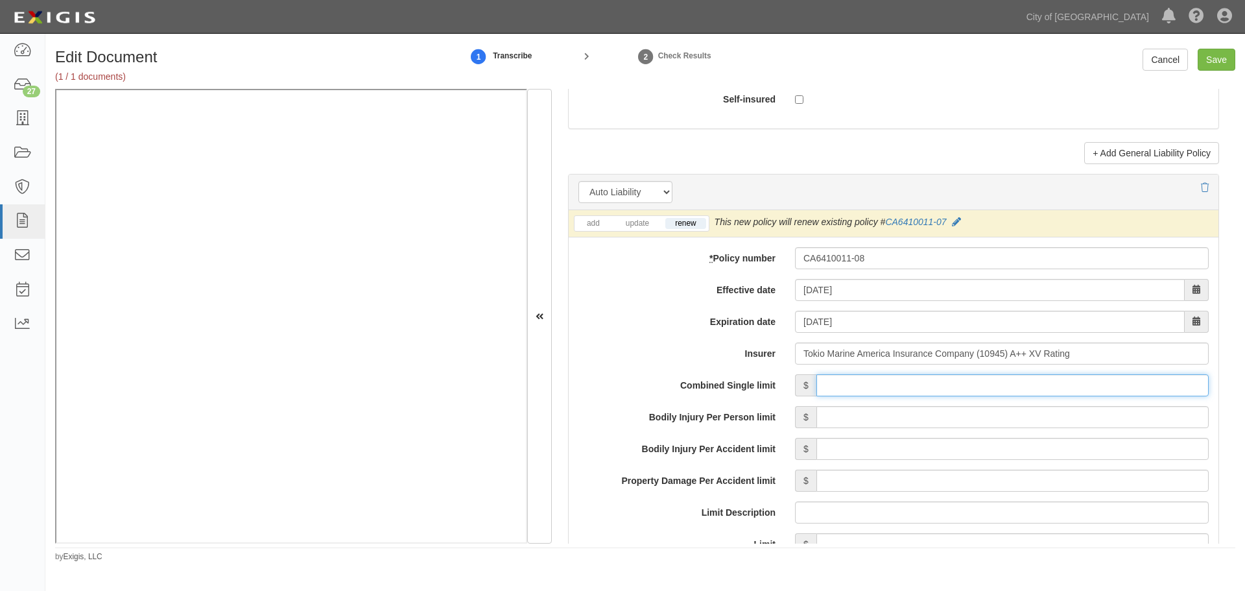
drag, startPoint x: 881, startPoint y: 381, endPoint x: 870, endPoint y: 387, distance: 13.4
click at [881, 381] on input "Combined Single limit" at bounding box center [1013, 385] width 392 height 22
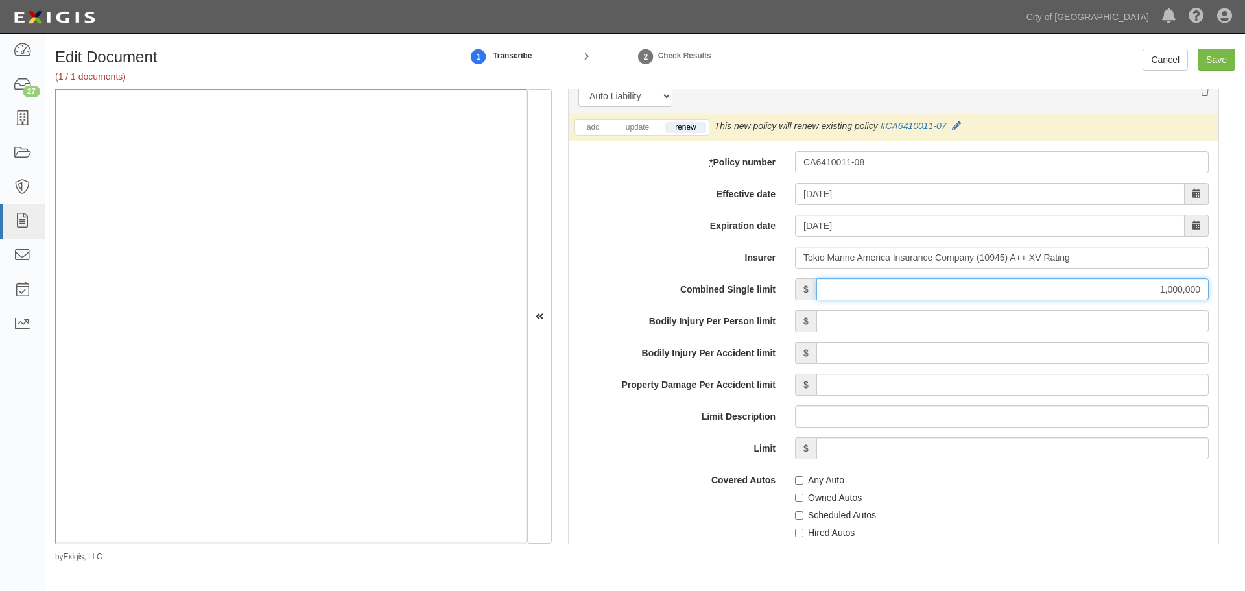
scroll to position [1946, 0]
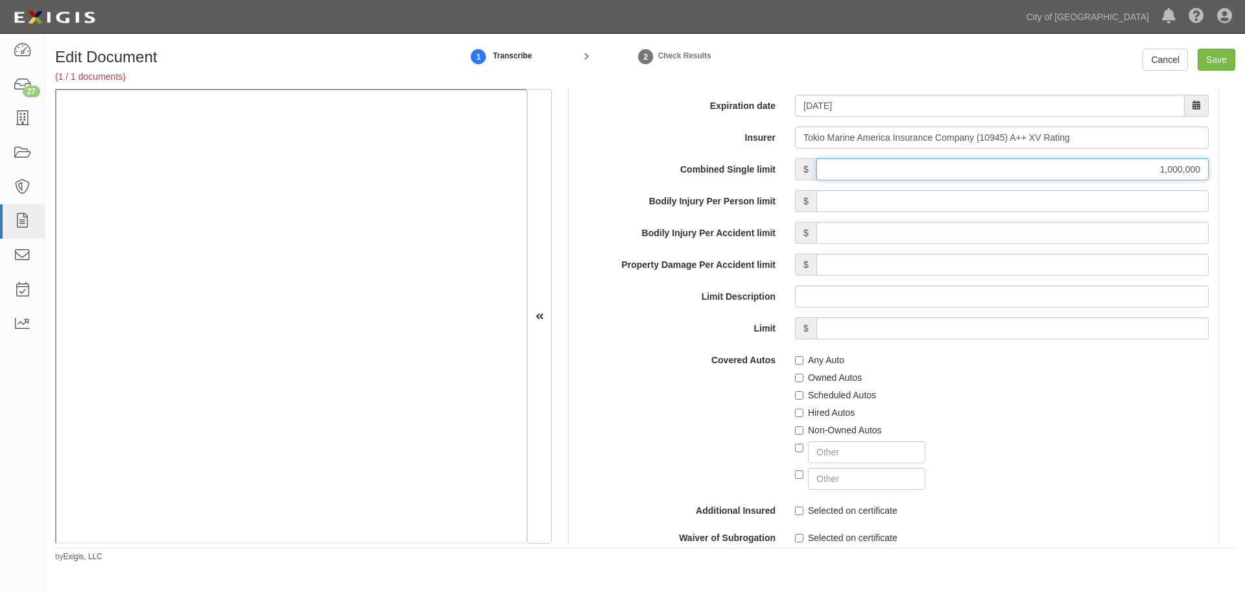
type input "1,000,000"
click at [797, 361] on input "Any Auto" at bounding box center [799, 360] width 8 height 8
checkbox input "true"
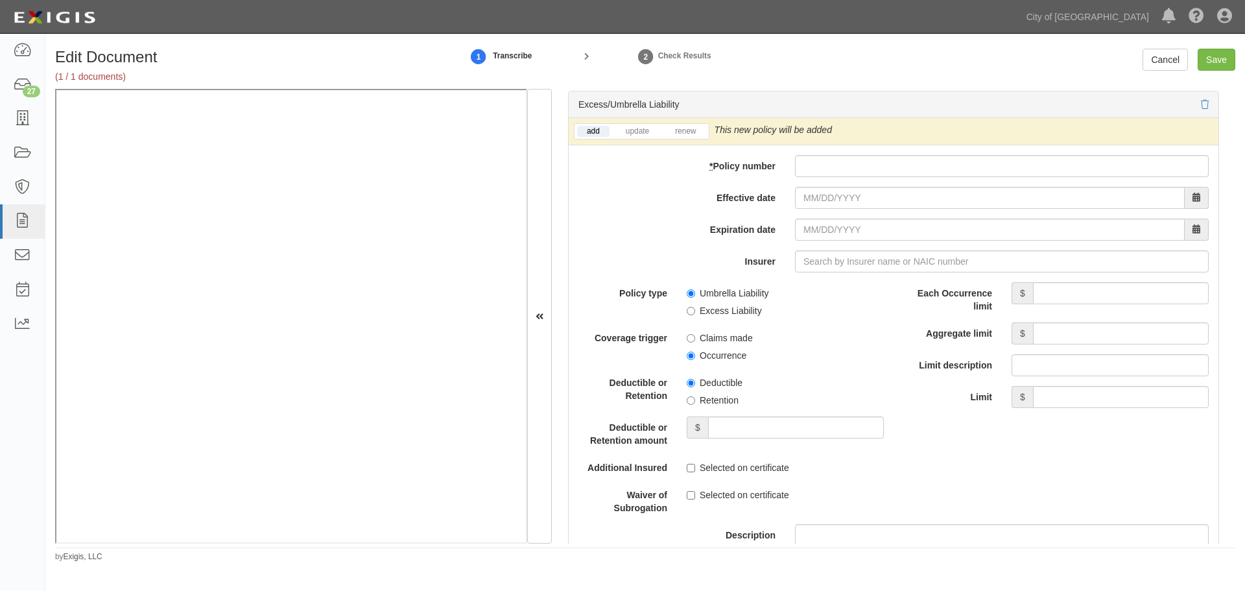
scroll to position [2486, 0]
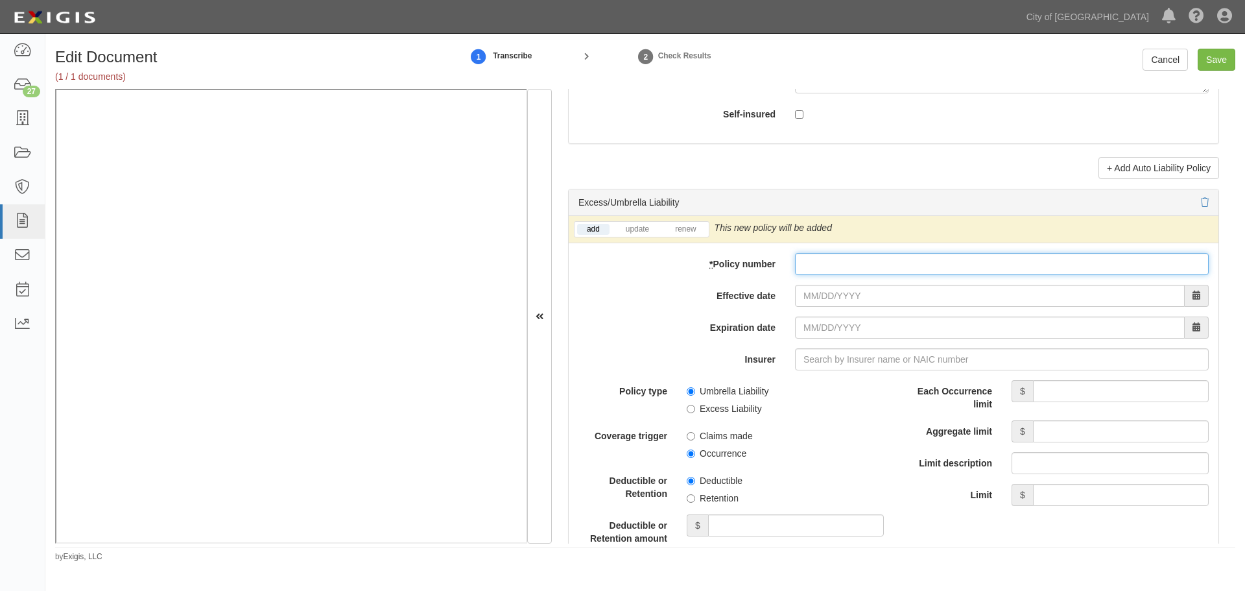
drag, startPoint x: 822, startPoint y: 265, endPoint x: 813, endPoint y: 274, distance: 13.3
click at [817, 268] on input "* Policy number" at bounding box center [1002, 264] width 414 height 22
paste input "CU6410012-08"
type input "CU6410012-08"
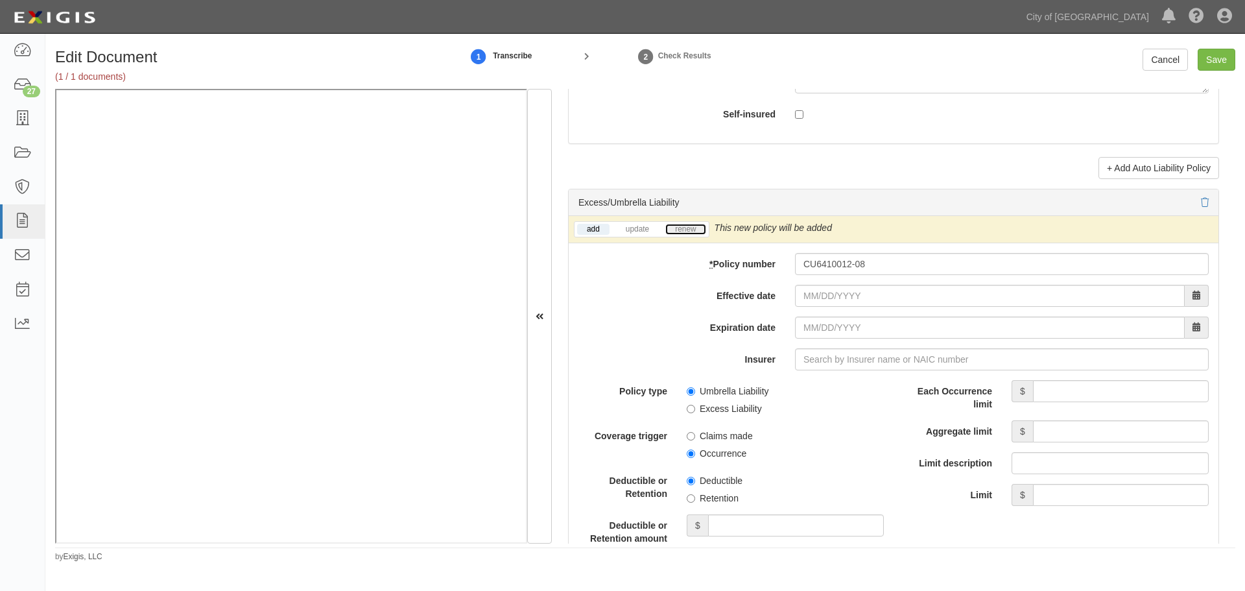
click at [673, 232] on link "renew" at bounding box center [685, 229] width 40 height 11
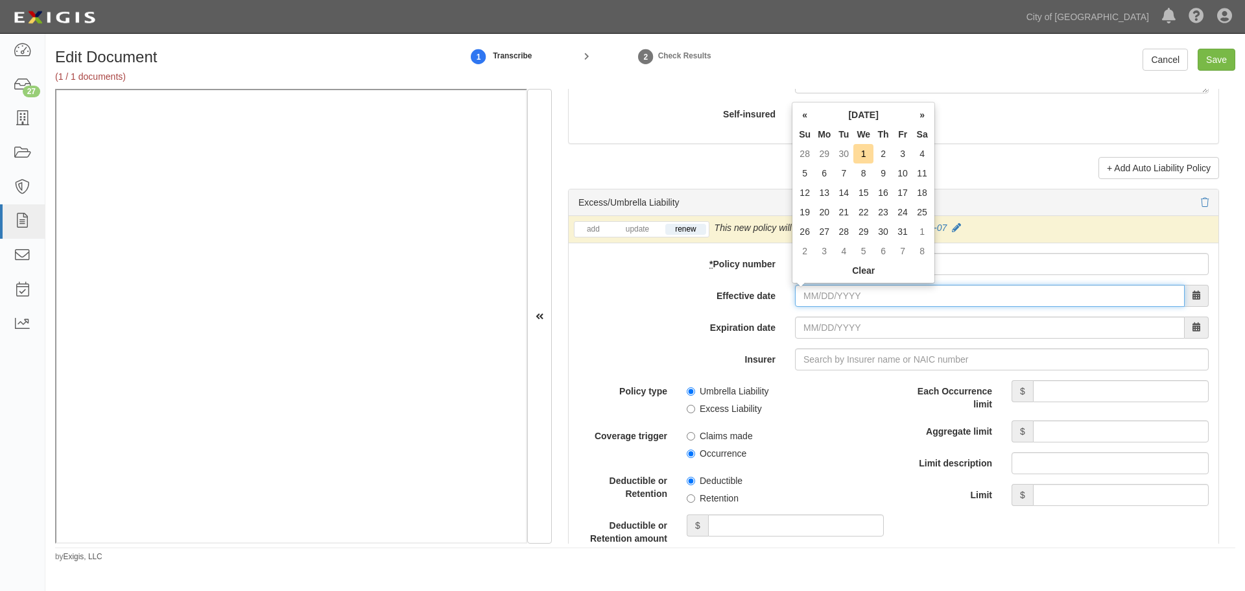
click at [819, 304] on input "Effective date" at bounding box center [990, 296] width 390 height 22
type input "09/30/2025"
type input "09/30/2026"
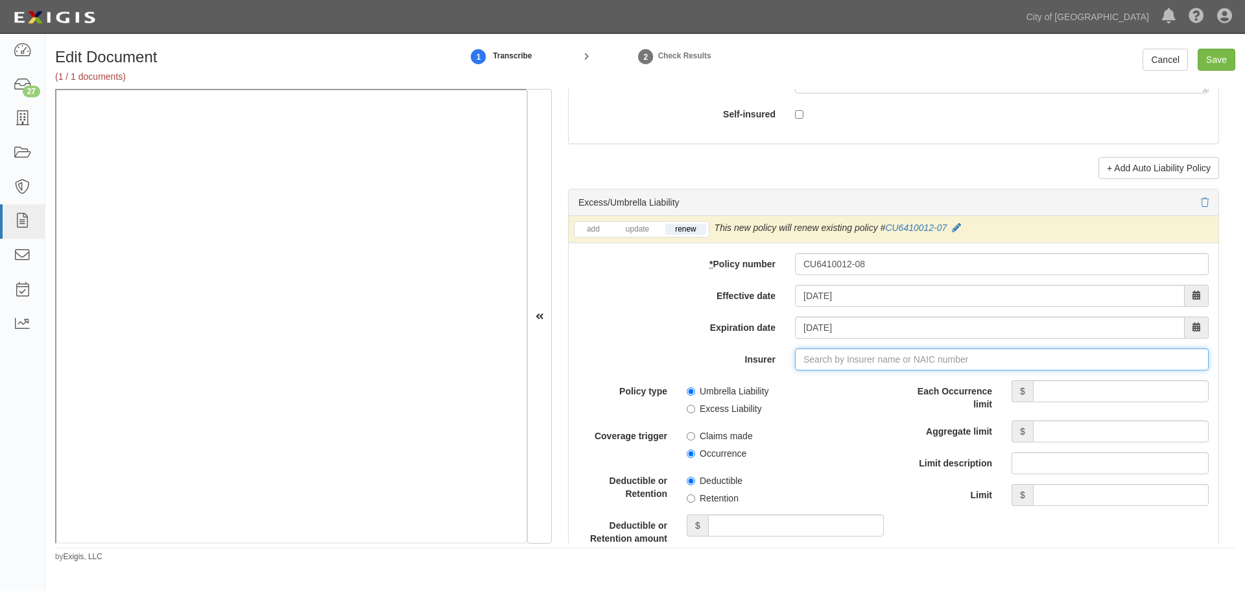
type input "180 Seguros S.A. (0) NR Rating"
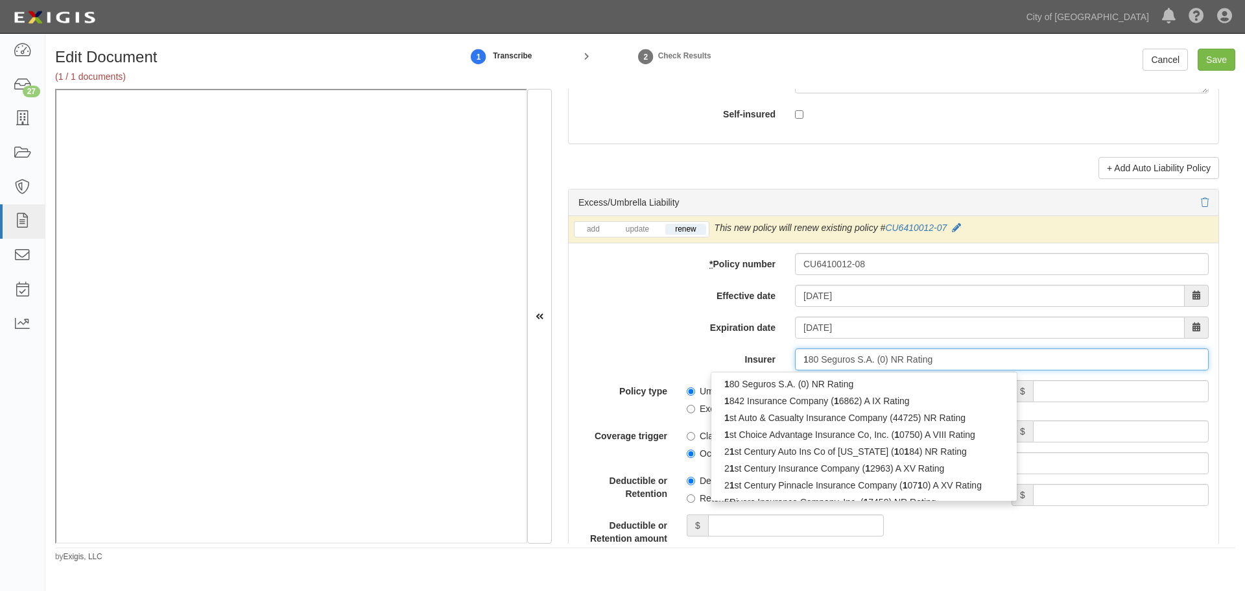
type input "10"
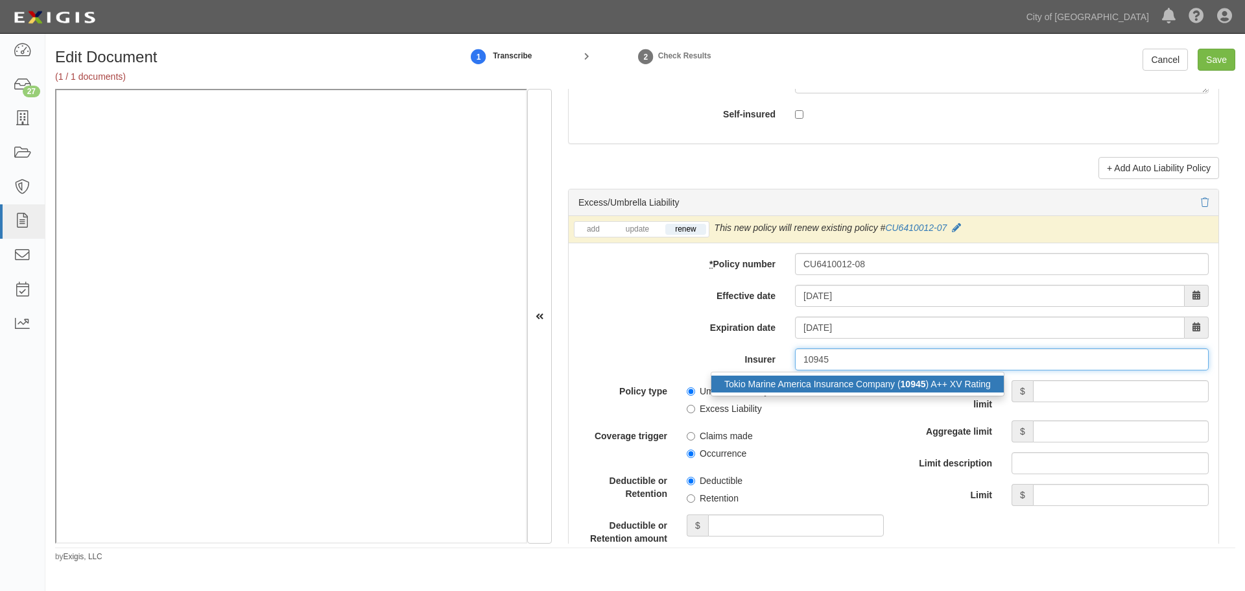
click at [887, 389] on div "Tokio Marine America Insurance Company ( 10945 ) A++ XV Rating" at bounding box center [857, 384] width 292 height 17
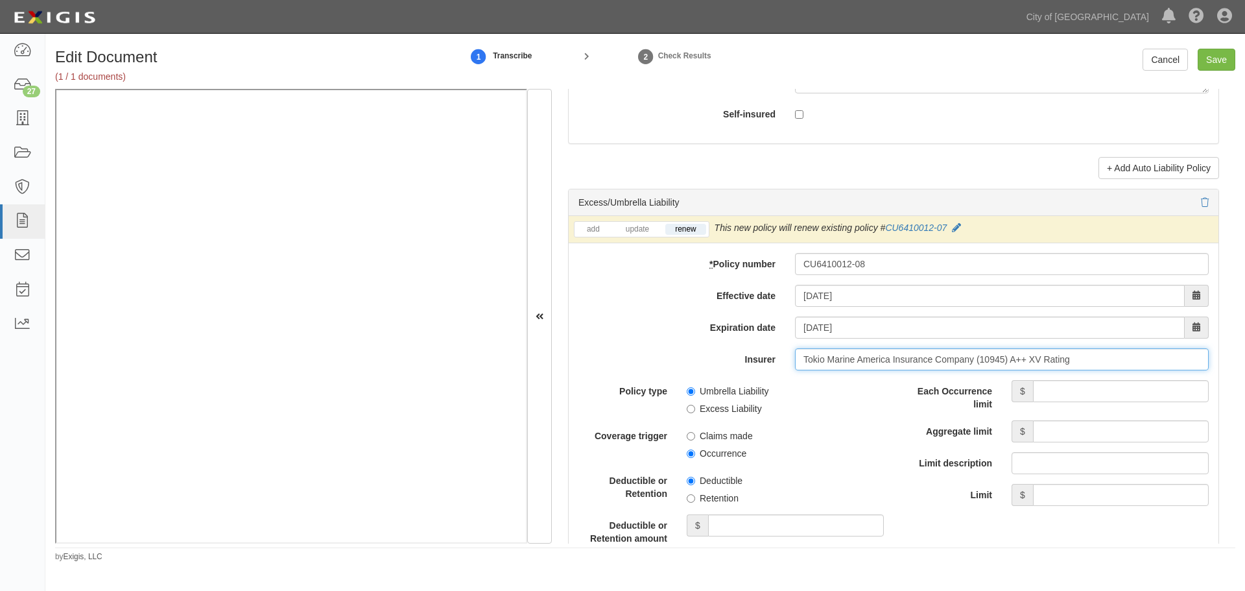
type input "Tokio Marine America Insurance Company (10945) A++ XV Rating"
click at [1079, 389] on input "Each Occurrence limit" at bounding box center [1121, 391] width 176 height 22
type input "4,000,000"
click at [1116, 440] on input "Aggregate limit" at bounding box center [1121, 431] width 176 height 22
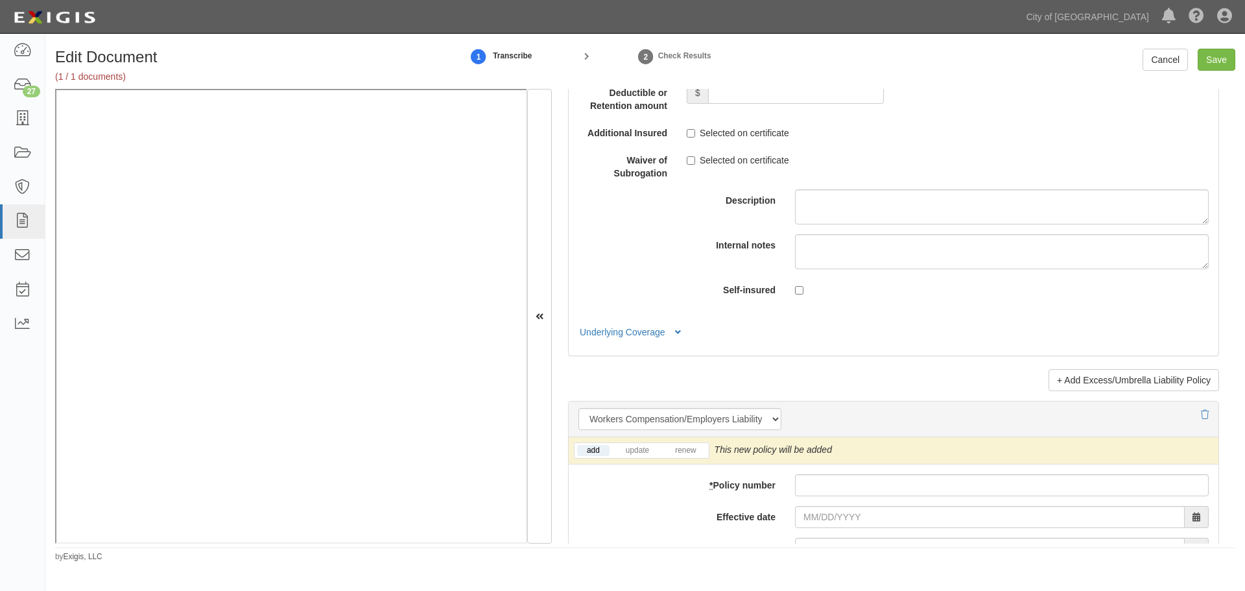
scroll to position [3134, 0]
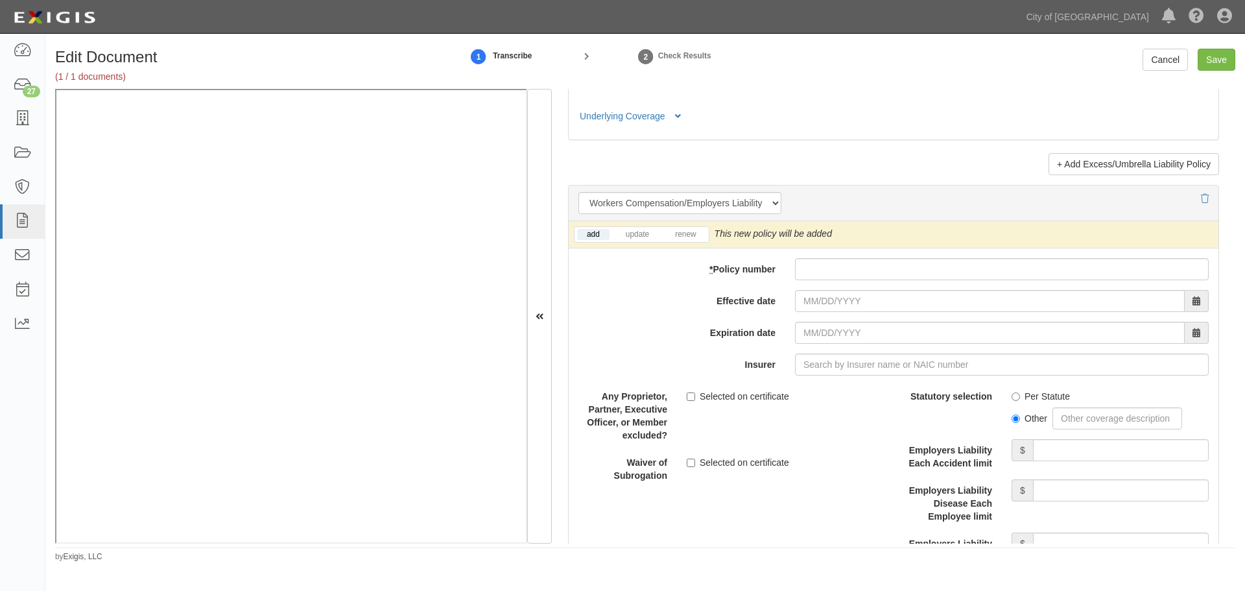
type input "4,000,000"
click at [807, 267] on input "* Policy number" at bounding box center [1002, 269] width 414 height 22
paste input "LDS4069578"
type input "LDS4069578"
click at [691, 240] on link "renew" at bounding box center [685, 234] width 40 height 11
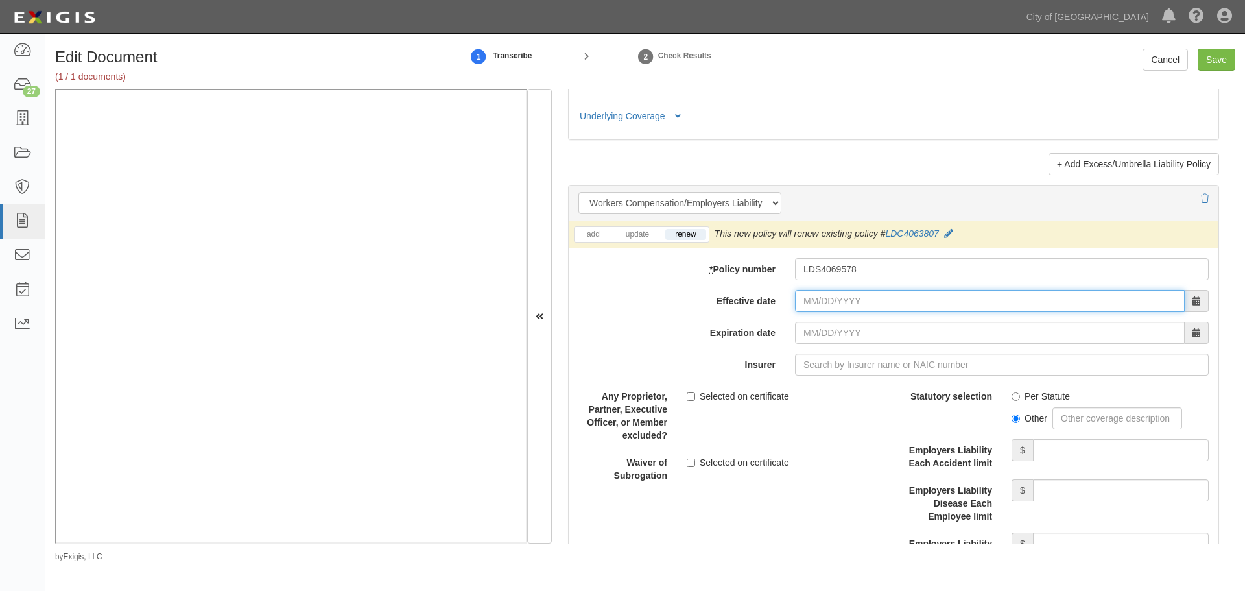
click at [818, 301] on input "Effective date" at bounding box center [990, 301] width 390 height 22
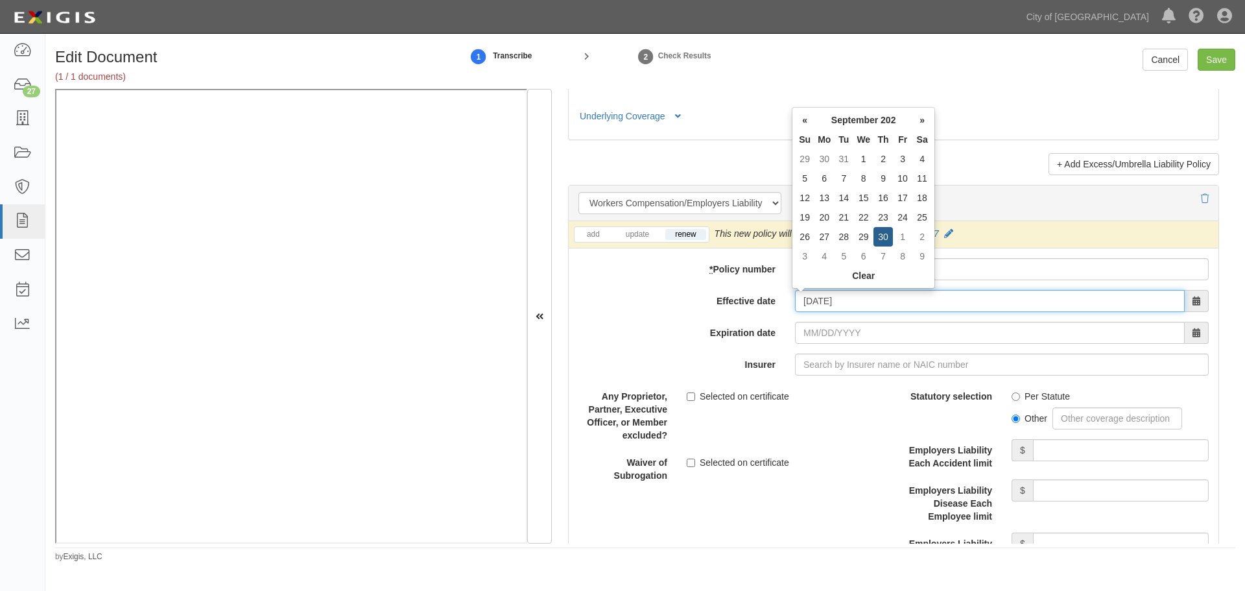
type input "09/30/2025"
type input "09/30/2026"
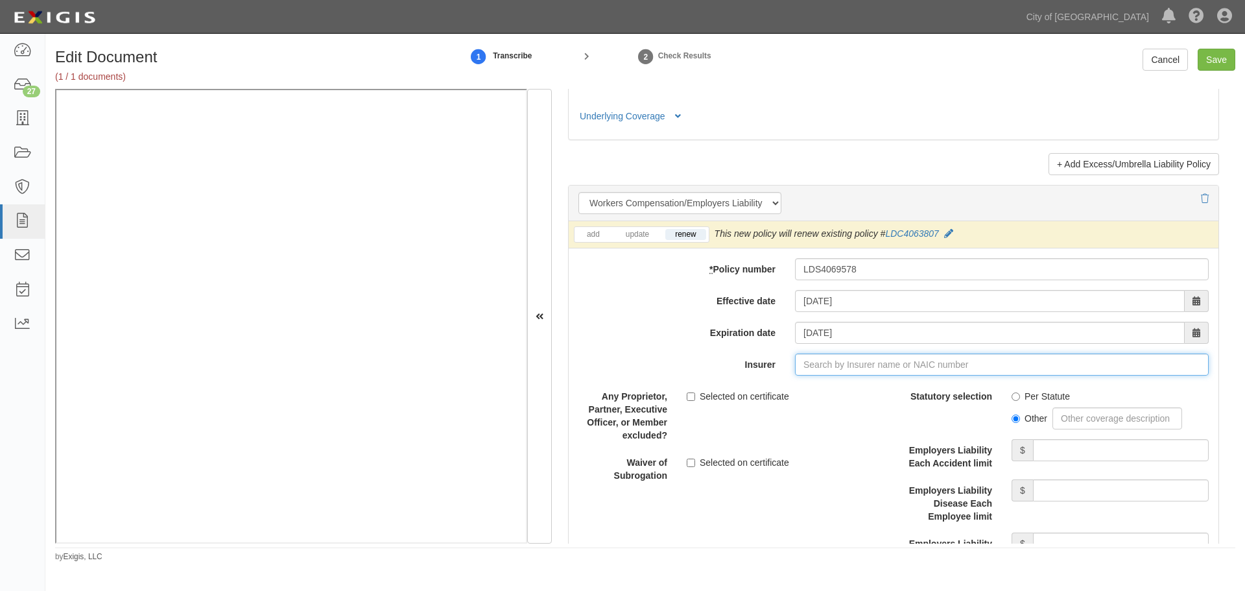
type input "180 Seguros S.A. (0) NR Rating"
type input "1"
click at [825, 398] on div "Safety National Casualty Corporation ( 15105 ) A++ XV Rating" at bounding box center [846, 389] width 271 height 17
type input "Safety National Casualty Corporation (15105) A++ XV Rating"
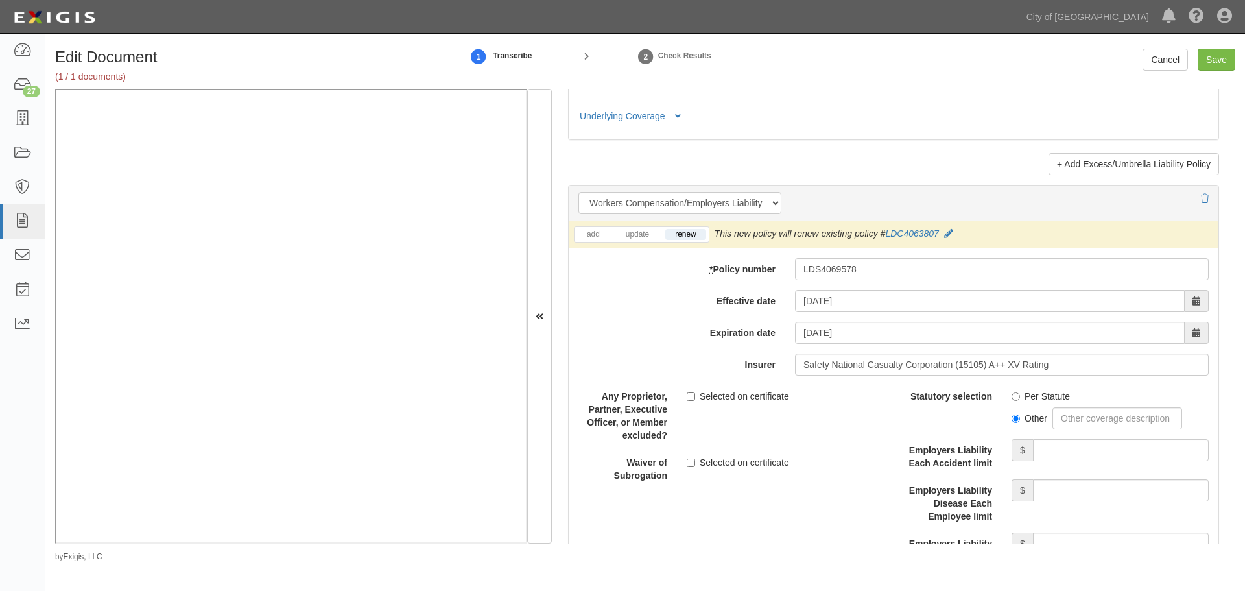
drag, startPoint x: 1017, startPoint y: 387, endPoint x: 1017, endPoint y: 395, distance: 8.4
click at [1017, 387] on div "Per Statute" at bounding box center [1110, 394] width 197 height 18
click at [1017, 396] on label "Per Statute" at bounding box center [1041, 396] width 58 height 13
click at [1017, 396] on input "Per Statute" at bounding box center [1016, 396] width 8 height 8
radio input "true"
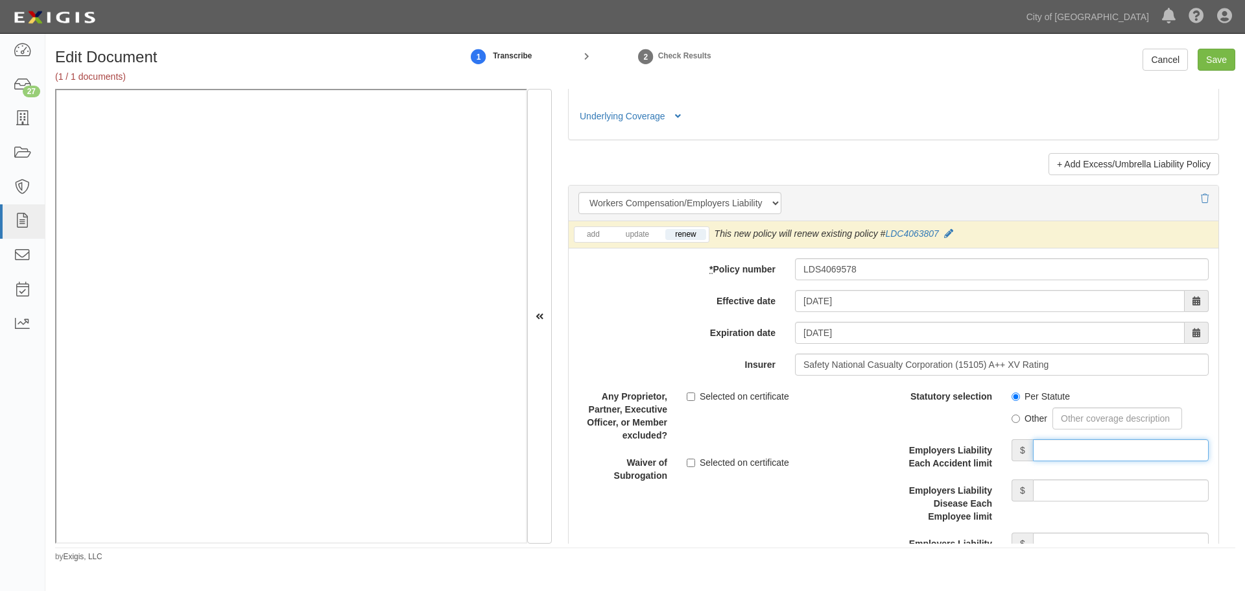
click at [1056, 453] on input "Employers Liability Each Accident limit" at bounding box center [1121, 450] width 176 height 22
type input "1,000,000"
click at [1040, 494] on input "Employers Liability Disease Each Employee limit" at bounding box center [1121, 490] width 176 height 22
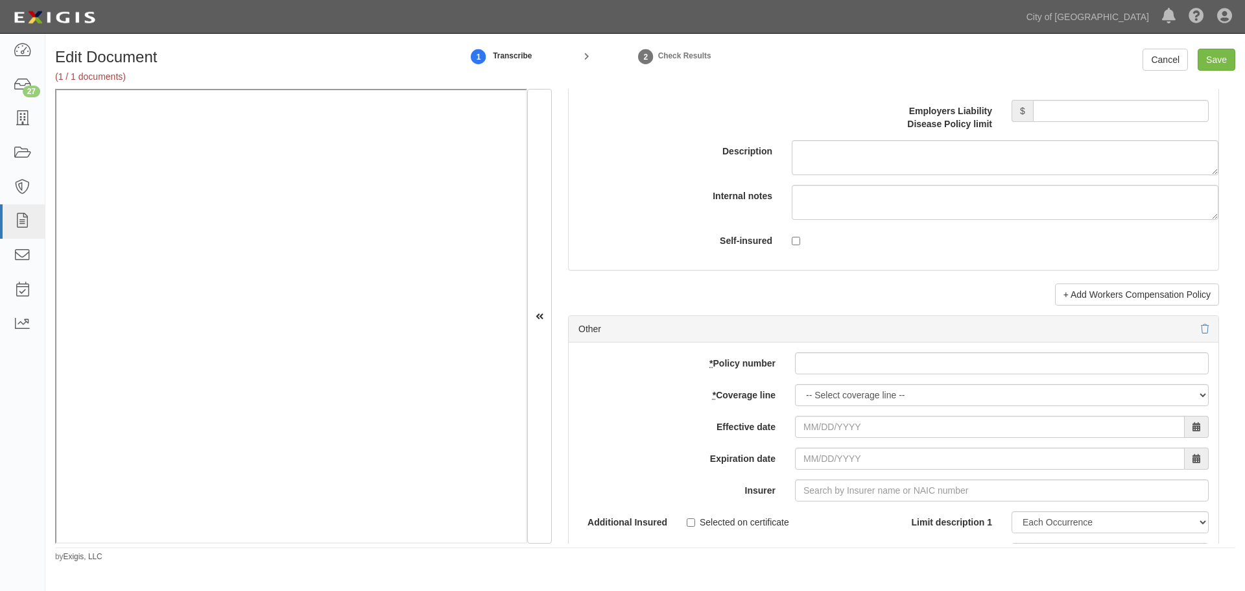
type input "1,000,000"
click at [1089, 112] on input "Employers Liability Disease Policy limit" at bounding box center [1121, 111] width 176 height 22
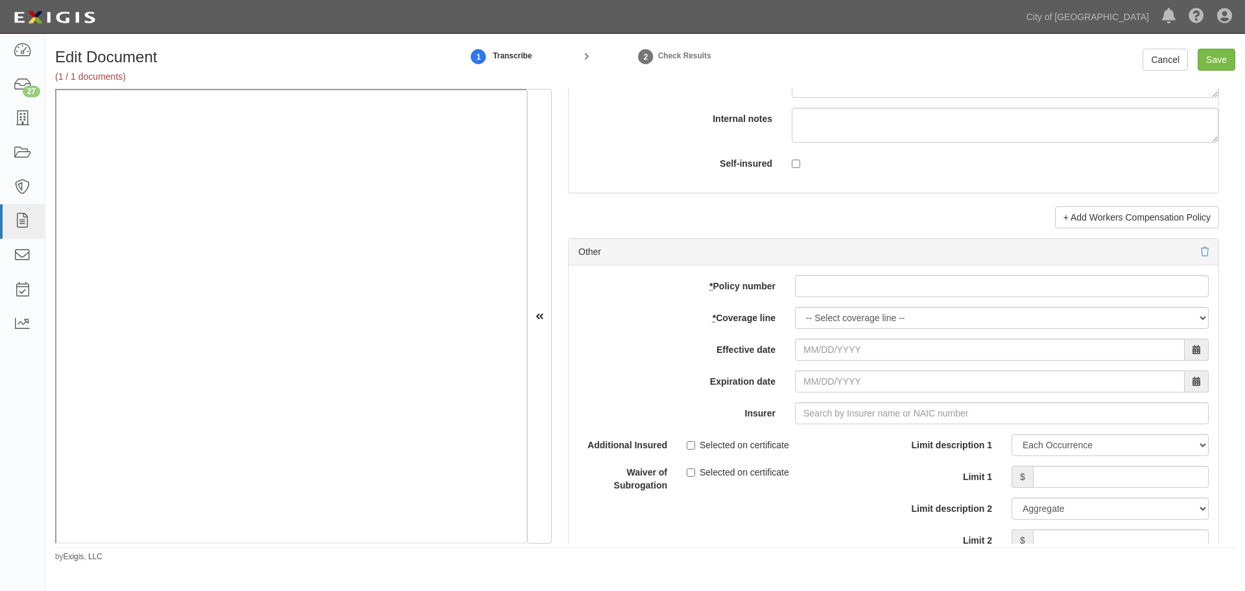
scroll to position [3675, 0]
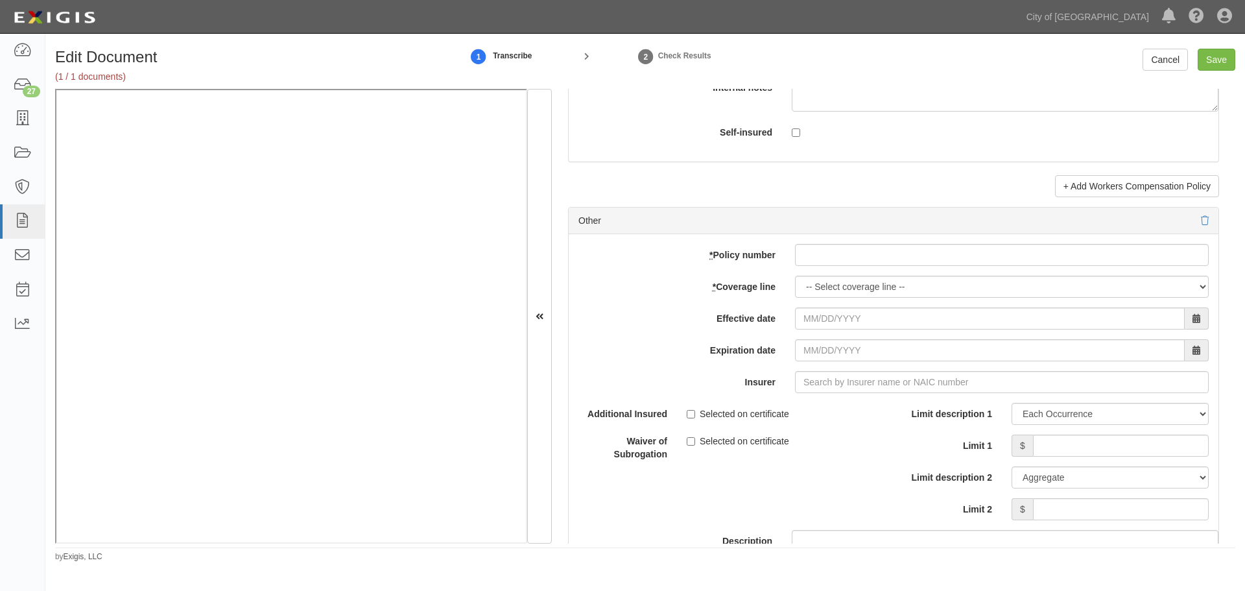
type input "1,000,000"
click at [859, 268] on div "add update renew This new policy will be added This new policy will update exis…" at bounding box center [894, 446] width 650 height 425
click at [812, 251] on input "* Policy number" at bounding box center [1002, 255] width 414 height 22
click at [1190, 217] on div at bounding box center [893, 220] width 630 height 13
click at [1201, 224] on icon at bounding box center [1205, 221] width 8 height 9
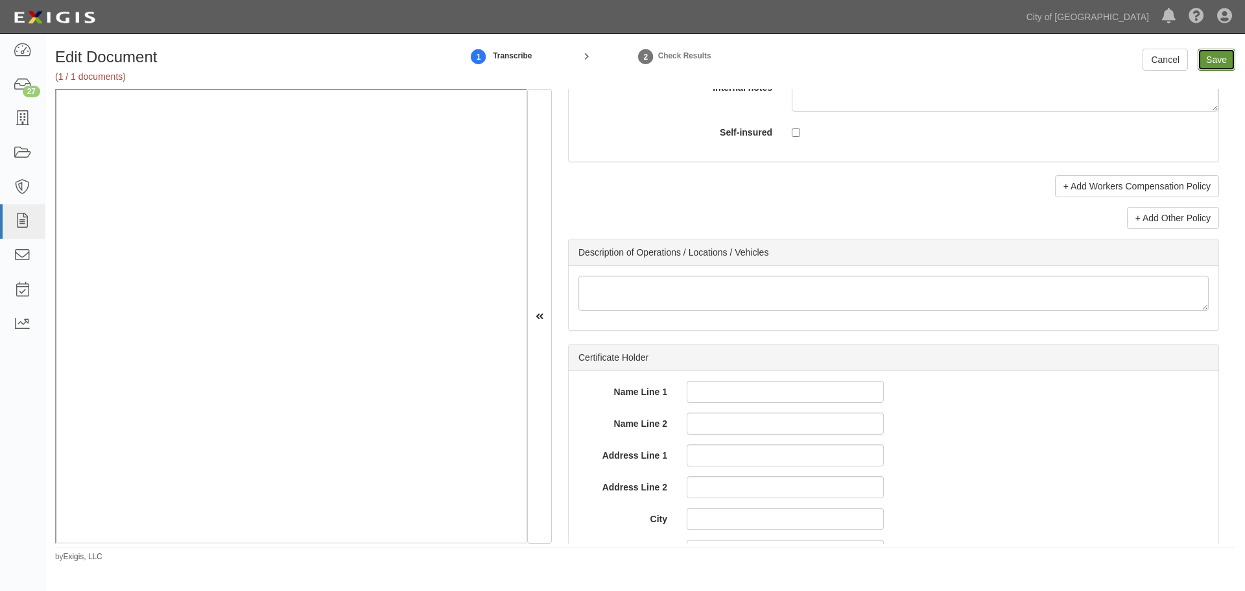
click at [1230, 61] on input "Save" at bounding box center [1217, 60] width 38 height 22
type input "1000000"
type input "100000"
type input "5000"
type input "1000000"
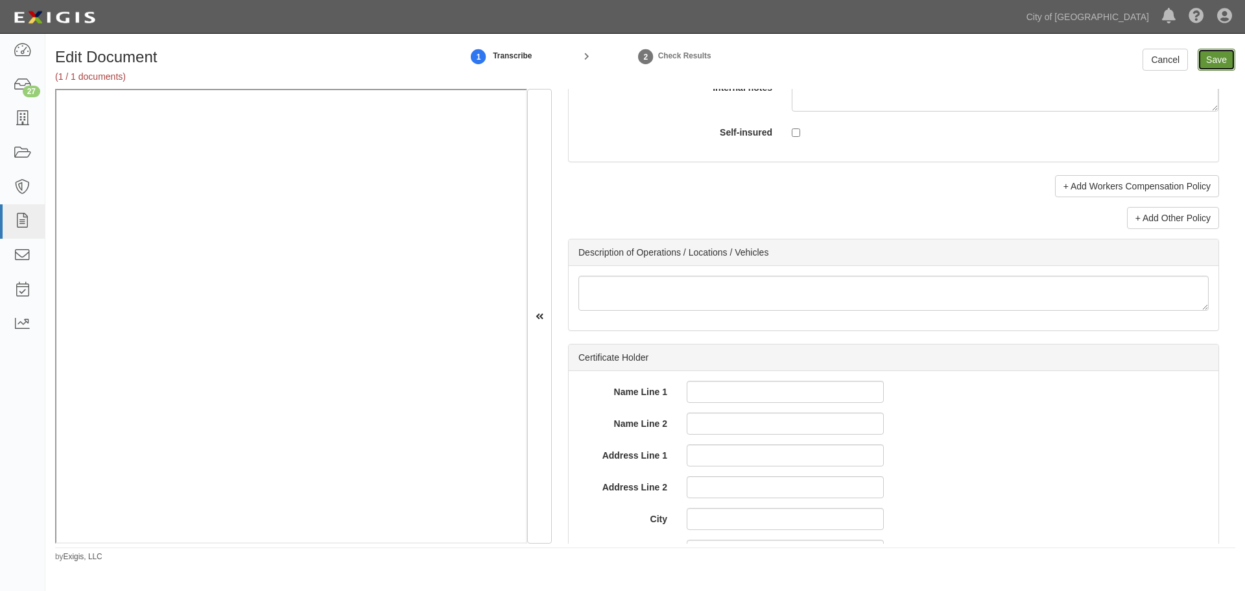
type input "2000000"
type input "1000000"
type input "4000000"
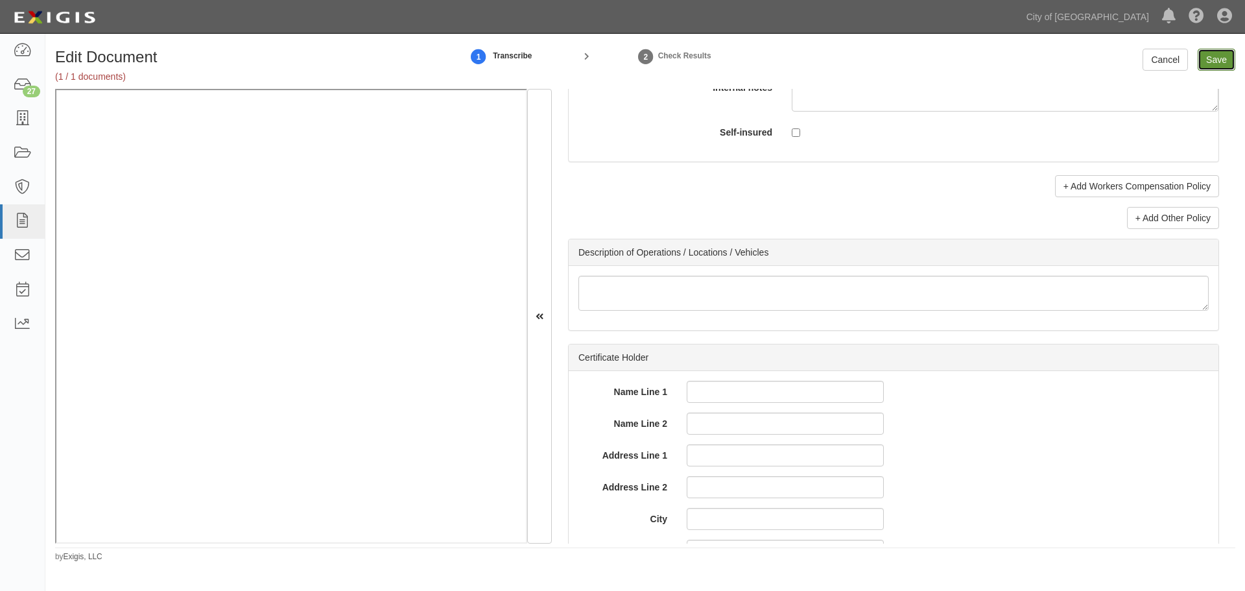
type input "1000000"
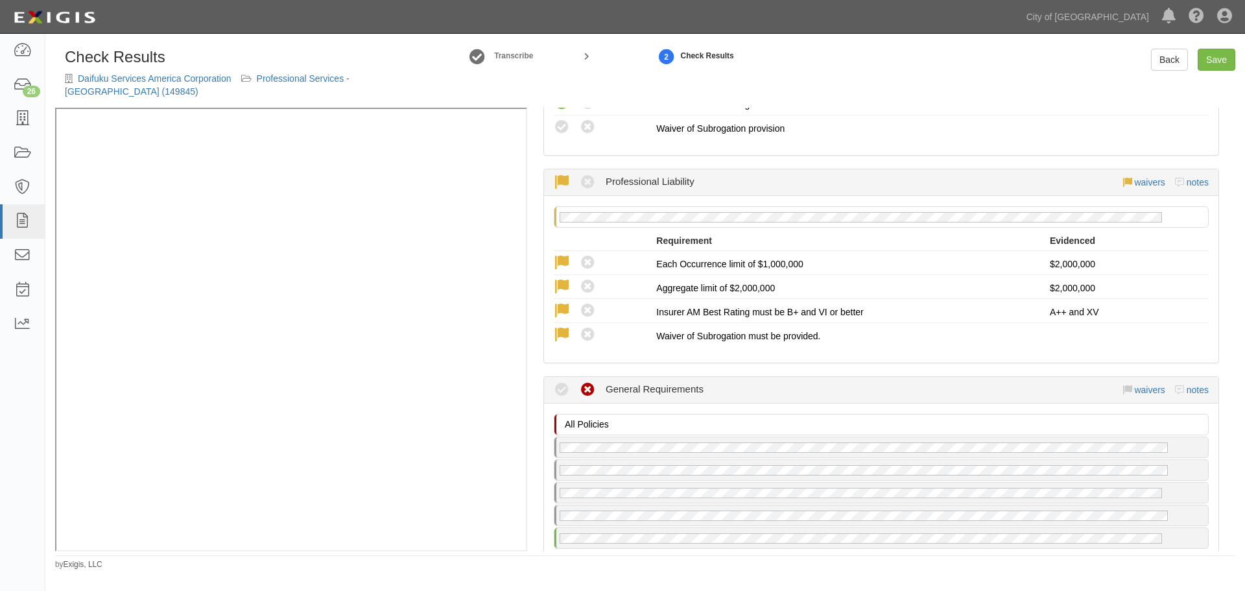
scroll to position [1297, 0]
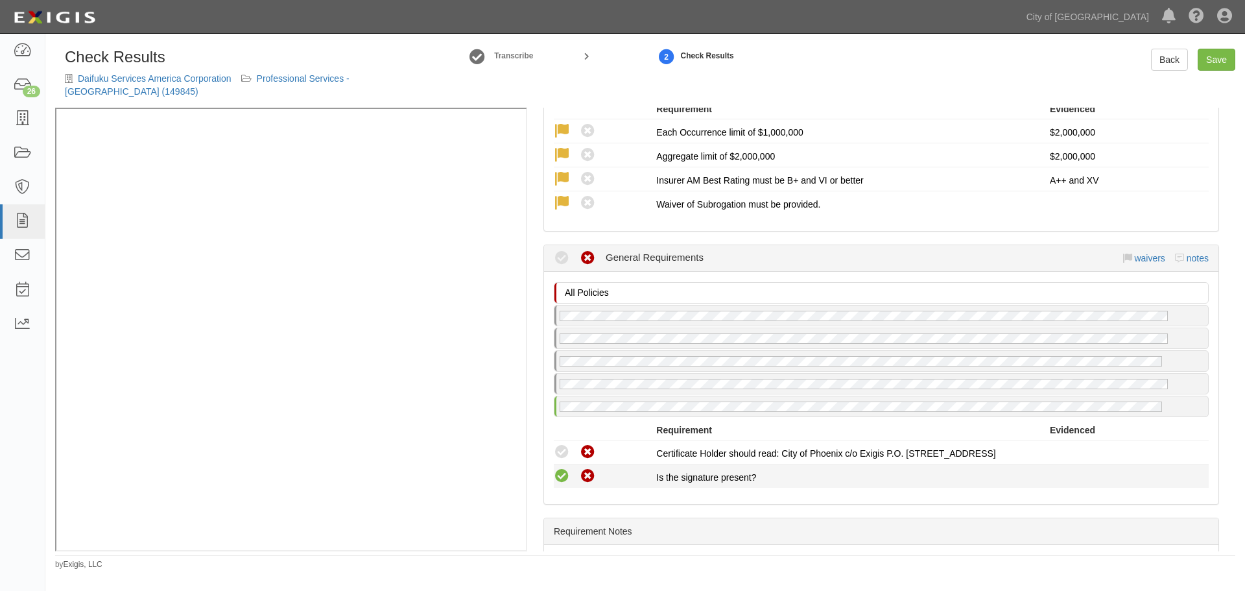
click at [567, 468] on icon at bounding box center [562, 476] width 16 height 16
radio input "true"
click at [560, 444] on icon at bounding box center [562, 452] width 16 height 16
radio input "true"
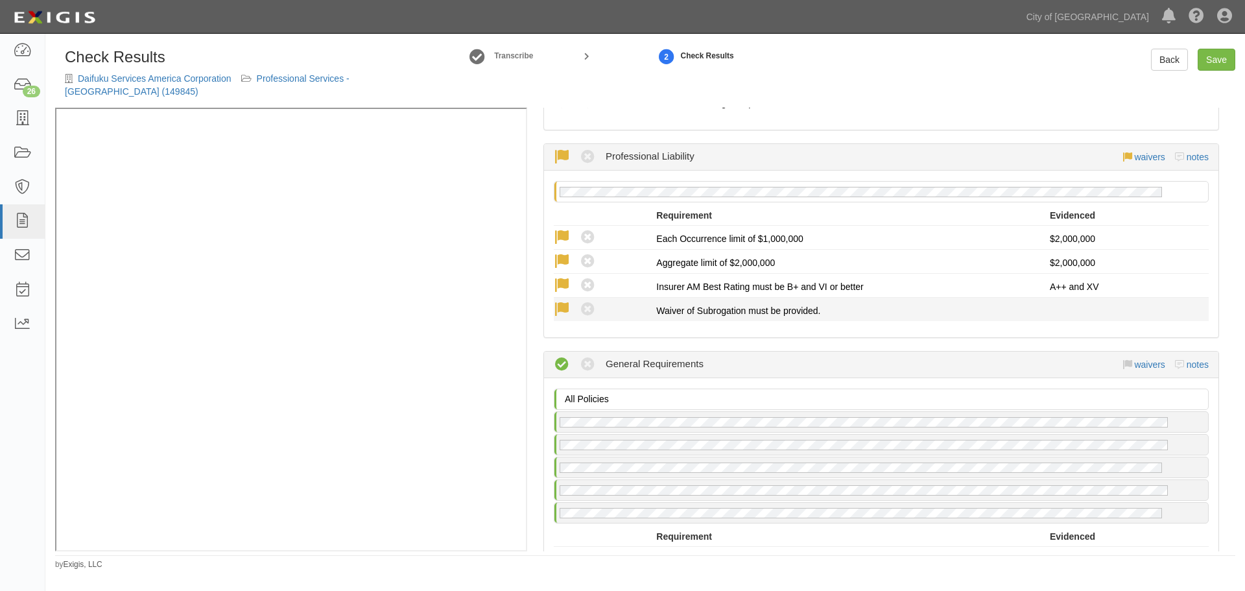
scroll to position [1081, 0]
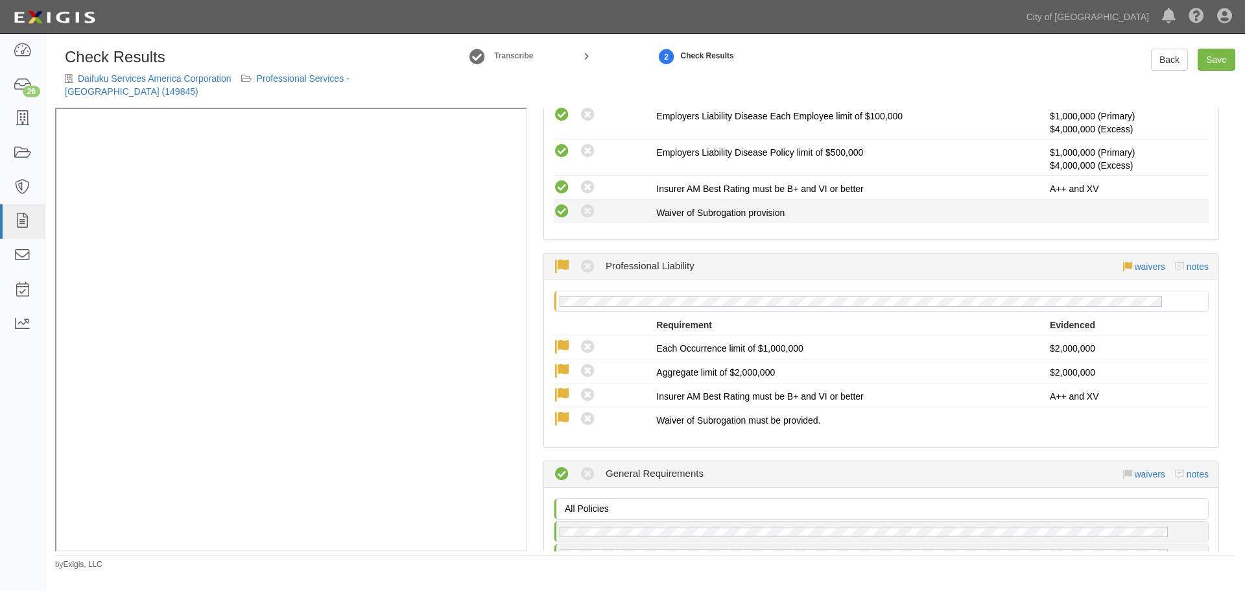
click at [562, 204] on icon at bounding box center [562, 212] width 16 height 16
radio input "true"
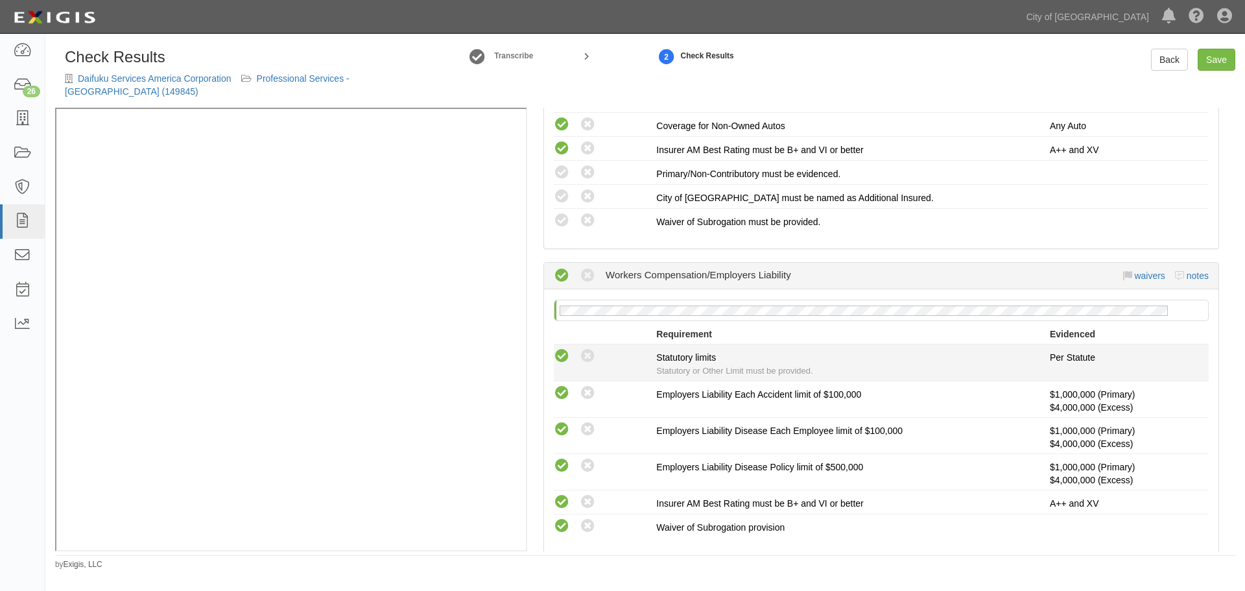
scroll to position [757, 0]
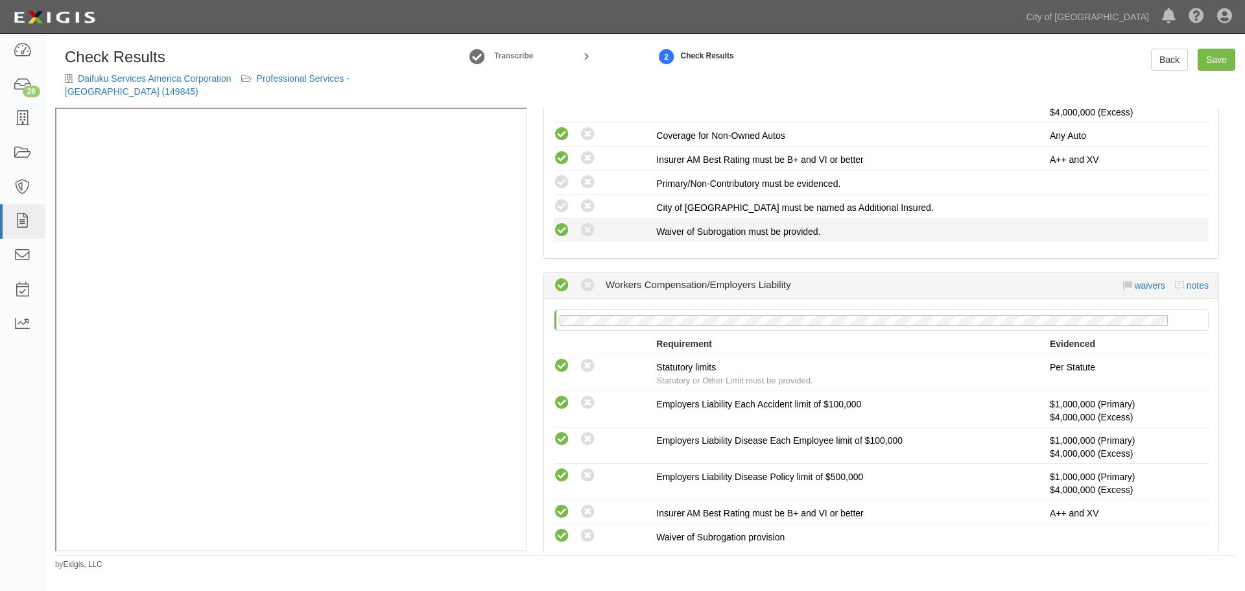
click at [561, 222] on icon at bounding box center [562, 230] width 16 height 16
radio input "true"
click at [562, 198] on icon at bounding box center [562, 206] width 16 height 16
radio input "true"
click at [560, 174] on icon at bounding box center [562, 182] width 16 height 16
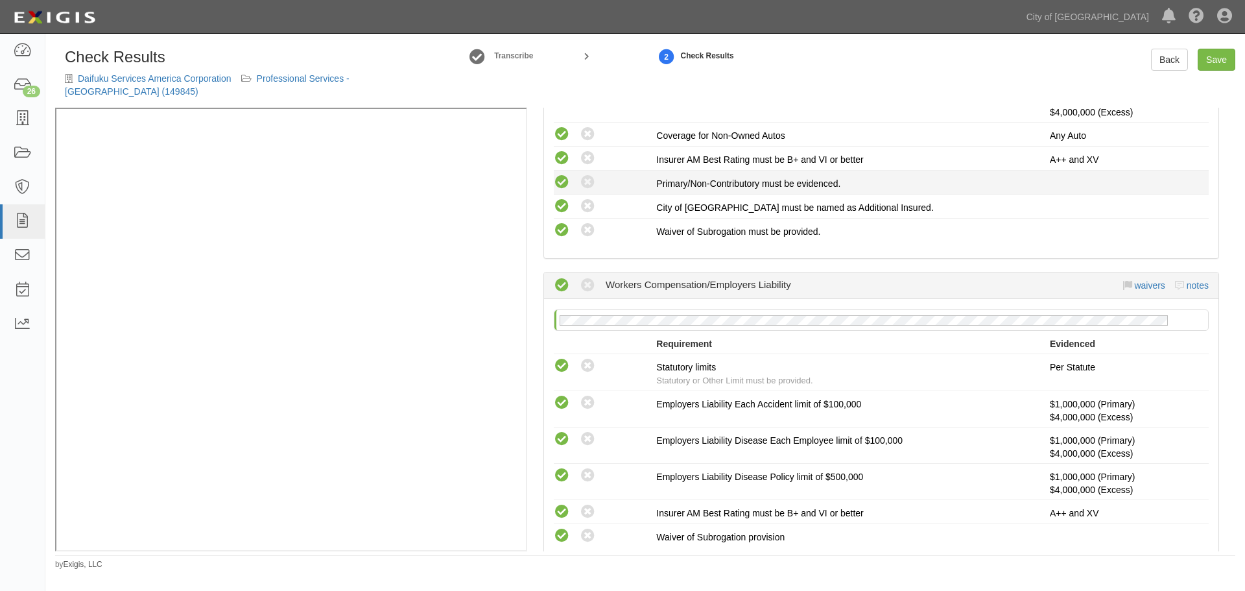
radio input "true"
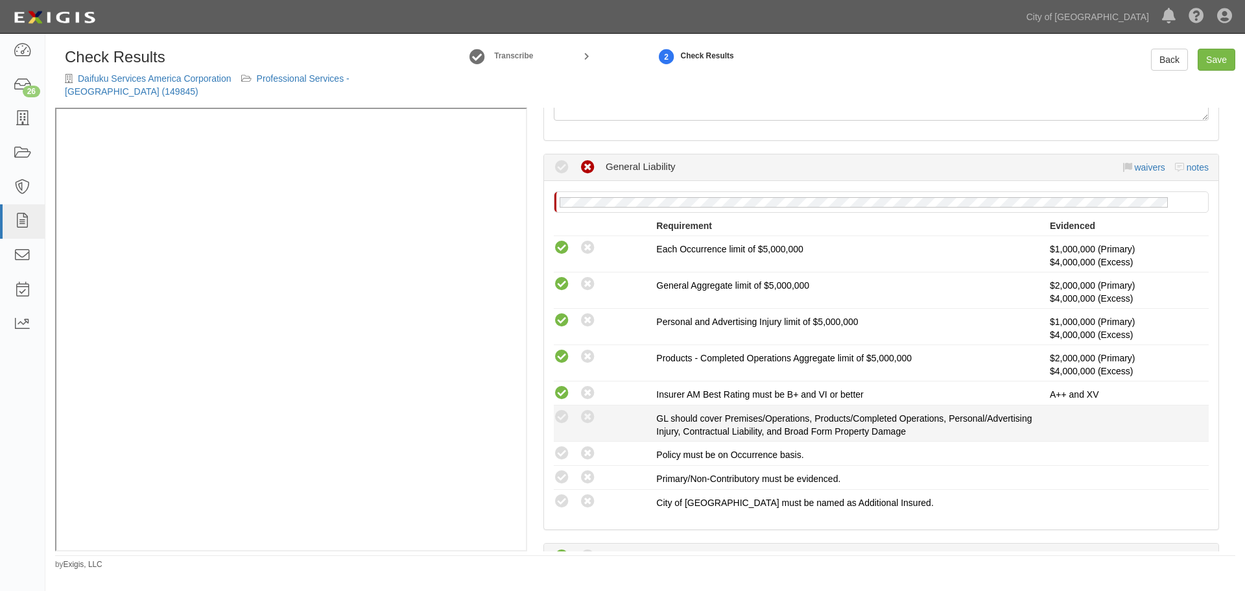
scroll to position [216, 0]
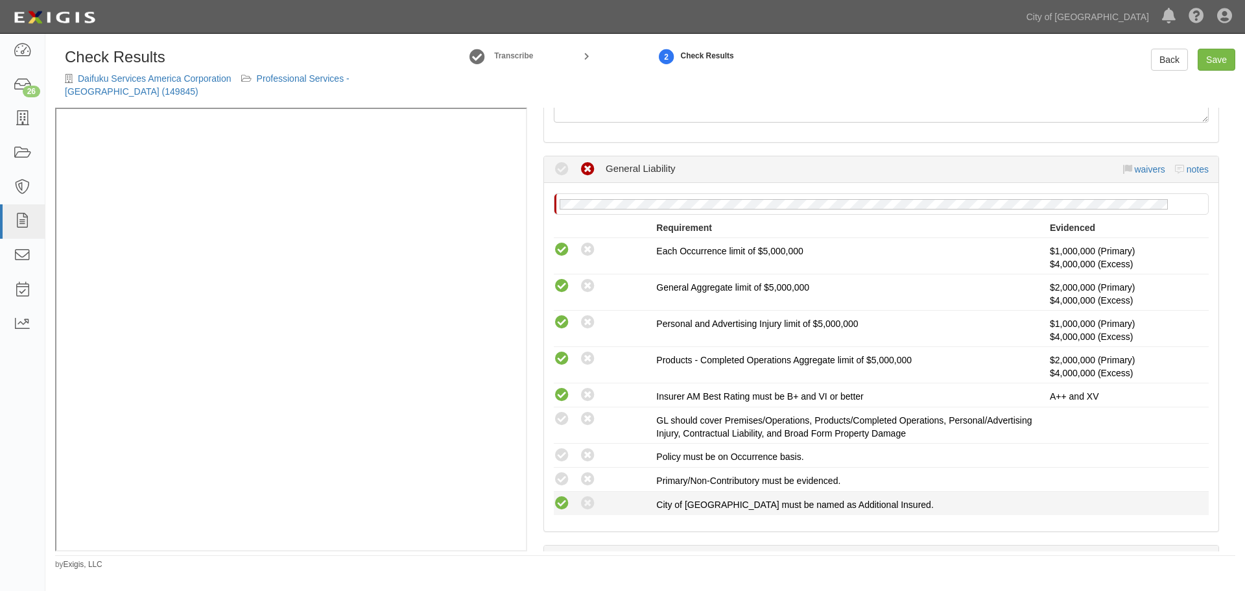
click at [562, 495] on icon at bounding box center [562, 503] width 16 height 16
radio input "true"
click at [561, 471] on icon at bounding box center [562, 479] width 16 height 16
radio input "true"
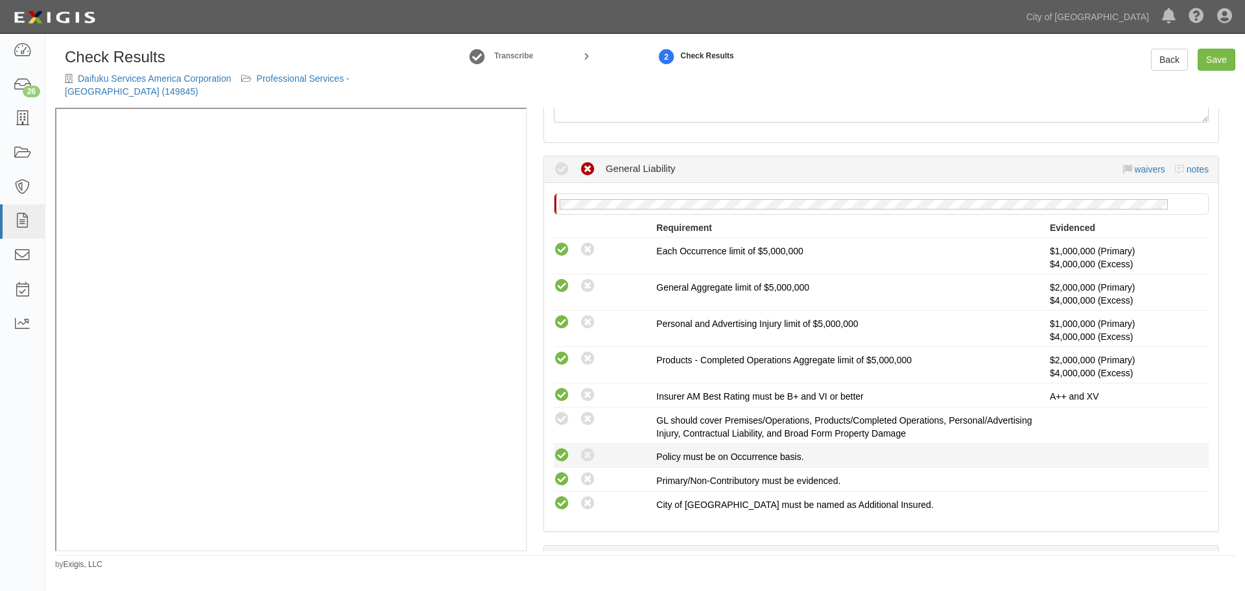
click at [564, 447] on icon at bounding box center [562, 455] width 16 height 16
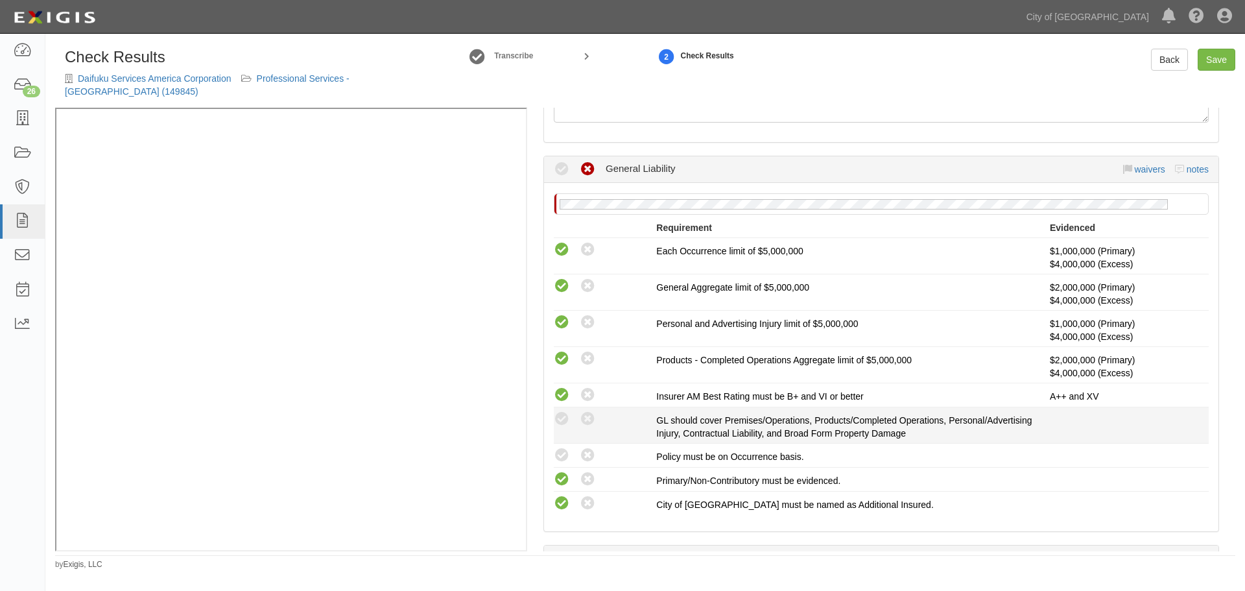
radio input "true"
click at [560, 411] on icon at bounding box center [562, 419] width 16 height 16
radio input "true"
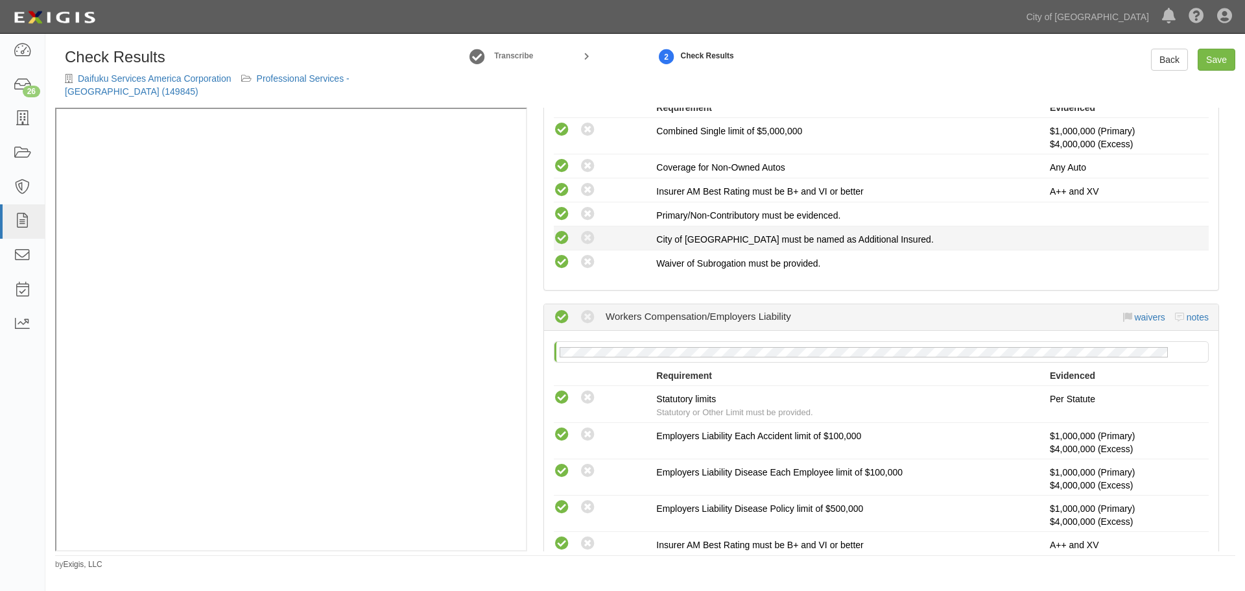
scroll to position [757, 0]
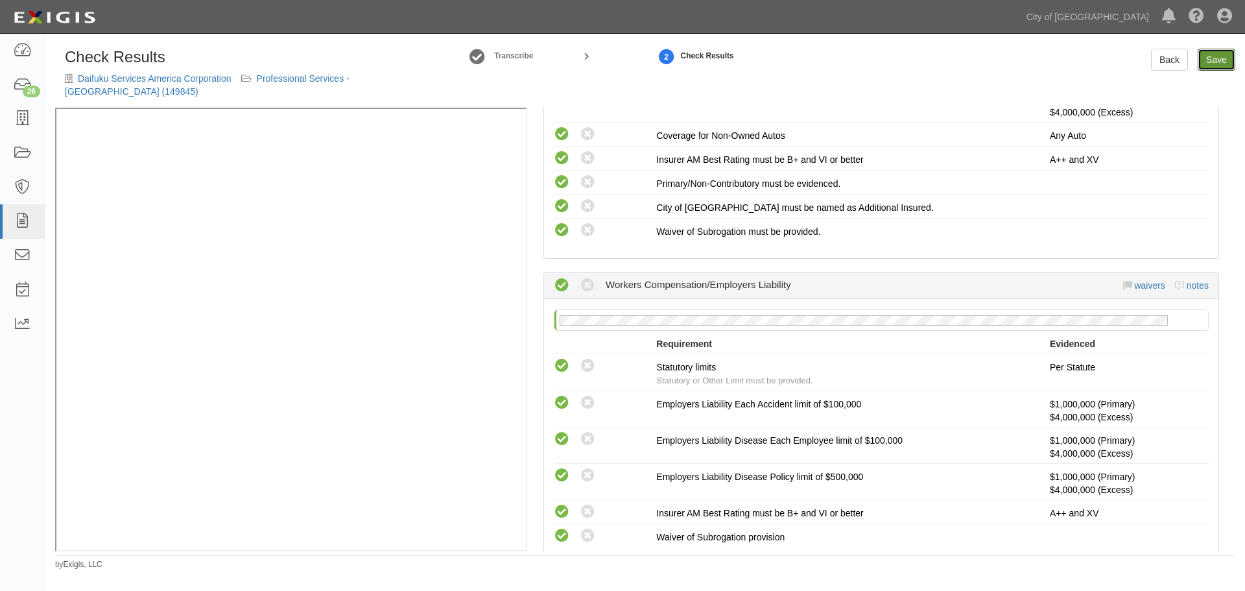
click at [1228, 52] on link "Save" at bounding box center [1217, 60] width 38 height 22
radio input "true"
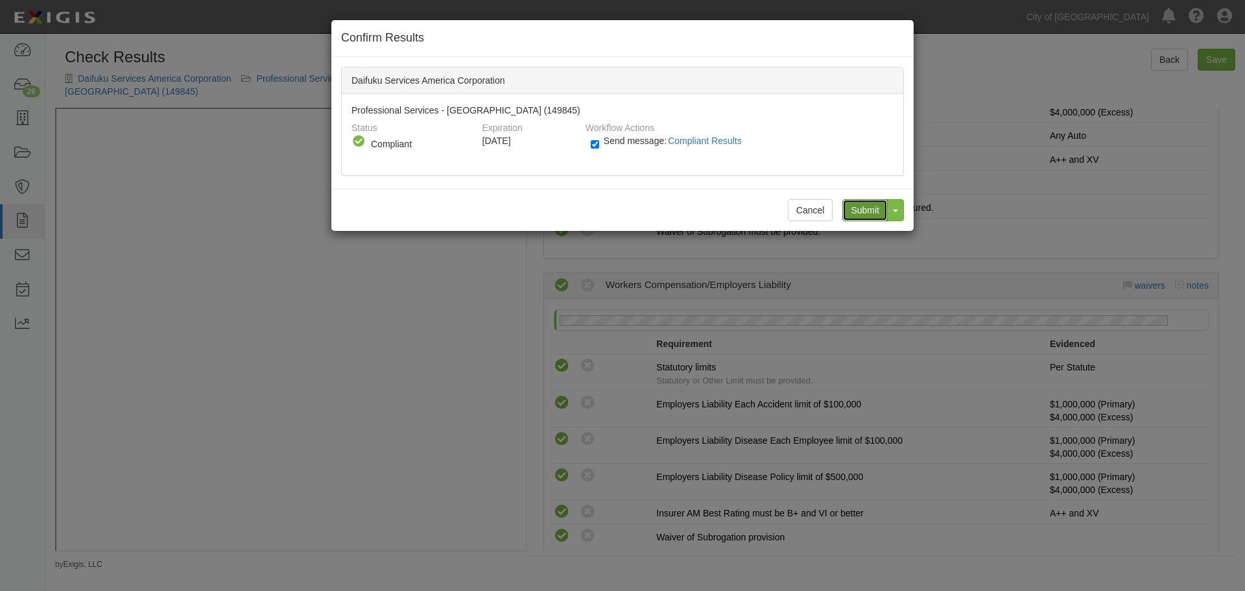
click at [849, 209] on input "Submit" at bounding box center [864, 210] width 45 height 22
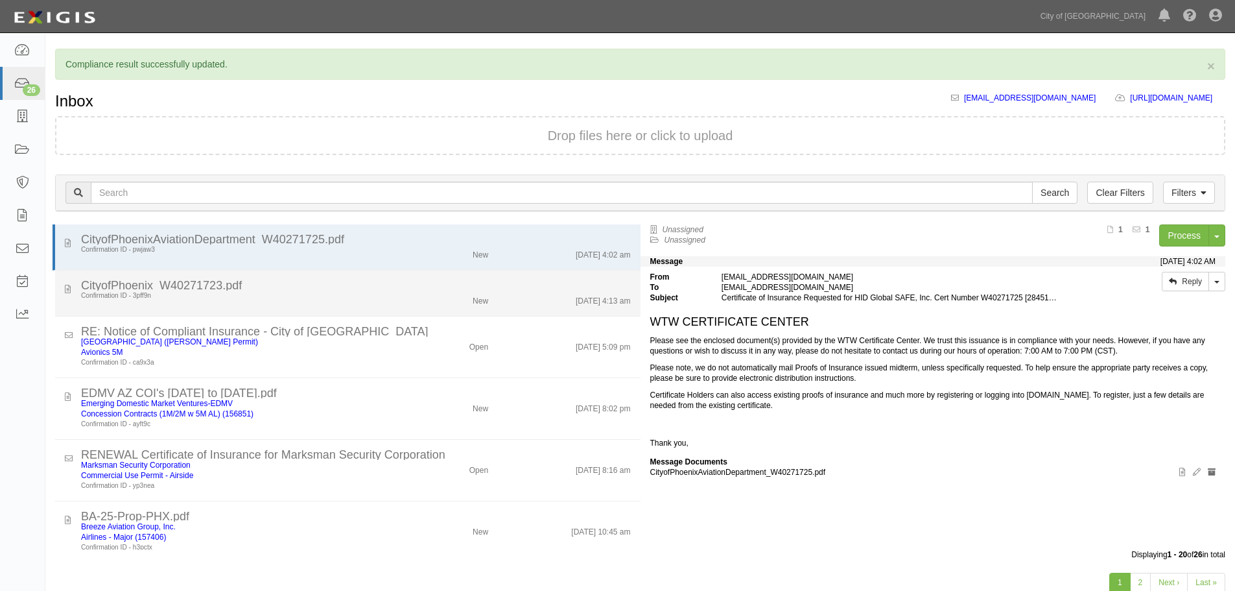
drag, startPoint x: 344, startPoint y: 335, endPoint x: 368, endPoint y: 338, distance: 24.9
click at [344, 336] on div "RE: Notice of Compliant Insurance - City of [GEOGRAPHIC_DATA]" at bounding box center [356, 331] width 550 height 10
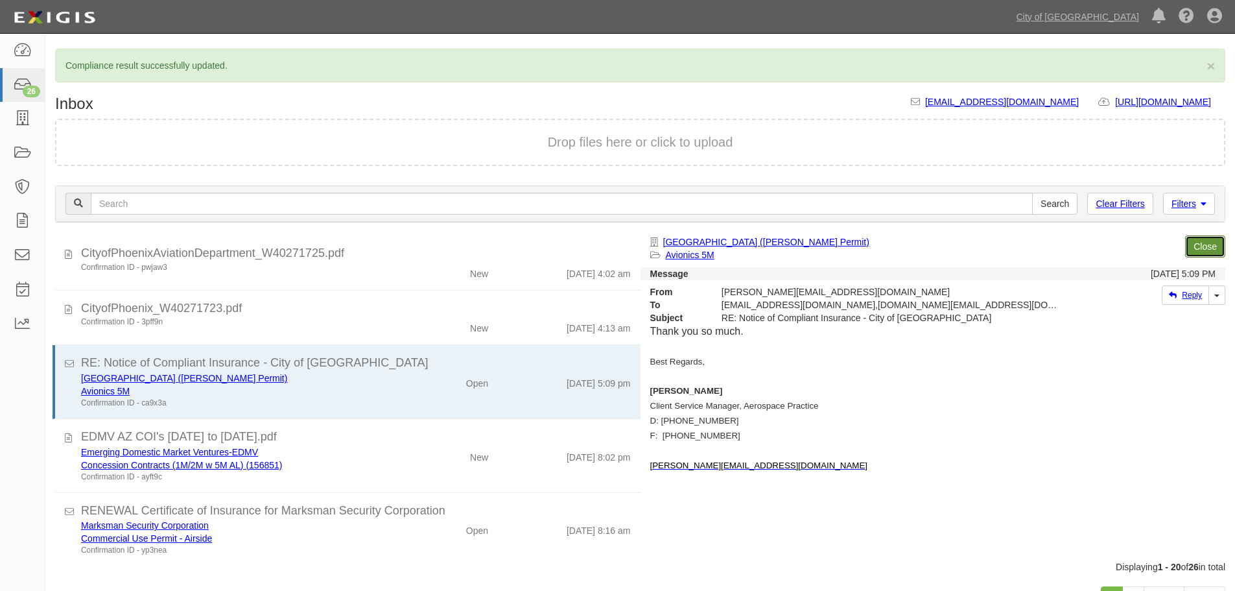
click at [1200, 243] on link "Close" at bounding box center [1206, 246] width 40 height 22
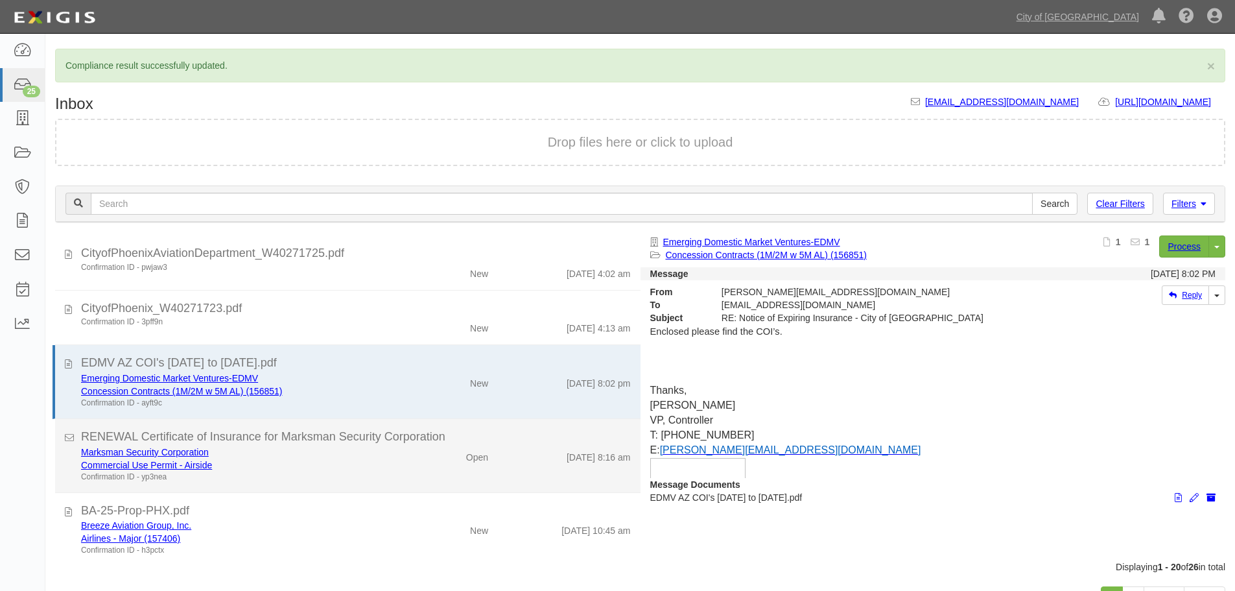
click at [499, 472] on div "Marksman Security Corporation Commercial Use Permit - Airside Confirmation ID -…" at bounding box center [355, 464] width 569 height 37
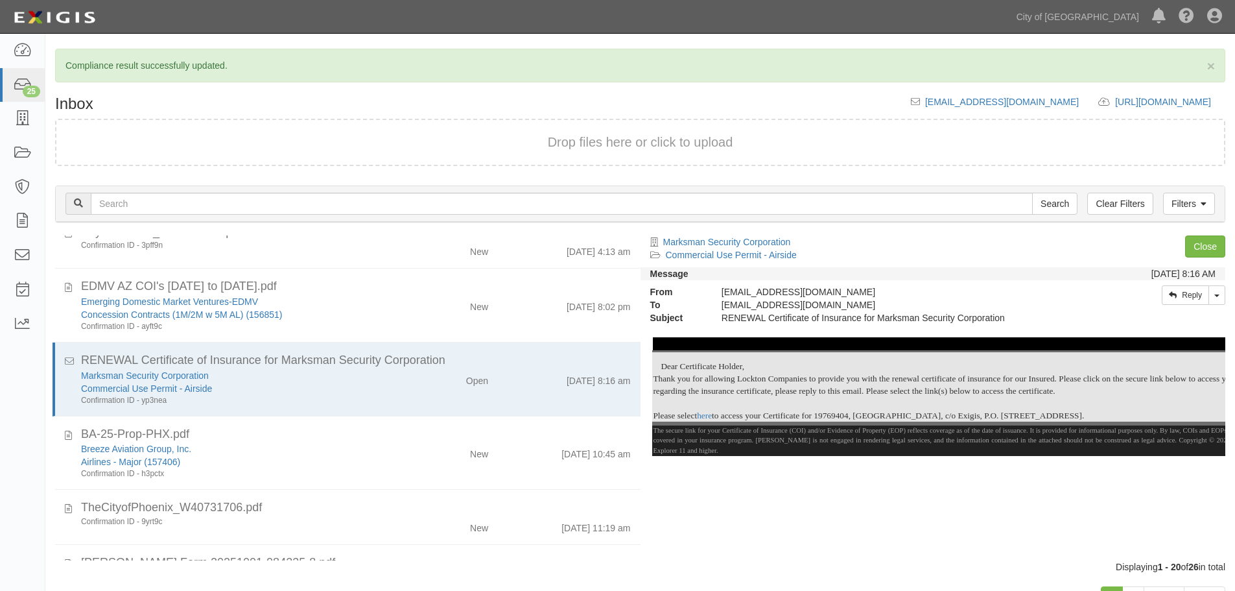
scroll to position [108, 0]
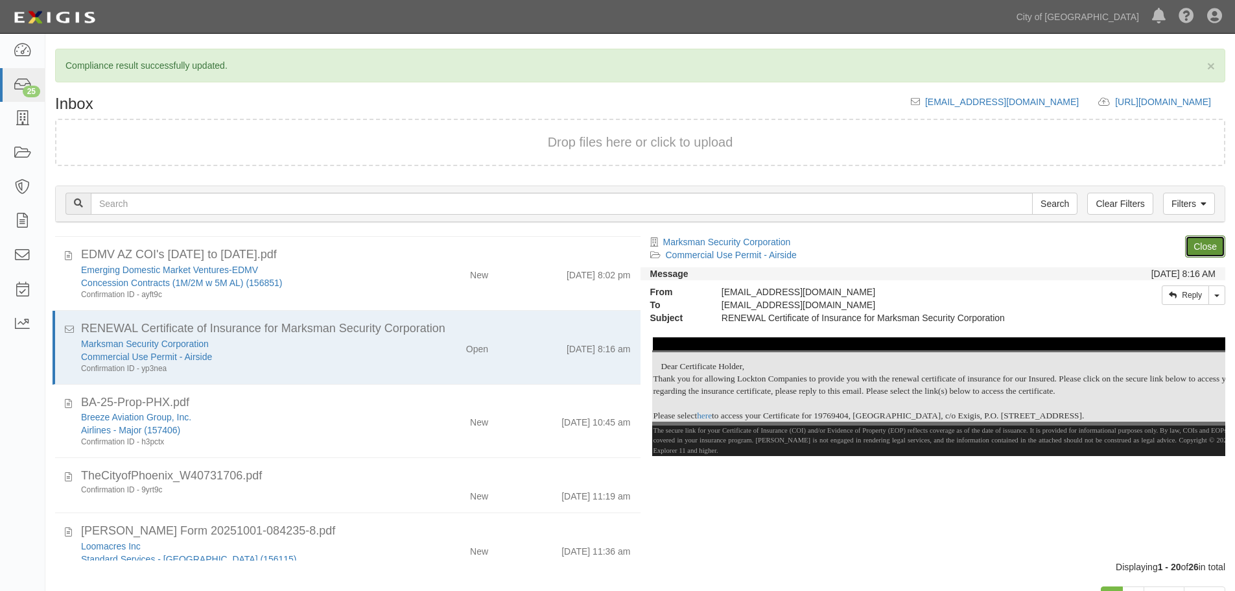
click at [1215, 239] on link "Close" at bounding box center [1206, 246] width 40 height 22
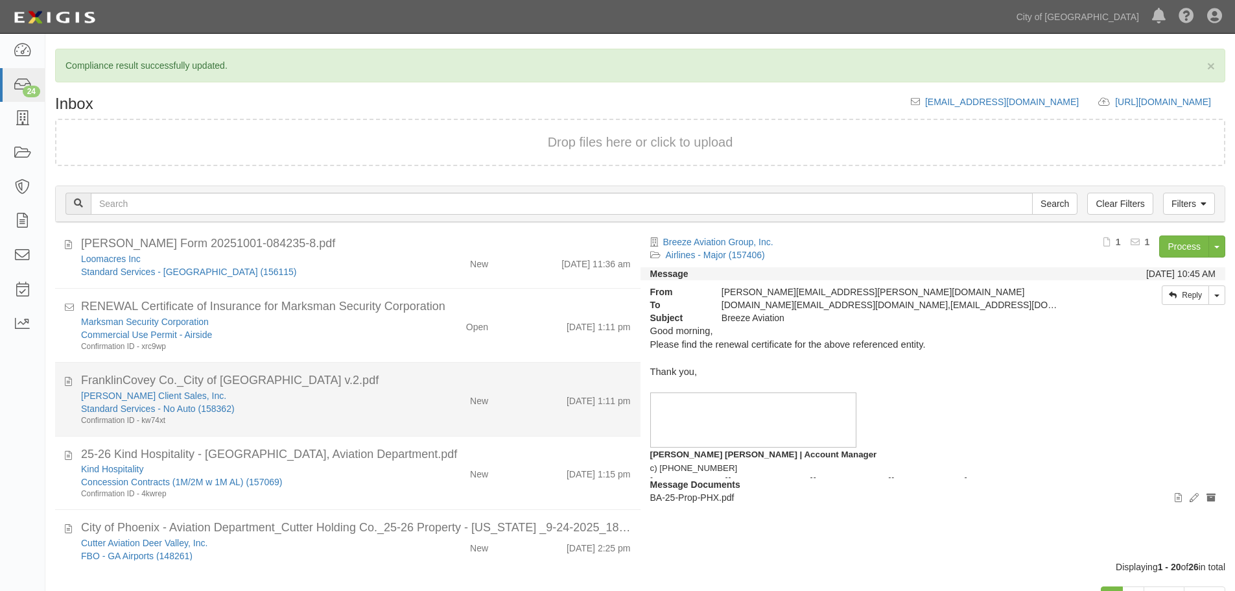
scroll to position [324, 0]
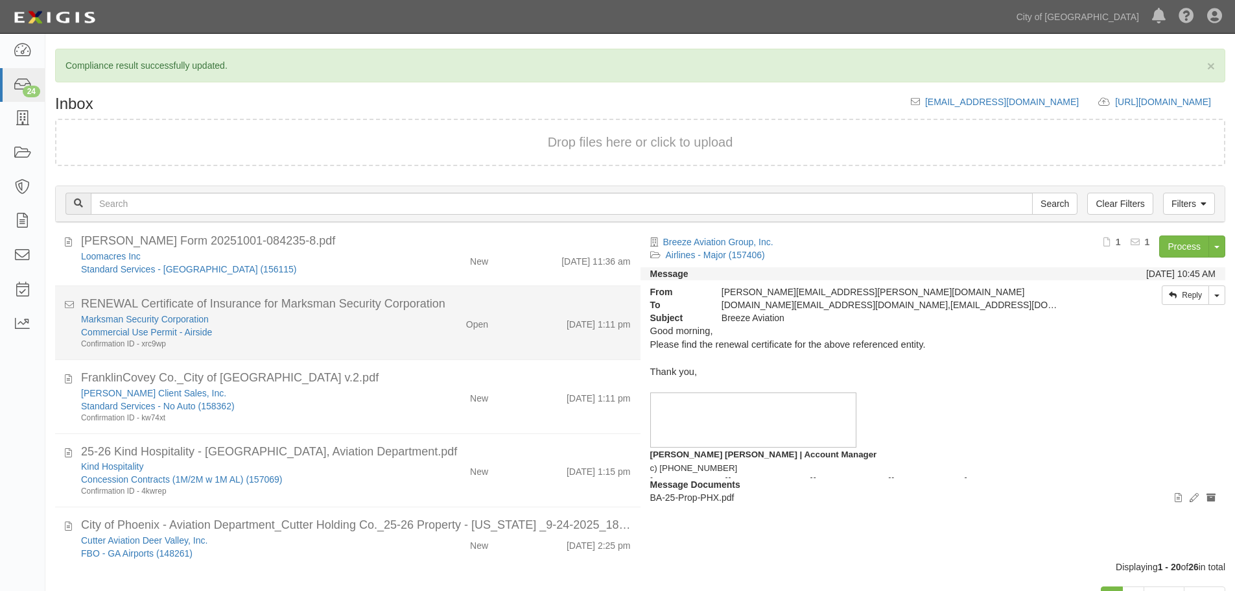
click at [499, 335] on div "Marksman Security Corporation Commercial Use Permit - Airside Confirmation ID -…" at bounding box center [355, 331] width 569 height 37
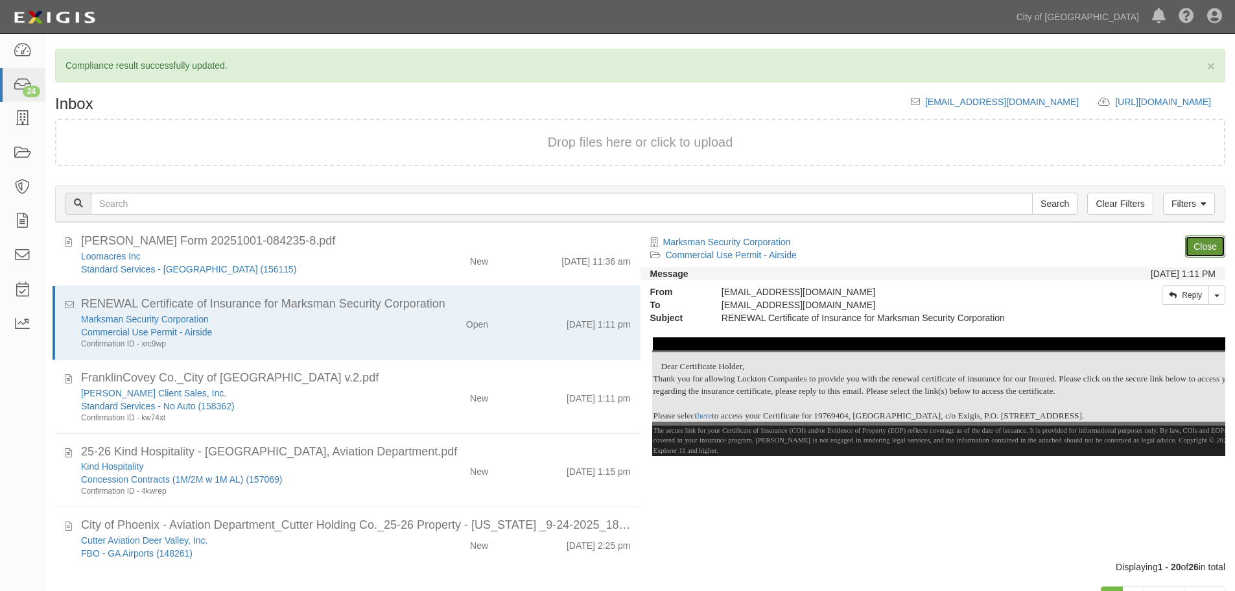
click at [1208, 249] on link "Close" at bounding box center [1206, 246] width 40 height 22
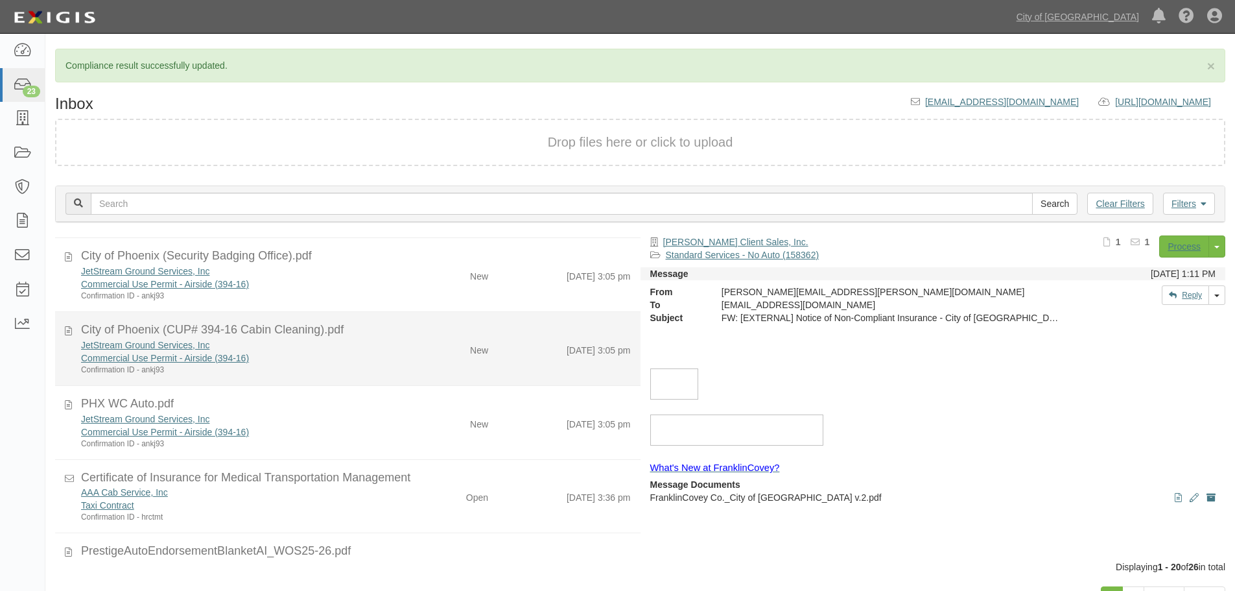
scroll to position [817, 0]
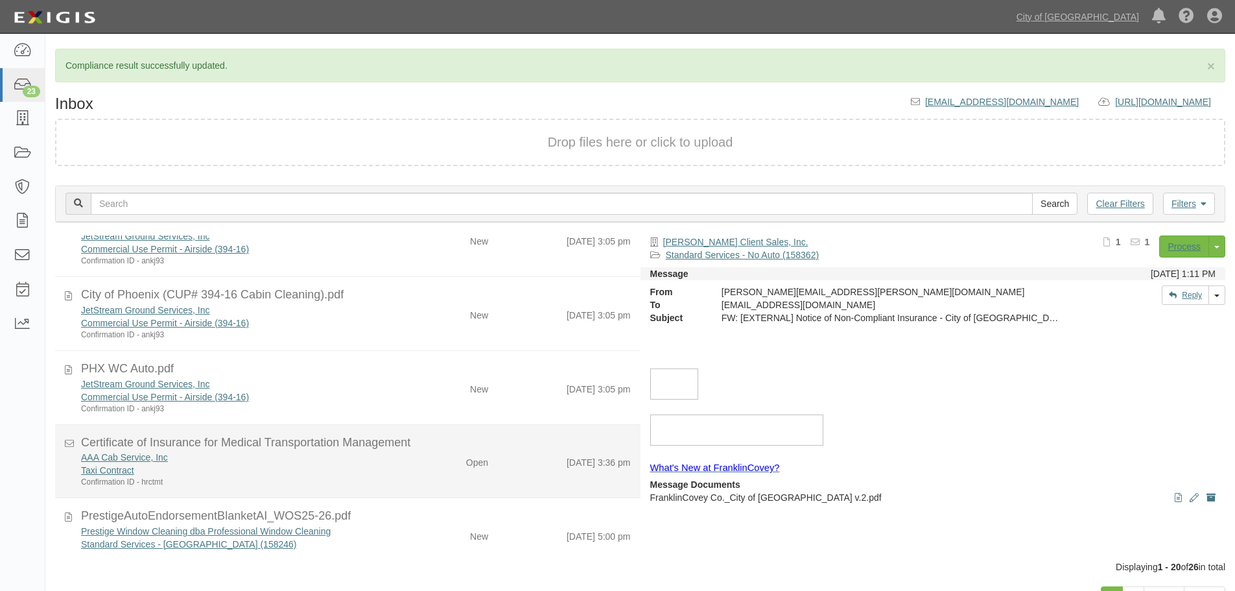
drag, startPoint x: 339, startPoint y: 460, endPoint x: 385, endPoint y: 453, distance: 46.5
click at [339, 460] on div "AAA Cab Service, Inc" at bounding box center [237, 457] width 313 height 13
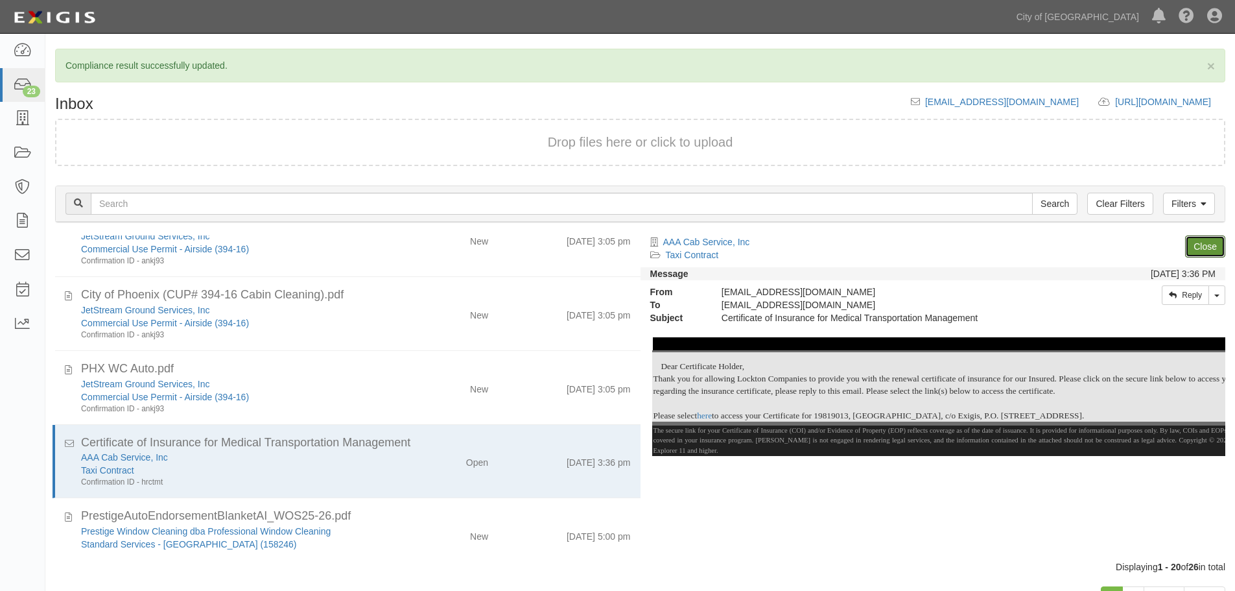
drag, startPoint x: 1208, startPoint y: 237, endPoint x: 1123, endPoint y: 264, distance: 89.0
click at [1208, 238] on link "Close" at bounding box center [1206, 246] width 40 height 22
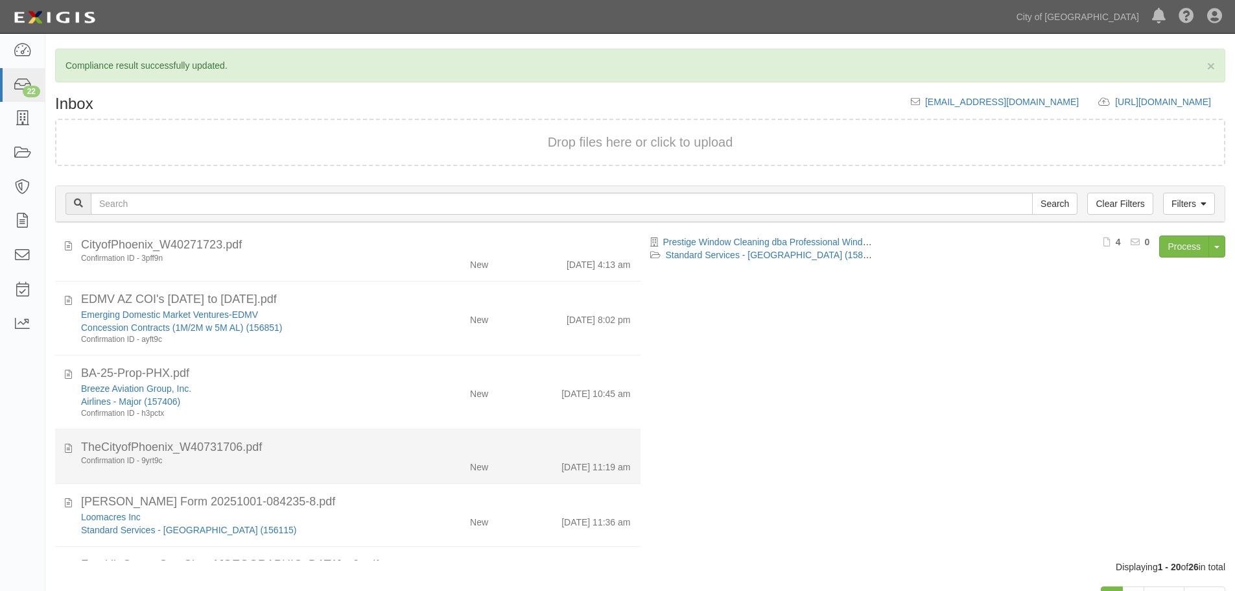
scroll to position [0, 0]
